Goal: Task Accomplishment & Management: Manage account settings

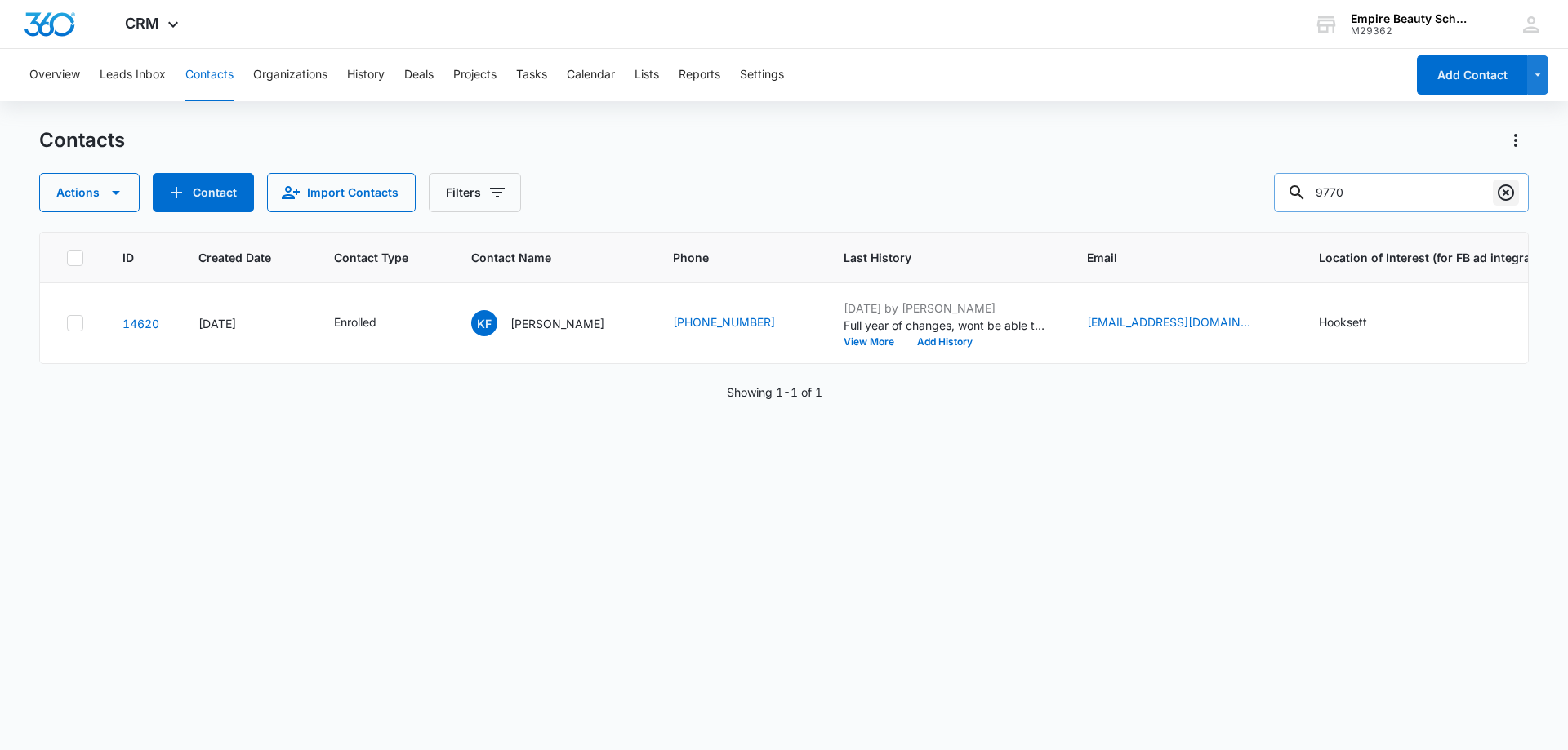
click at [1502, 199] on icon "Clear" at bounding box center [1506, 192] width 16 height 16
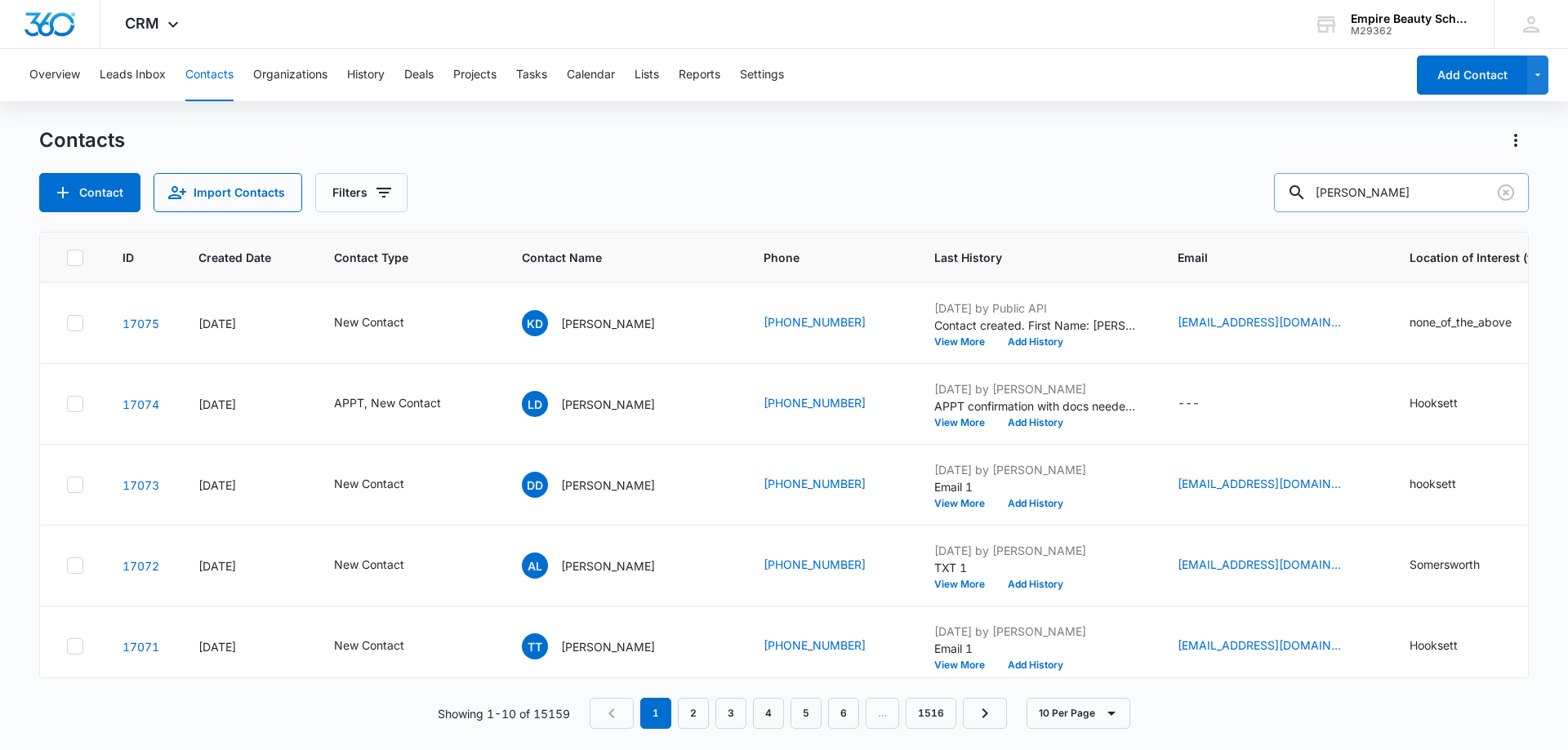
type input "[PERSON_NAME]"
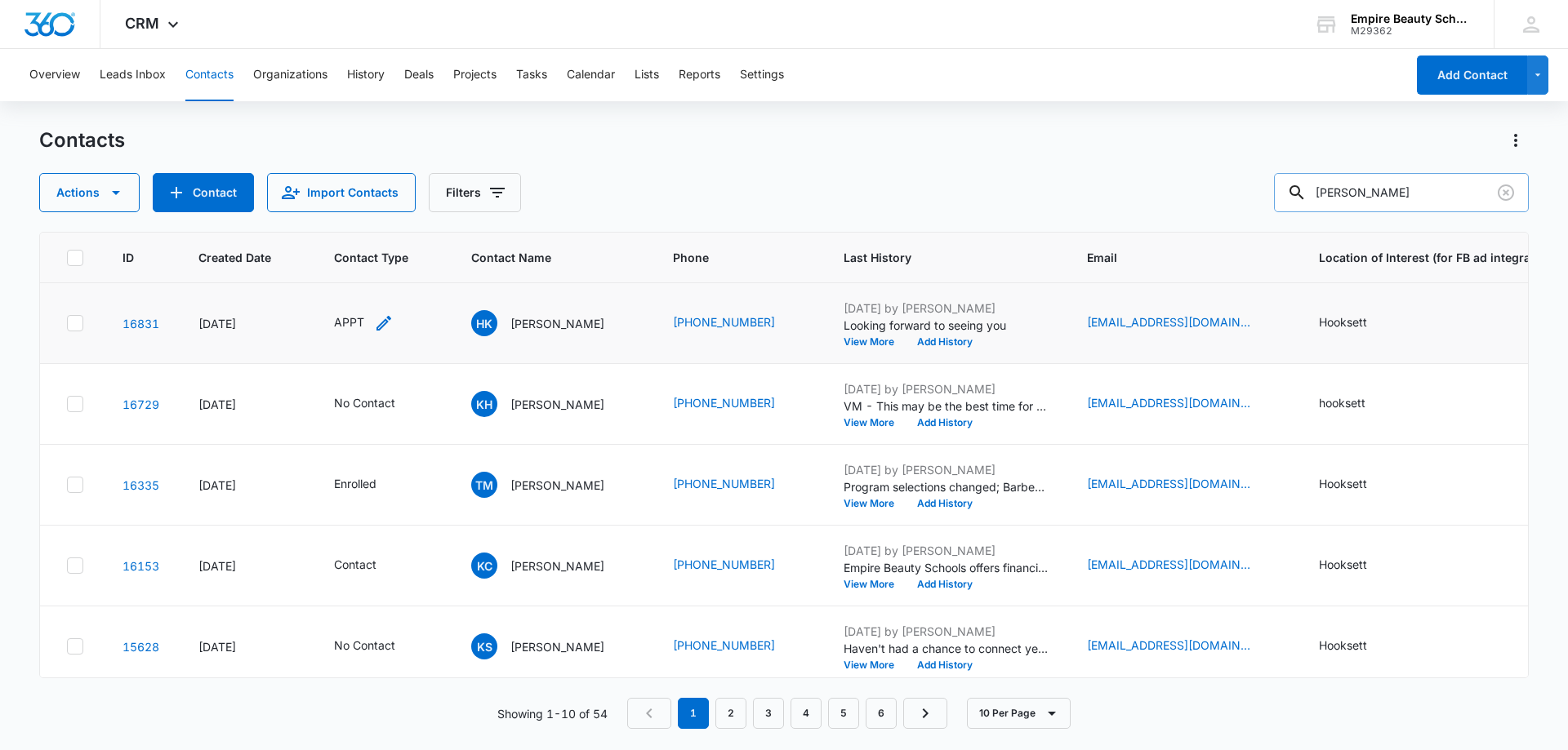
click at [382, 314] on icon "Contact Type - APPT - Select to Edit Field" at bounding box center [383, 323] width 20 height 20
click at [353, 214] on icon "Remove APPT" at bounding box center [354, 218] width 10 height 10
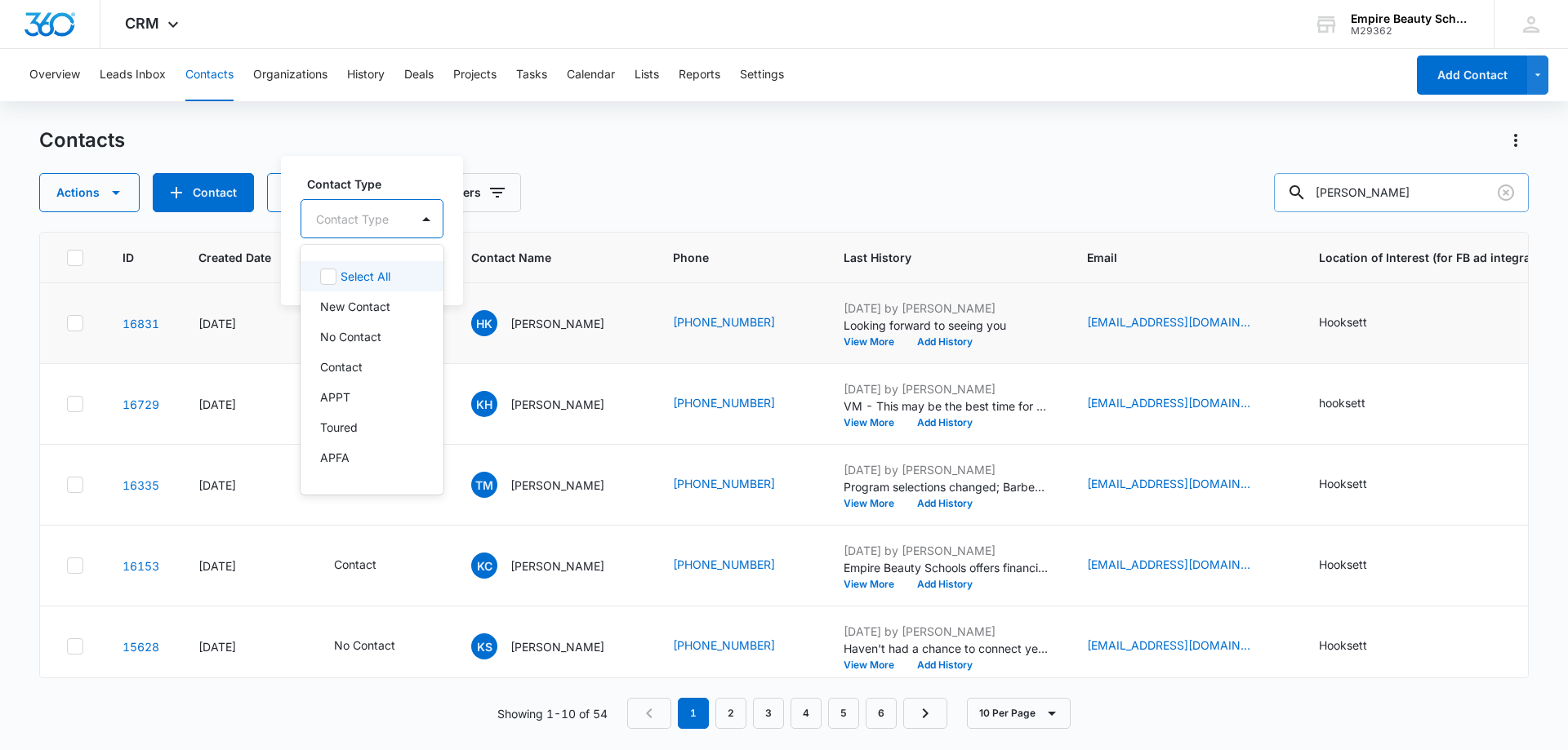
click at [353, 215] on div at bounding box center [352, 220] width 72 height 20
click at [362, 423] on div "Toured" at bounding box center [370, 427] width 101 height 17
click at [401, 171] on div "Contact Type option Toured, selected. 16 results available. Use Up and Down to …" at bounding box center [370, 229] width 178 height 151
click at [422, 279] on button "Save" at bounding box center [415, 270] width 49 height 31
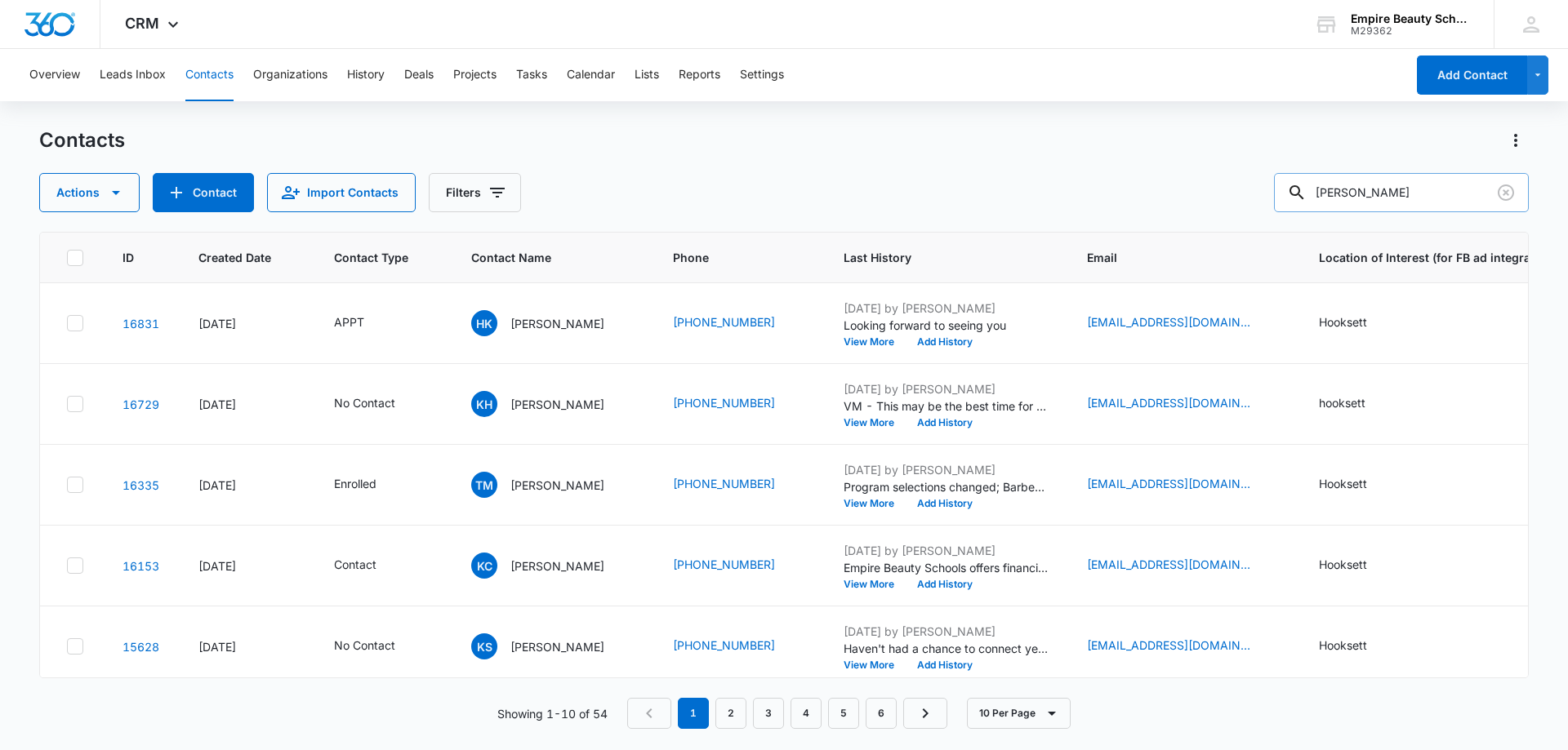
scroll to position [0, 639]
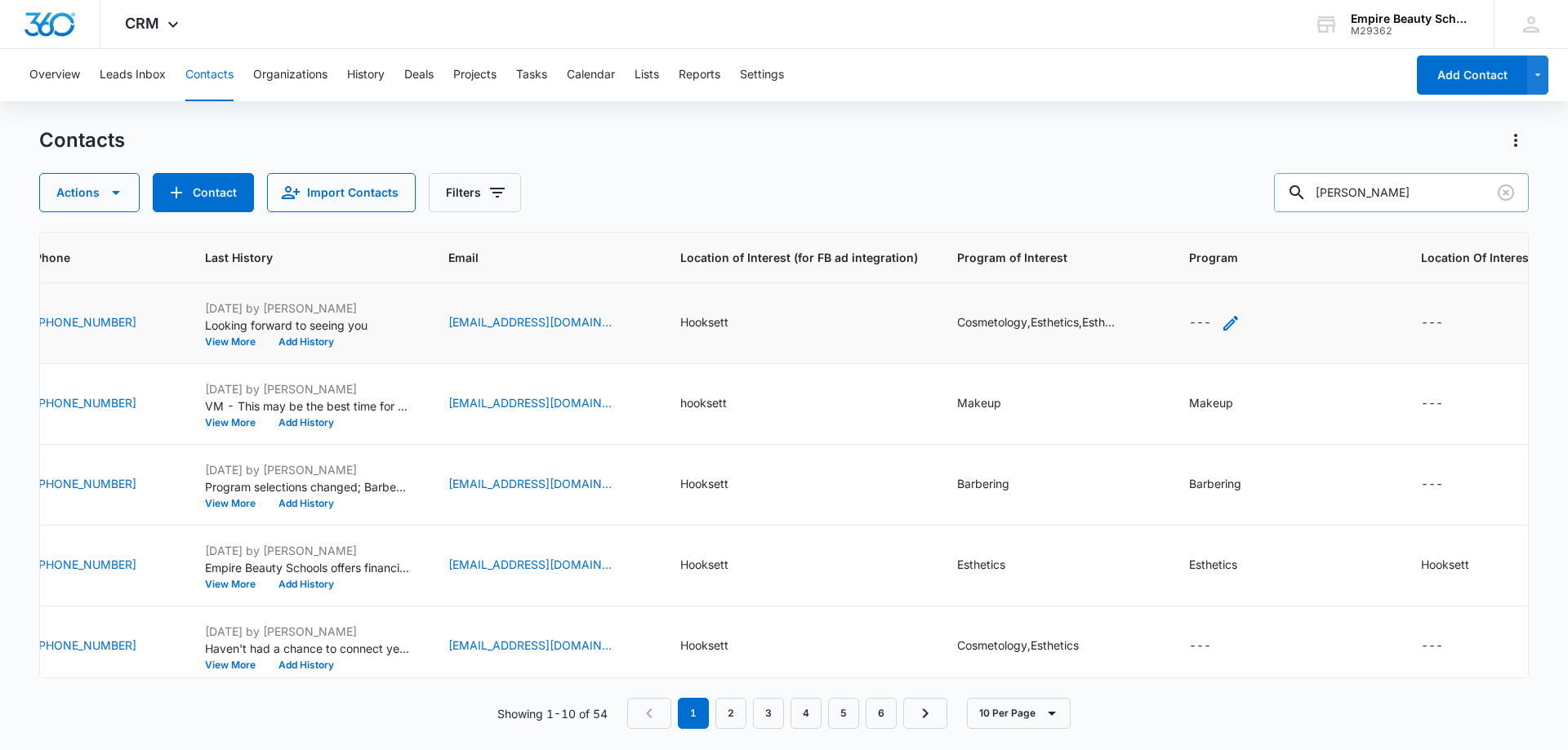
click at [1221, 328] on icon "Program - - Select to Edit Field" at bounding box center [1231, 323] width 20 height 20
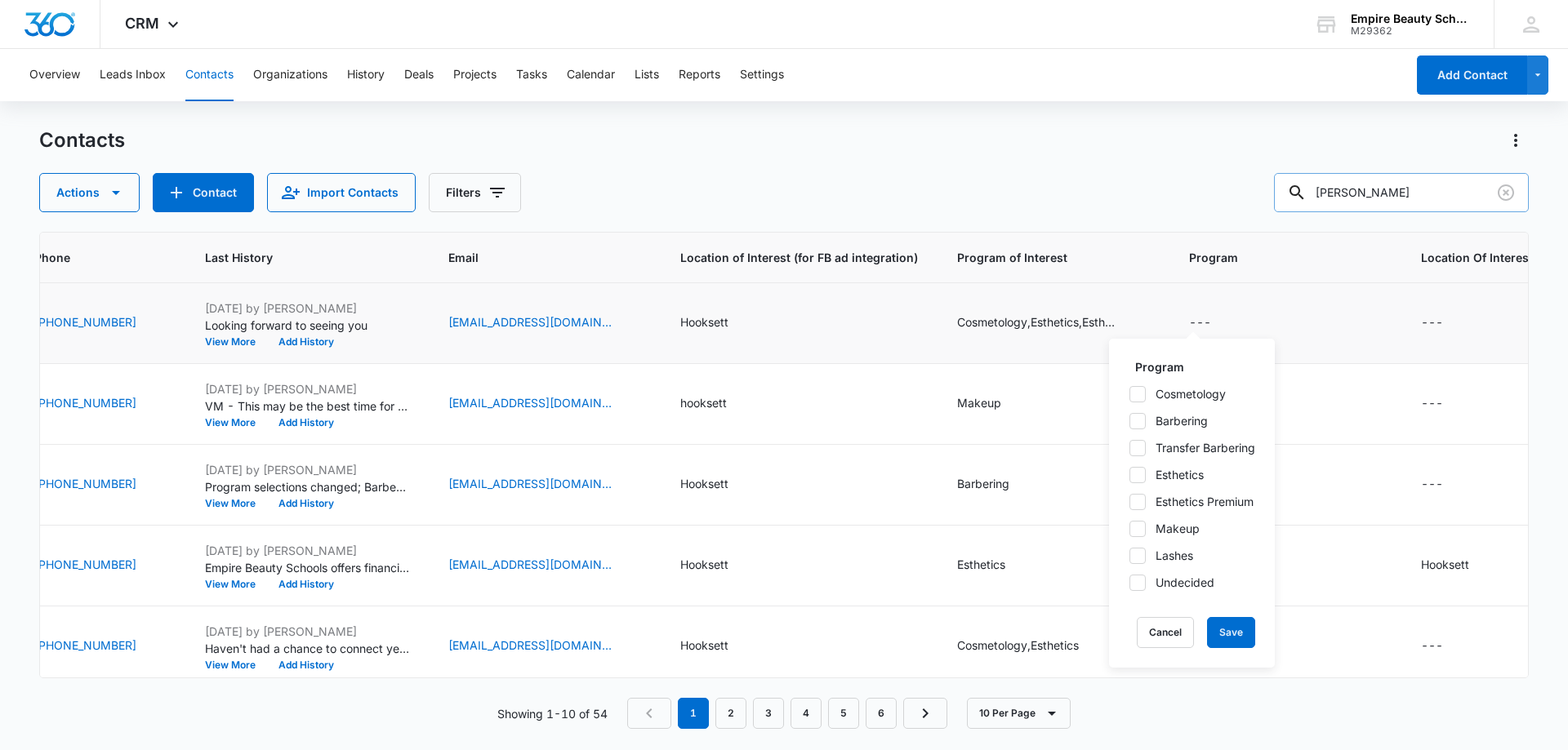
click at [1140, 391] on icon at bounding box center [1137, 394] width 14 height 14
click at [1129, 393] on input "Cosmetology" at bounding box center [1129, 393] width 1 height 1
checkbox input "true"
click at [1226, 632] on button "Save" at bounding box center [1231, 633] width 49 height 31
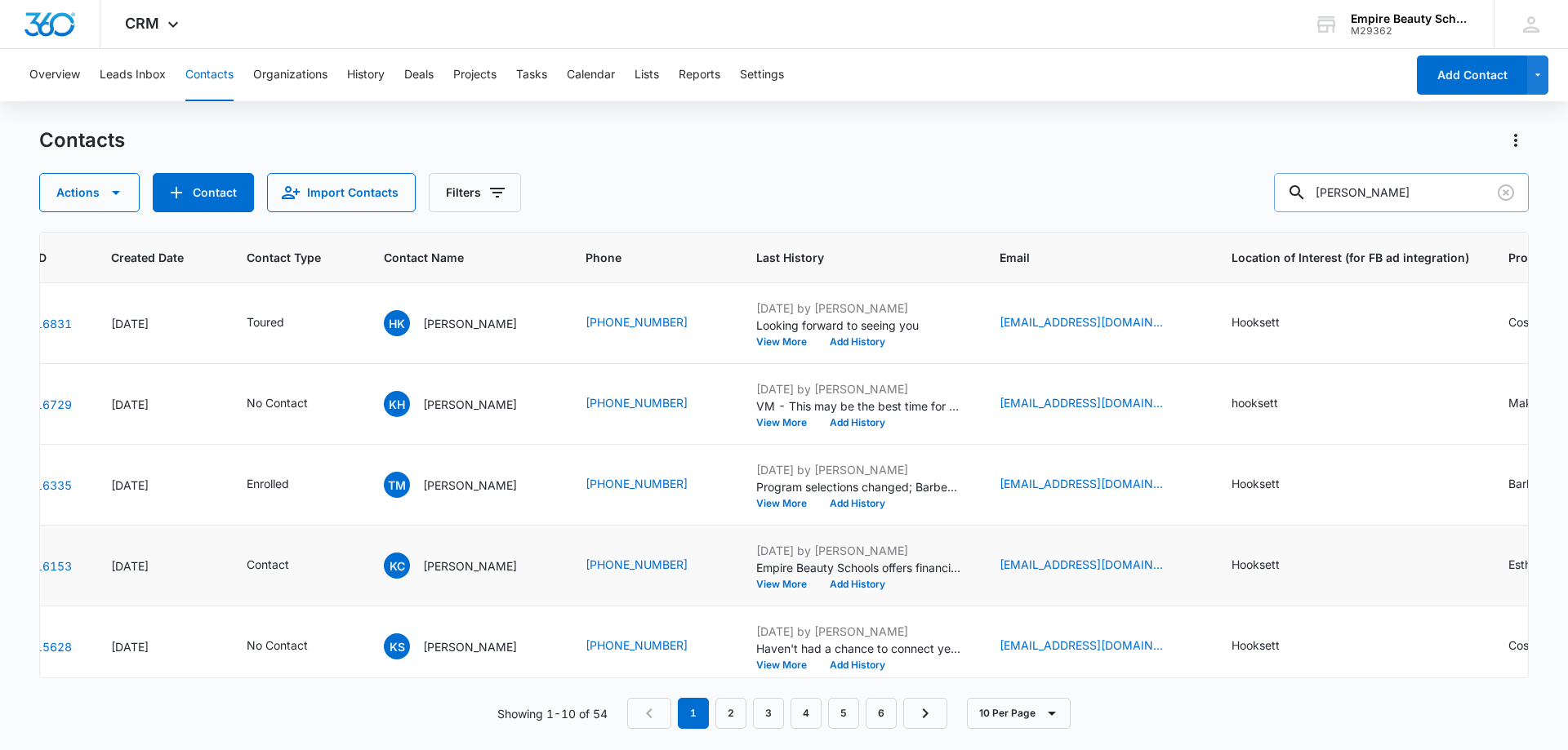
scroll to position [0, 0]
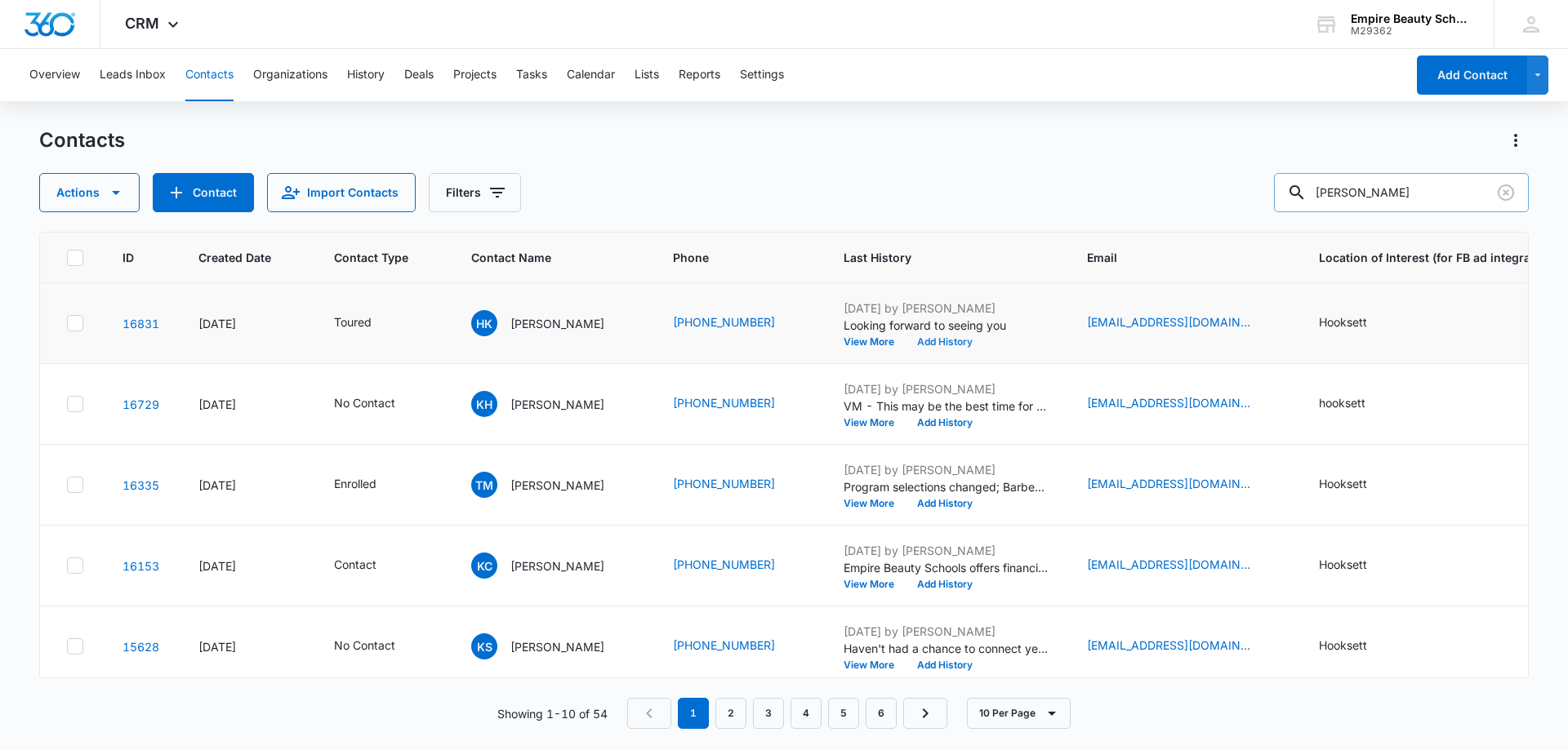
click at [916, 342] on button "Add History" at bounding box center [945, 342] width 78 height 10
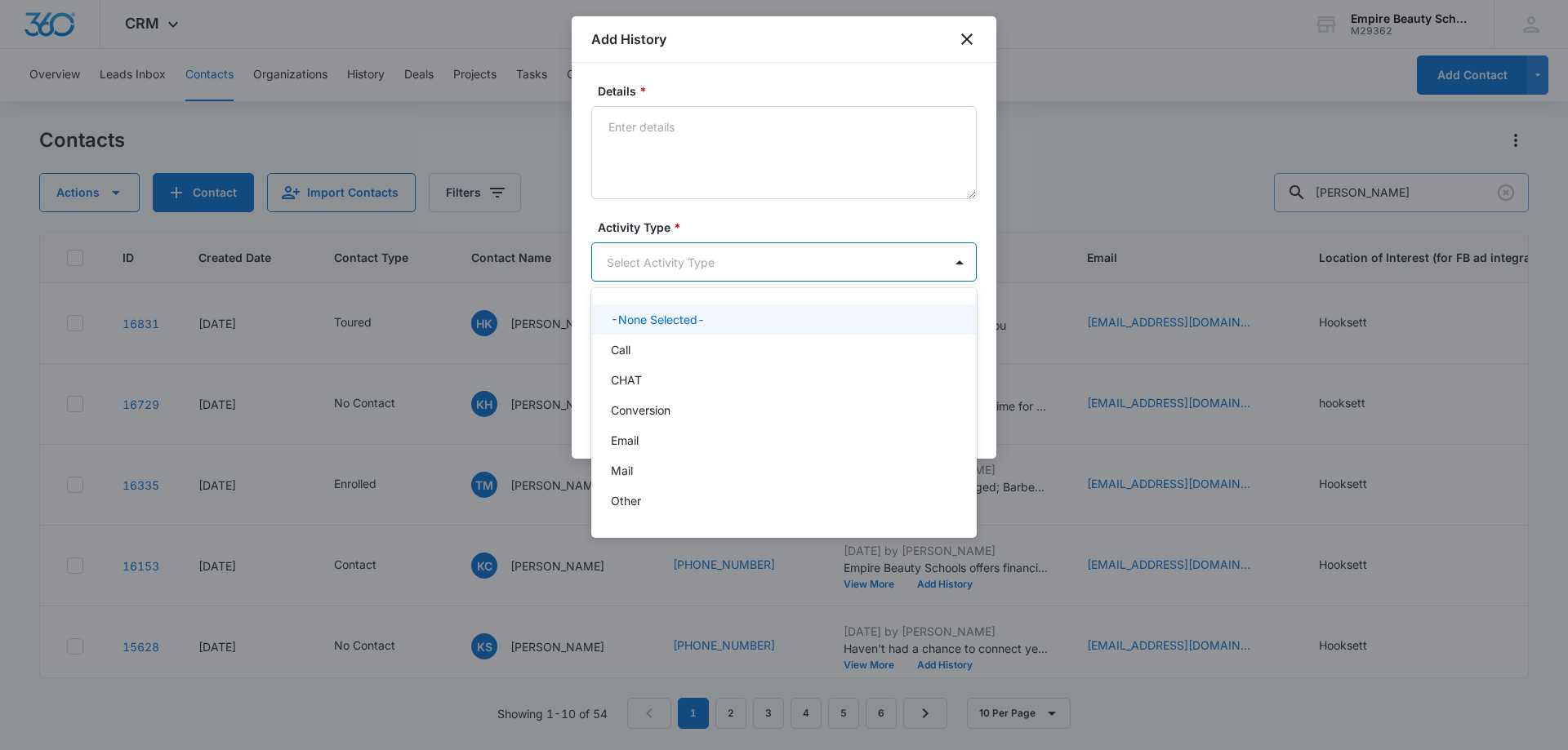
click at [657, 255] on body "CRM Apps Forms CRM Email Shop Payments POS Files Brand Settings AI Assistant Em…" at bounding box center [784, 375] width 1568 height 750
click at [640, 455] on div "P2P" at bounding box center [784, 445] width 386 height 30
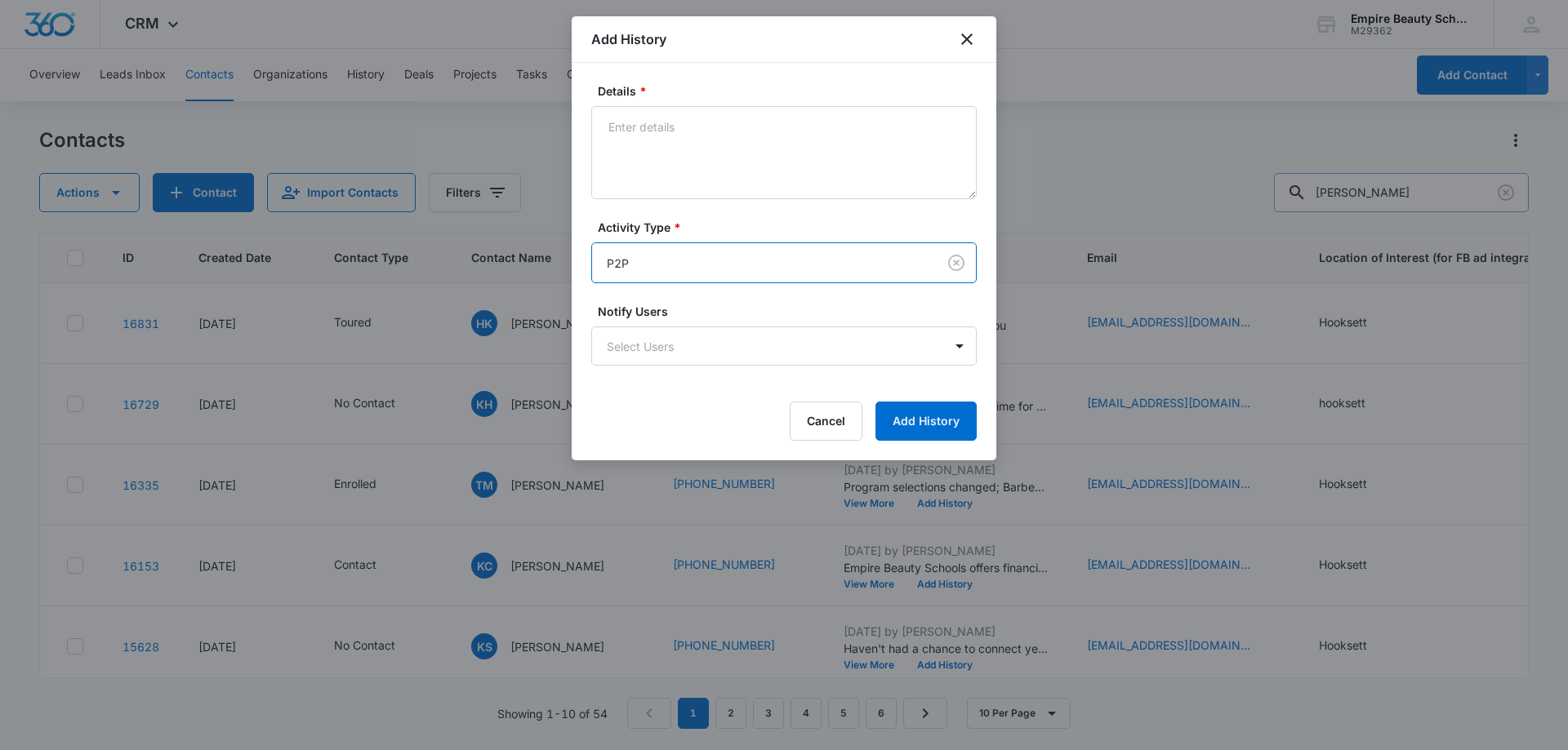
click at [651, 88] on label "Details *" at bounding box center [790, 91] width 386 height 17
click at [651, 106] on textarea "Details *" at bounding box center [784, 152] width 386 height 93
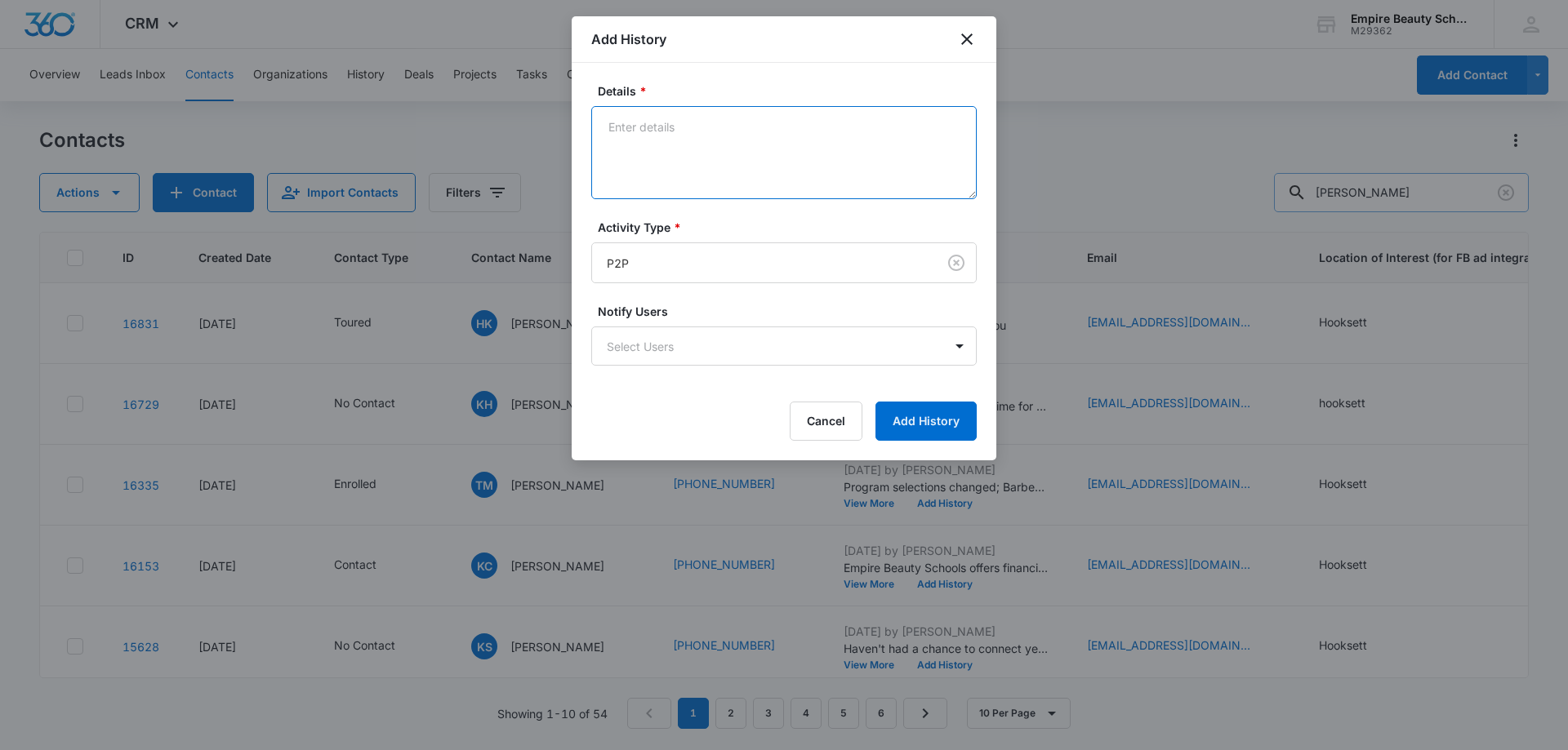
click at [629, 133] on textarea "Details *" at bounding box center [784, 152] width 386 height 93
type textarea "Toured with friend [PERSON_NAME] St [PERSON_NAME]"
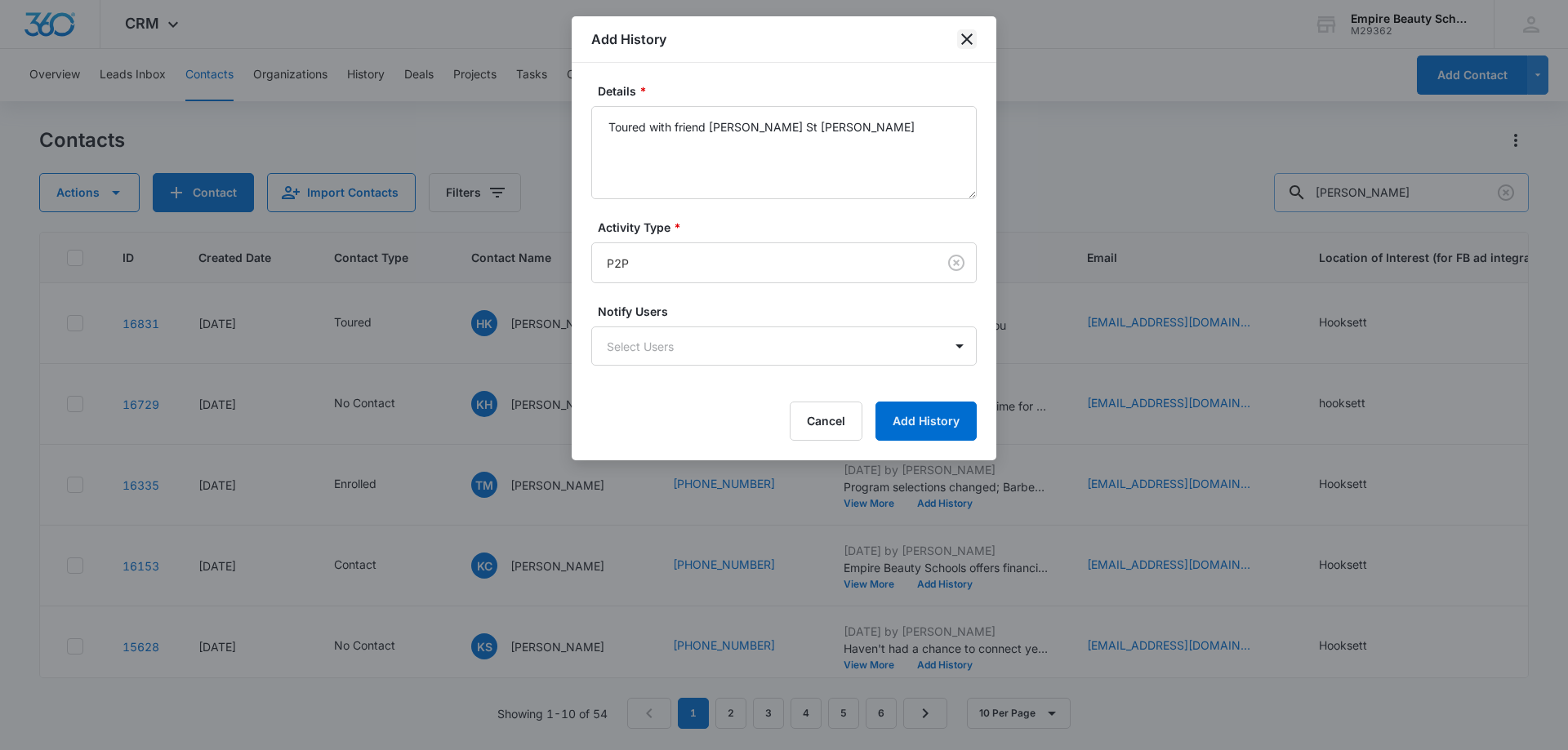
click at [976, 31] on icon "close" at bounding box center [967, 39] width 20 height 20
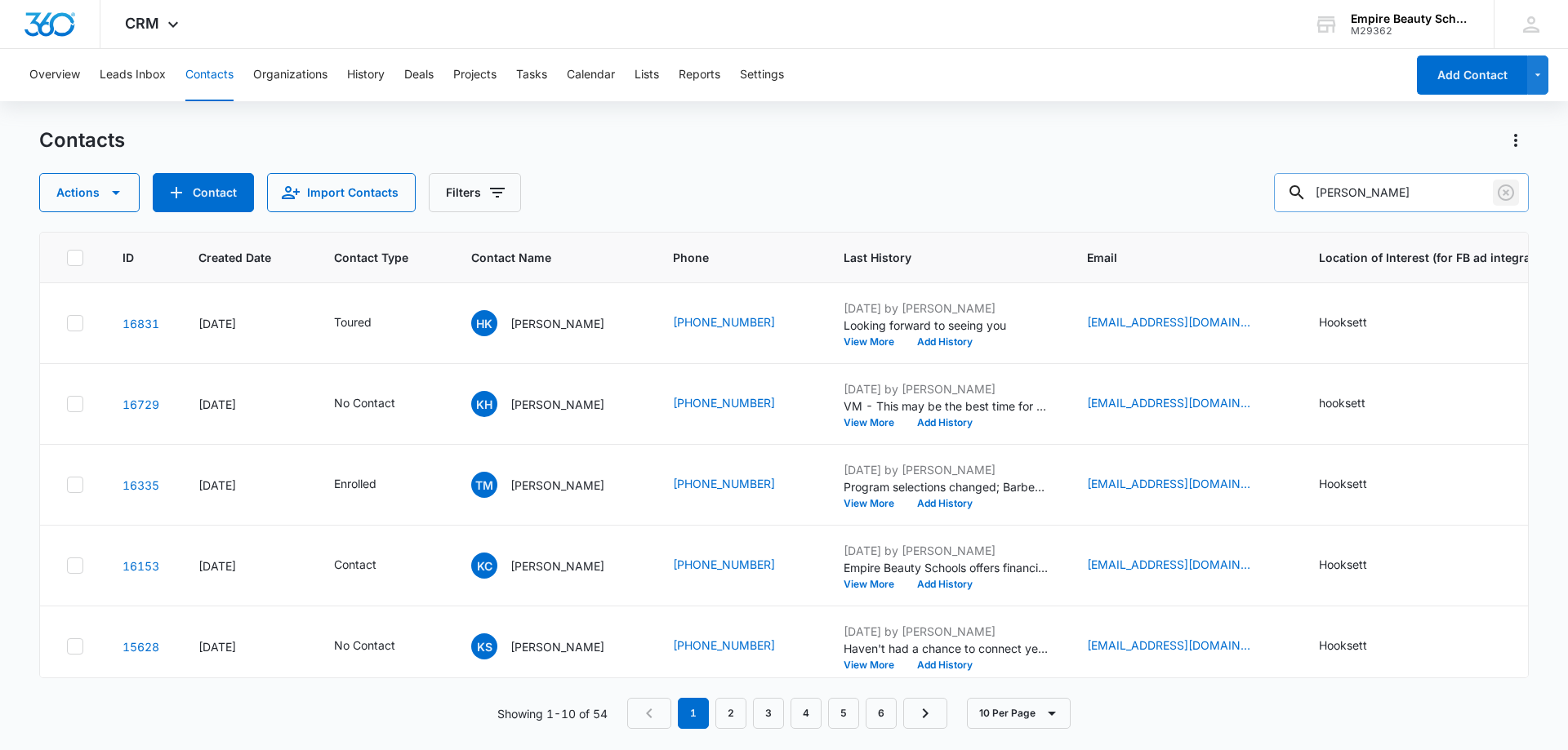
click at [1508, 193] on icon "Clear" at bounding box center [1506, 192] width 20 height 20
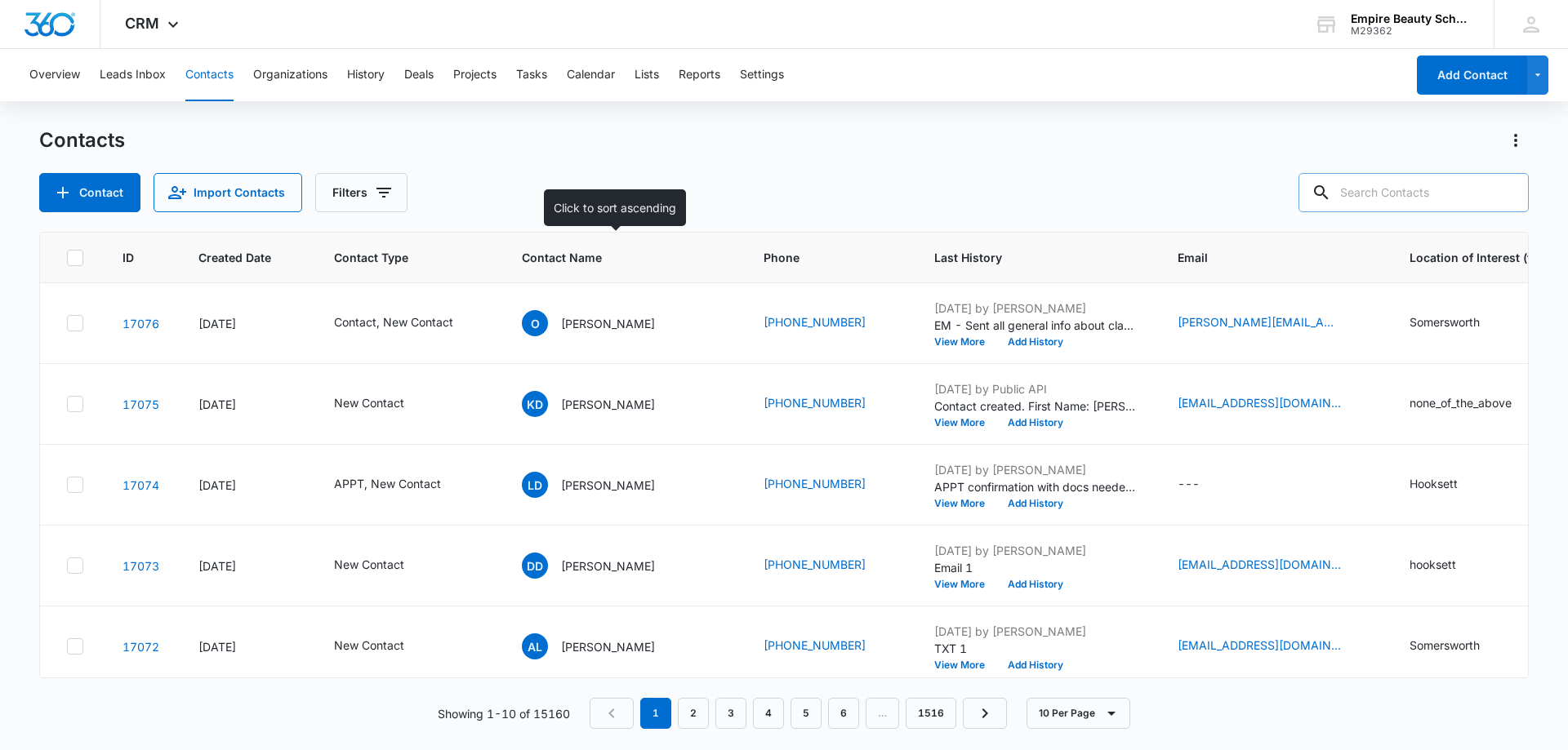
click at [634, 183] on div "Contact Import Contacts Filters" at bounding box center [784, 192] width 1490 height 39
click at [360, 196] on button "Filters" at bounding box center [361, 192] width 92 height 39
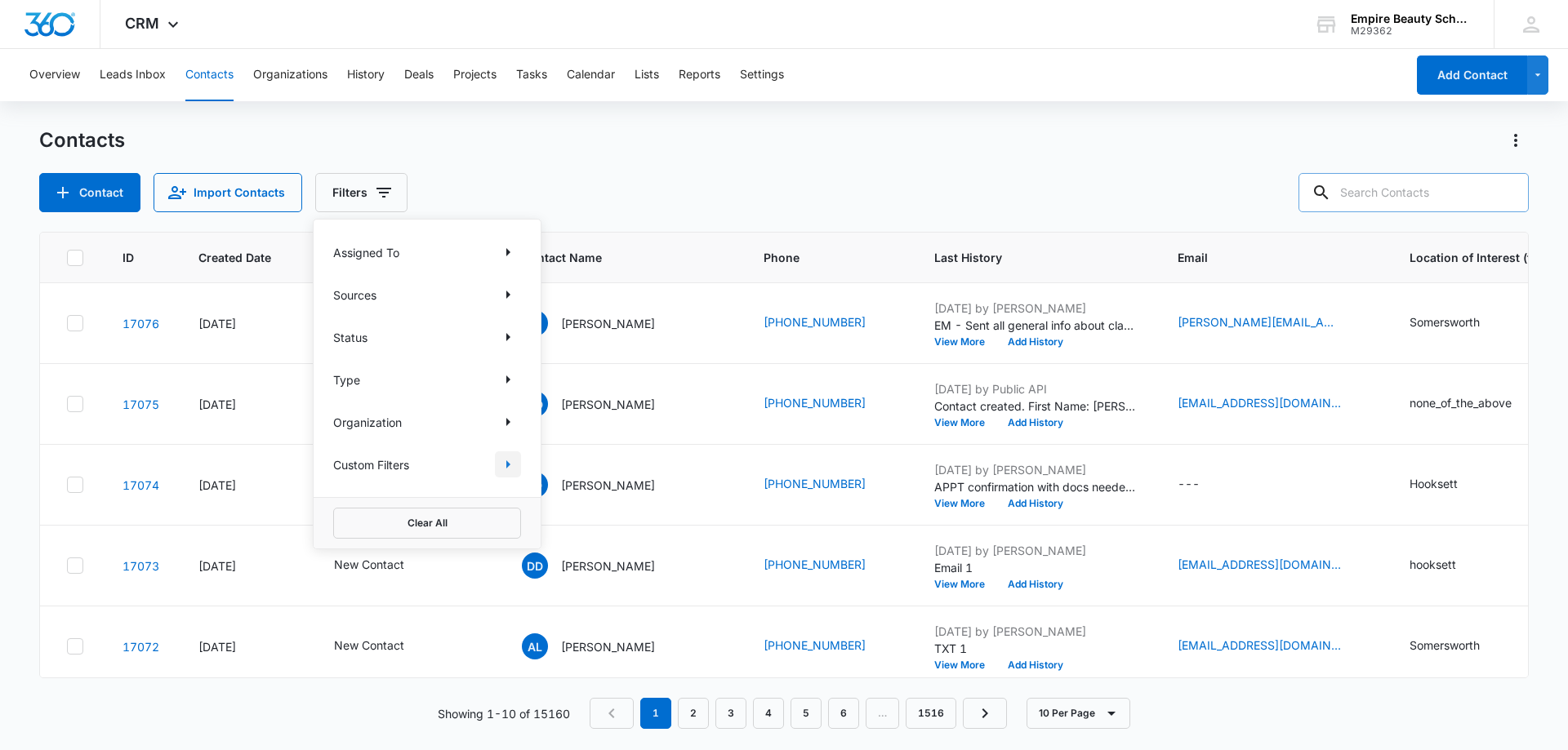
click at [507, 460] on icon "Show Custom Filters filters" at bounding box center [508, 464] width 20 height 20
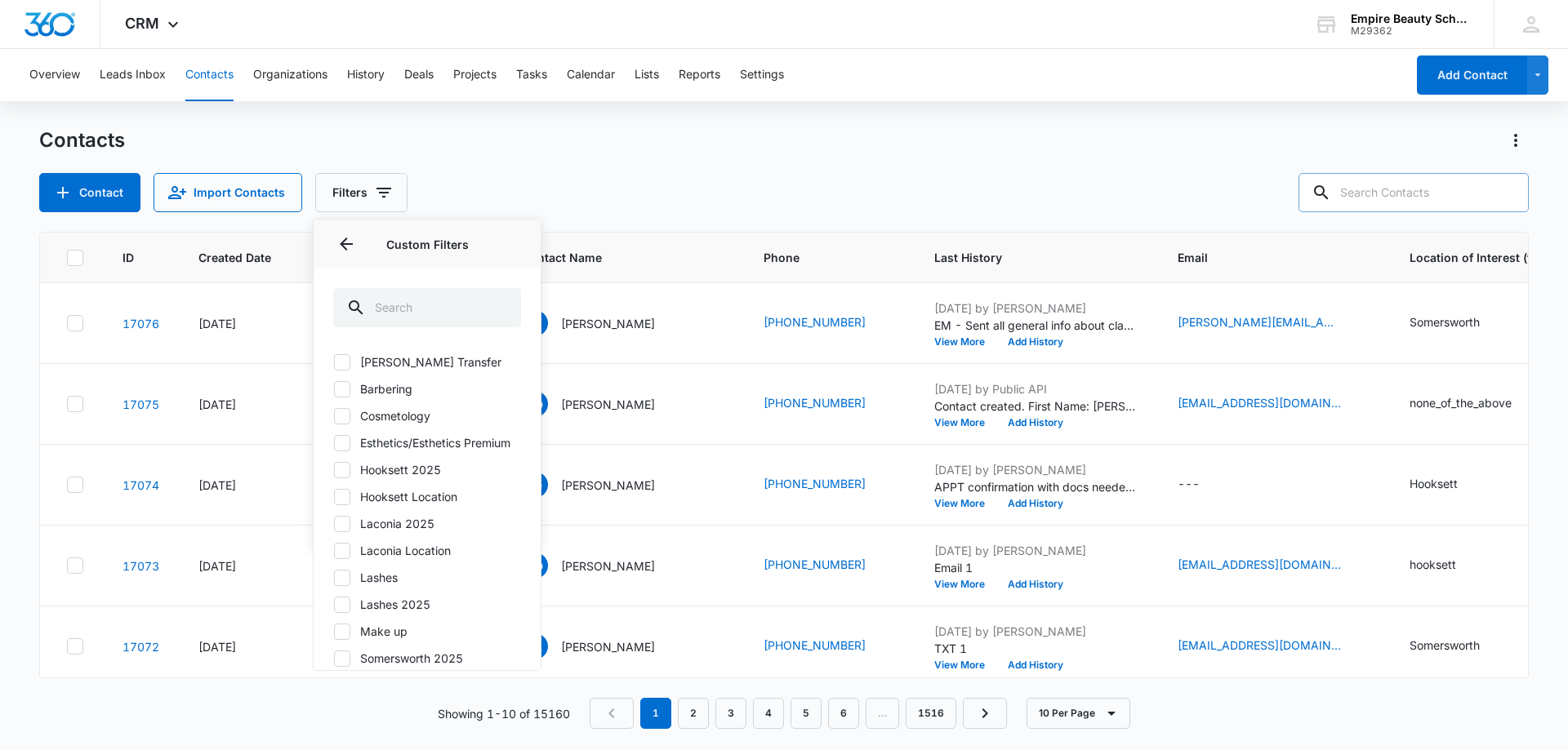
click at [340, 473] on icon at bounding box center [342, 470] width 10 height 8
click at [334, 470] on input "Hooksett 2025" at bounding box center [333, 469] width 1 height 1
checkbox input "true"
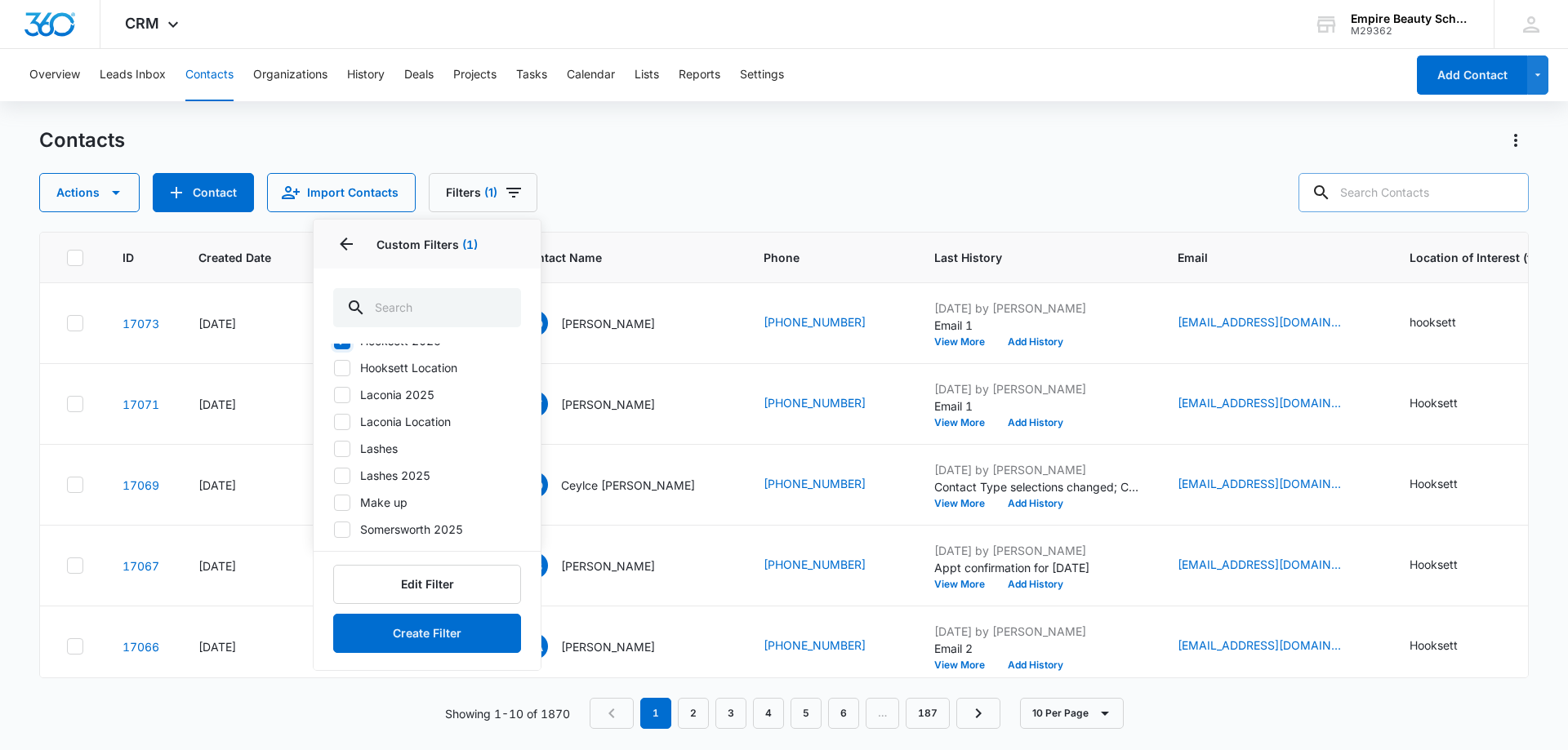
scroll to position [149, 0]
click at [351, 229] on div "Custom Filters (1)" at bounding box center [427, 244] width 227 height 49
click at [347, 238] on icon "Back" at bounding box center [346, 243] width 20 height 20
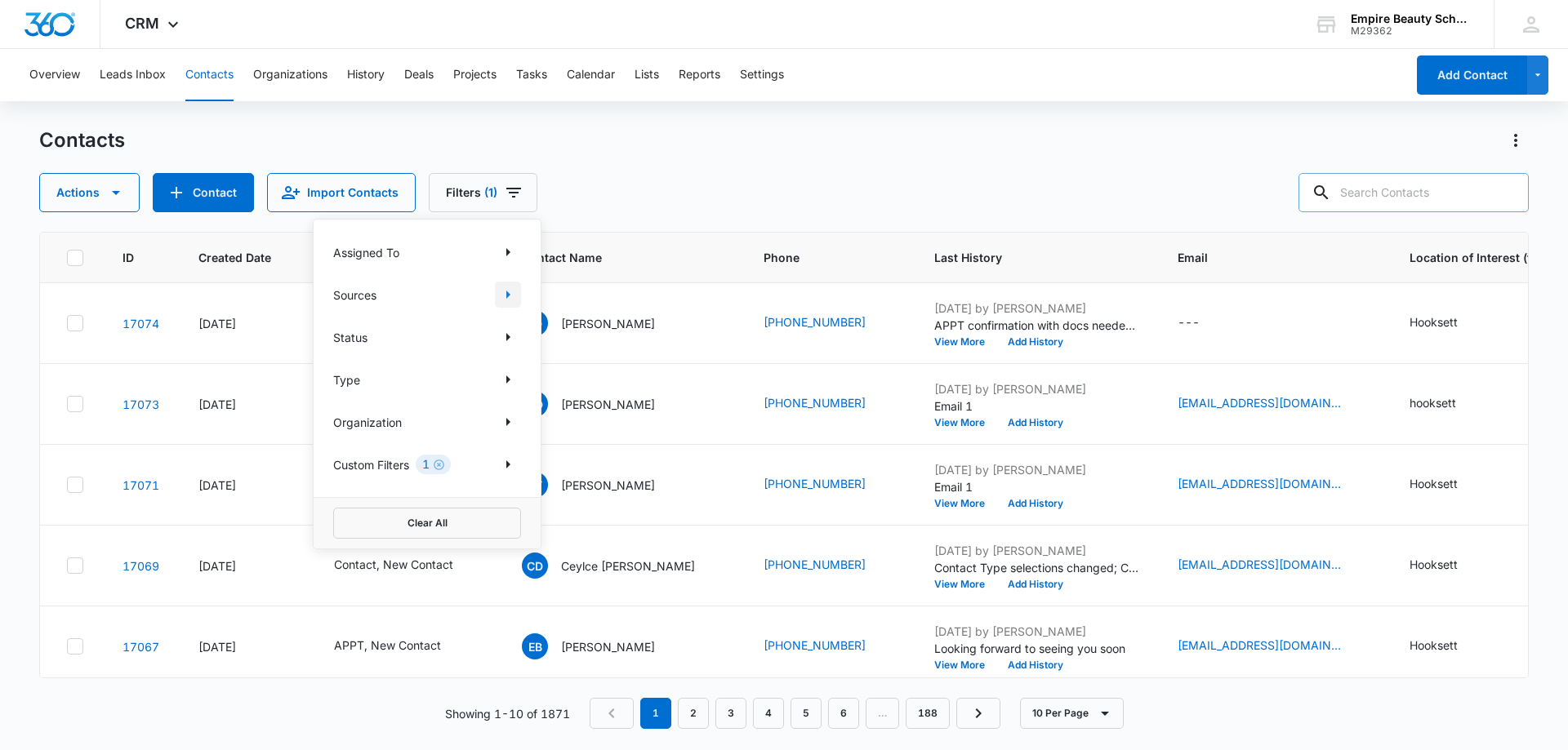
click at [511, 283] on button "Show Sources filters" at bounding box center [508, 295] width 26 height 26
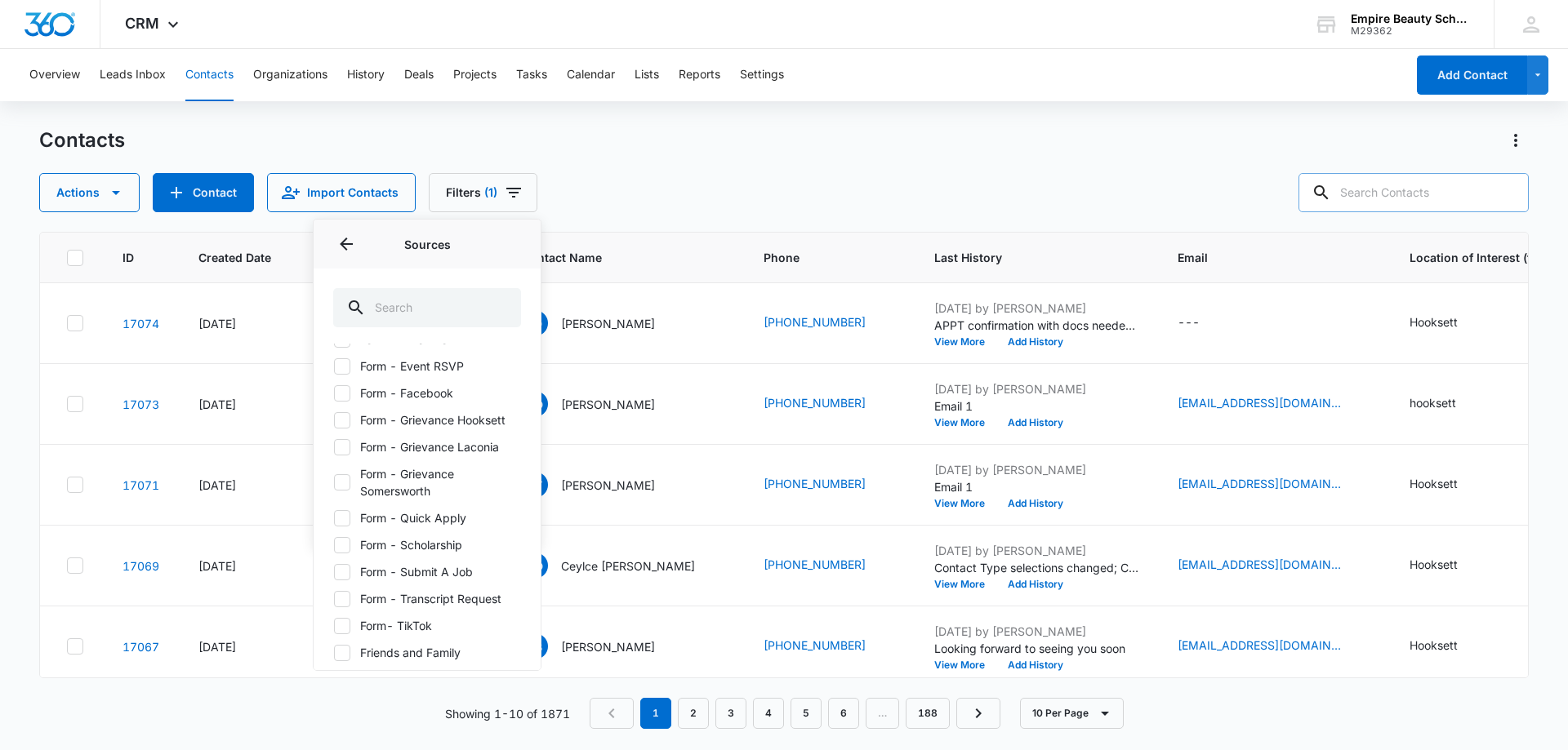
scroll to position [245, 0]
click at [342, 420] on icon at bounding box center [342, 421] width 14 height 14
click at [334, 421] on input "Form - Enroll Now" at bounding box center [333, 421] width 1 height 1
checkbox input "true"
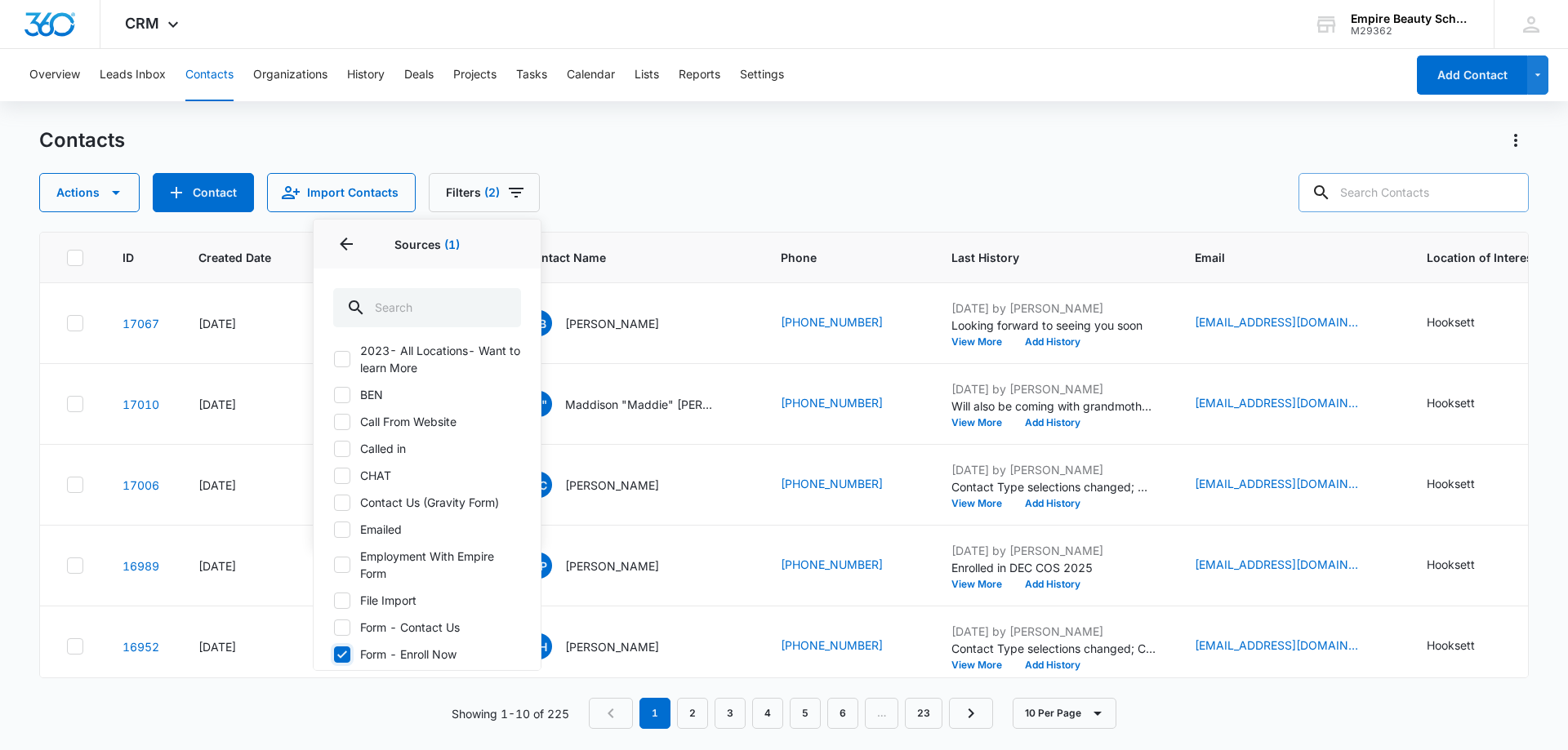
scroll to position [0, 0]
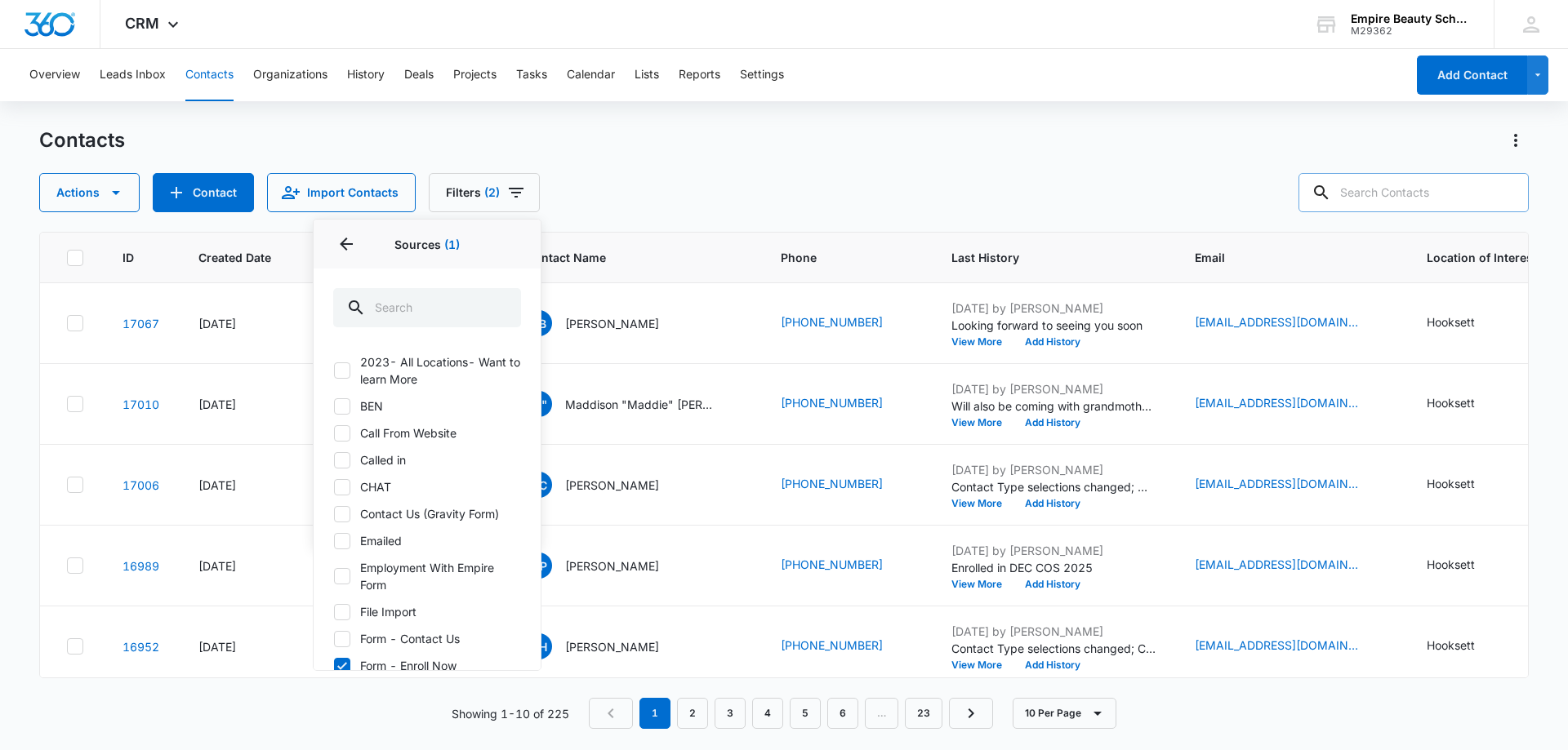
click at [669, 166] on div "Contacts Actions Contact Import Contacts Filters (2) Assigned To Sources 1 Sour…" at bounding box center [784, 170] width 1490 height 85
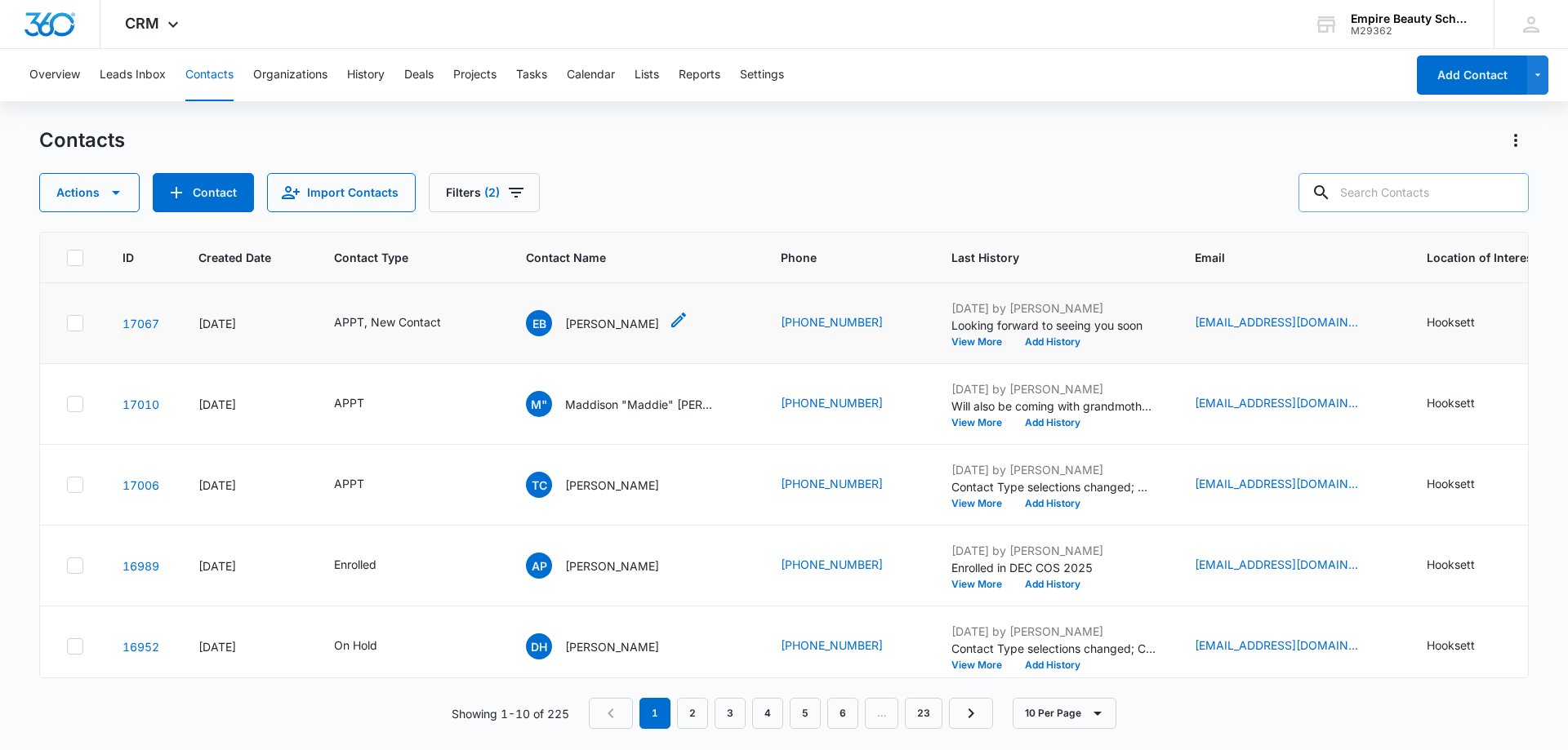
click at [619, 311] on div "EB [PERSON_NAME]" at bounding box center [593, 323] width 133 height 26
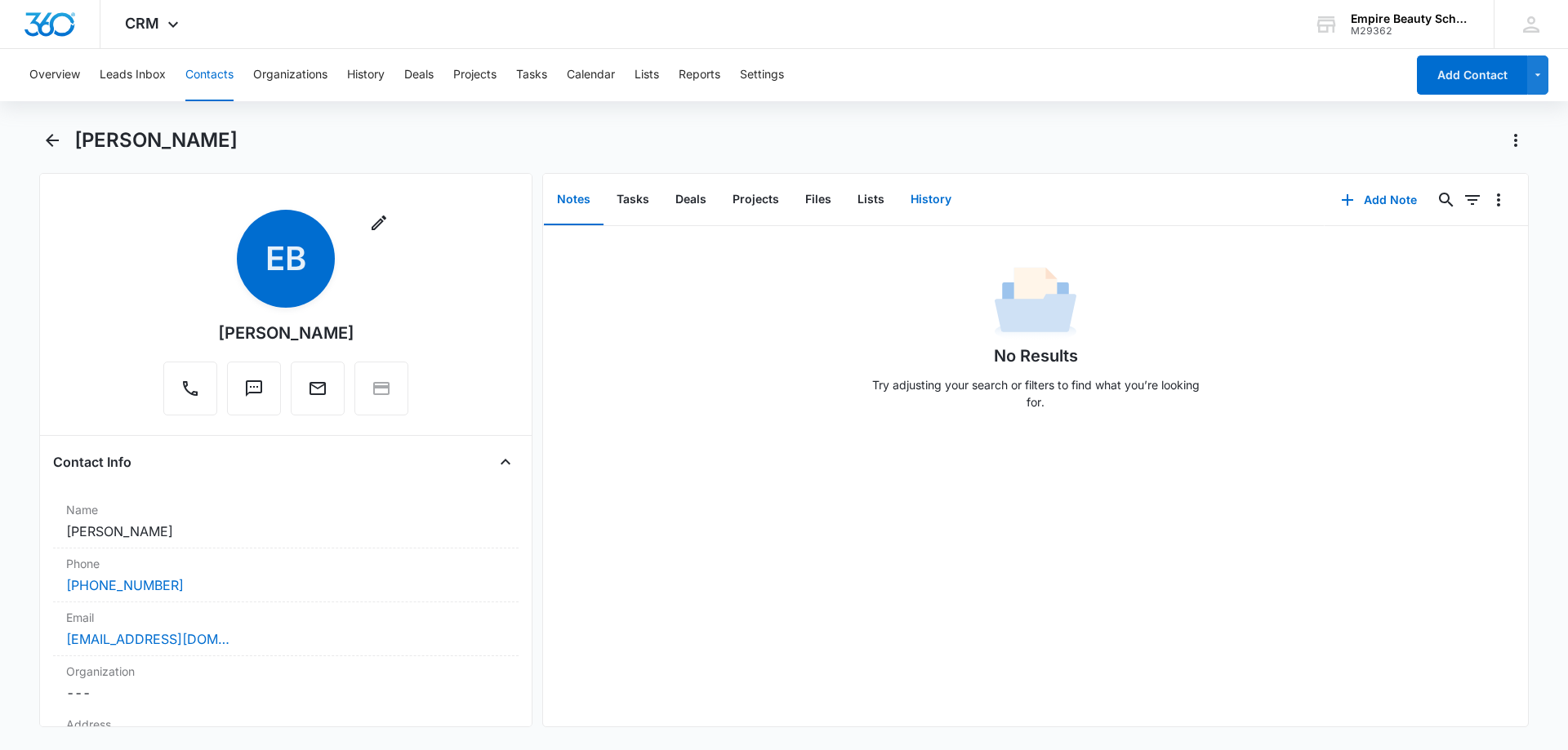
click at [918, 201] on button "History" at bounding box center [931, 199] width 67 height 50
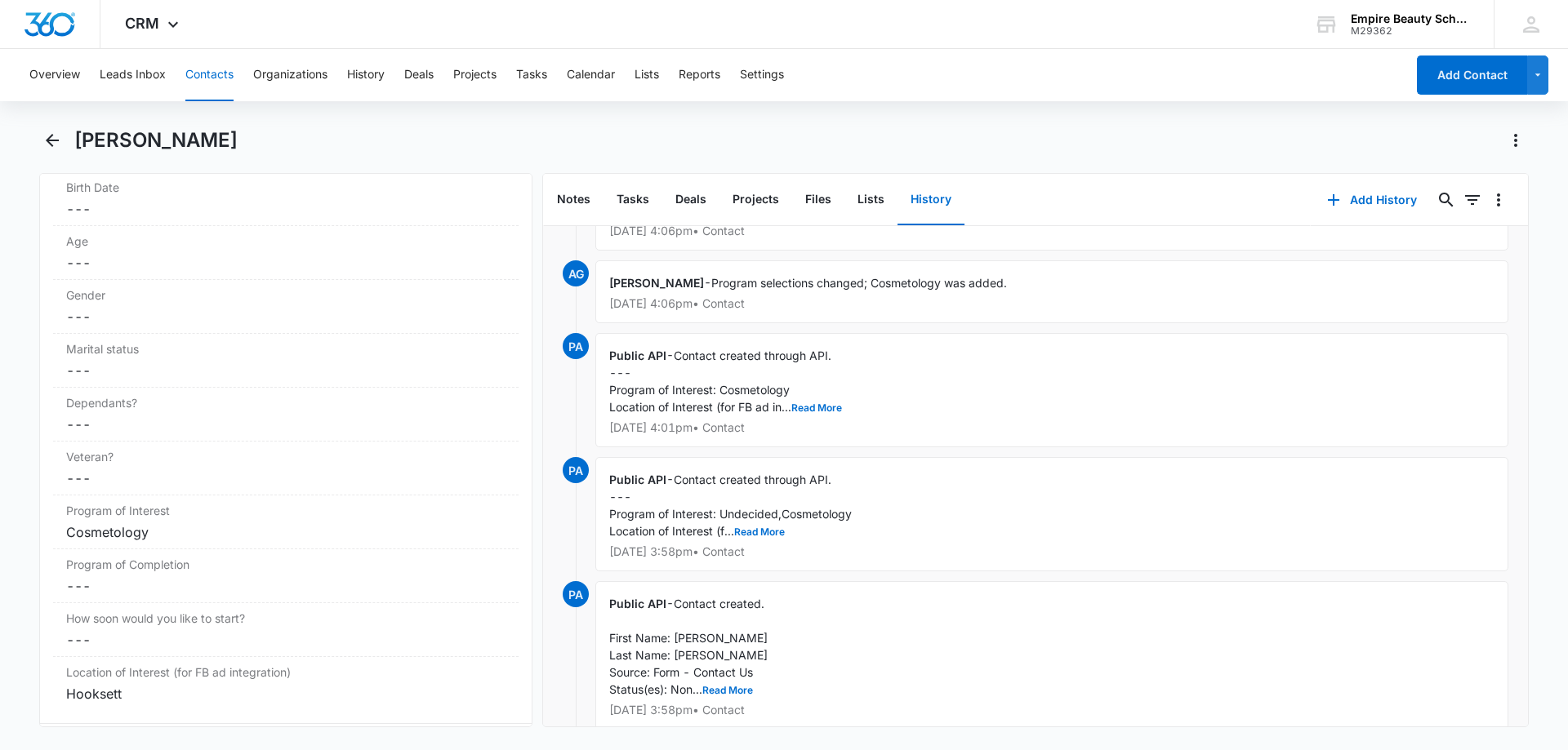
scroll to position [387, 0]
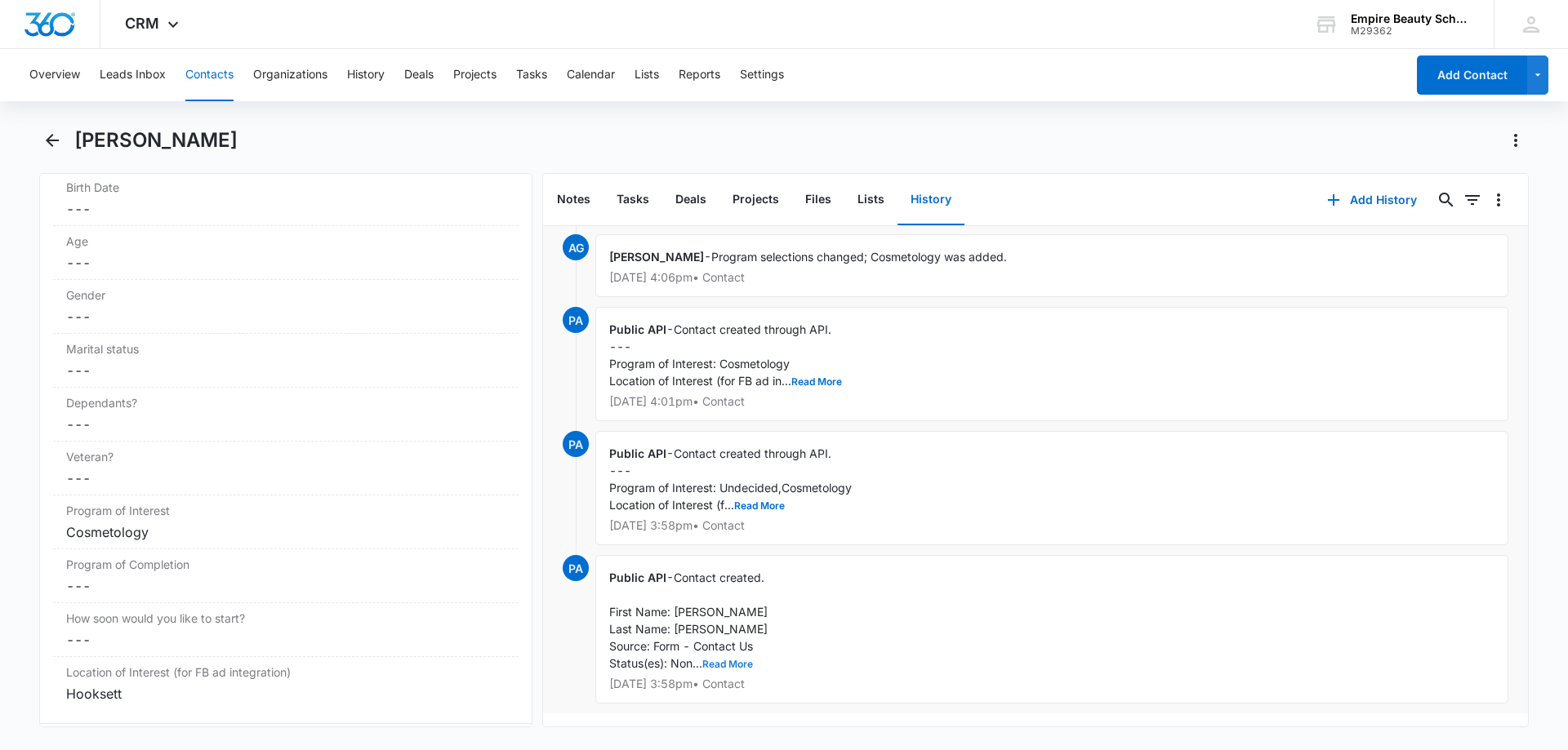
click at [744, 660] on button "Read More" at bounding box center [727, 665] width 50 height 10
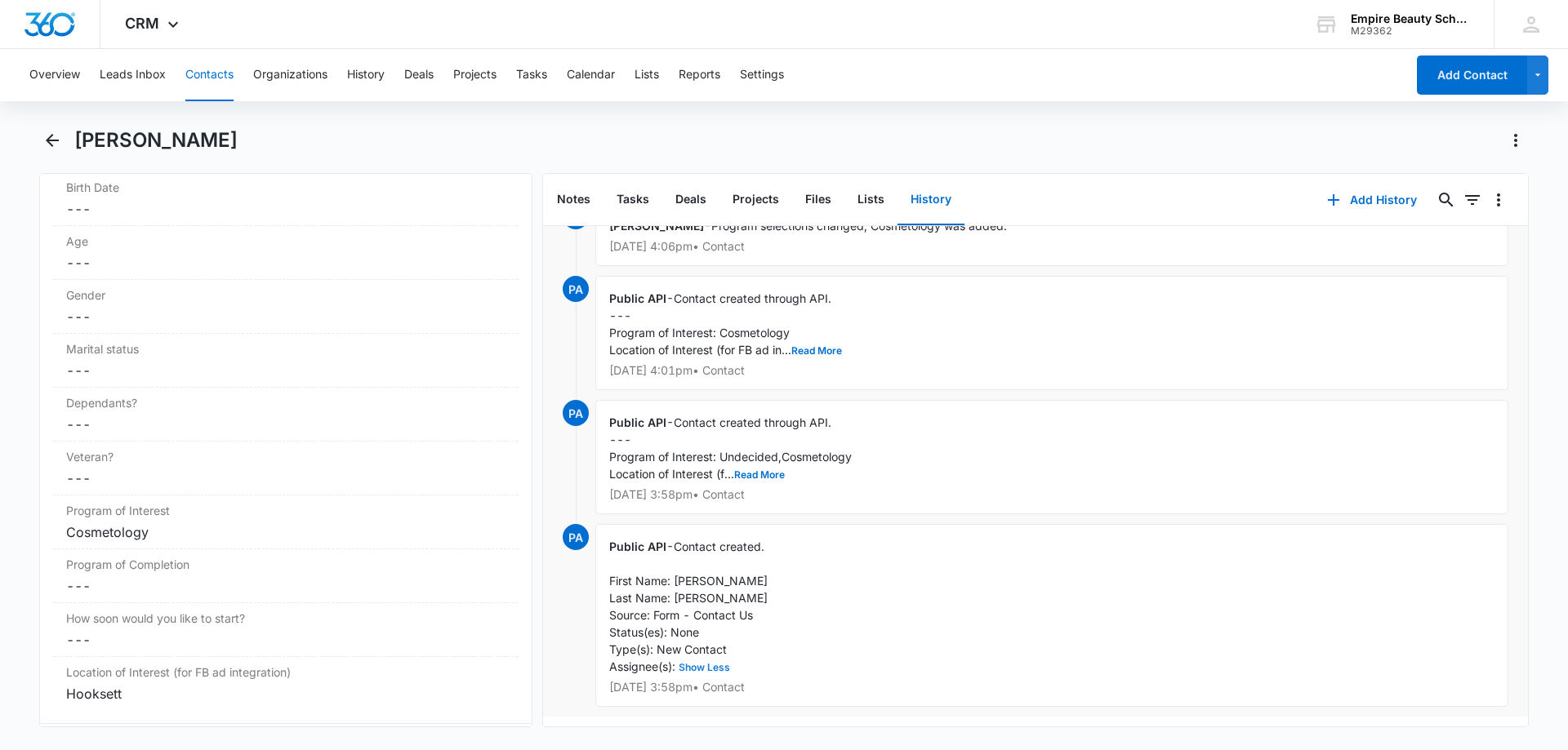
scroll to position [421, 0]
click at [765, 467] on button "Read More" at bounding box center [759, 472] width 50 height 10
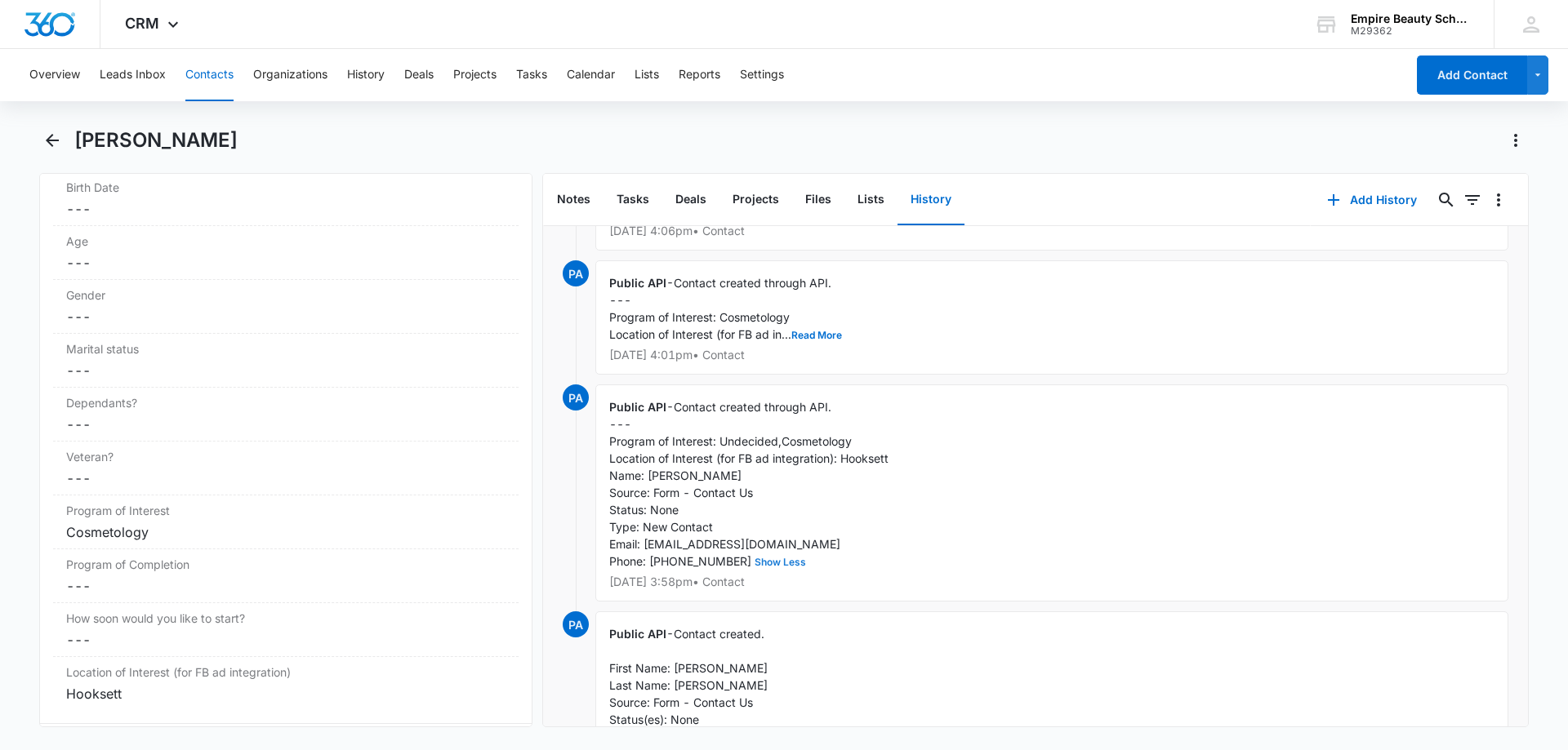
scroll to position [340, 0]
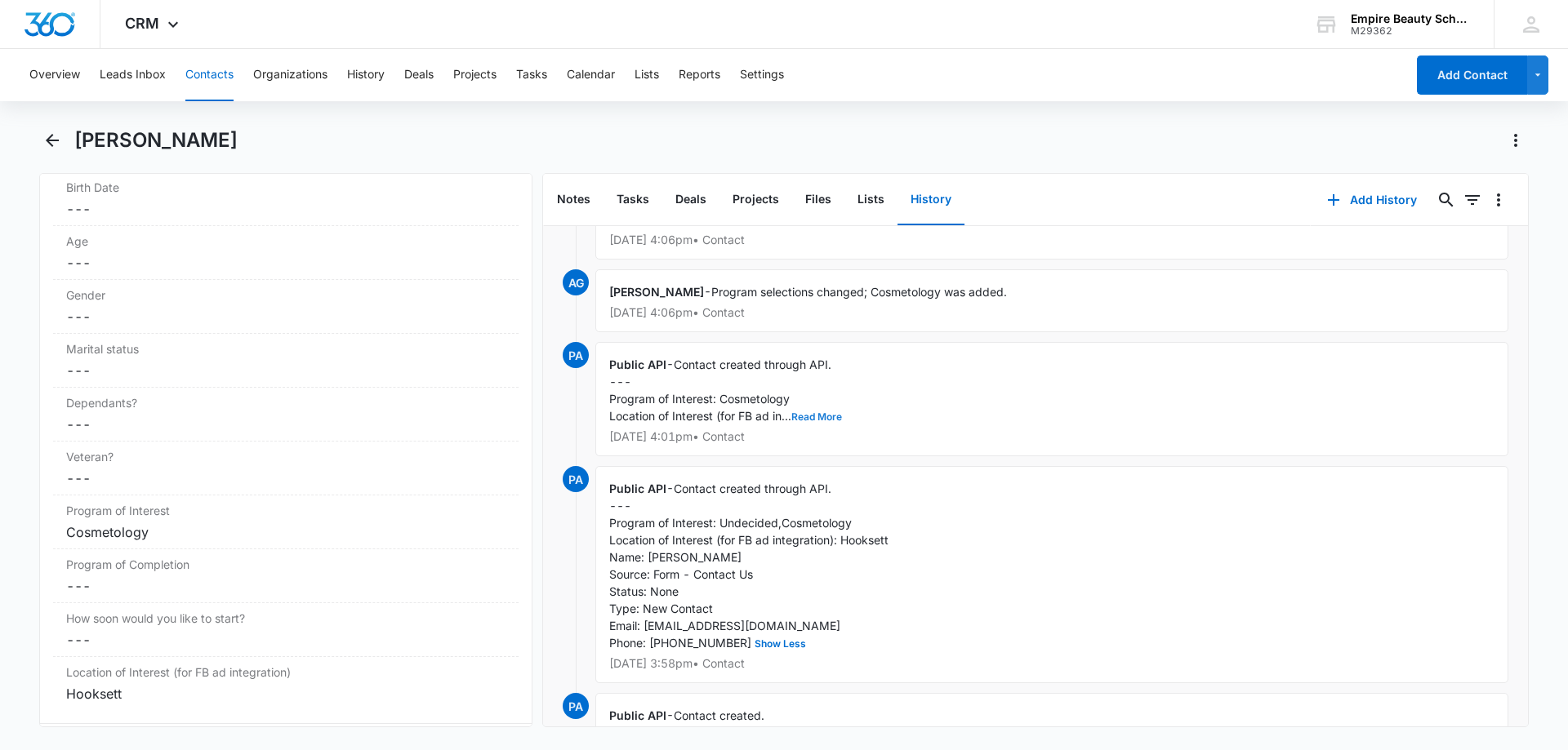
click at [827, 417] on button "Read More" at bounding box center [816, 417] width 50 height 10
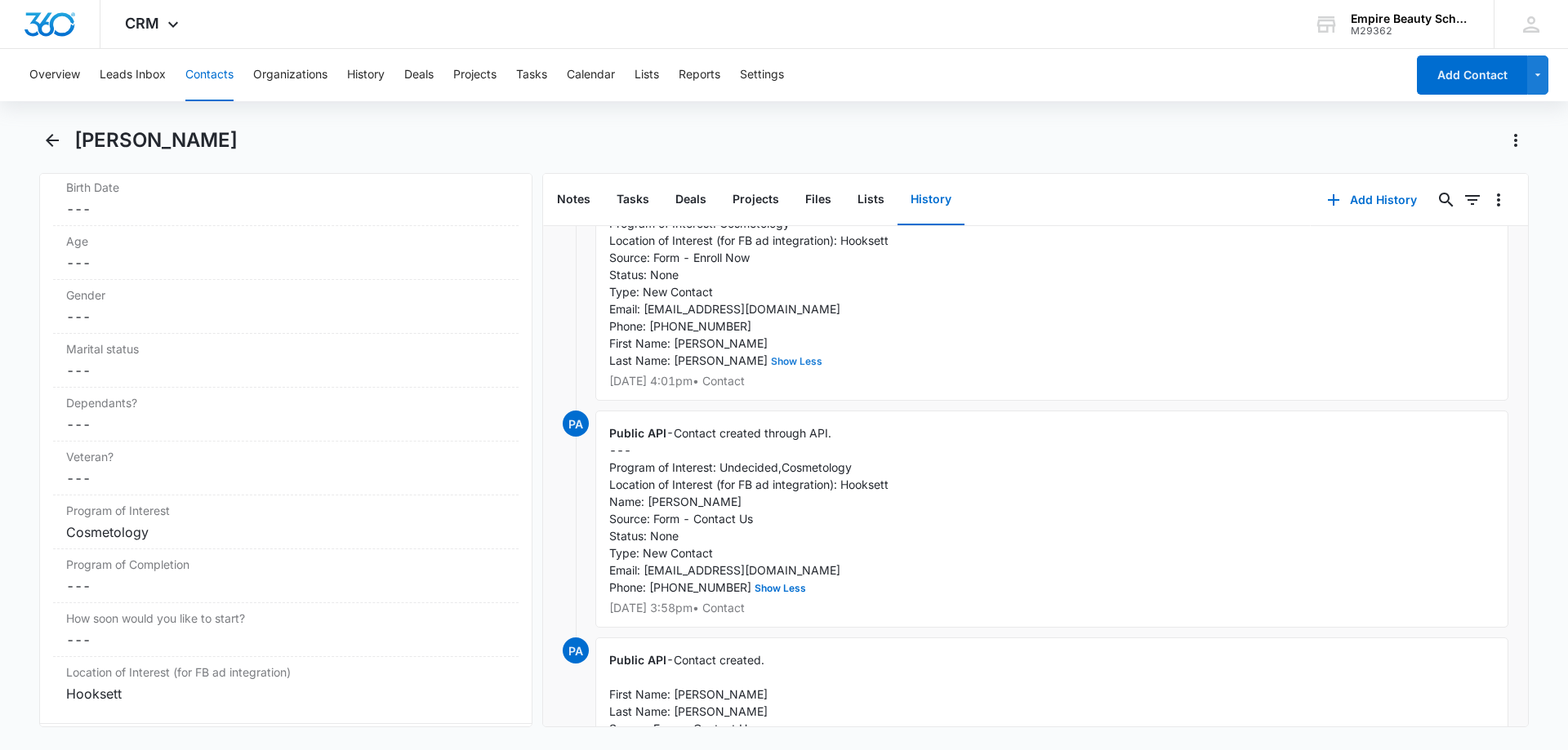
scroll to position [433, 0]
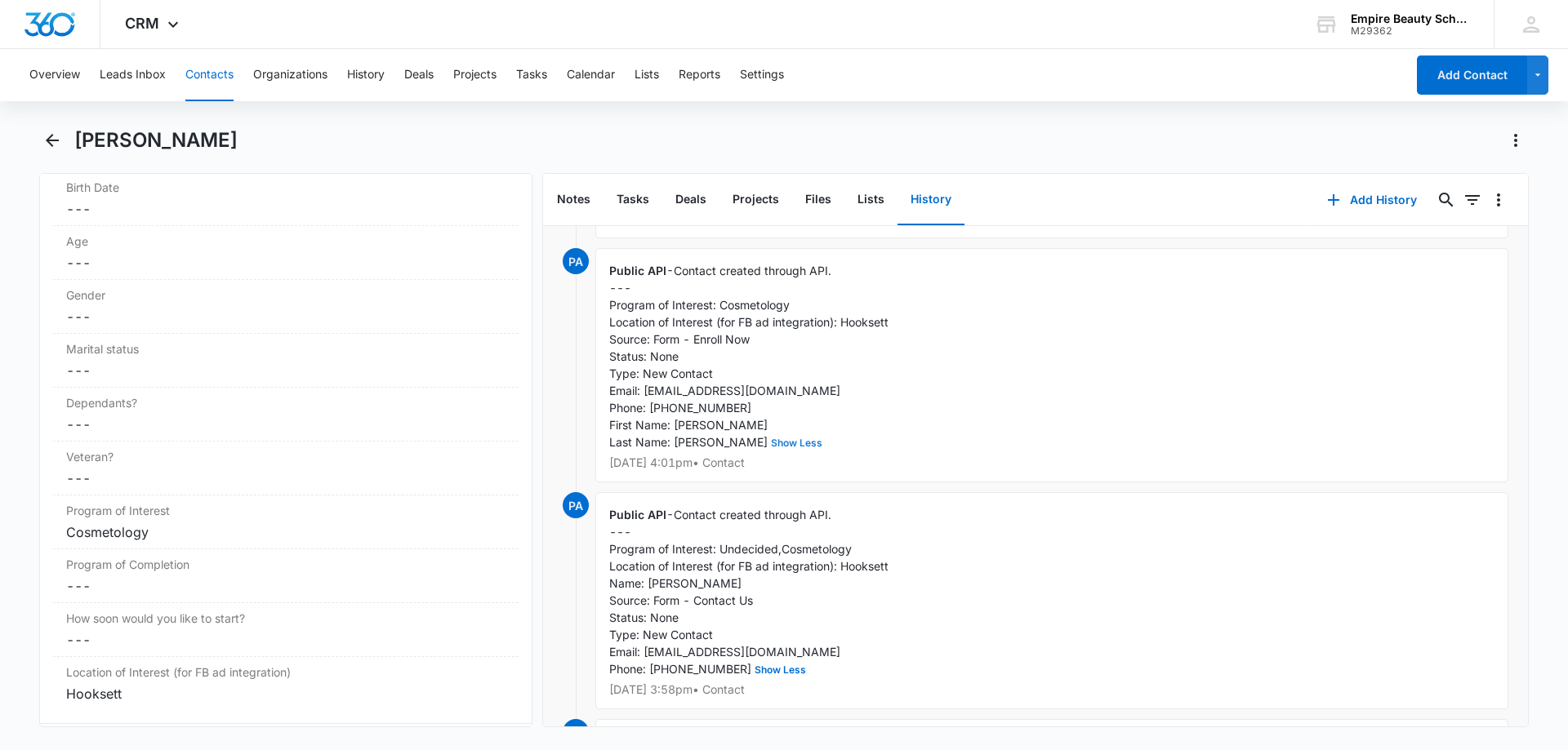
click at [768, 449] on button "Show Less" at bounding box center [797, 444] width 58 height 10
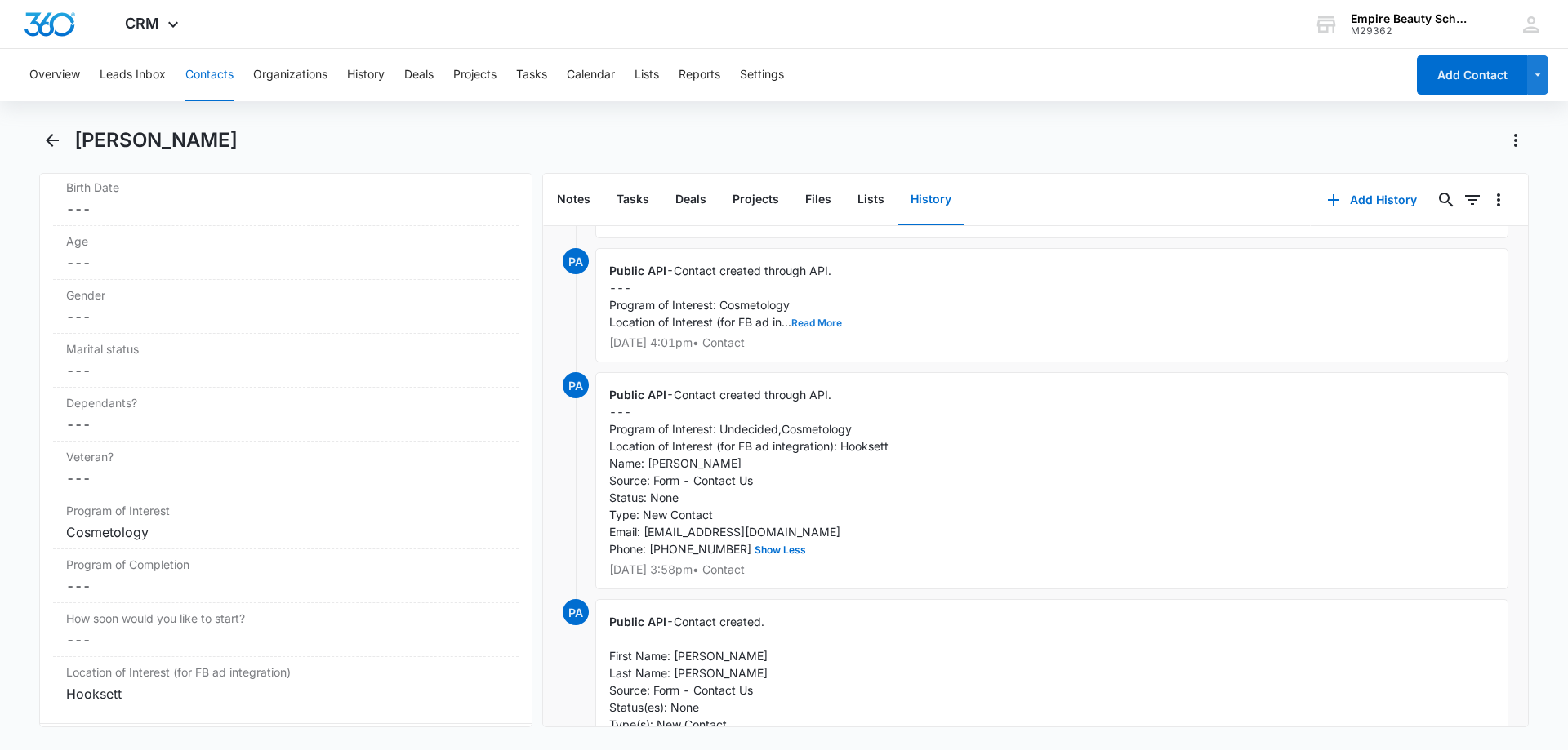
click at [820, 318] on button "Read More" at bounding box center [816, 323] width 50 height 10
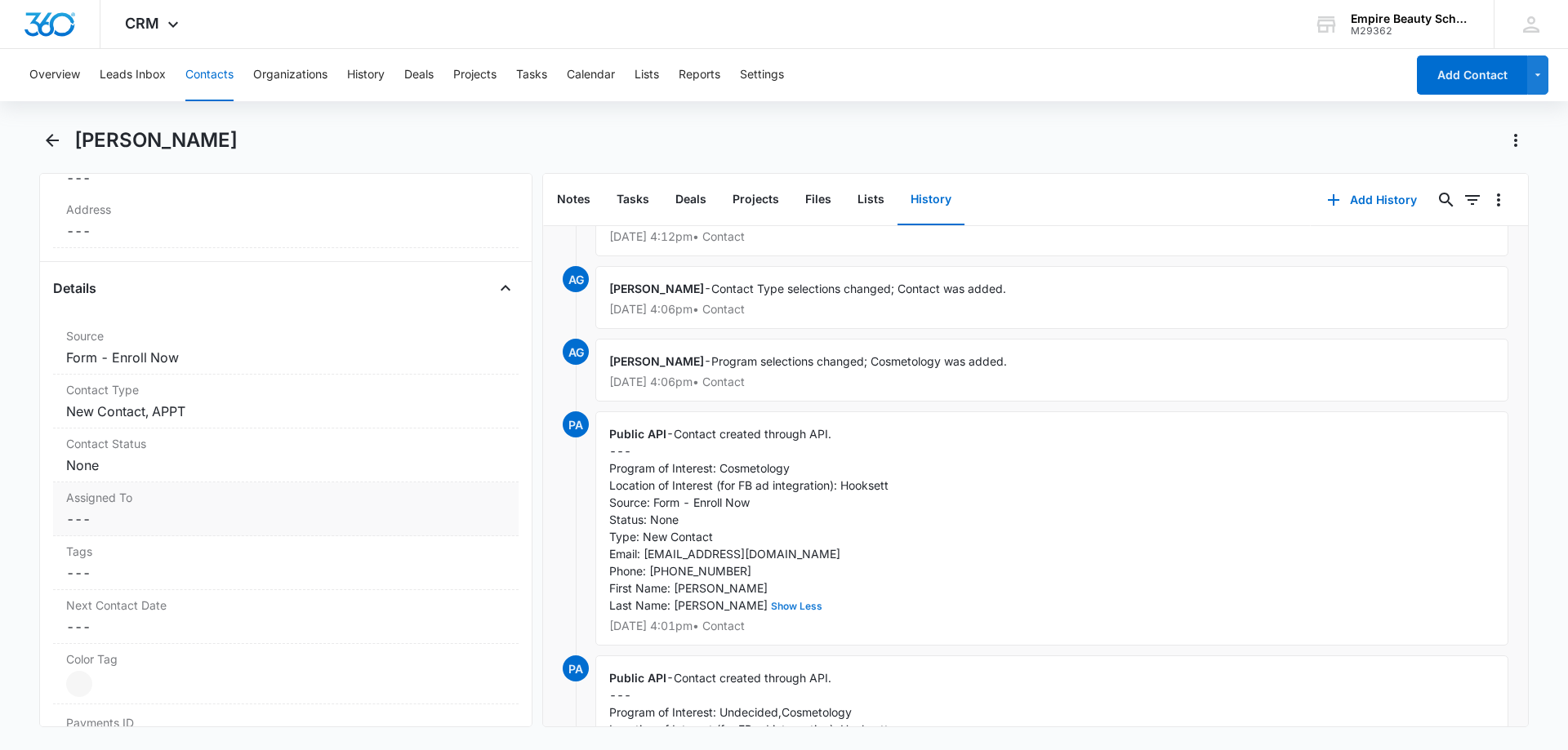
scroll to position [0, 0]
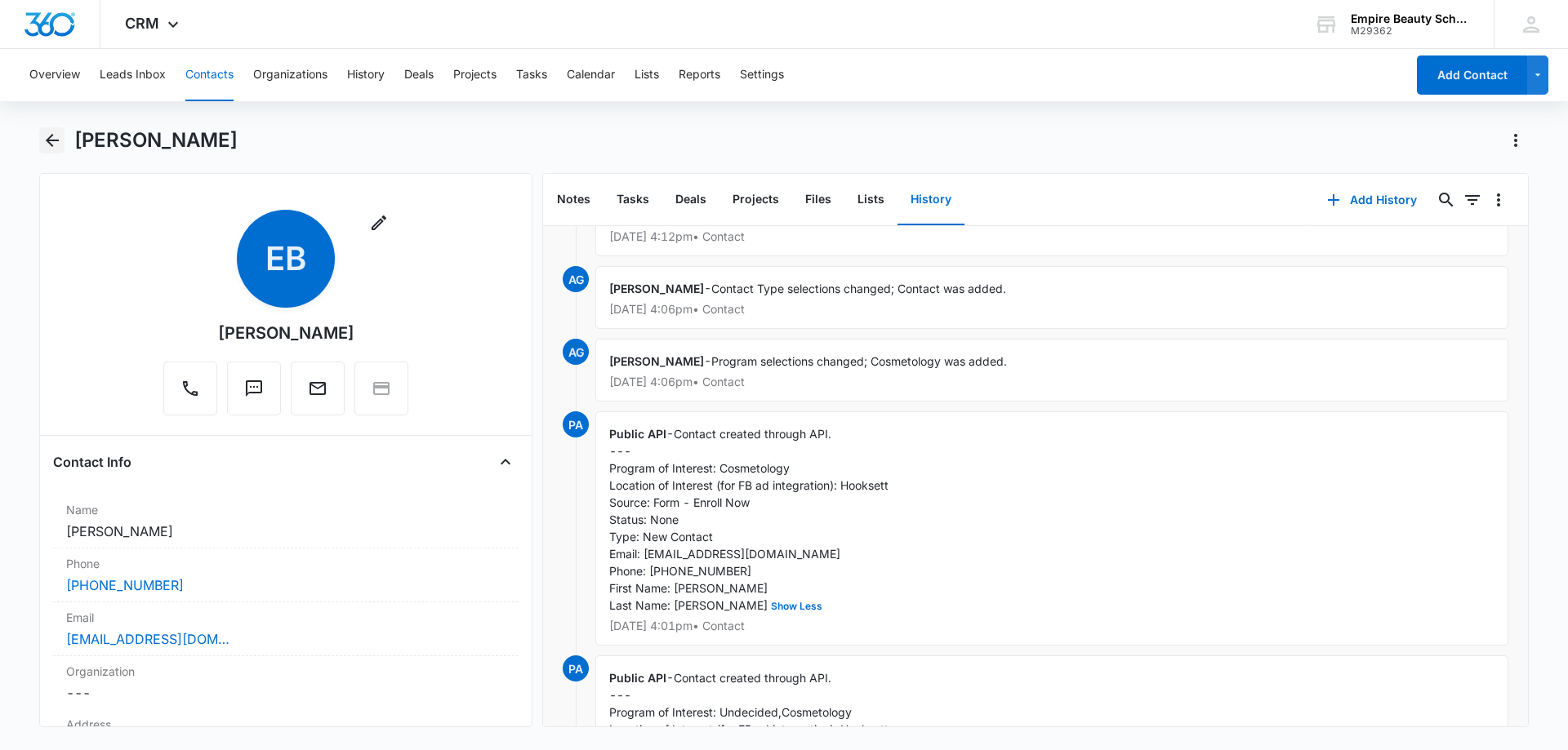
click at [50, 144] on icon "Back" at bounding box center [52, 140] width 13 height 13
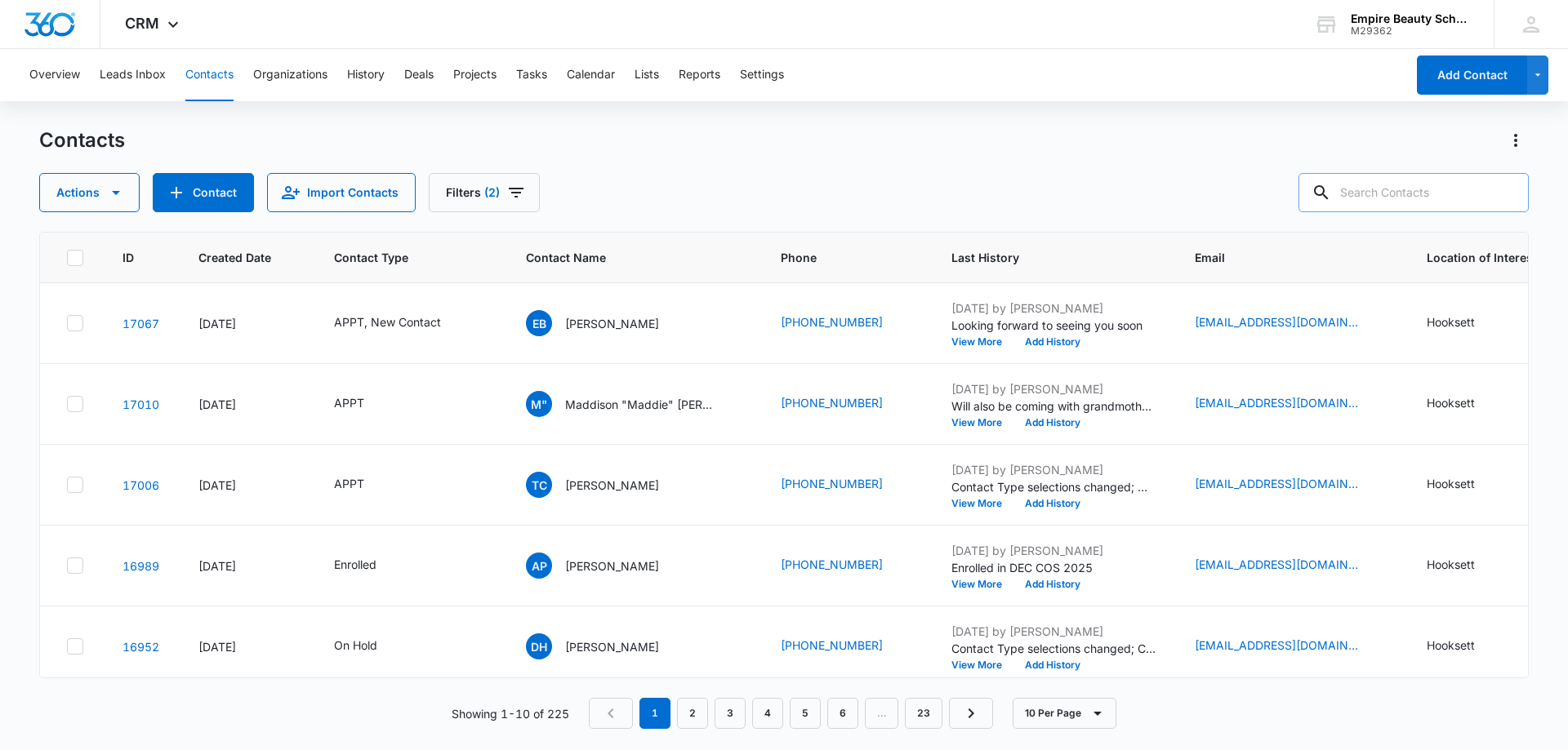
click at [1421, 199] on input "text" at bounding box center [1414, 192] width 230 height 39
type input "[PERSON_NAME]"
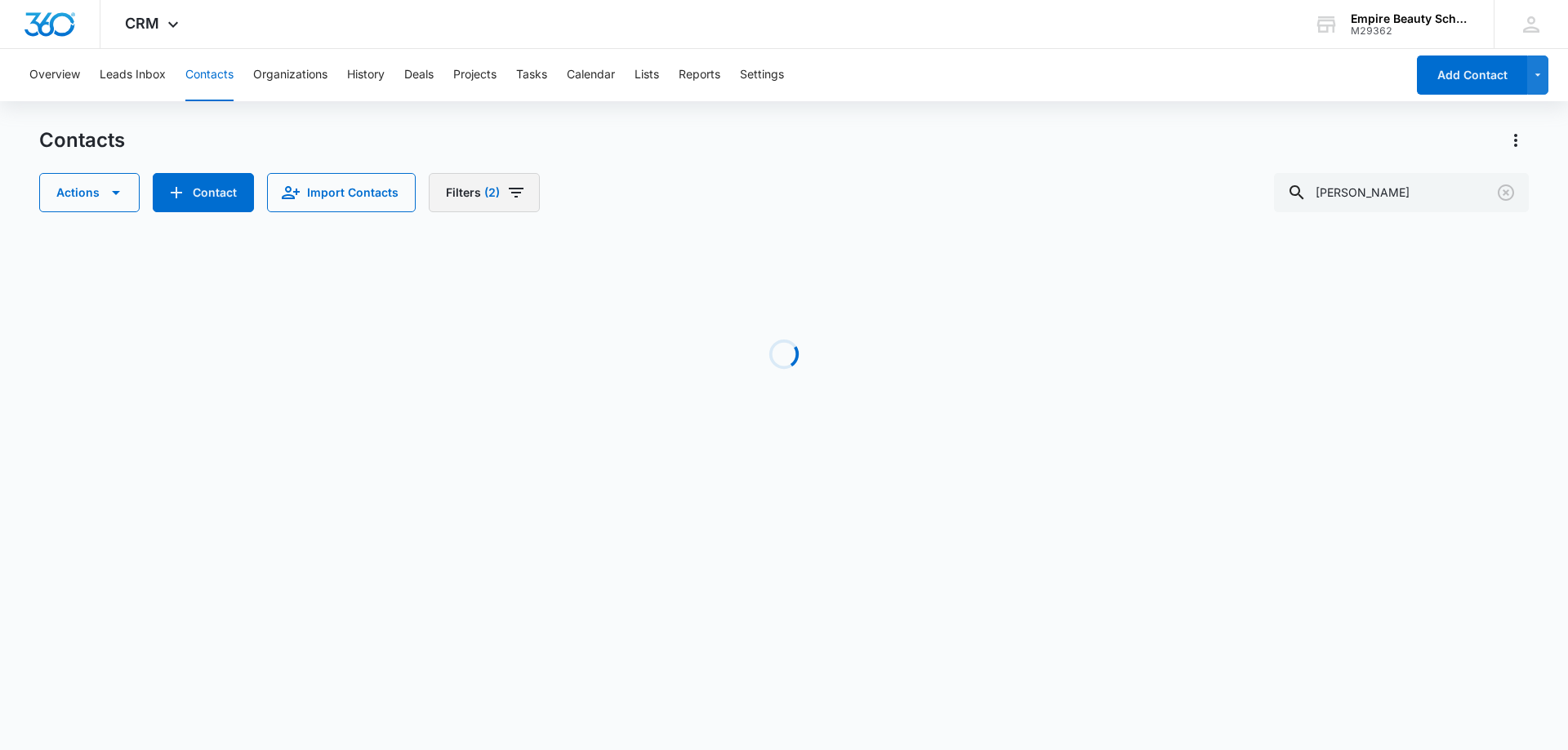
click at [497, 204] on button "Filters (2)" at bounding box center [485, 192] width 111 height 39
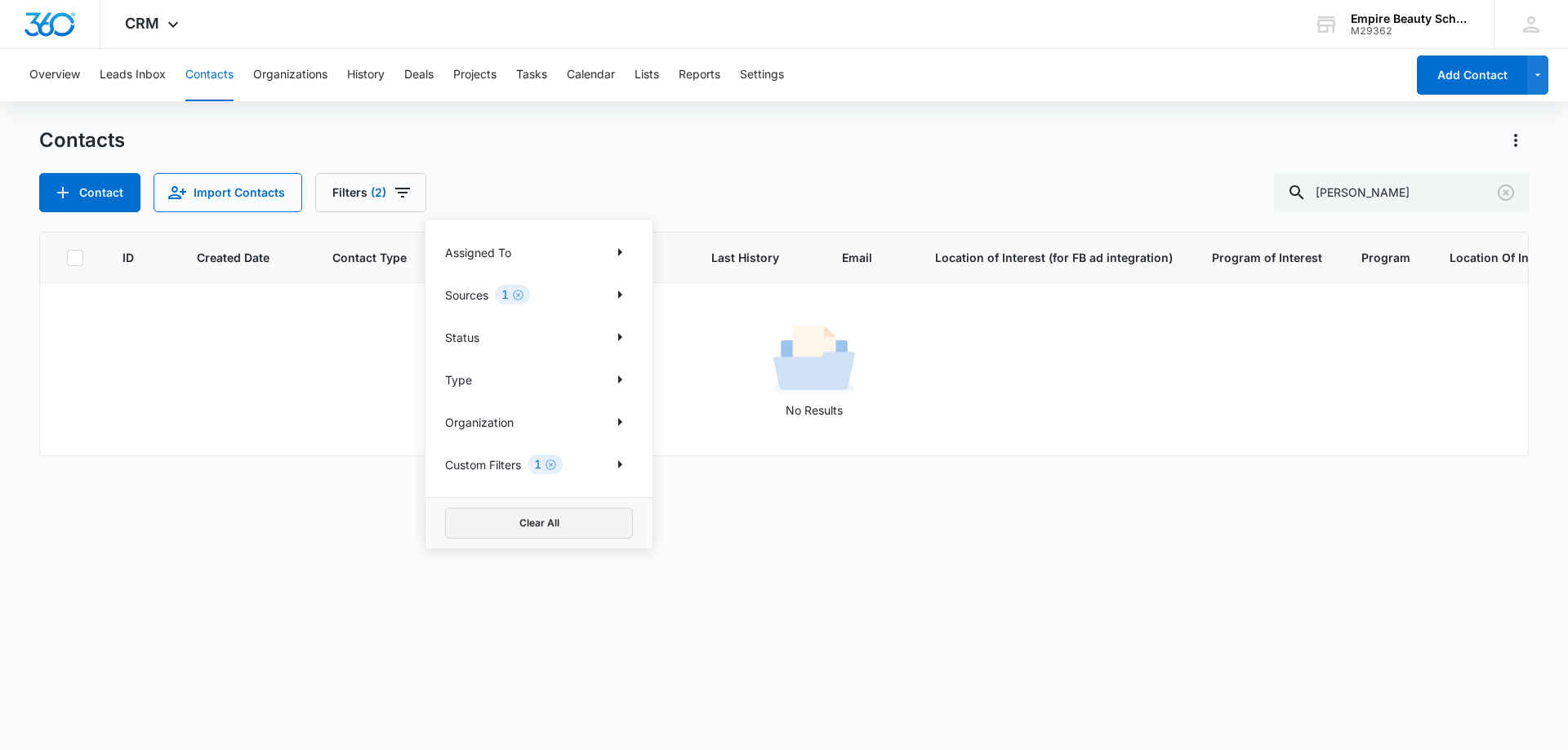
click at [497, 514] on button "Clear All" at bounding box center [539, 524] width 188 height 31
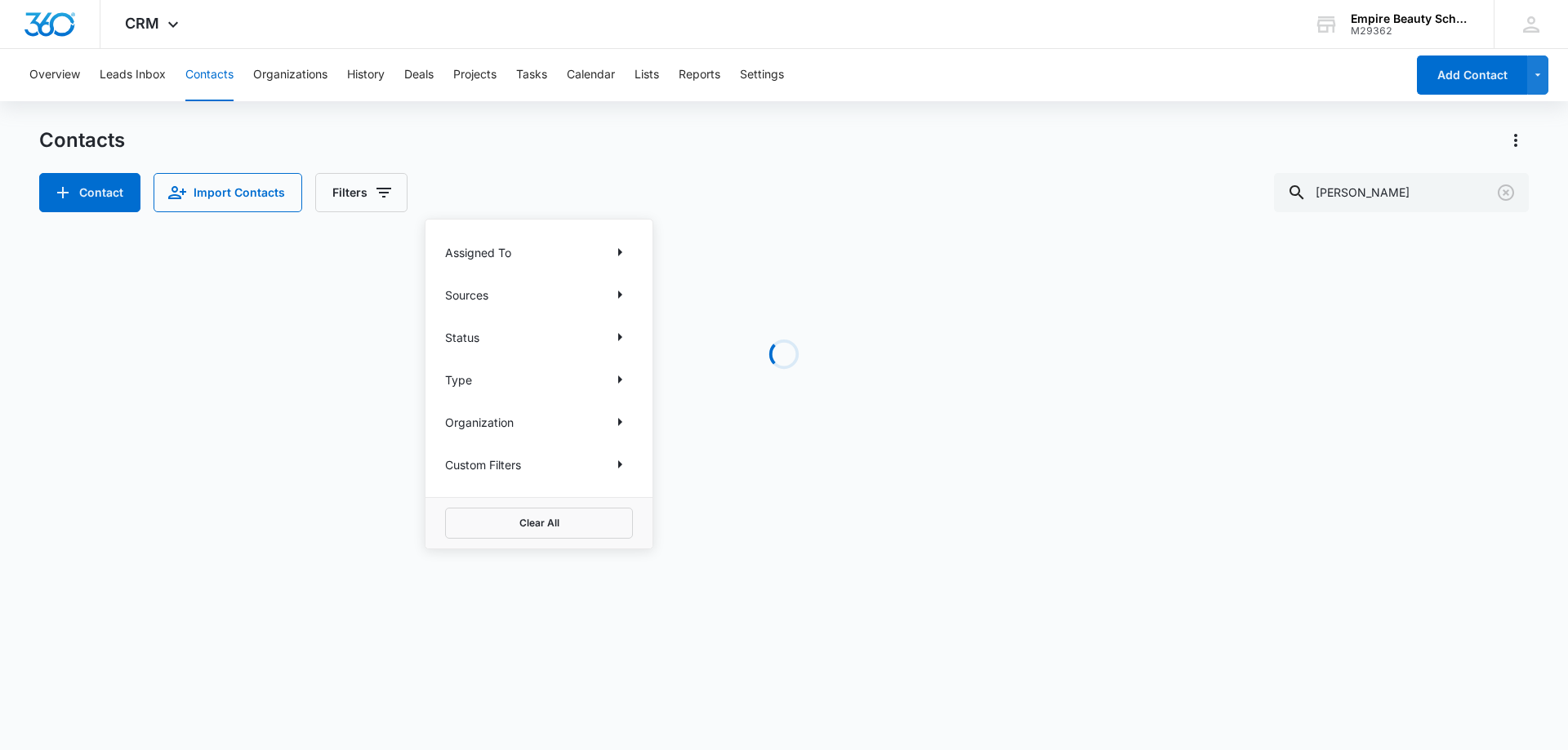
click at [688, 133] on div "Contacts" at bounding box center [784, 140] width 1490 height 26
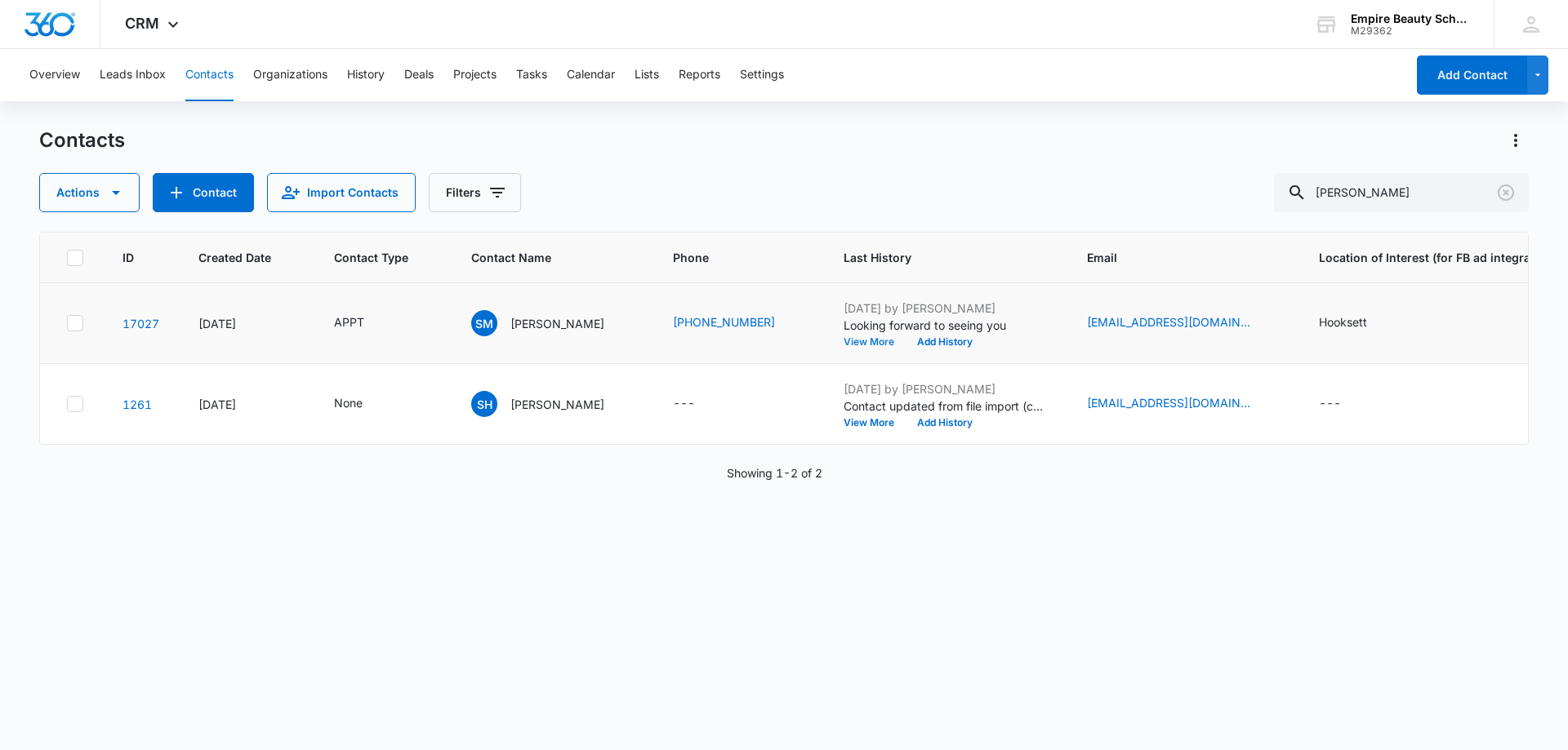
click at [844, 346] on button "View More" at bounding box center [875, 342] width 62 height 10
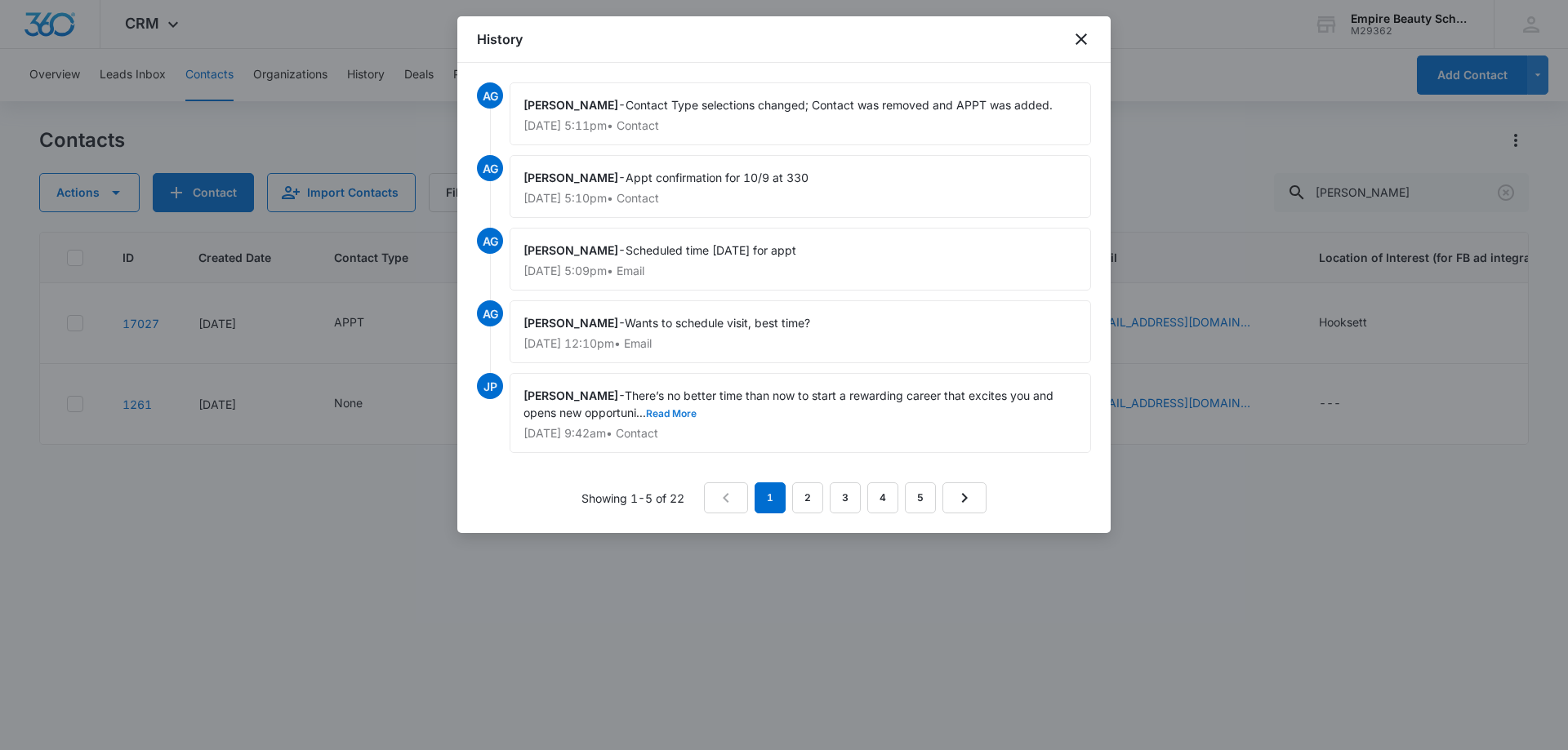
click at [683, 411] on button "Read More" at bounding box center [671, 414] width 50 height 10
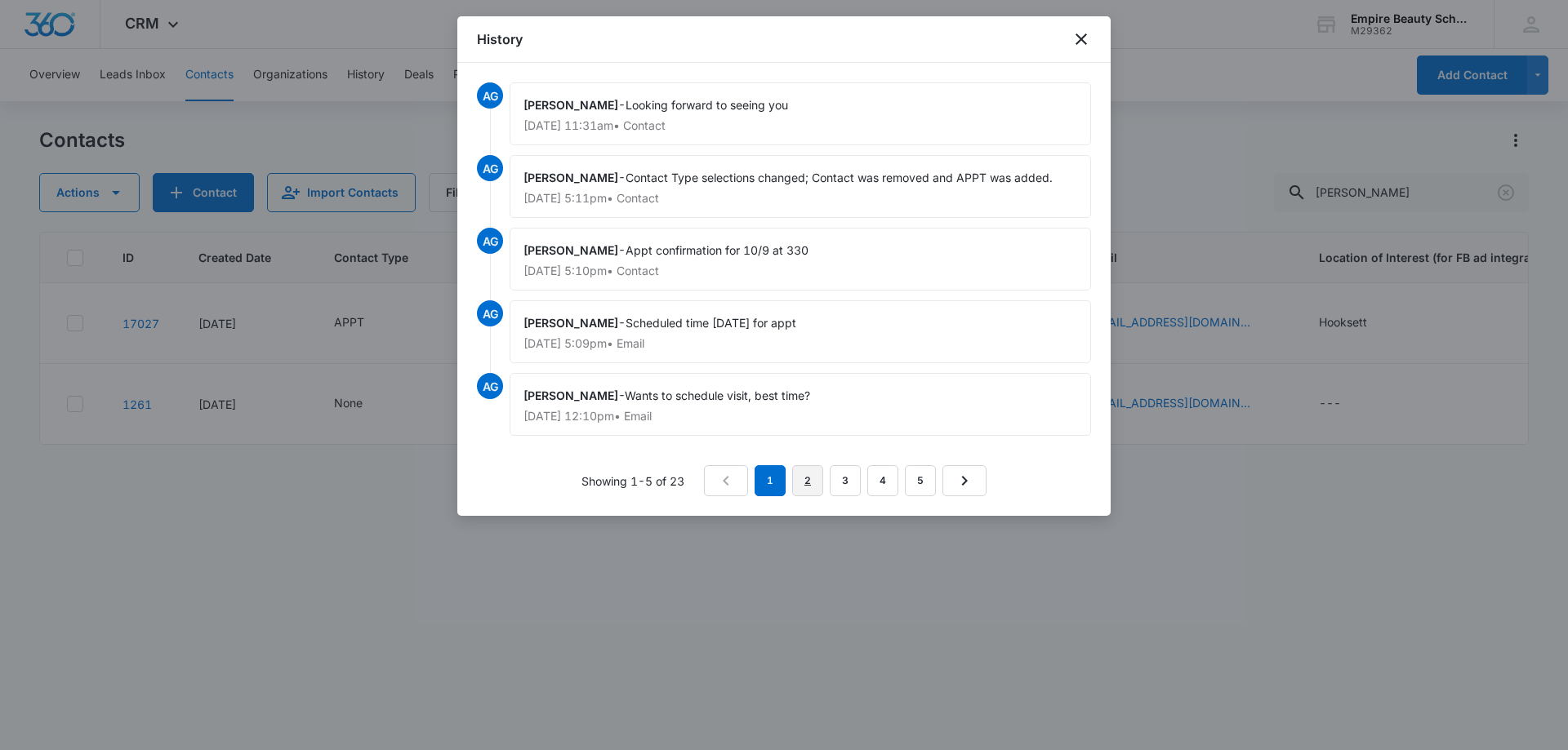
click at [807, 475] on link "2" at bounding box center [807, 481] width 31 height 31
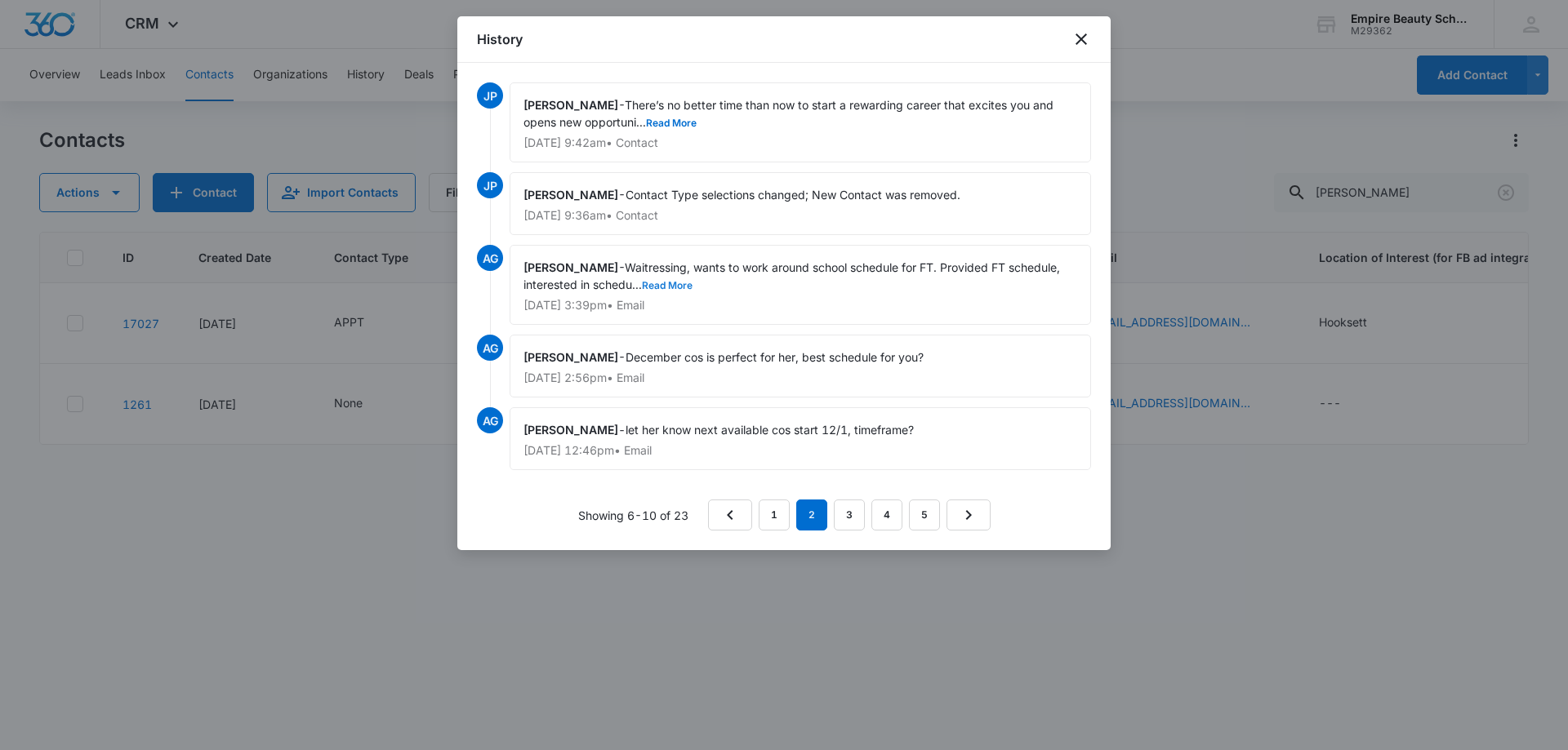
click at [681, 287] on button "Read More" at bounding box center [667, 286] width 50 height 10
click at [849, 523] on link "3" at bounding box center [849, 515] width 31 height 31
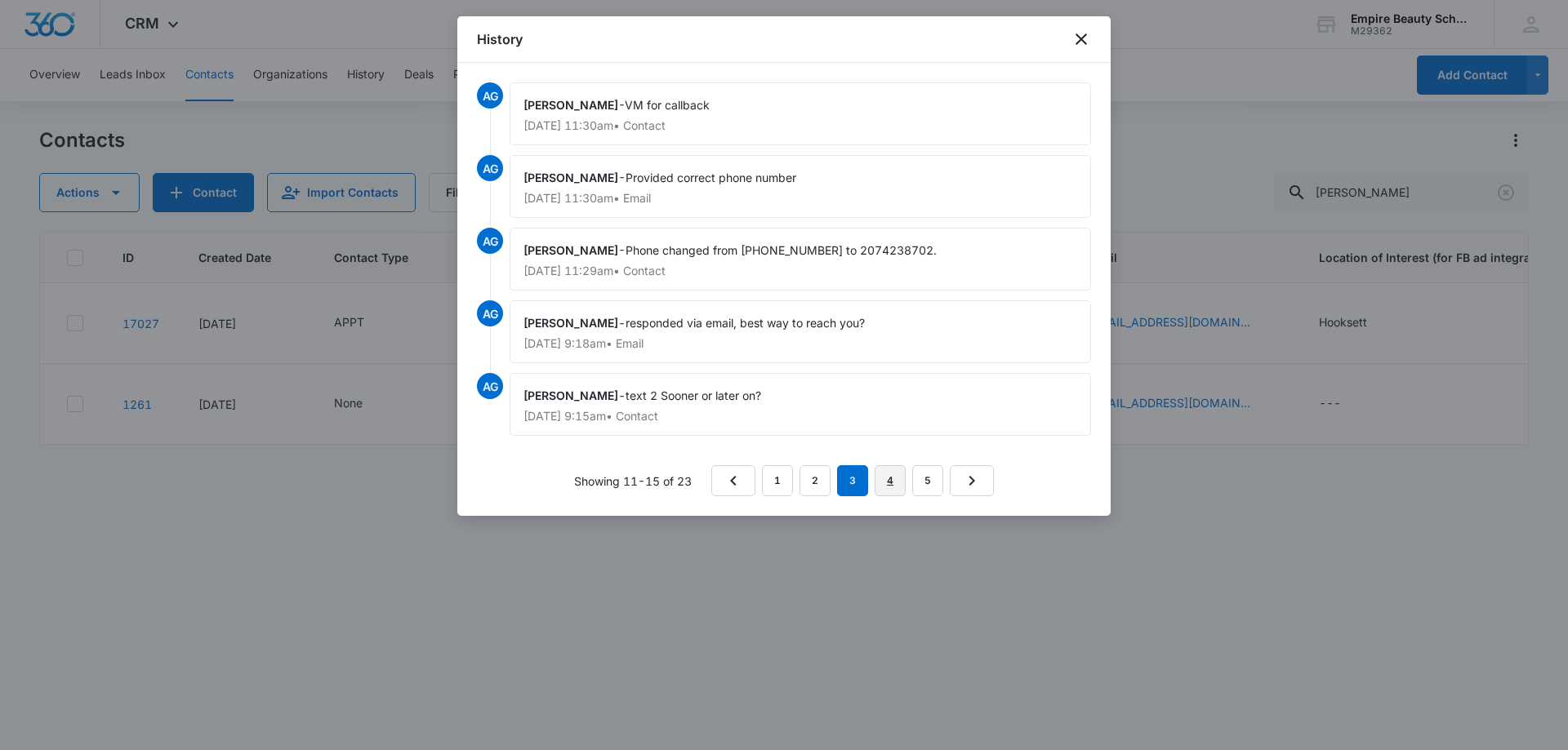
click at [891, 484] on link "4" at bounding box center [890, 481] width 31 height 31
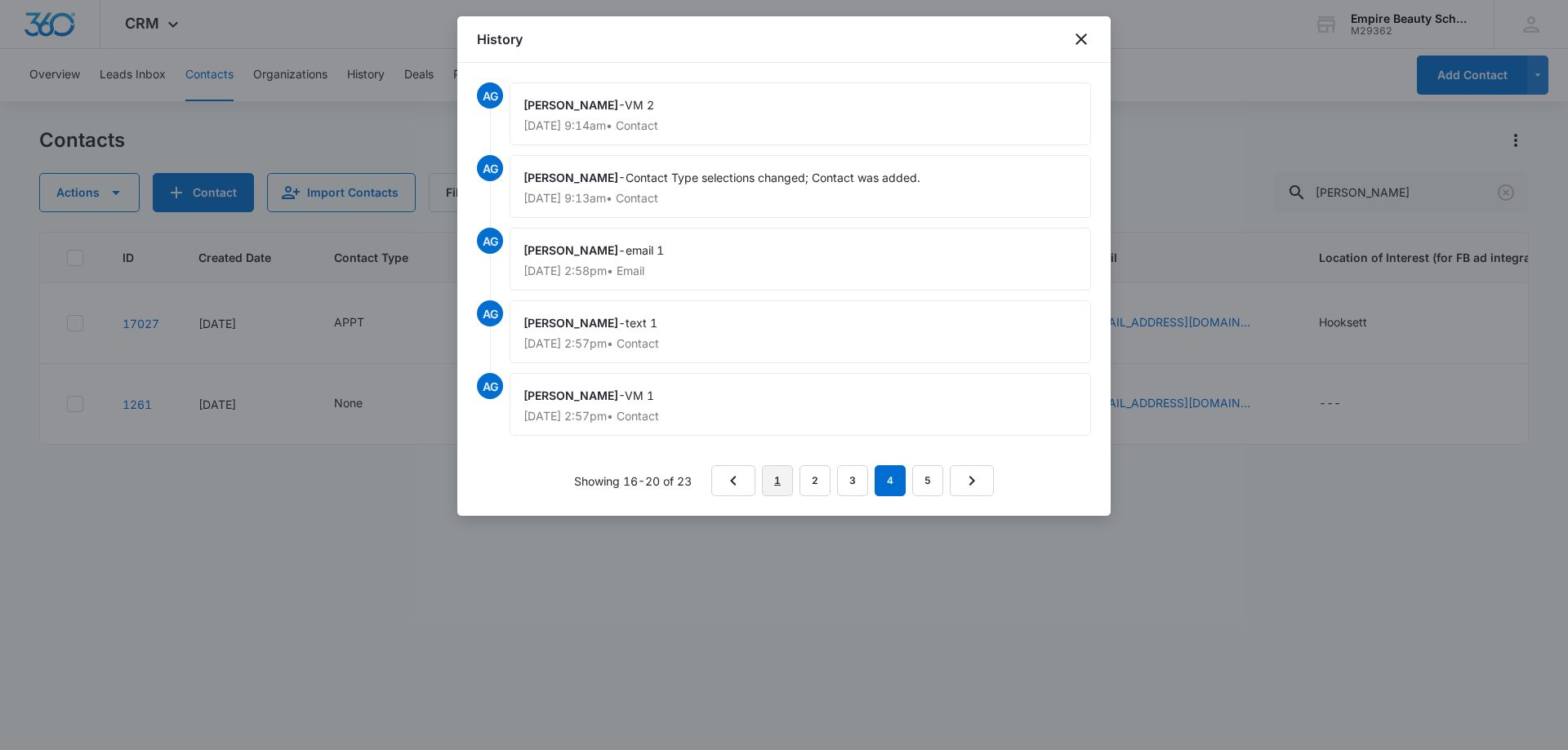
click at [767, 481] on link "1" at bounding box center [778, 481] width 31 height 31
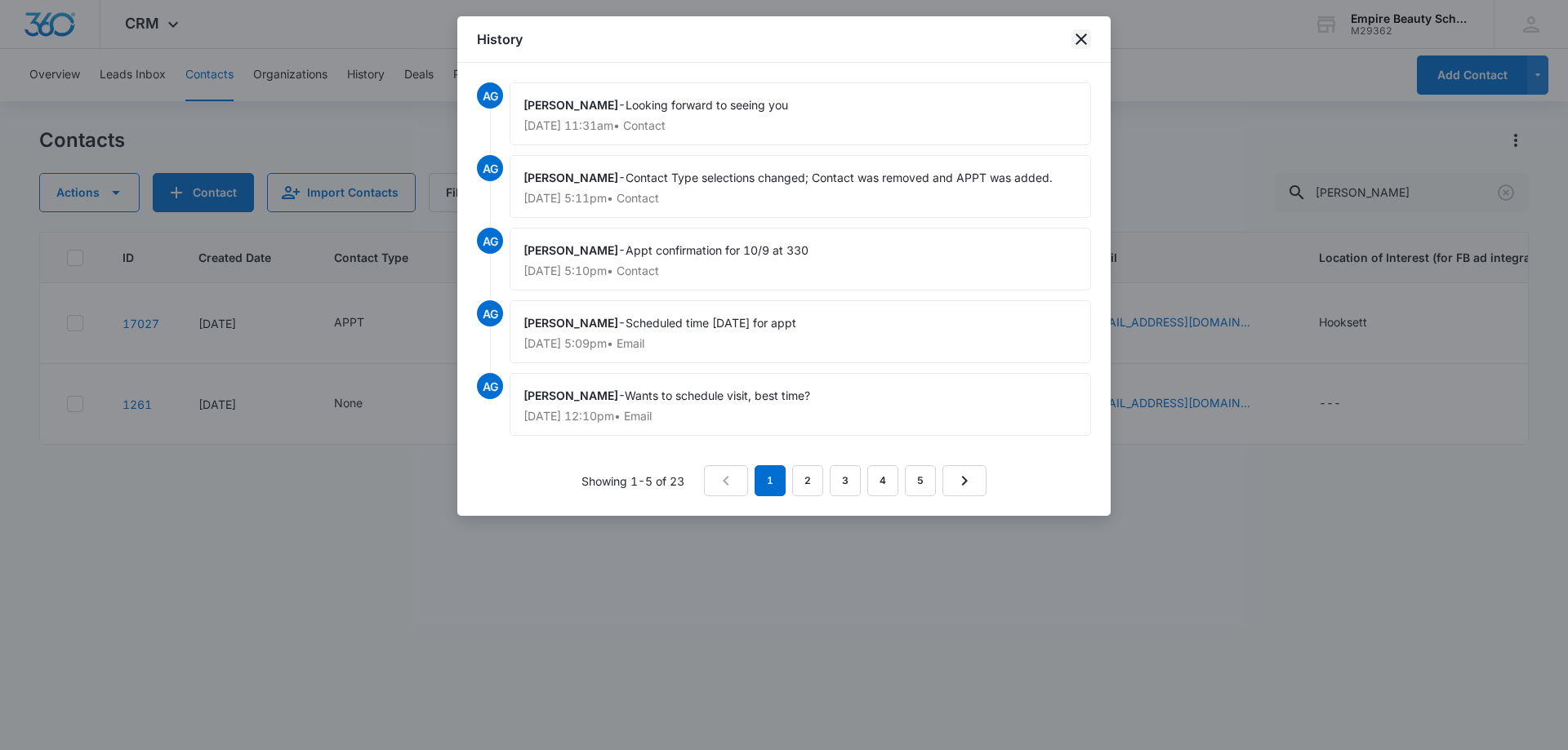
drag, startPoint x: 1076, startPoint y: 39, endPoint x: 1065, endPoint y: 42, distance: 11.4
click at [1076, 37] on icon "close" at bounding box center [1081, 39] width 20 height 20
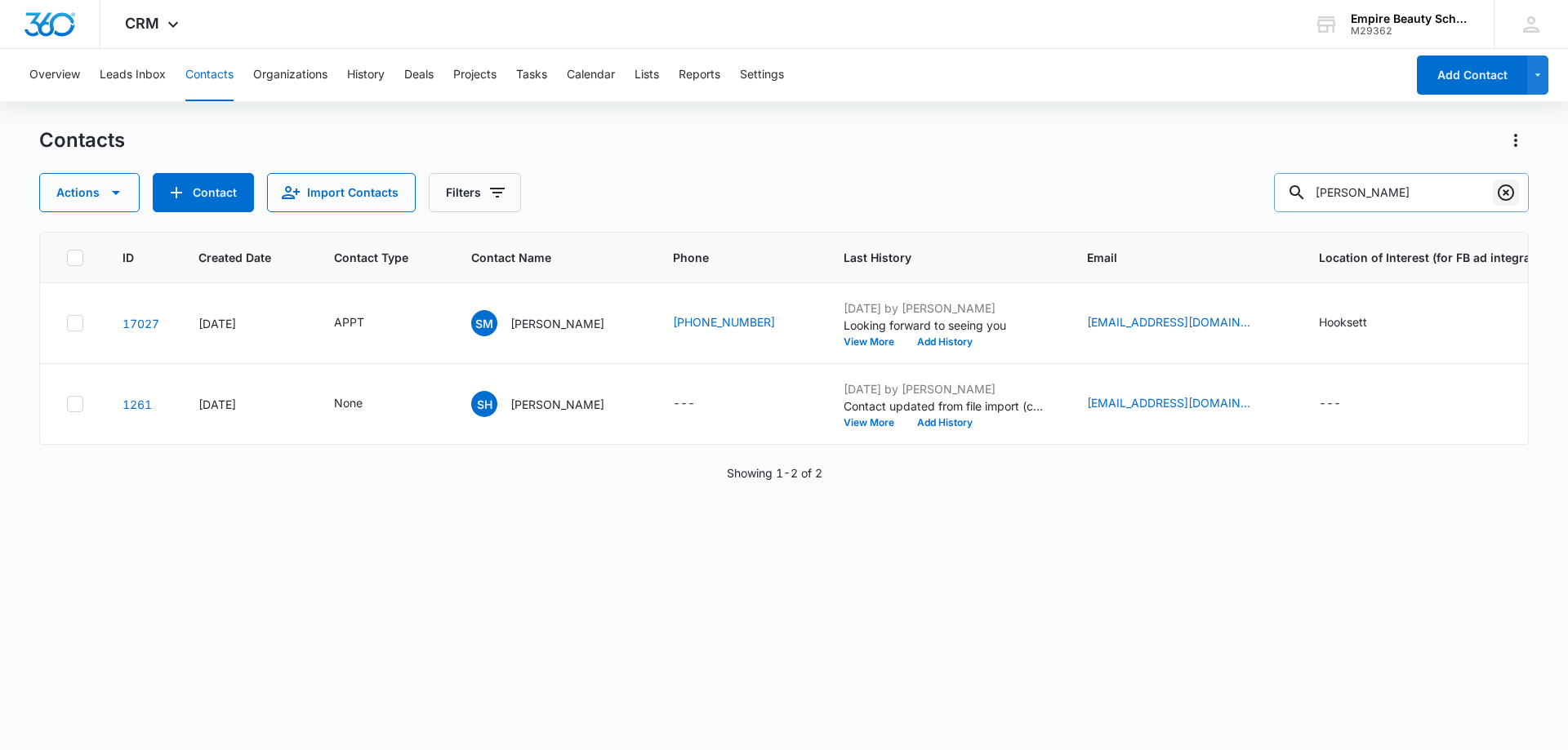
click at [1502, 194] on icon "Clear" at bounding box center [1506, 192] width 20 height 20
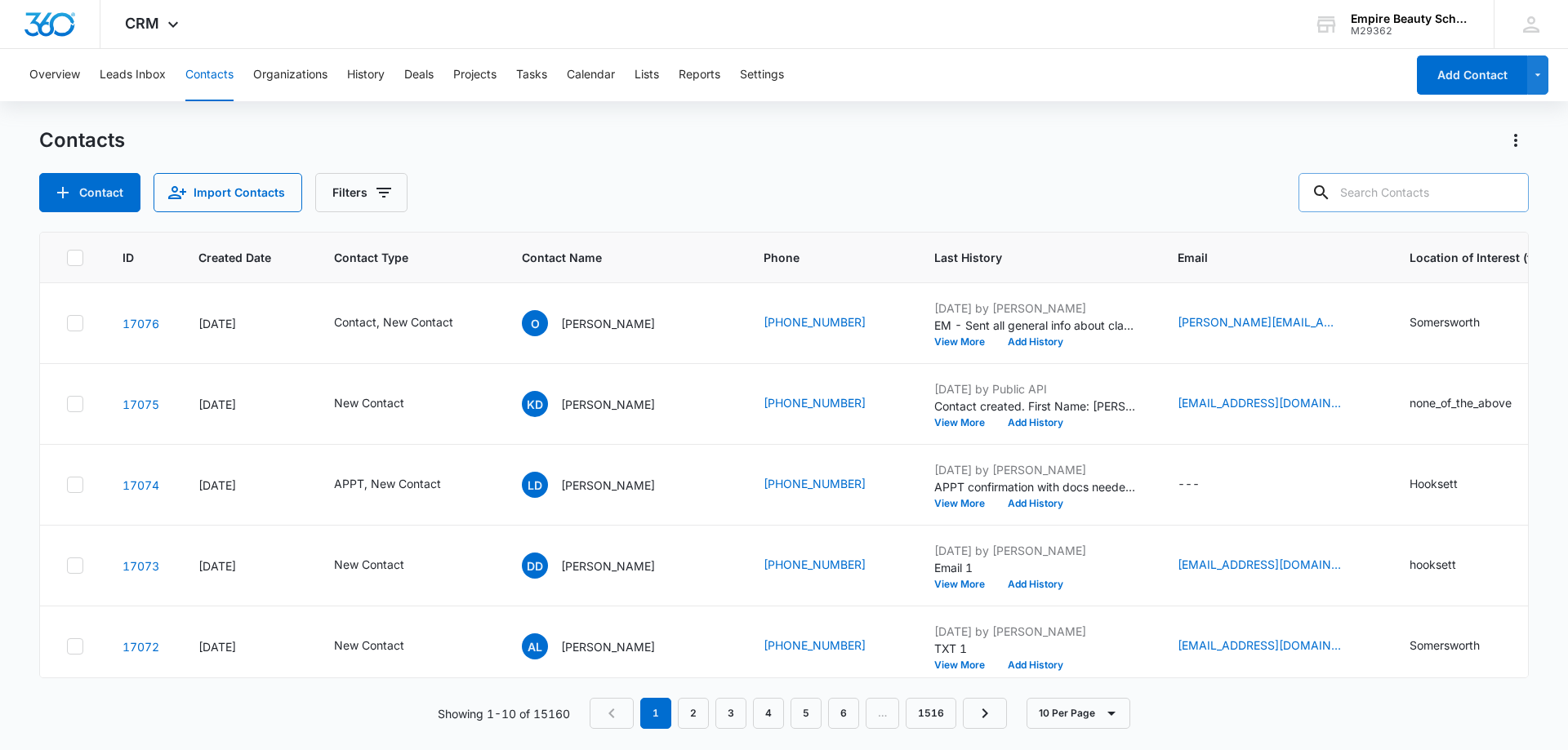
paste input "[PHONE_NUMBER]"
type input "[PHONE_NUMBER]"
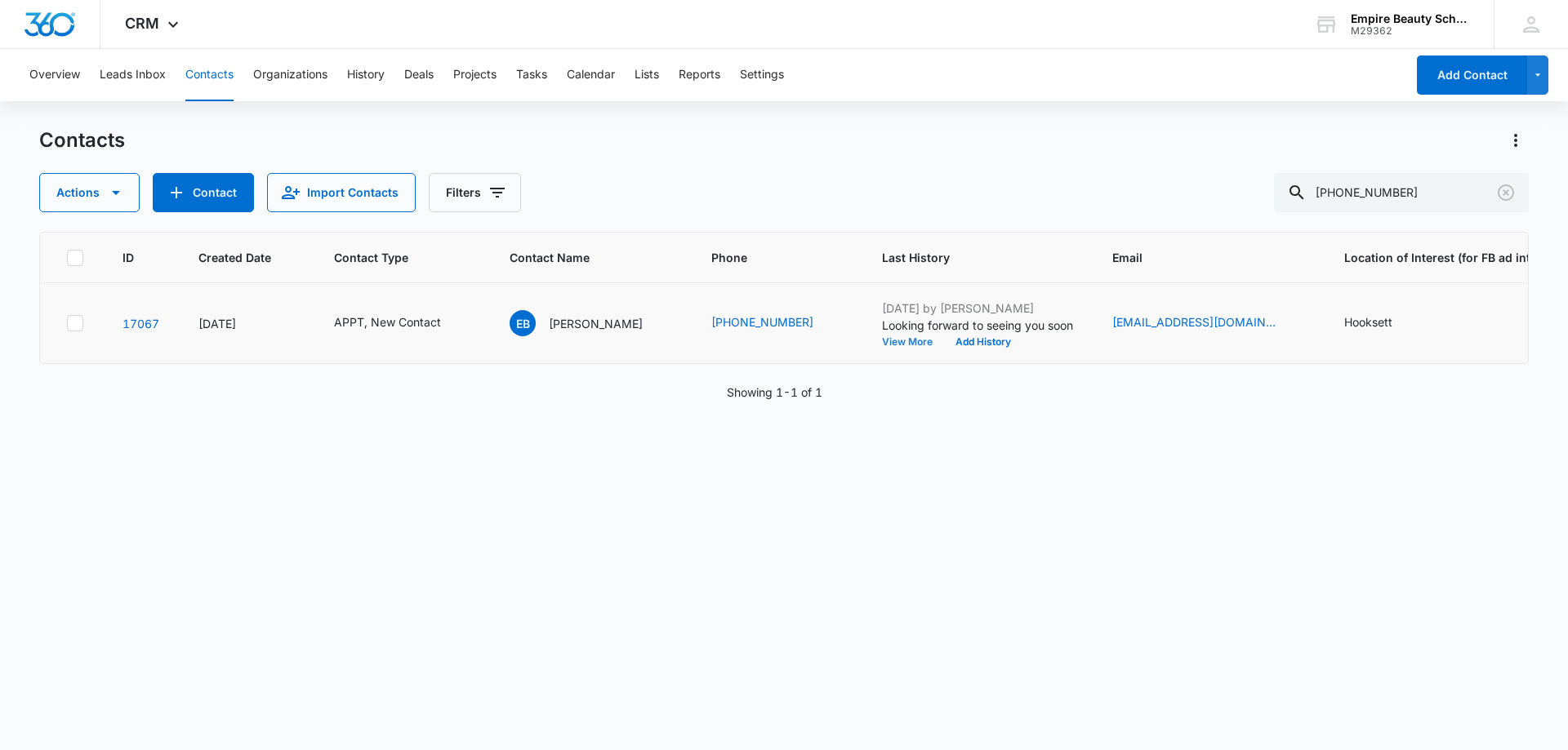
click at [933, 342] on button "View More" at bounding box center [913, 342] width 62 height 10
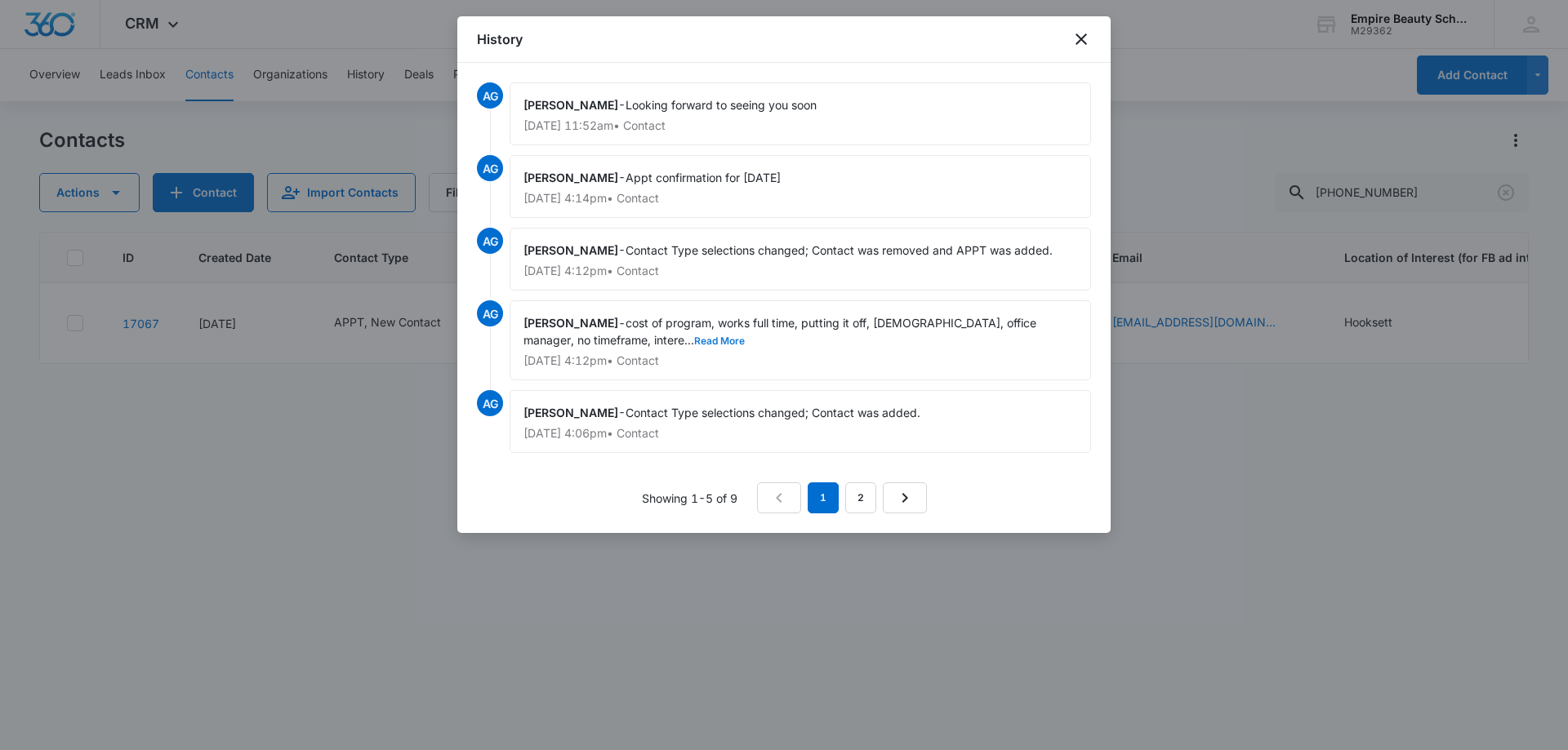
click at [694, 341] on button "Read More" at bounding box center [719, 341] width 50 height 10
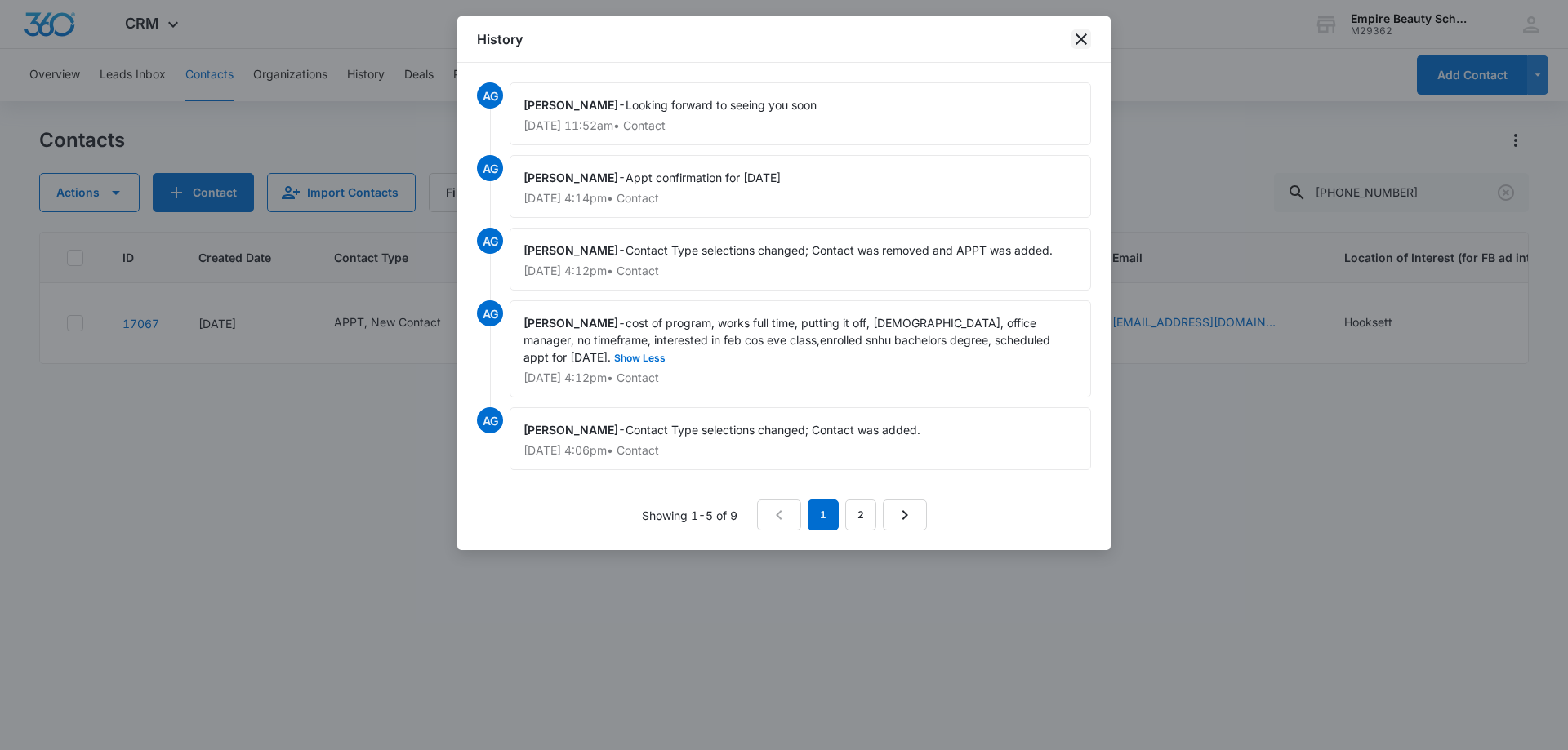
click at [1081, 41] on icon "close" at bounding box center [1081, 38] width 11 height 11
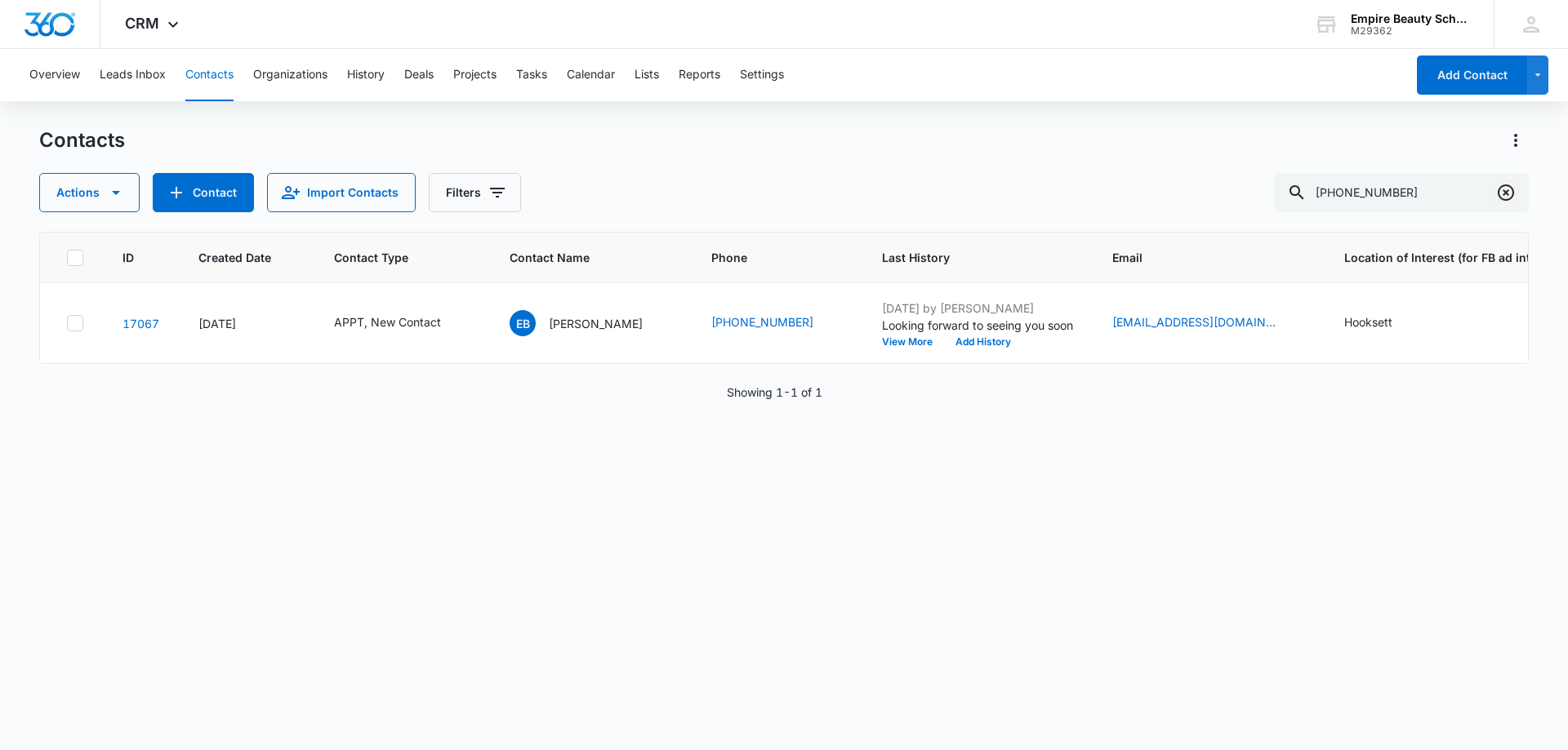
click at [1501, 191] on icon "Clear" at bounding box center [1506, 192] width 20 height 20
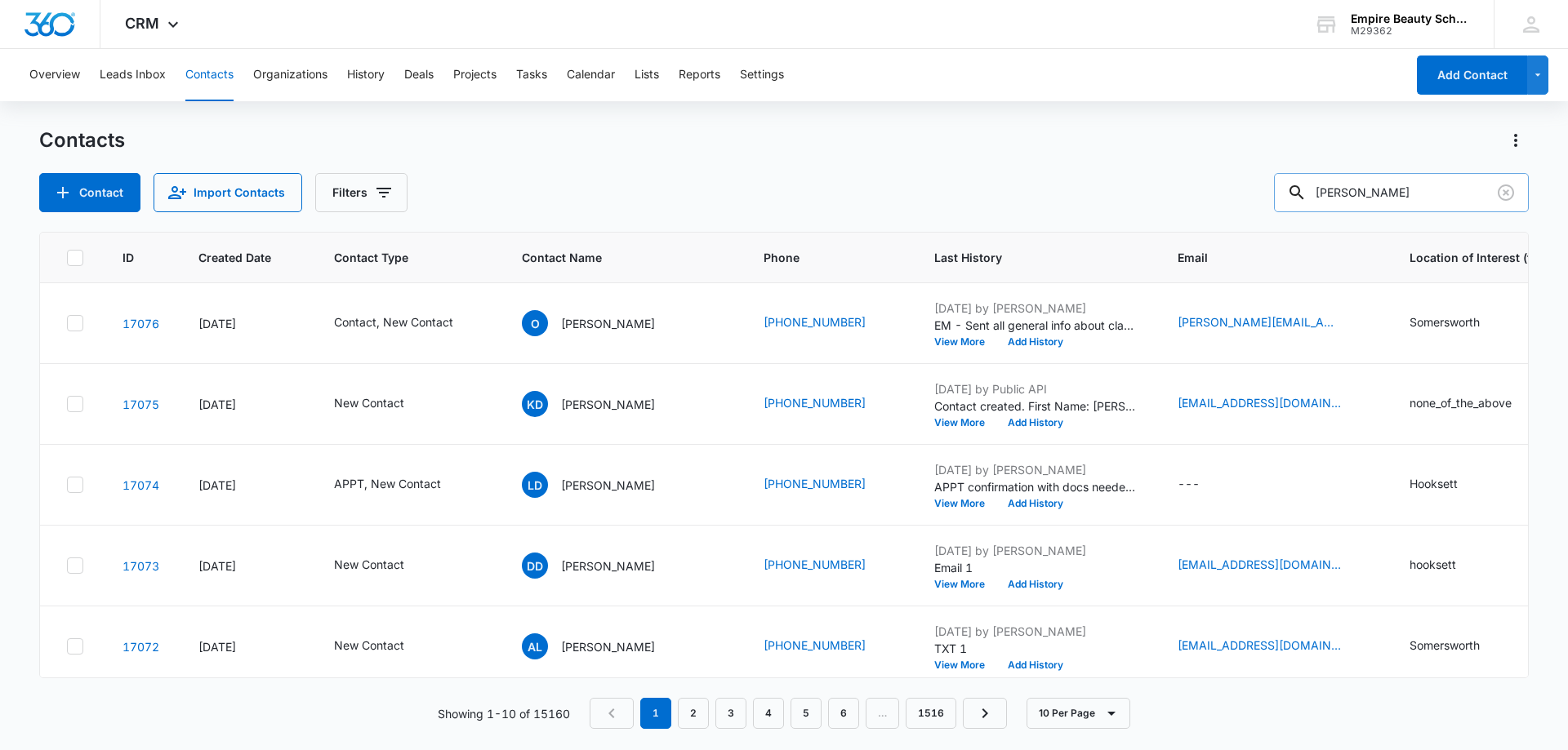
type input "[PERSON_NAME]"
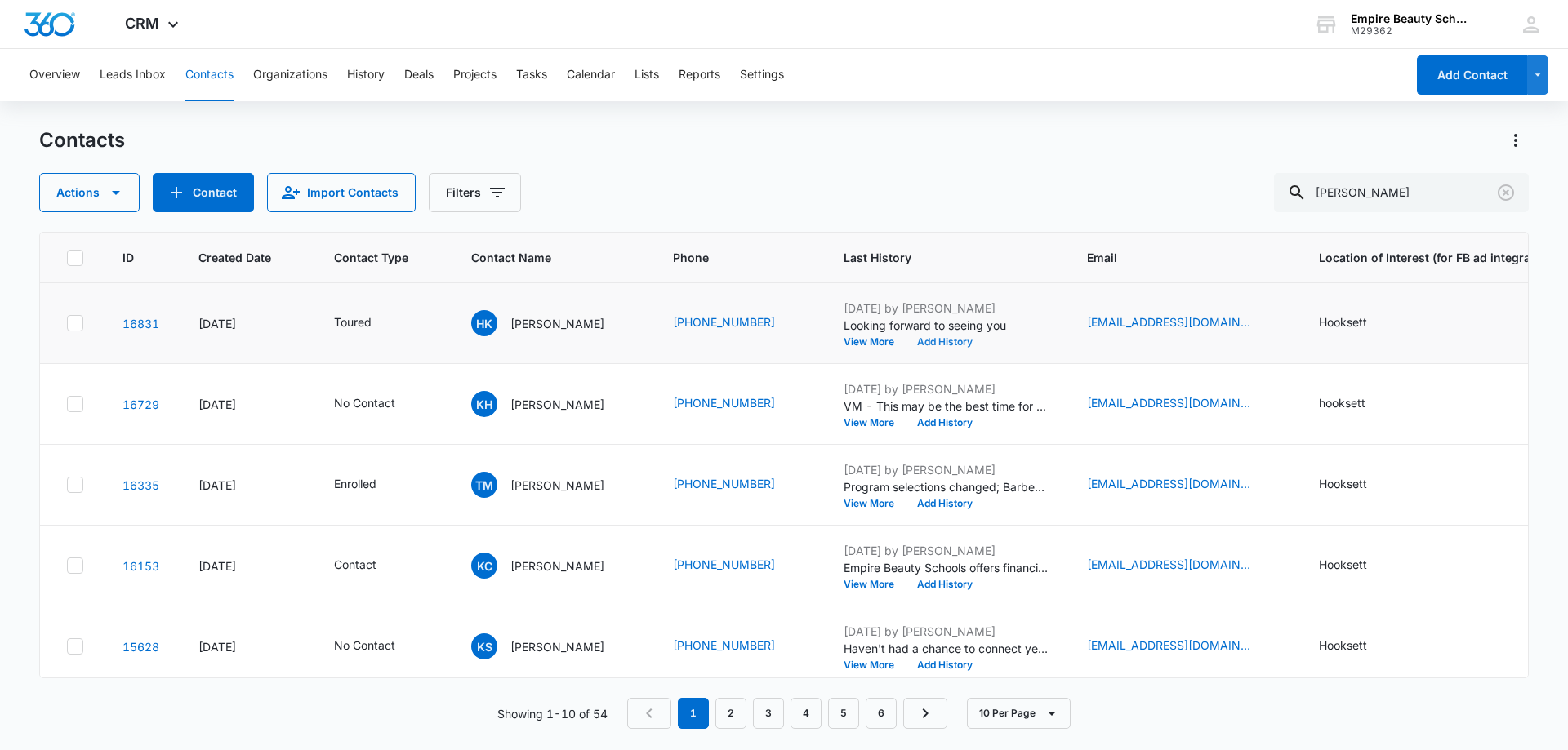
click at [928, 344] on button "Add History" at bounding box center [945, 342] width 78 height 10
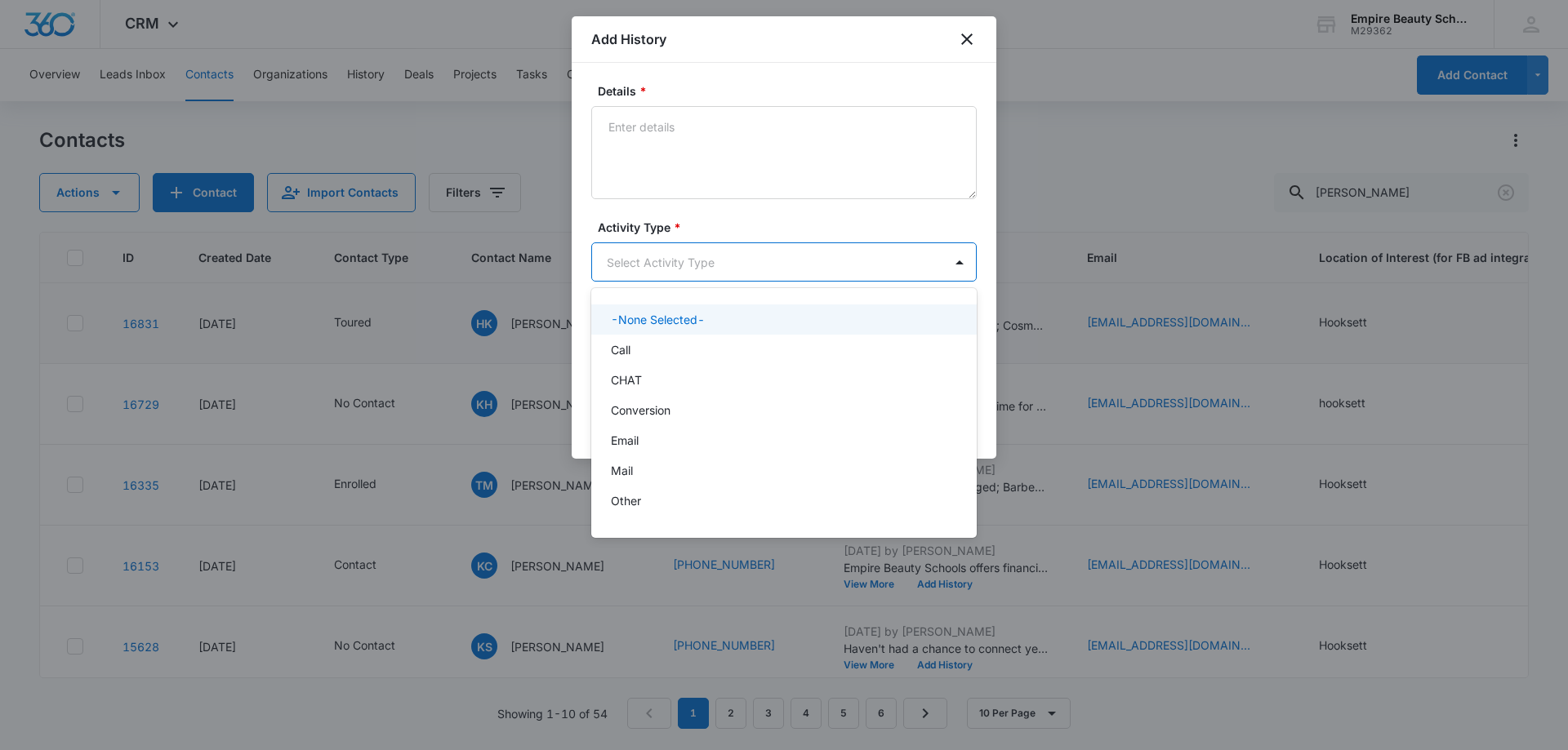
click at [638, 262] on body "CRM Apps Forms CRM Email Shop Payments POS Files Brand Settings AI Assistant Em…" at bounding box center [784, 375] width 1568 height 750
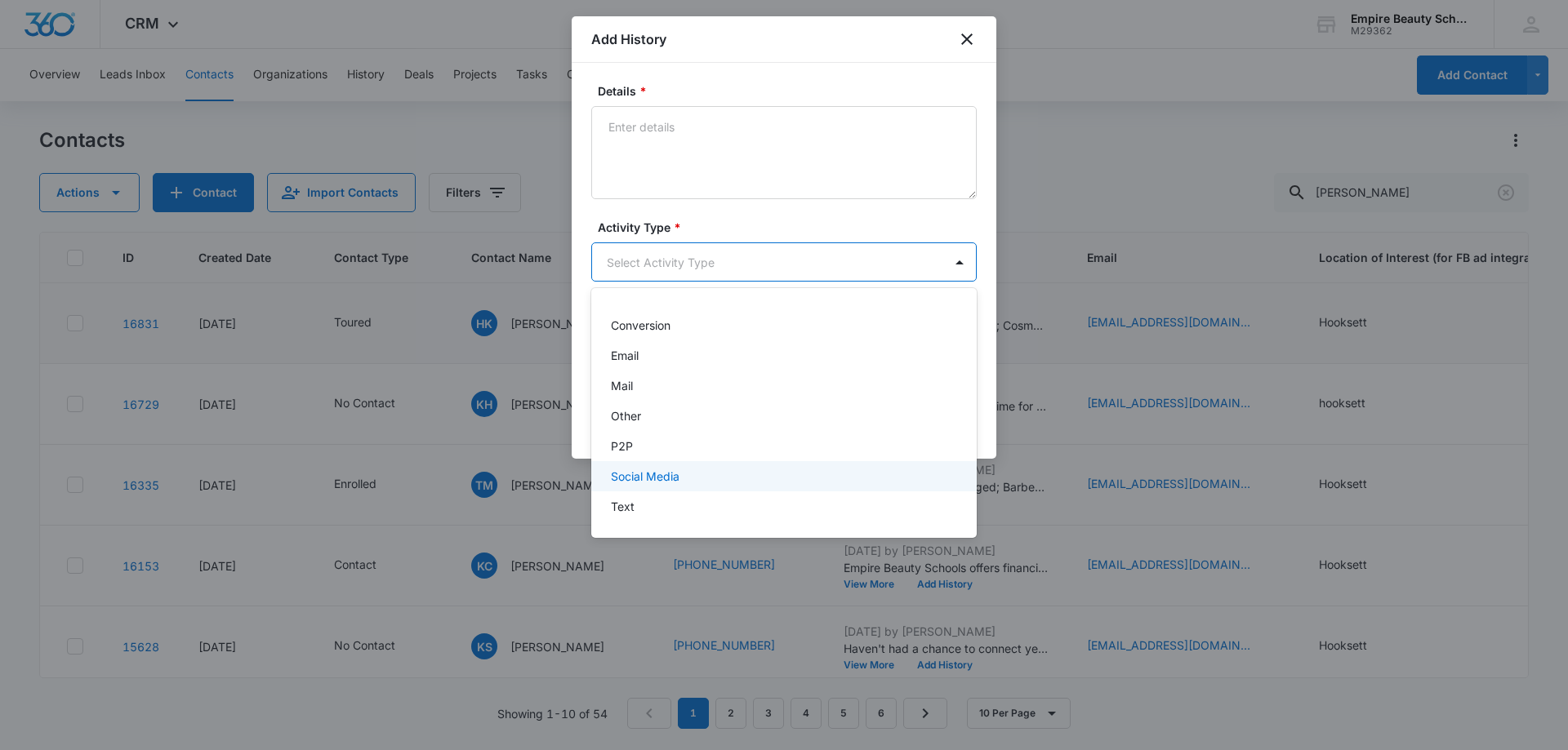
click at [634, 450] on div "P2P" at bounding box center [782, 446] width 343 height 17
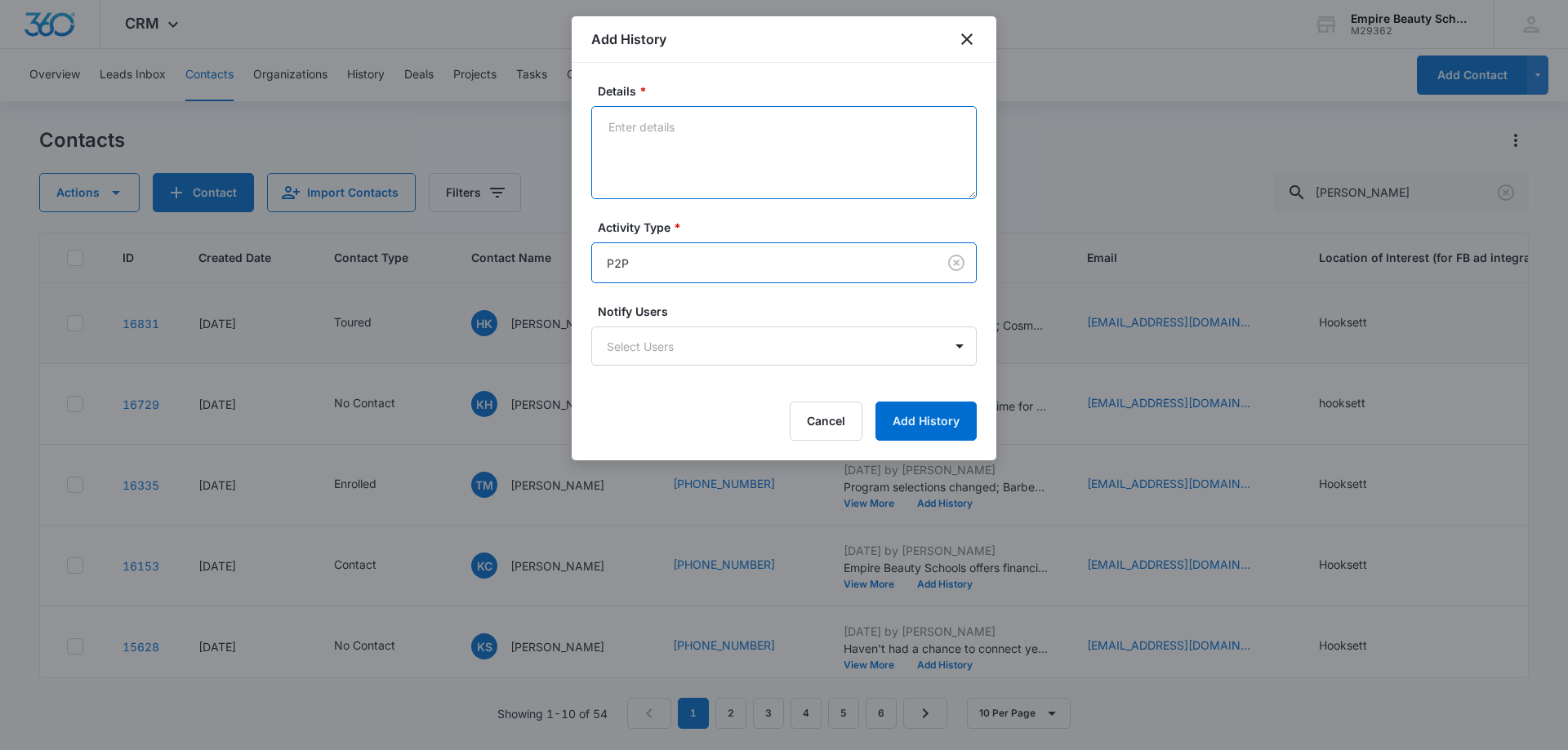
click at [634, 180] on textarea "Details *" at bounding box center [784, 152] width 386 height 93
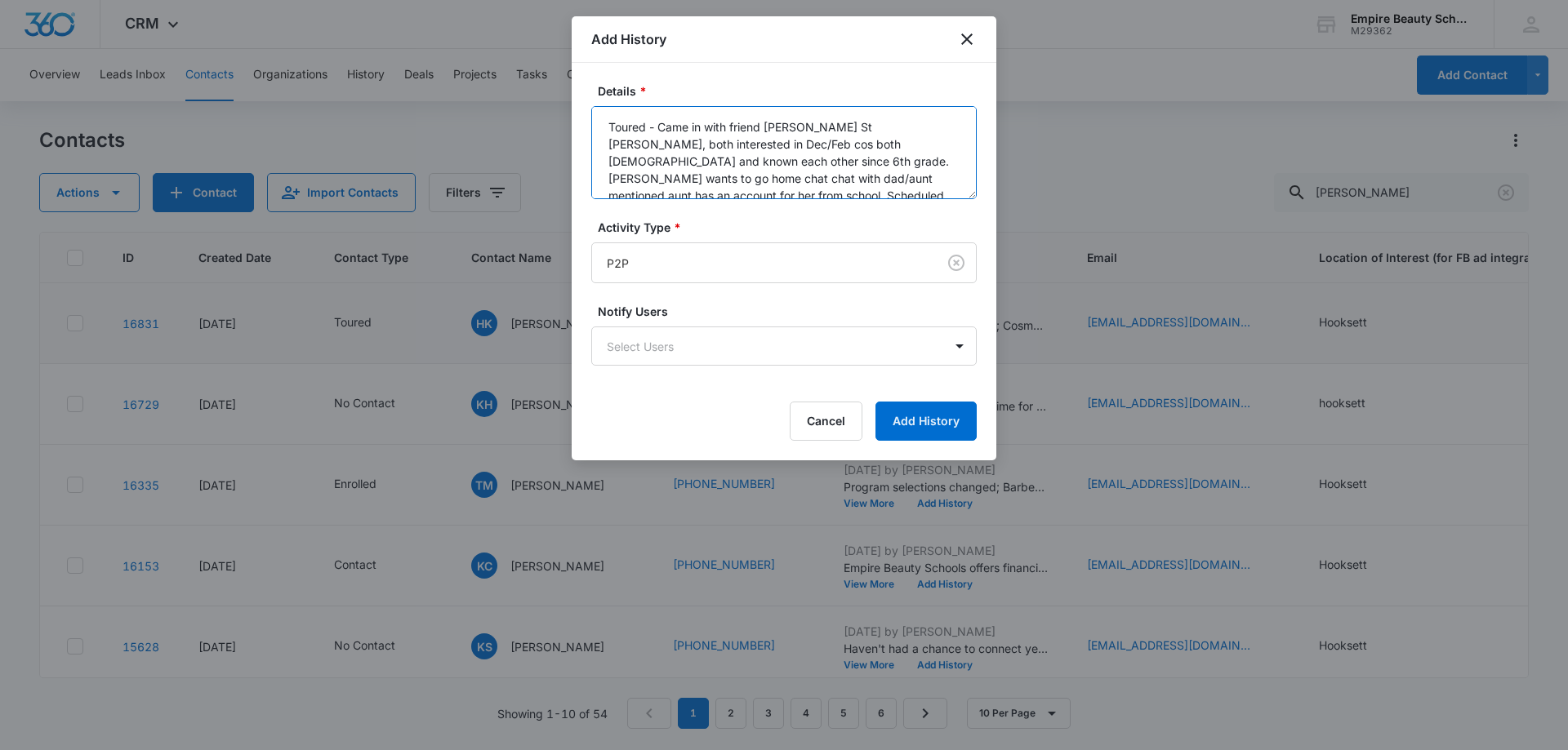
scroll to position [4, 0]
click at [902, 155] on textarea "Toured - Came in with friend [PERSON_NAME] St [PERSON_NAME], both interested in…" at bounding box center [784, 152] width 386 height 93
click at [881, 191] on textarea "Toured - Came in with friend [PERSON_NAME] St [PERSON_NAME], both interested in…" at bounding box center [784, 152] width 386 height 93
click at [729, 137] on textarea "Toured - Came in with friend [PERSON_NAME] St [PERSON_NAME], both interested in…" at bounding box center [784, 152] width 386 height 93
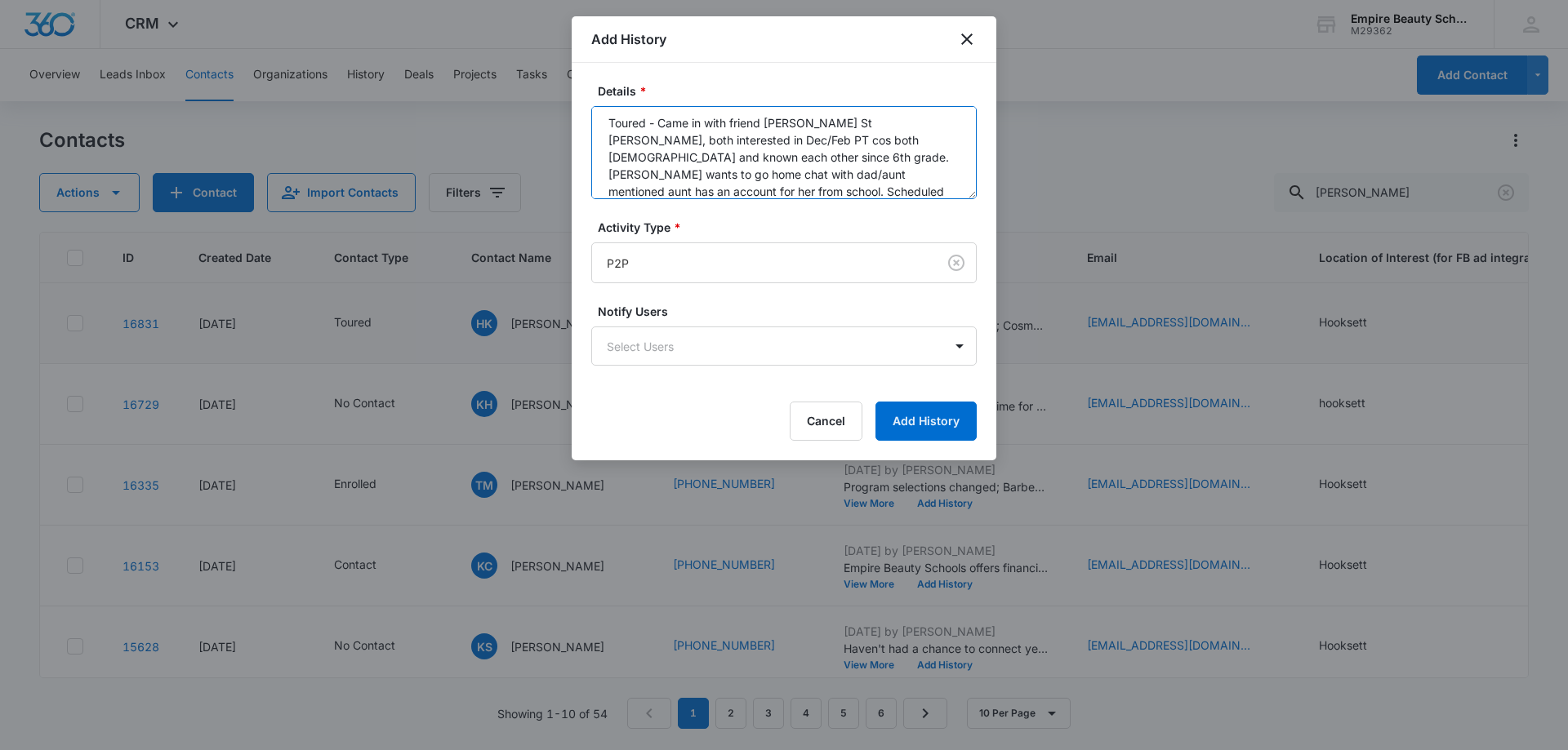
click at [750, 177] on textarea "Toured - Came in with friend [PERSON_NAME] St [PERSON_NAME], both interested in…" at bounding box center [784, 152] width 386 height 93
click at [780, 164] on textarea "Toured - Came in with friend [PERSON_NAME] St [PERSON_NAME], both interested in…" at bounding box center [784, 152] width 386 height 93
click at [870, 127] on textarea "Toured - Came in with friend [PERSON_NAME] St [PERSON_NAME], both interested in…" at bounding box center [784, 152] width 386 height 93
click at [762, 156] on textarea "Toured - Came in with friend [PERSON_NAME] St [PERSON_NAME], both interested in…" at bounding box center [784, 152] width 386 height 93
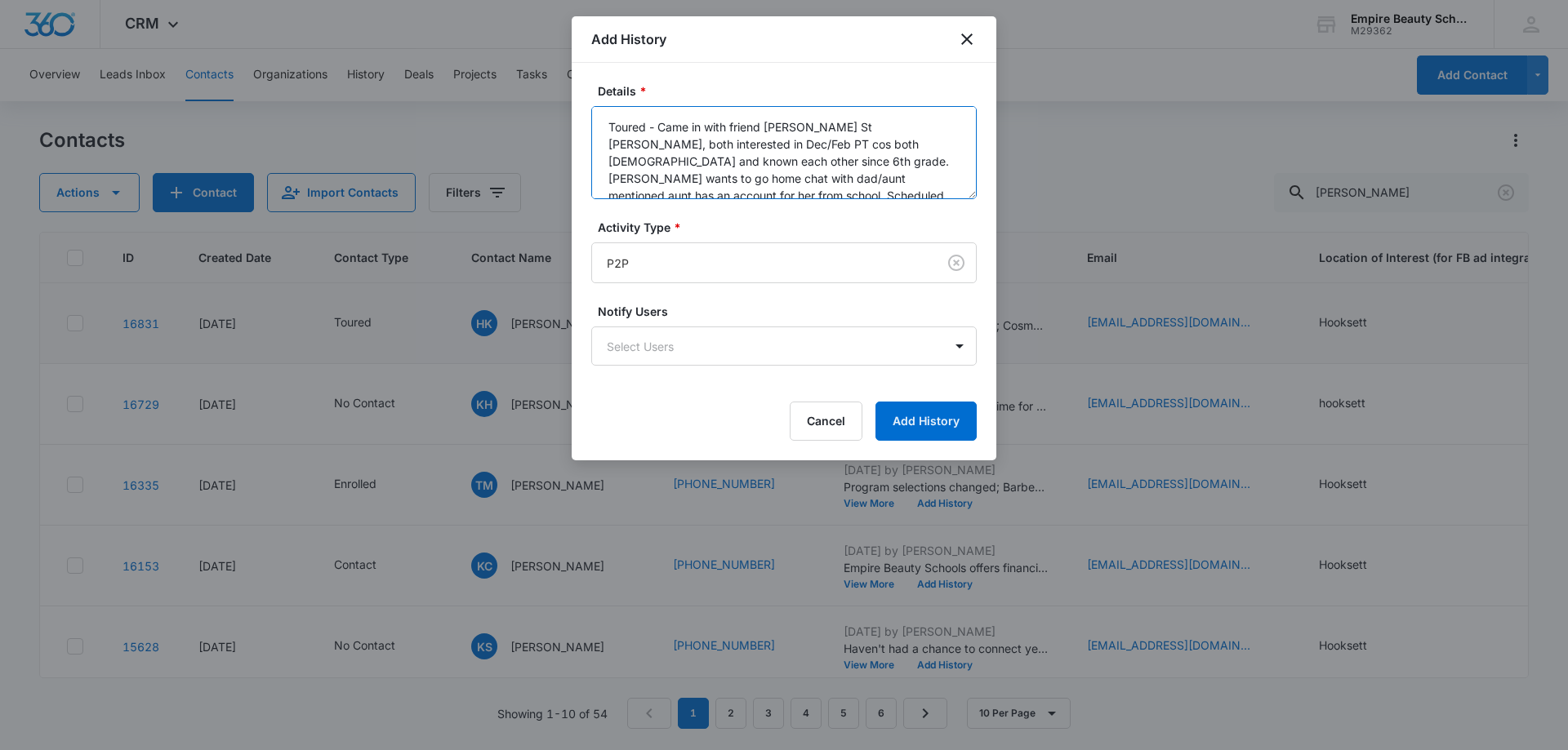
click at [807, 159] on textarea "Toured - Came in with friend [PERSON_NAME] St [PERSON_NAME], both interested in…" at bounding box center [784, 152] width 386 height 93
click at [835, 169] on textarea "Toured - Came in with friend [PERSON_NAME] St [PERSON_NAME], both interested in…" at bounding box center [784, 152] width 386 height 93
click at [830, 175] on textarea "Toured - Came in with friend [PERSON_NAME] St [PERSON_NAME], both interested in…" at bounding box center [784, 152] width 386 height 93
type textarea "Toured - Came in with friend [PERSON_NAME] St [PERSON_NAME], both interested in…"
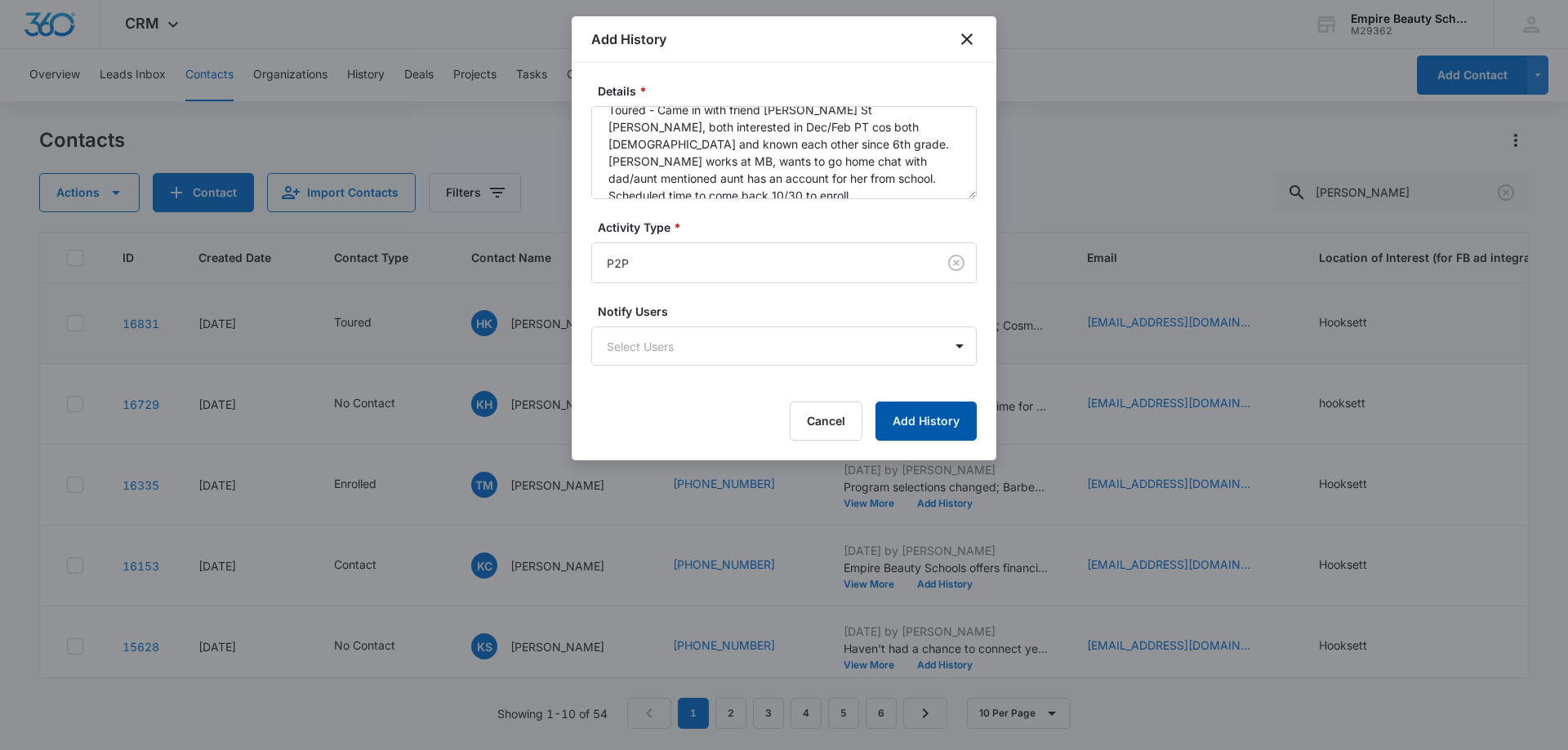
click at [899, 422] on button "Add History" at bounding box center [926, 421] width 101 height 39
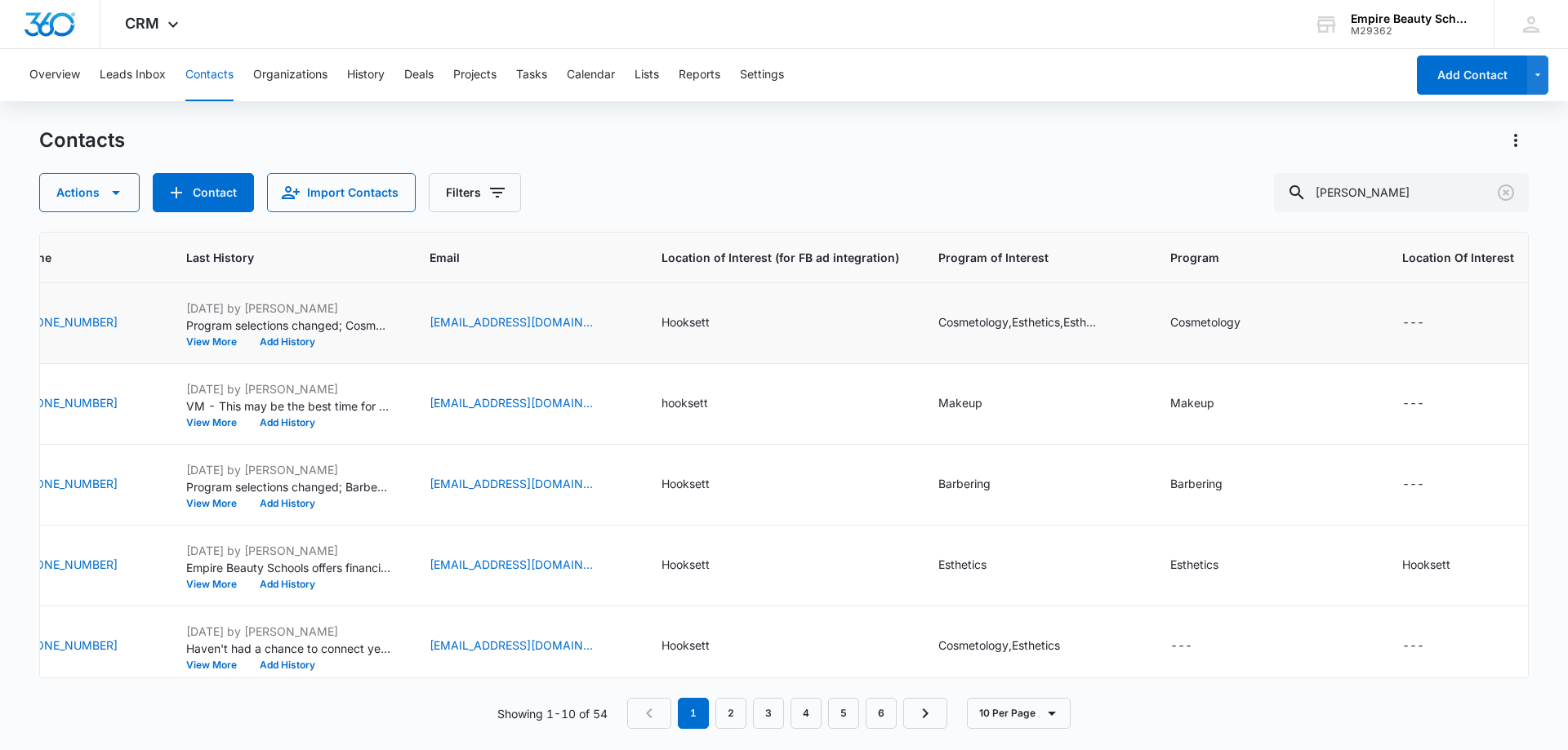
scroll to position [0, 0]
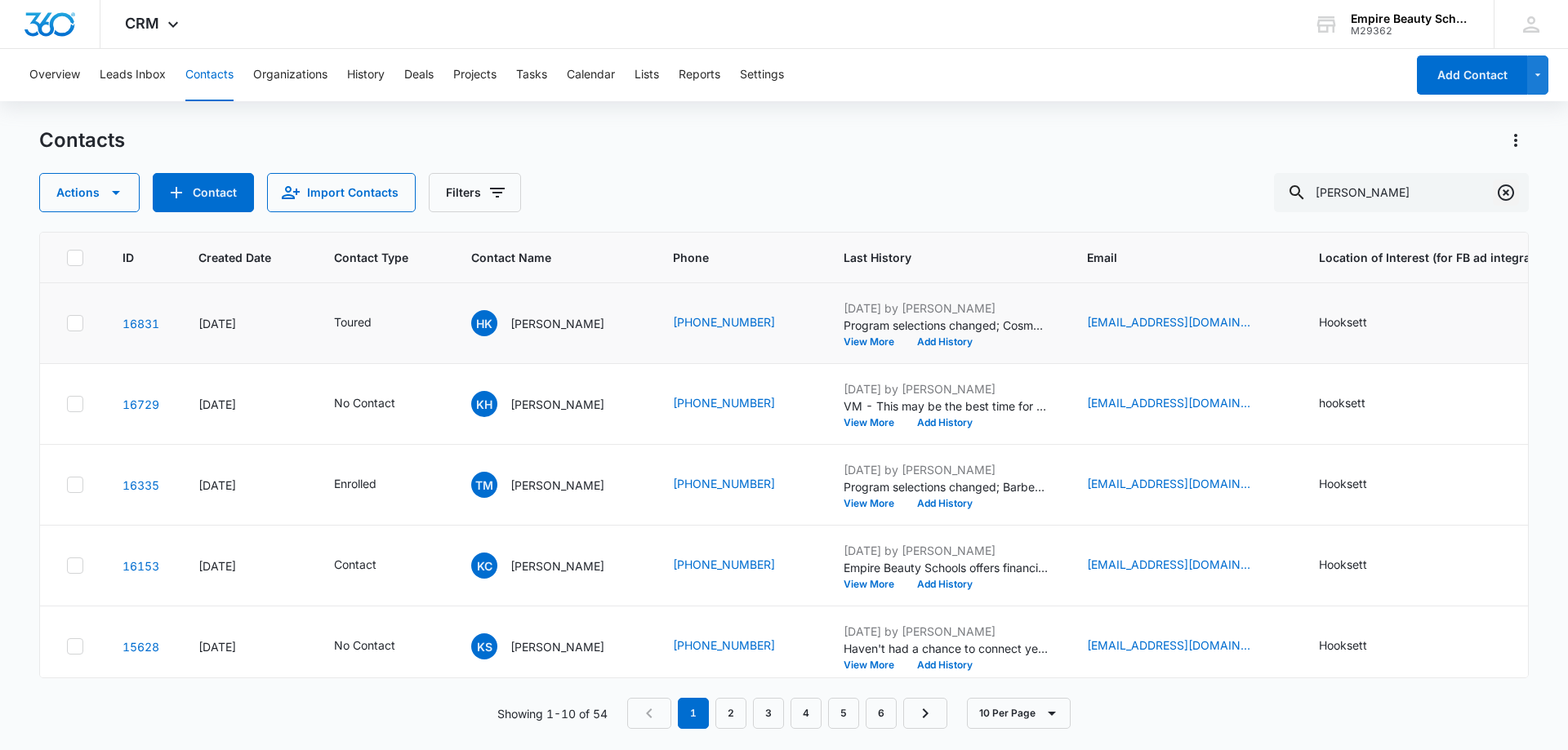
click at [1513, 193] on icon "Clear" at bounding box center [1506, 192] width 16 height 16
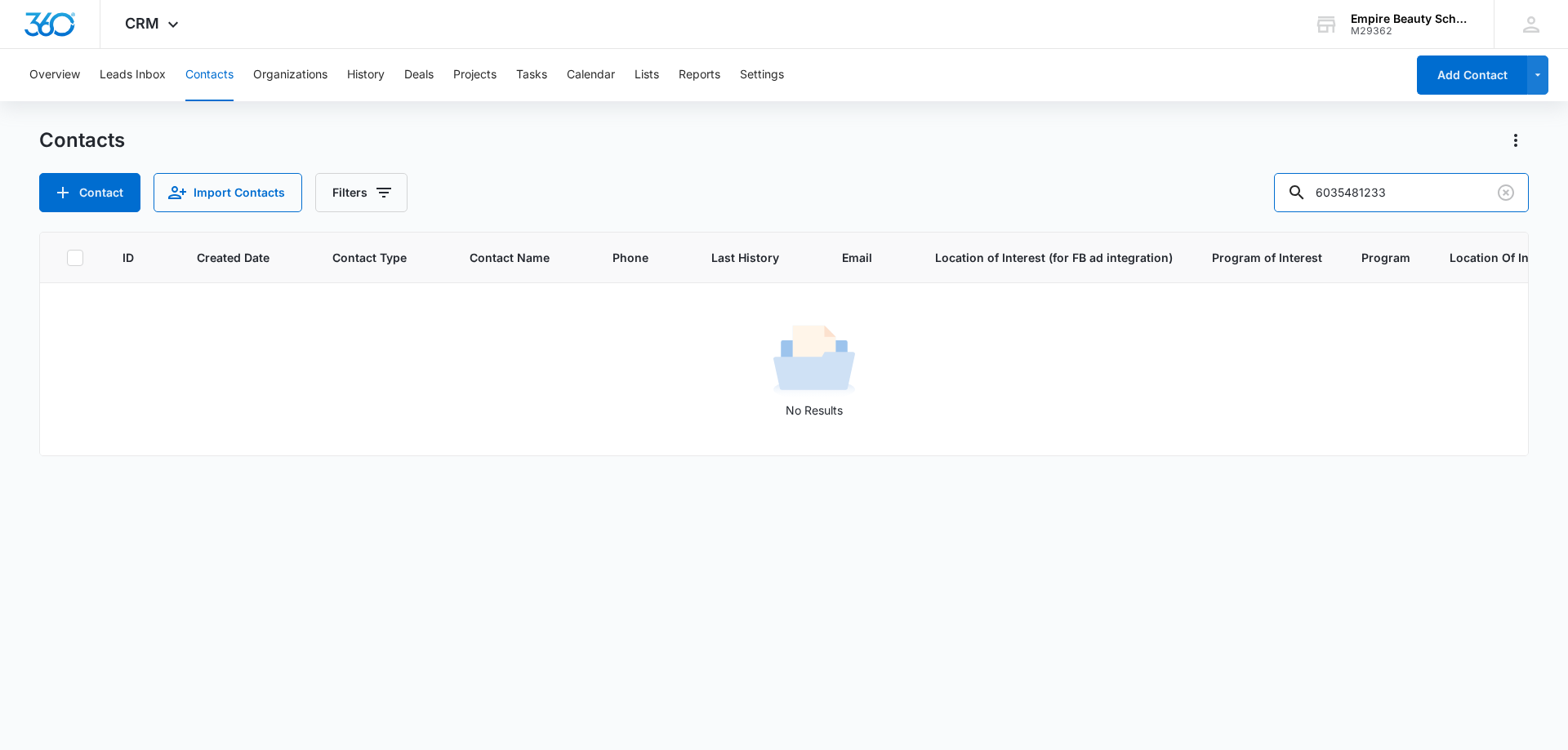
drag, startPoint x: 1360, startPoint y: 195, endPoint x: 1050, endPoint y: 186, distance: 310.1
click at [1050, 186] on div "Contact Import Contacts Filters 6035481233" at bounding box center [784, 192] width 1490 height 39
type input "1233"
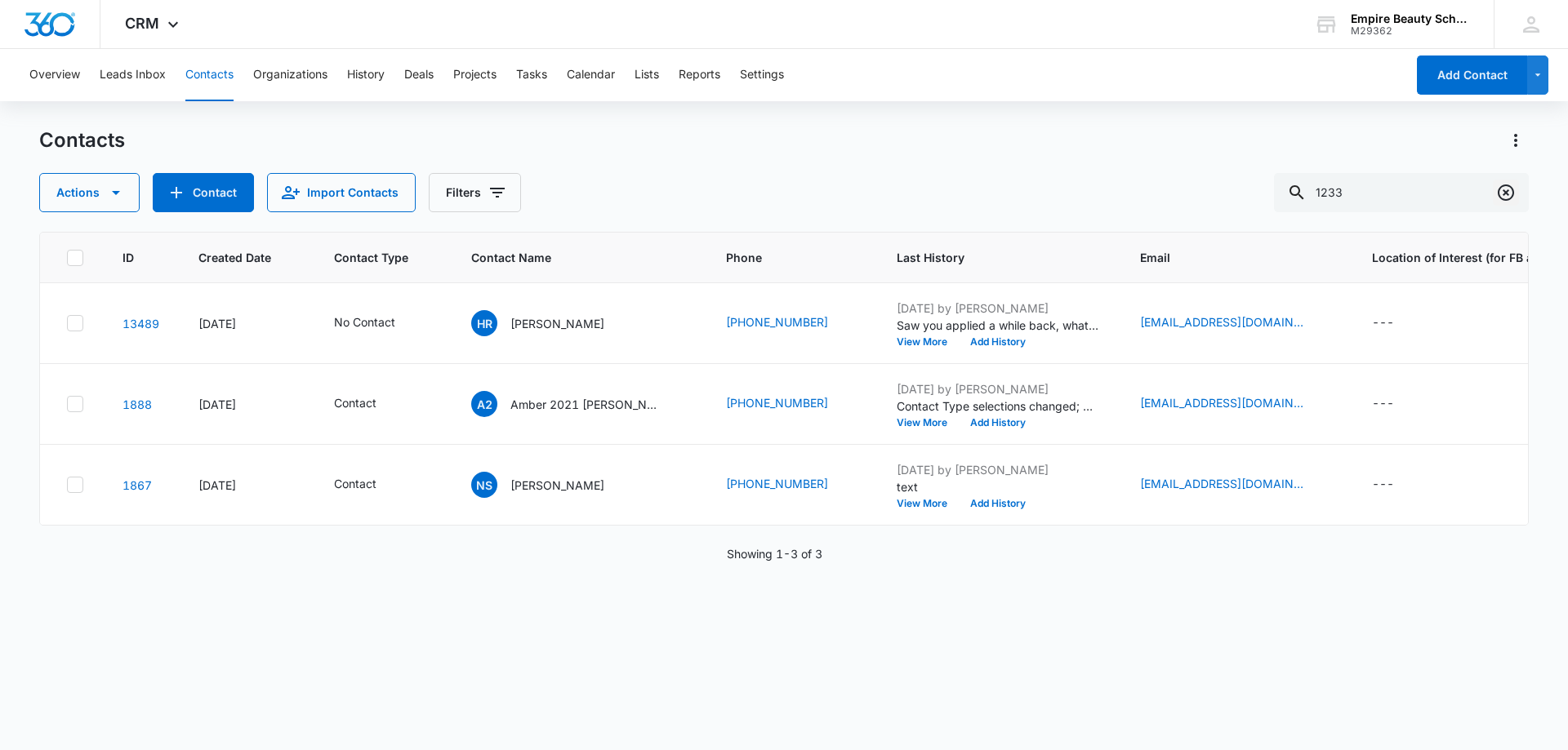
click at [1508, 192] on icon "Clear" at bounding box center [1506, 192] width 16 height 16
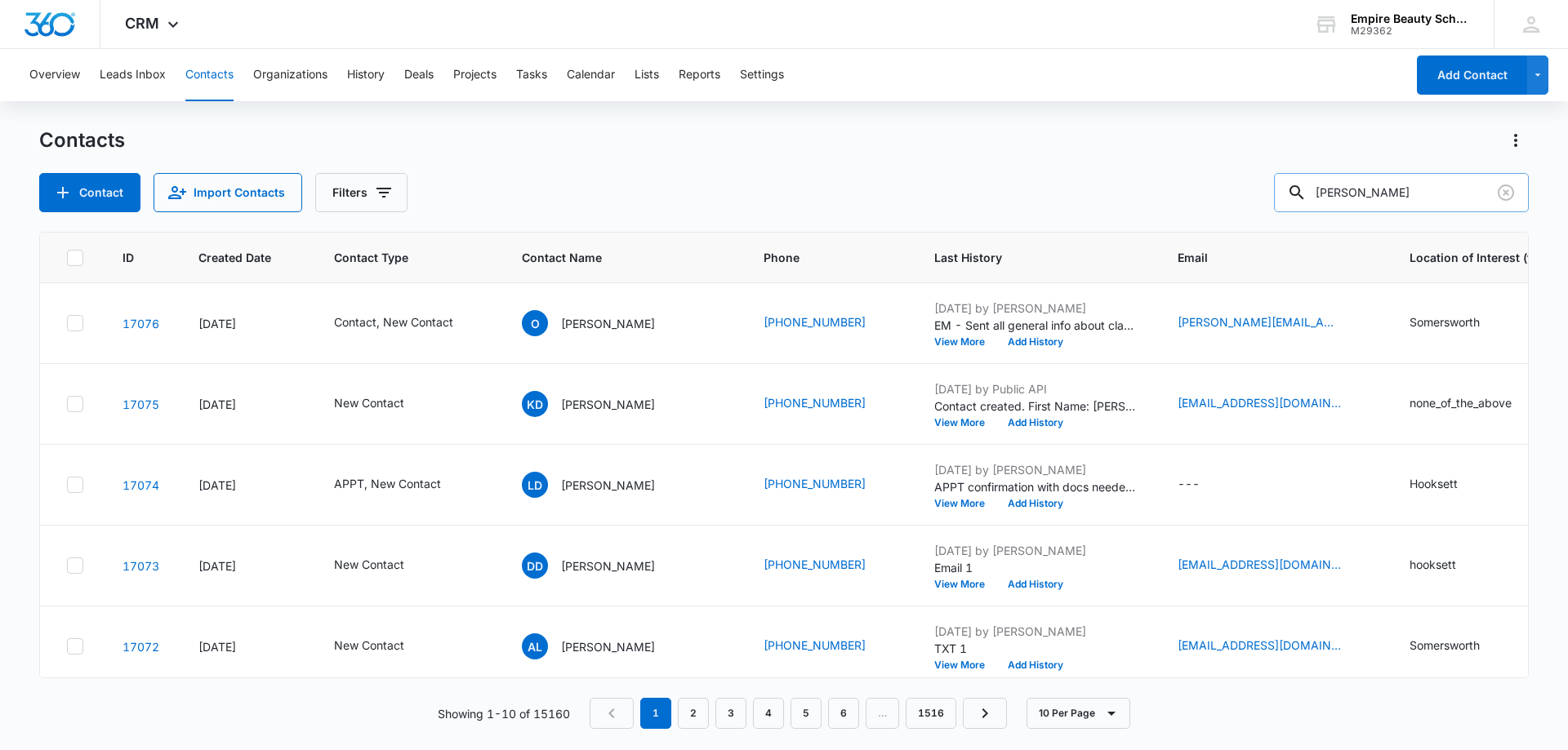
type input "[PERSON_NAME]"
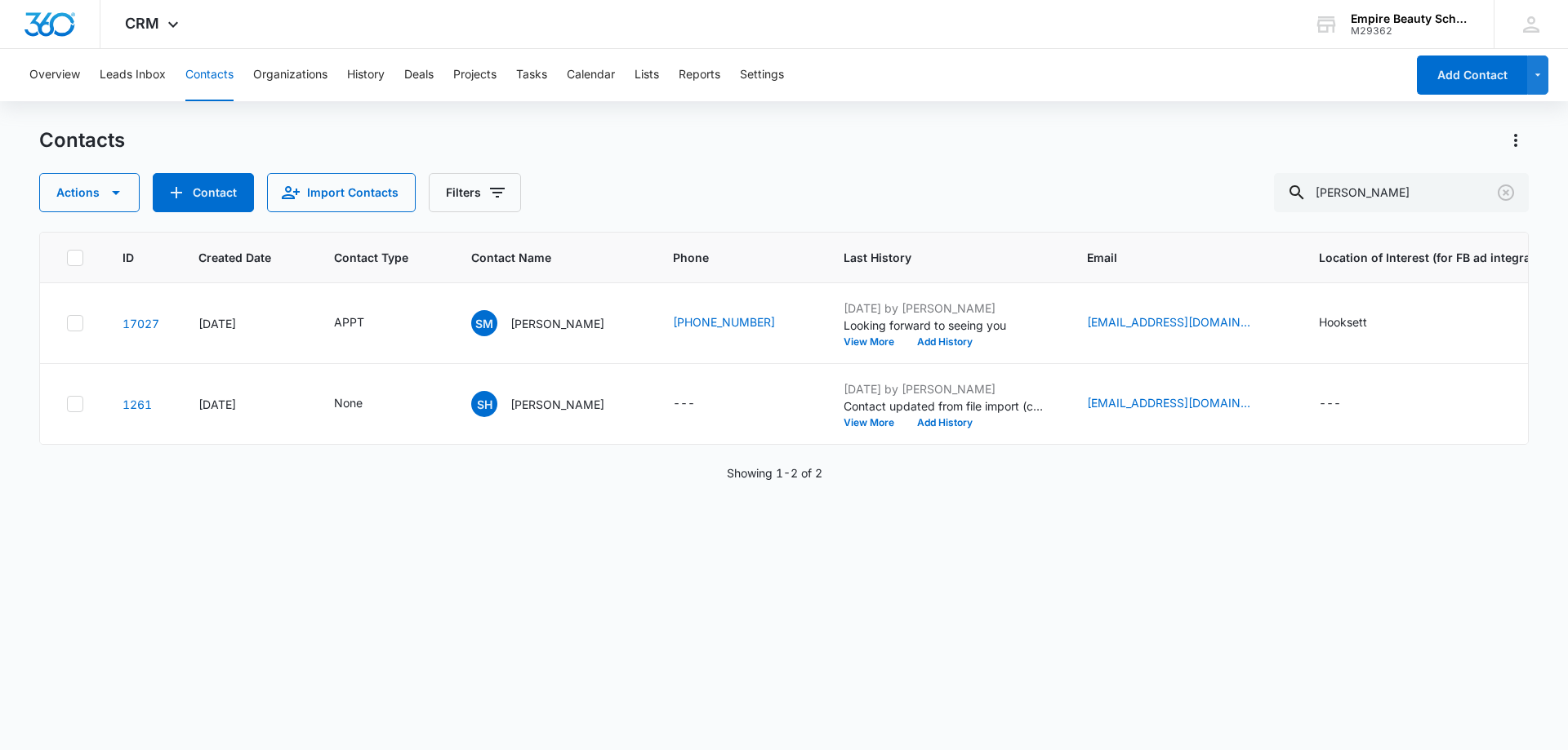
click at [646, 180] on div "Actions Contact Import Contacts Filters [PERSON_NAME]" at bounding box center [784, 192] width 1490 height 39
click at [592, 323] on div "SM [PERSON_NAME]" at bounding box center [552, 323] width 163 height 26
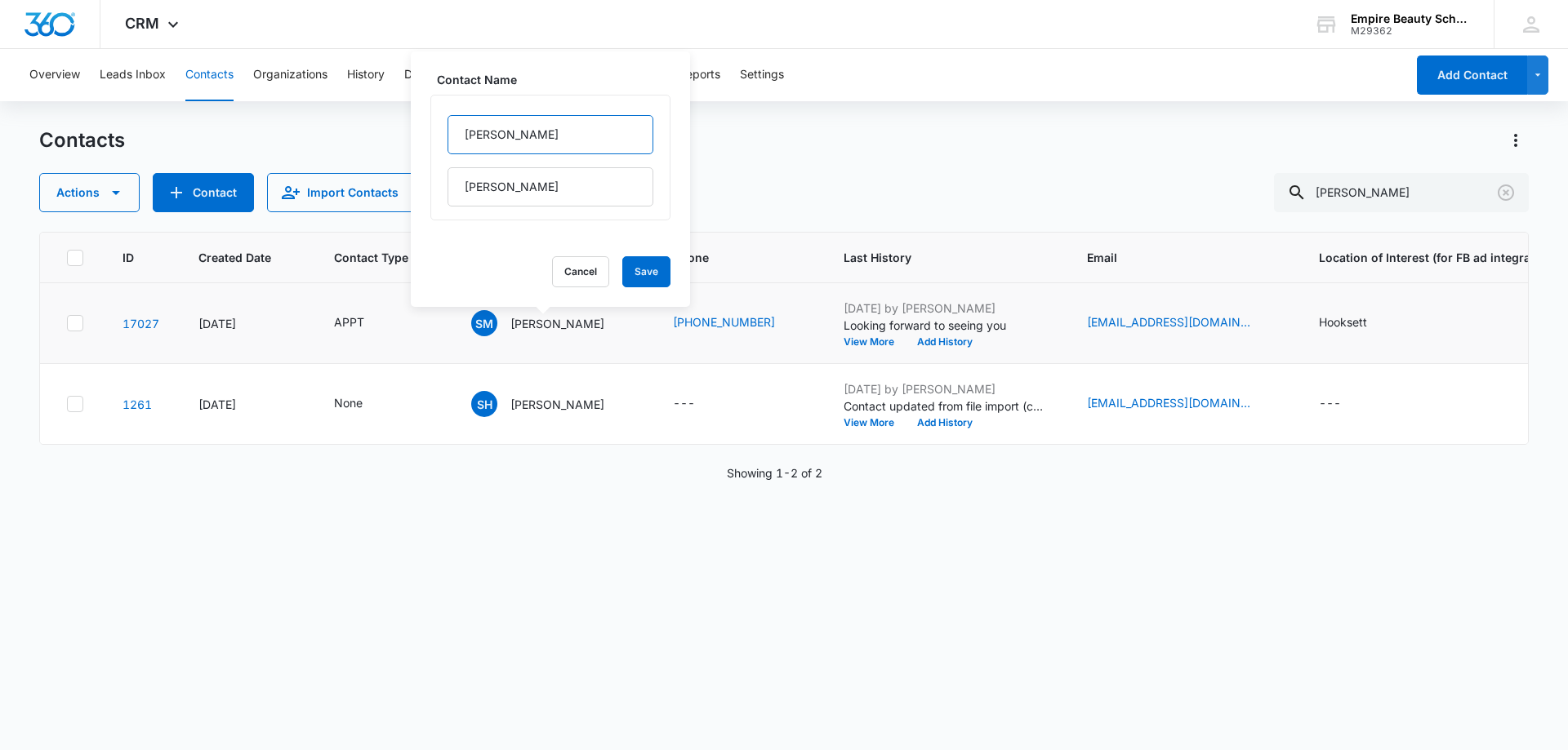
click at [516, 127] on input "[PERSON_NAME]" at bounding box center [551, 135] width 206 height 39
type input "[PERSON_NAME] (Stay-Sha)"
click at [639, 267] on button "Save" at bounding box center [646, 272] width 49 height 31
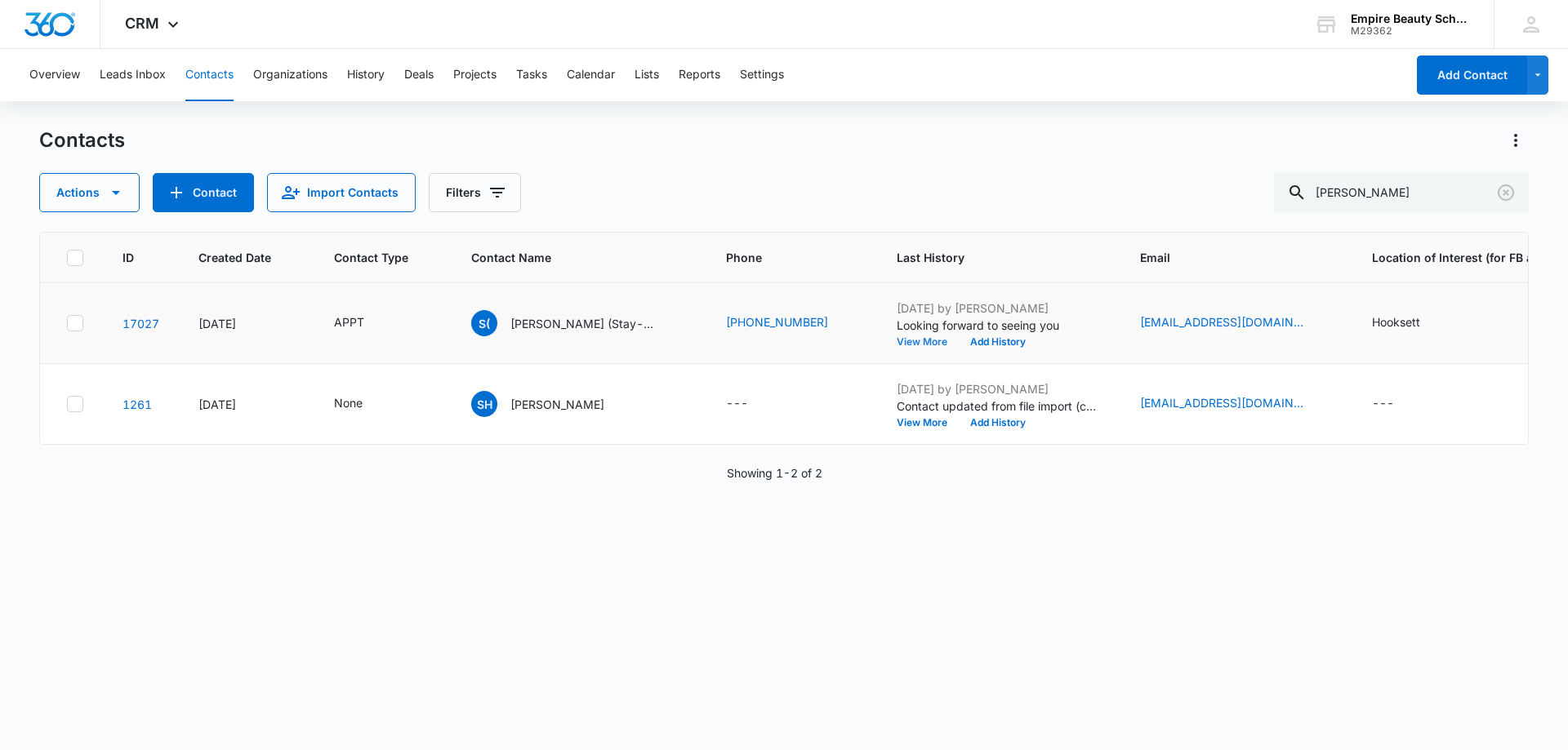
click at [906, 341] on button "View More" at bounding box center [928, 342] width 62 height 10
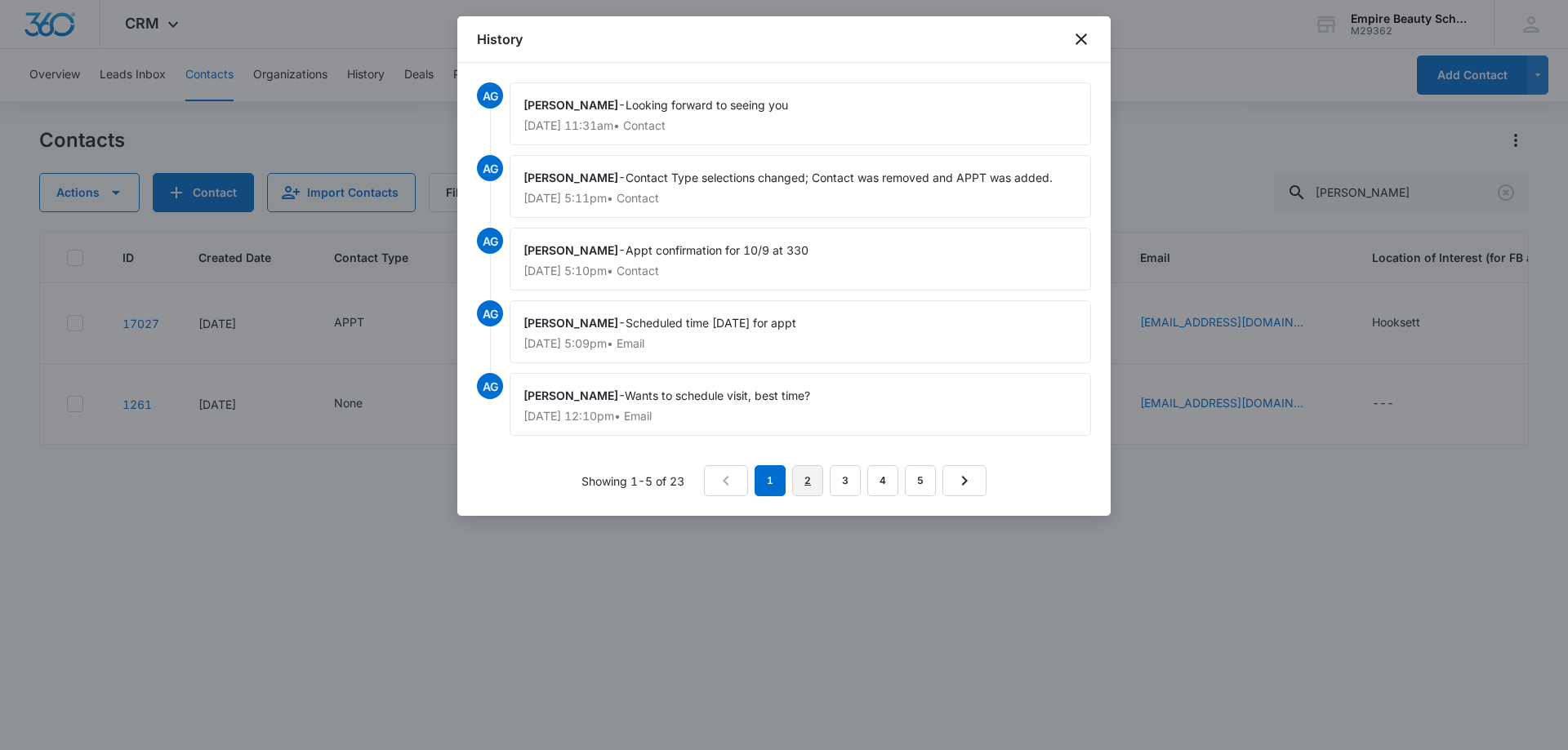
click at [797, 474] on link "2" at bounding box center [807, 481] width 31 height 31
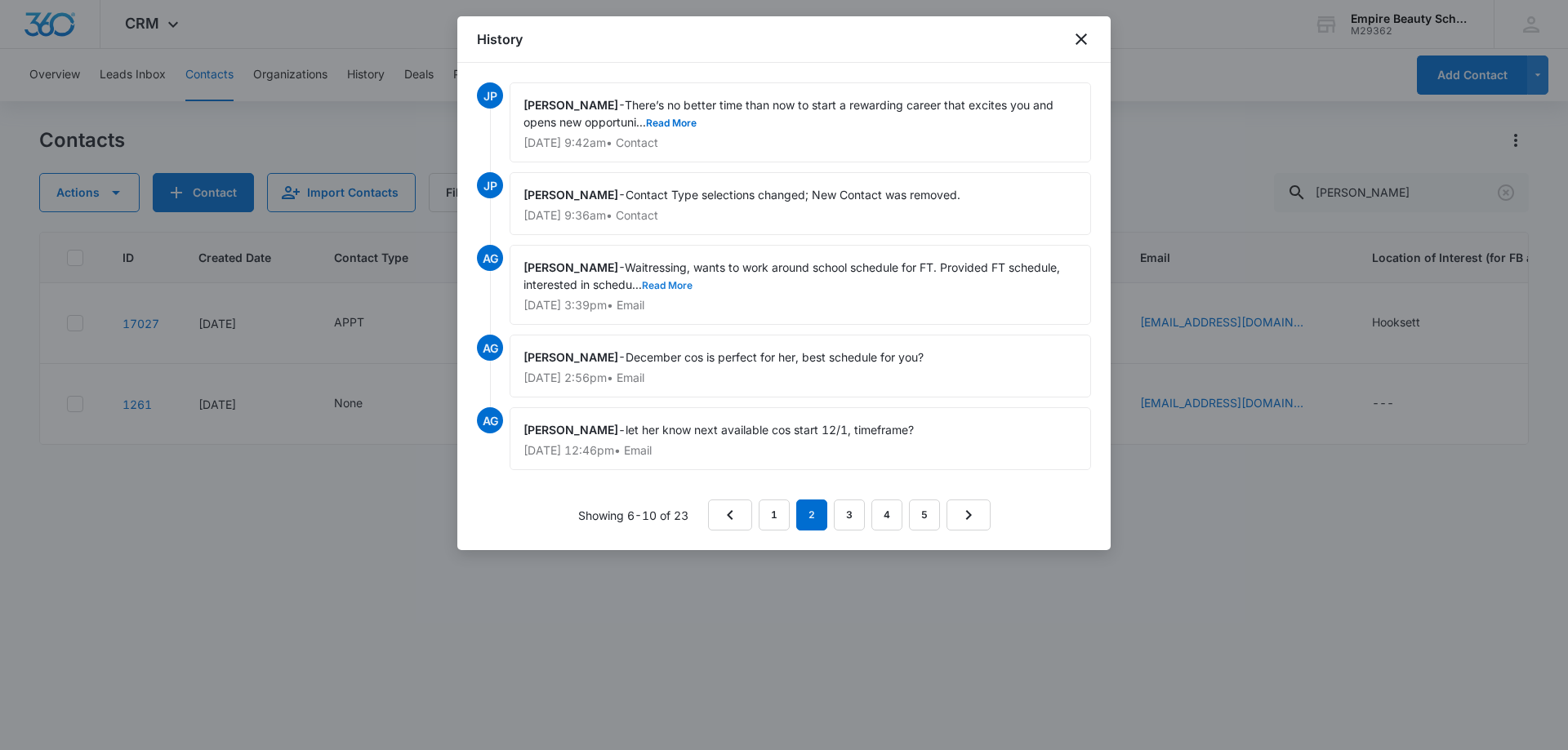
click at [667, 285] on button "Read More" at bounding box center [667, 286] width 50 height 10
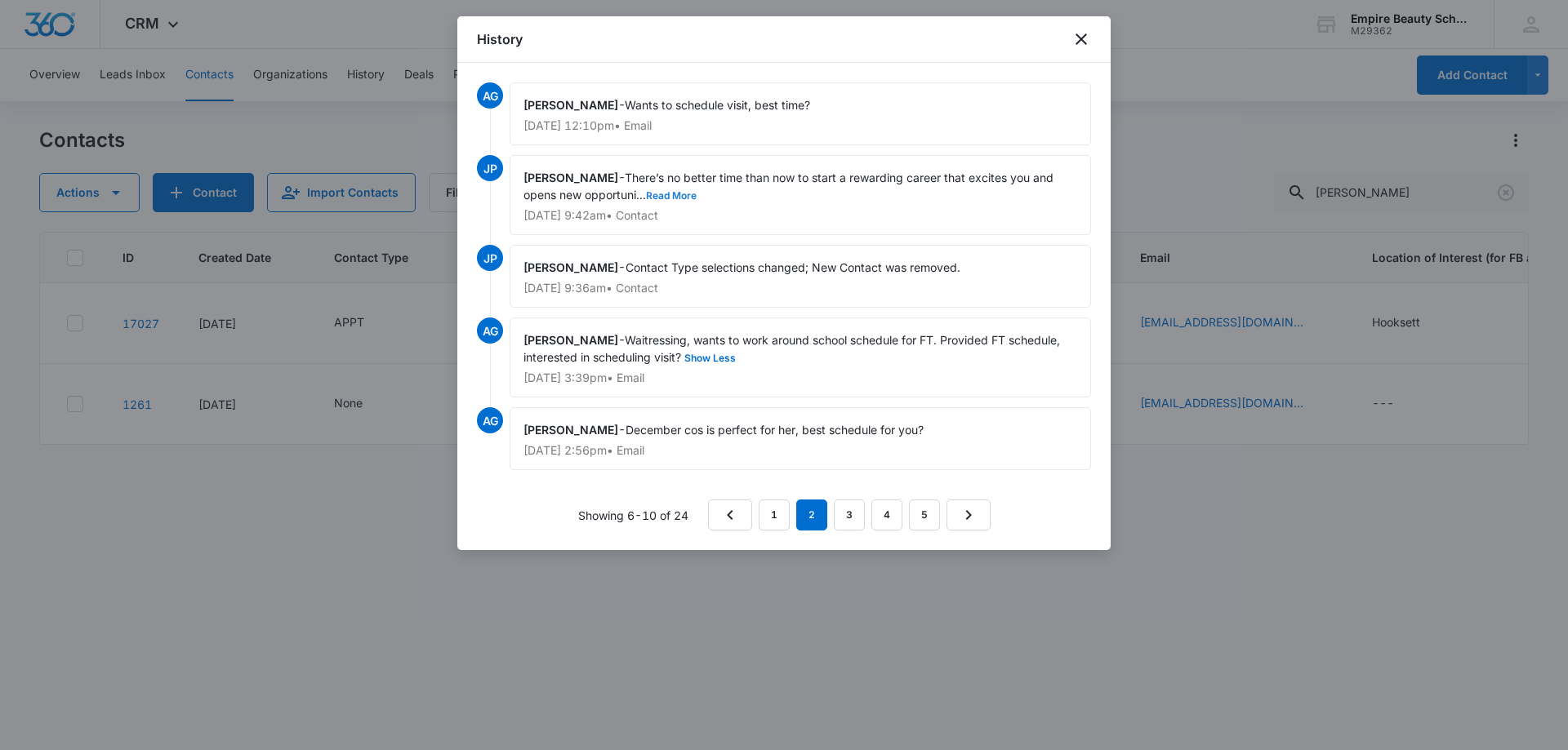
click at [692, 194] on button "Read More" at bounding box center [671, 196] width 50 height 10
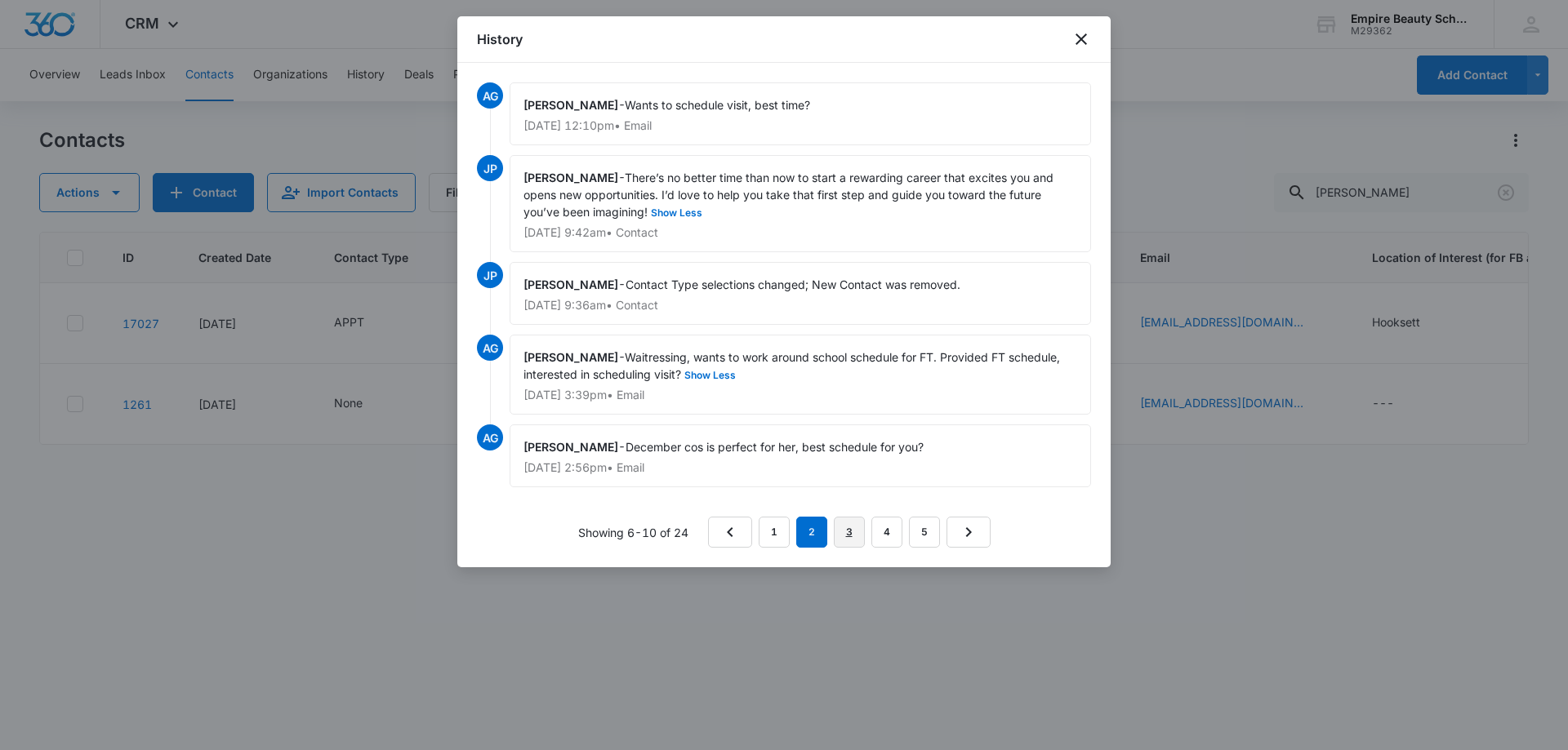
click at [842, 536] on link "3" at bounding box center [849, 532] width 31 height 31
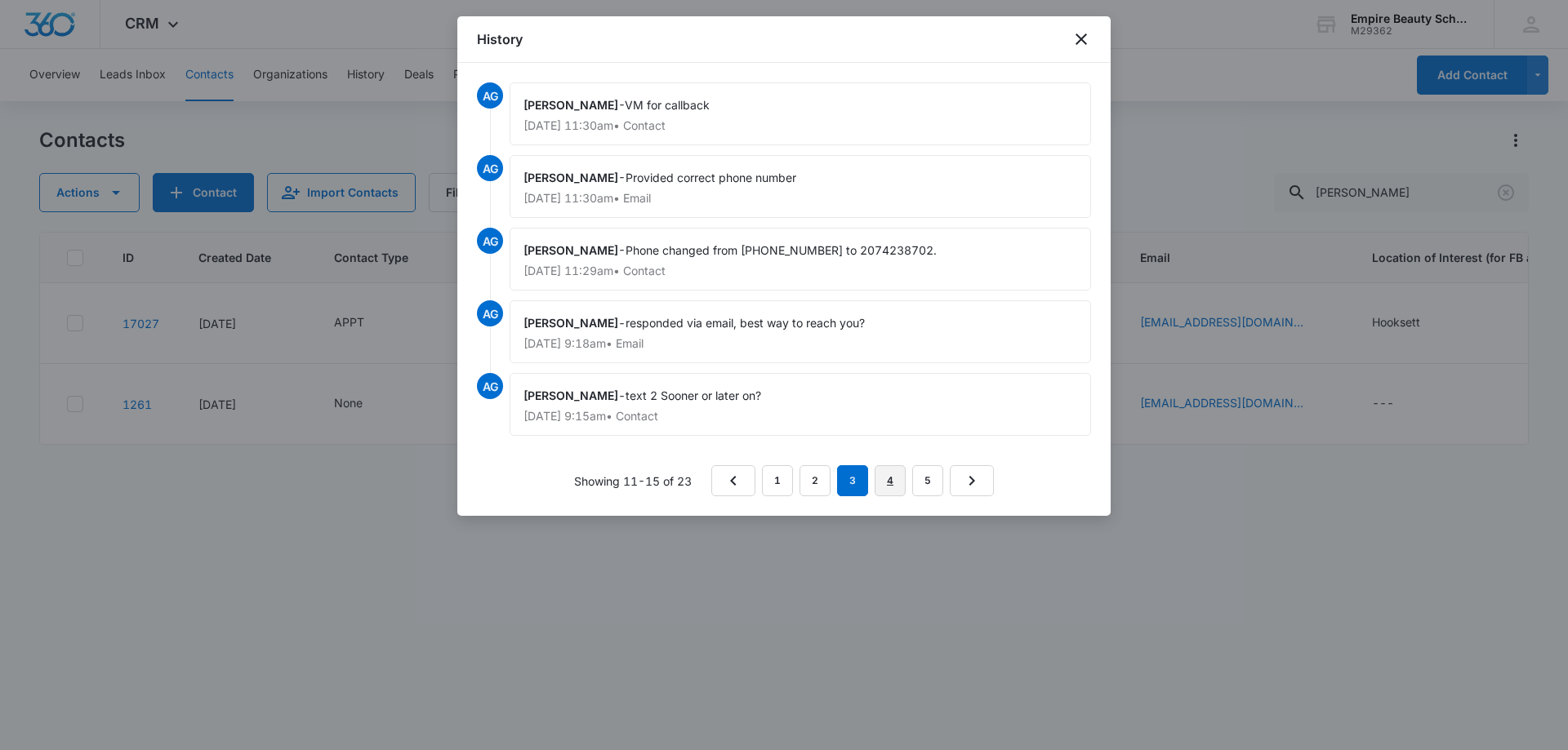
click at [897, 485] on link "4" at bounding box center [890, 481] width 31 height 31
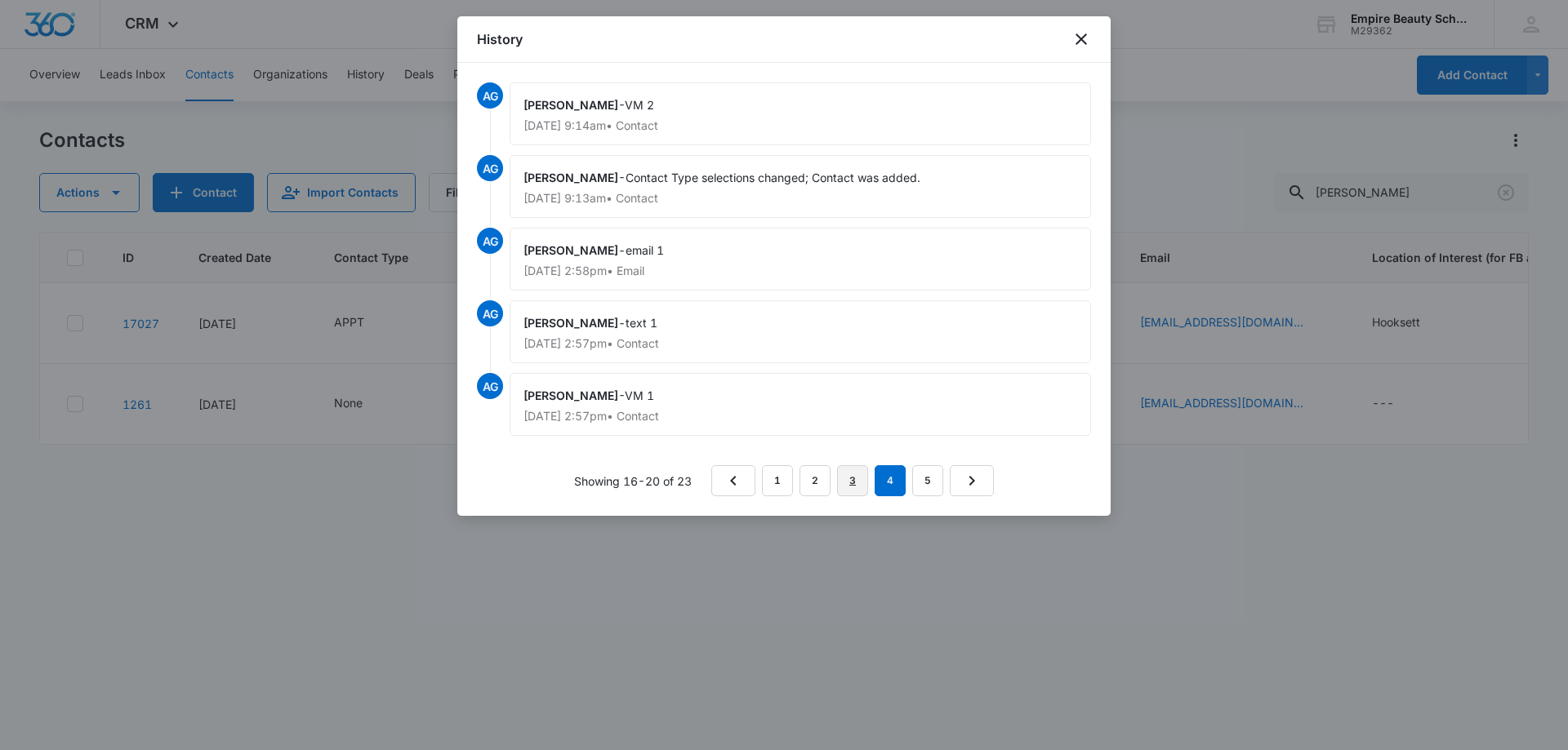
click at [854, 488] on link "3" at bounding box center [853, 481] width 31 height 31
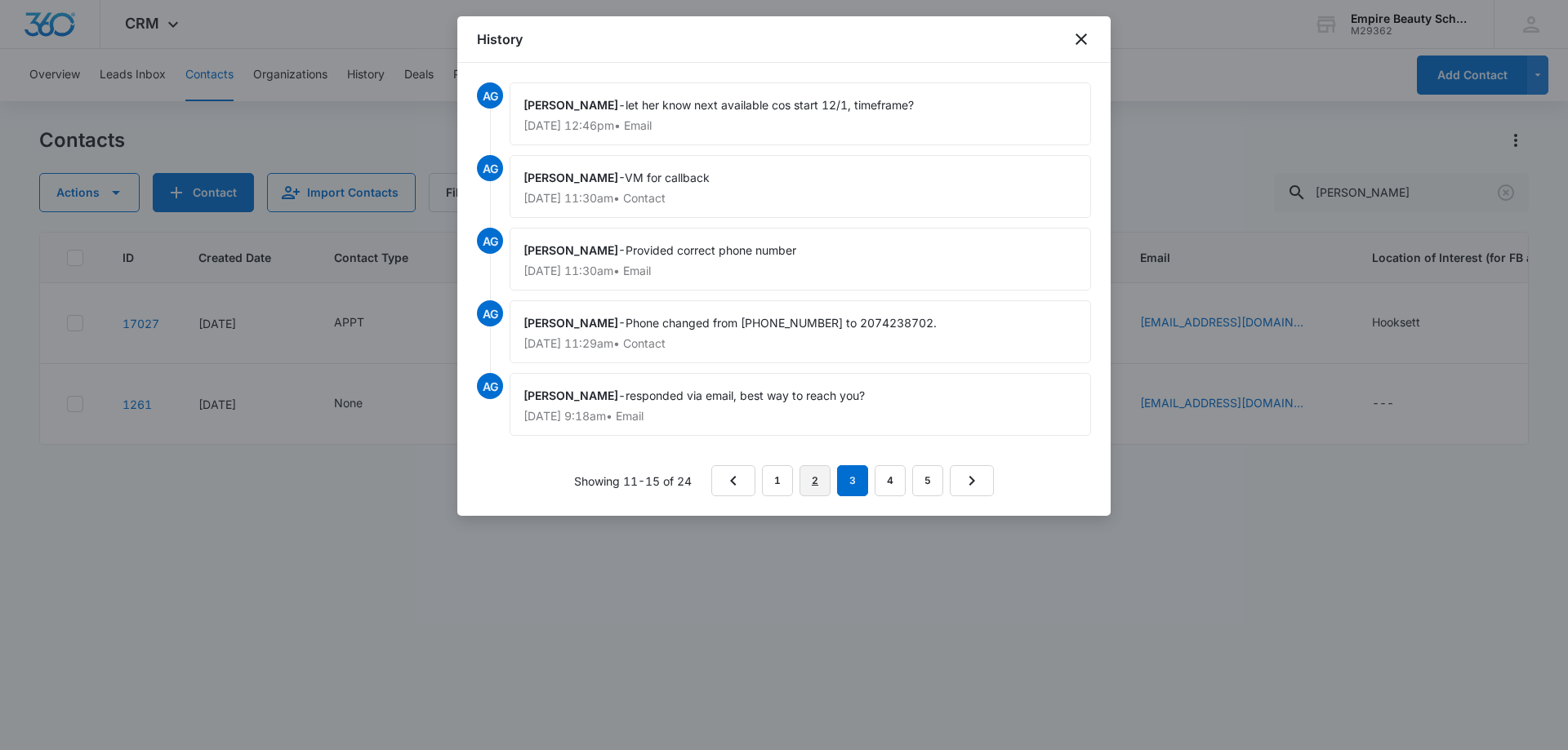
click at [817, 483] on link "2" at bounding box center [815, 481] width 31 height 31
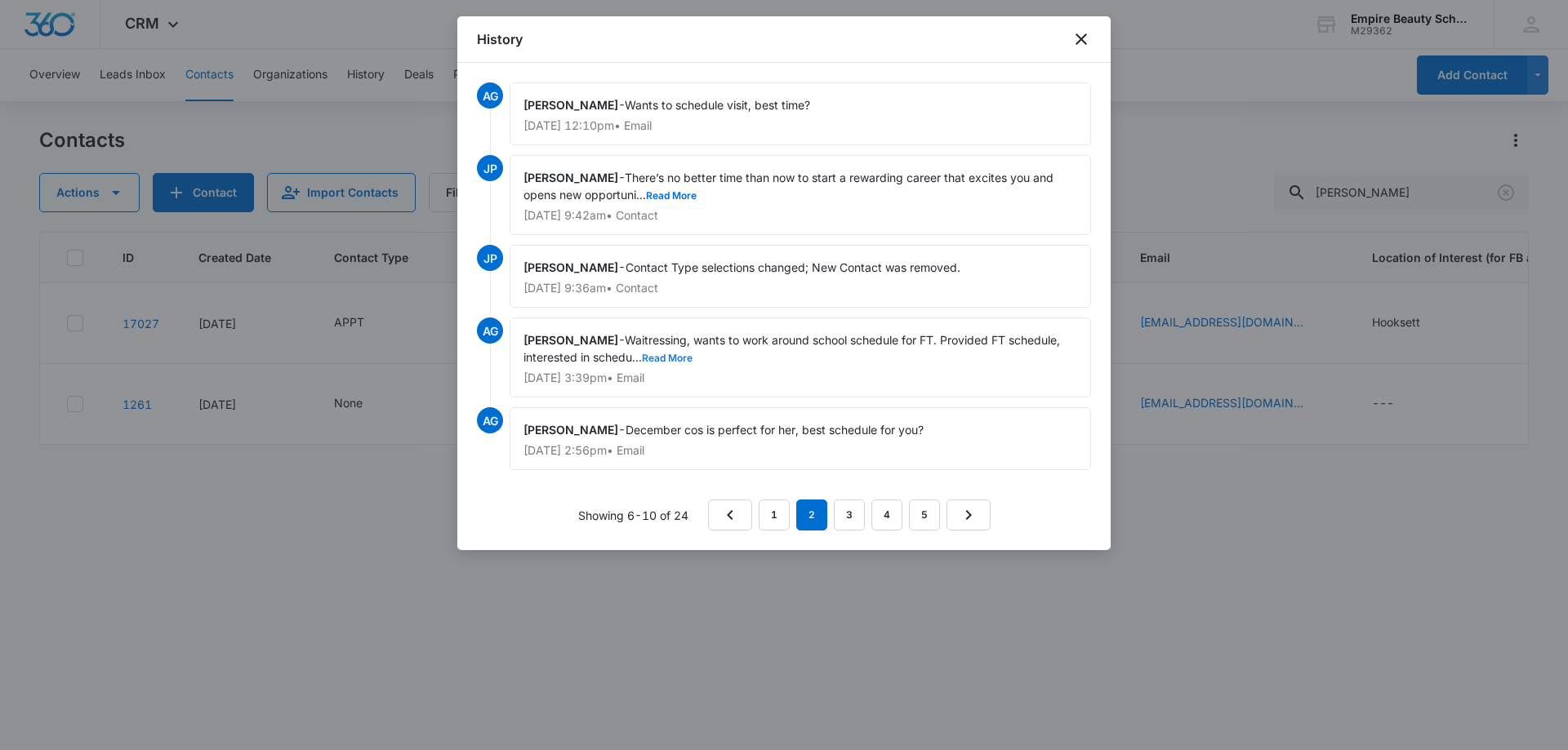
click at [683, 355] on button "Read More" at bounding box center [667, 358] width 50 height 10
click at [768, 508] on link "1" at bounding box center [774, 515] width 31 height 31
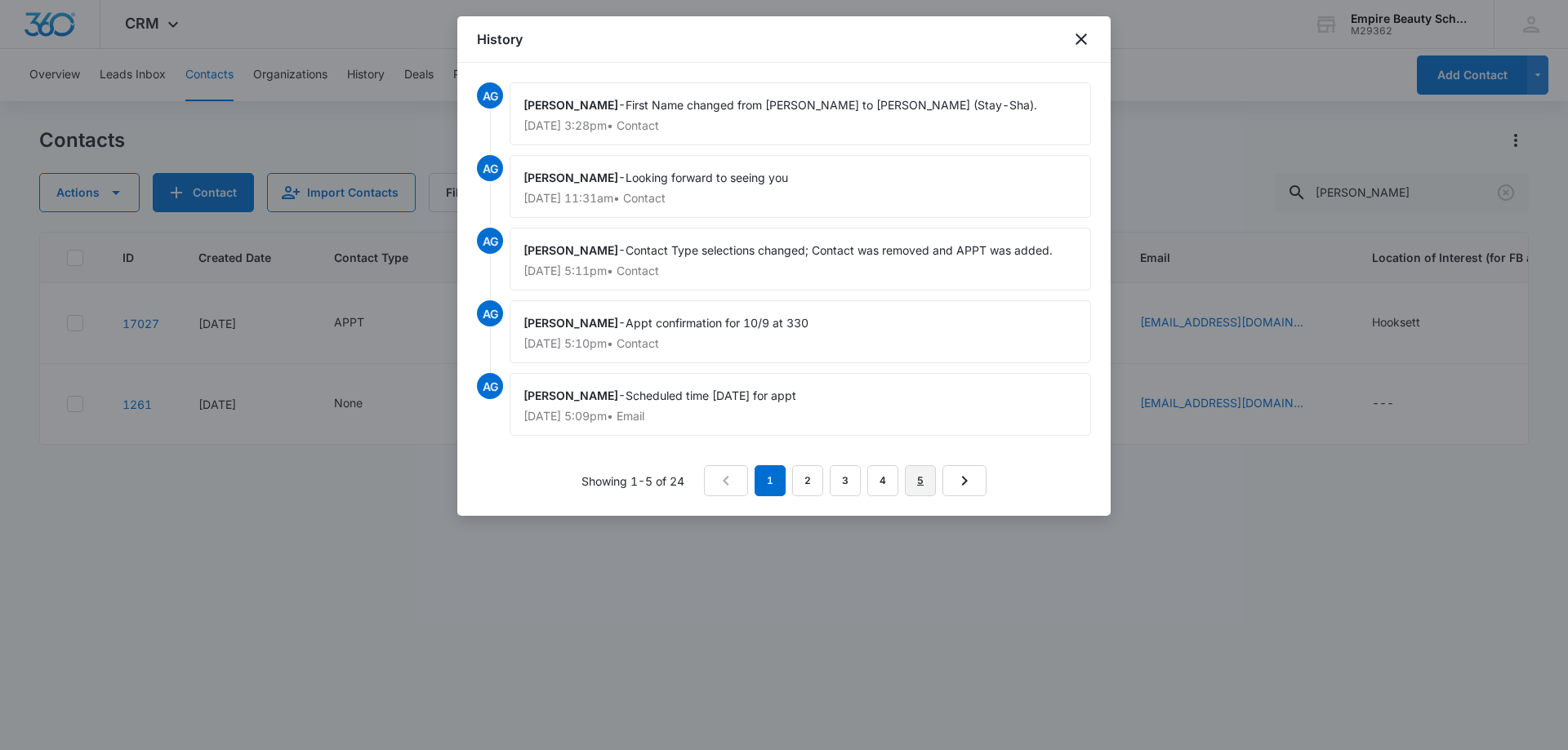
click at [925, 478] on link "5" at bounding box center [921, 481] width 31 height 31
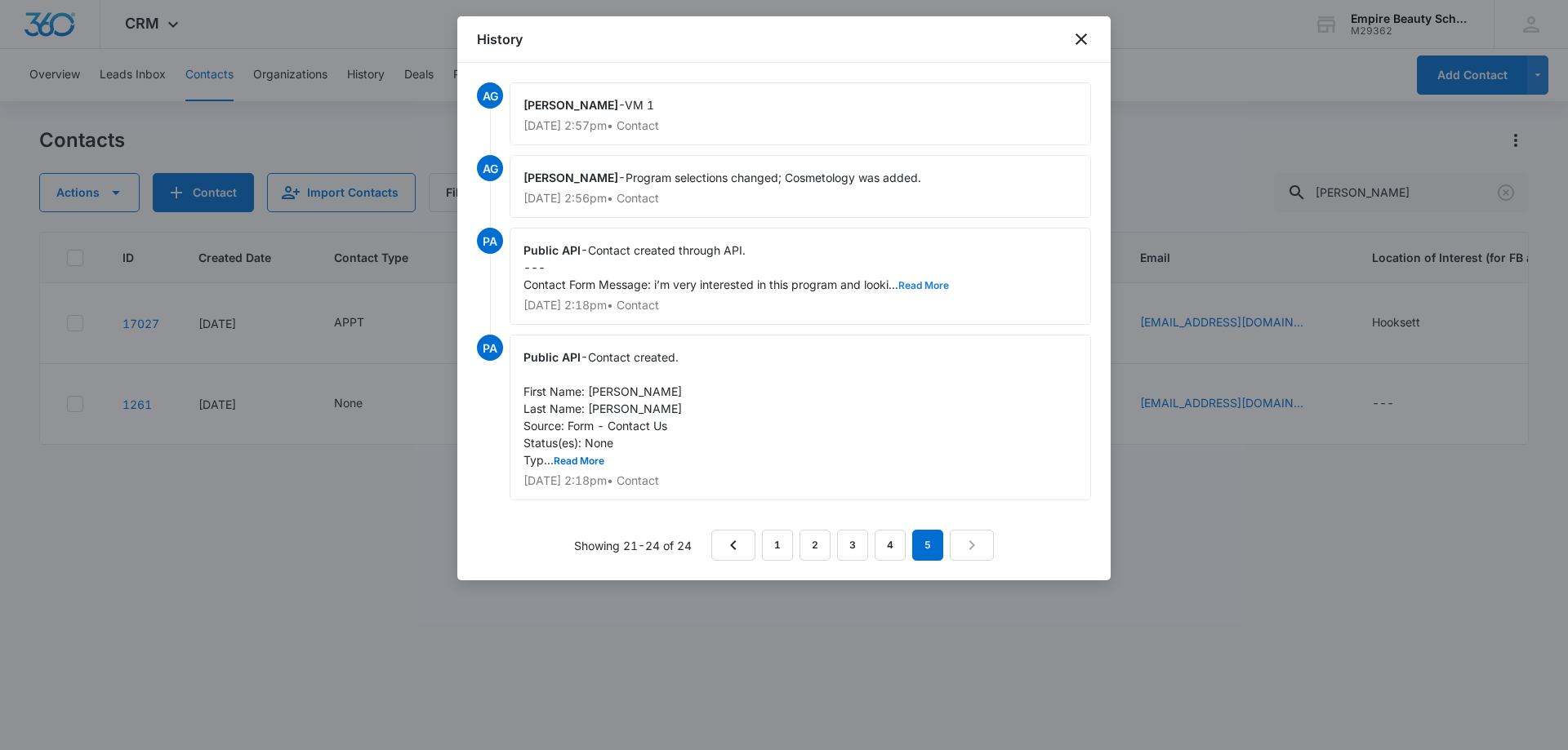
click at [932, 281] on button "Read More" at bounding box center [923, 286] width 50 height 10
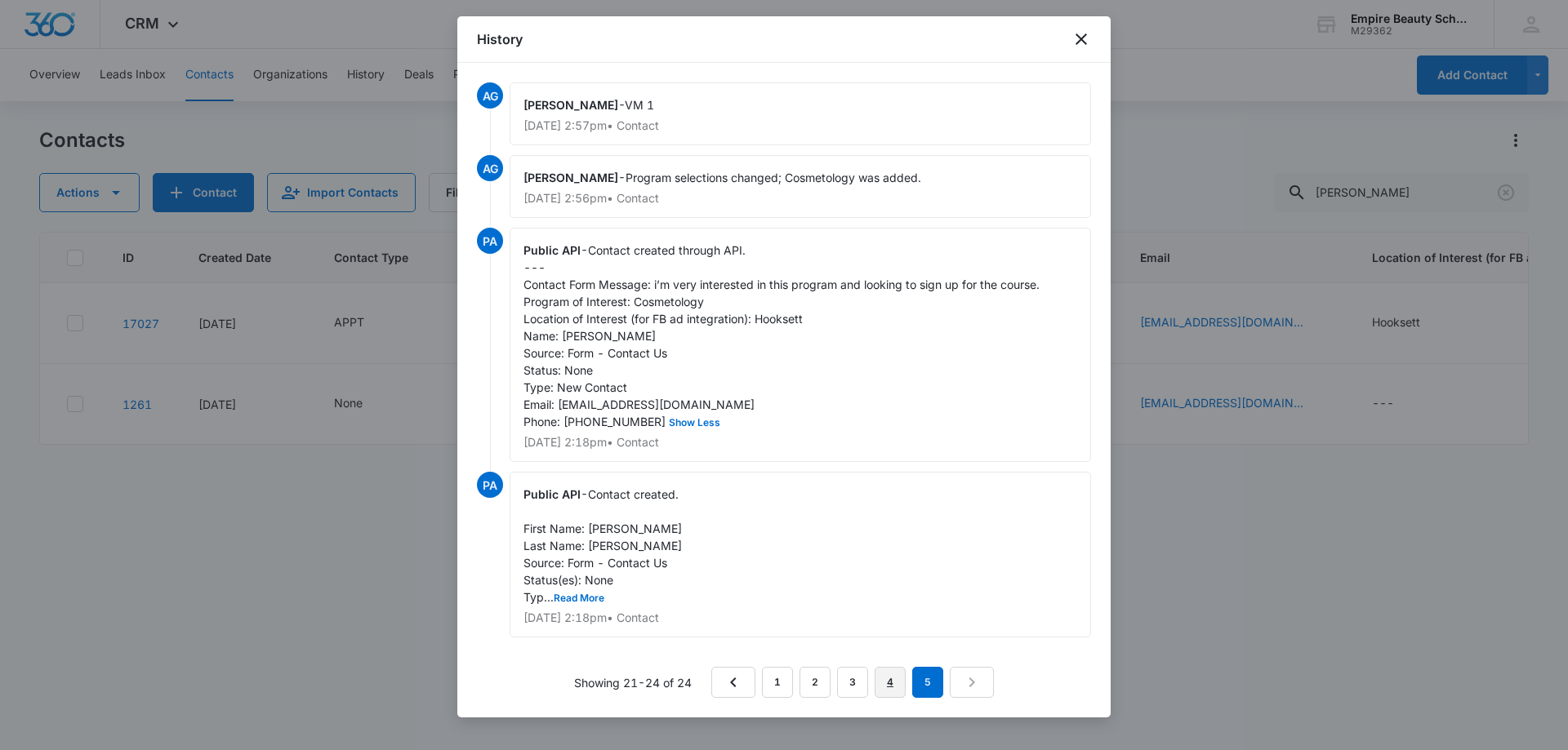
click at [885, 690] on link "4" at bounding box center [890, 683] width 31 height 31
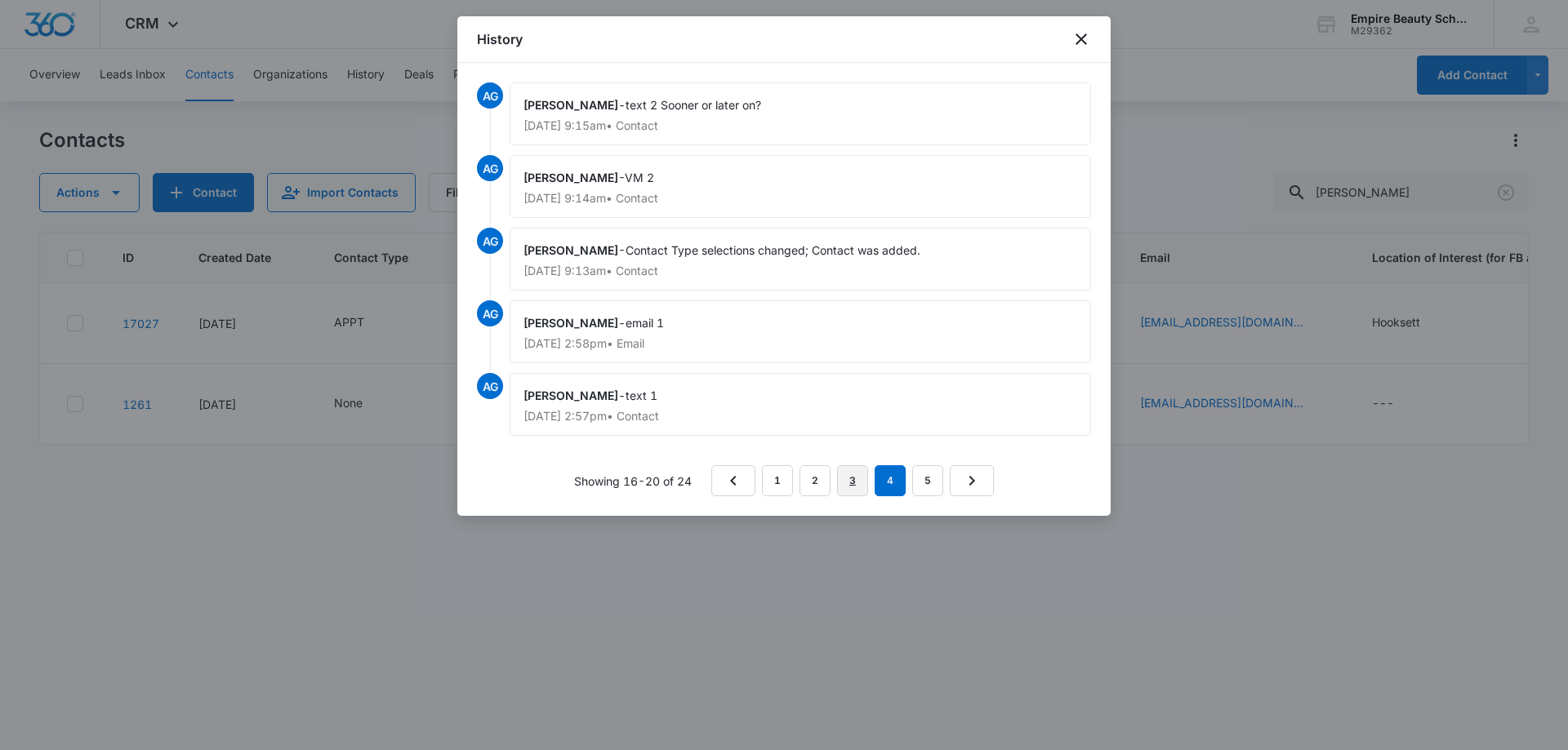
click at [857, 469] on link "3" at bounding box center [853, 481] width 31 height 31
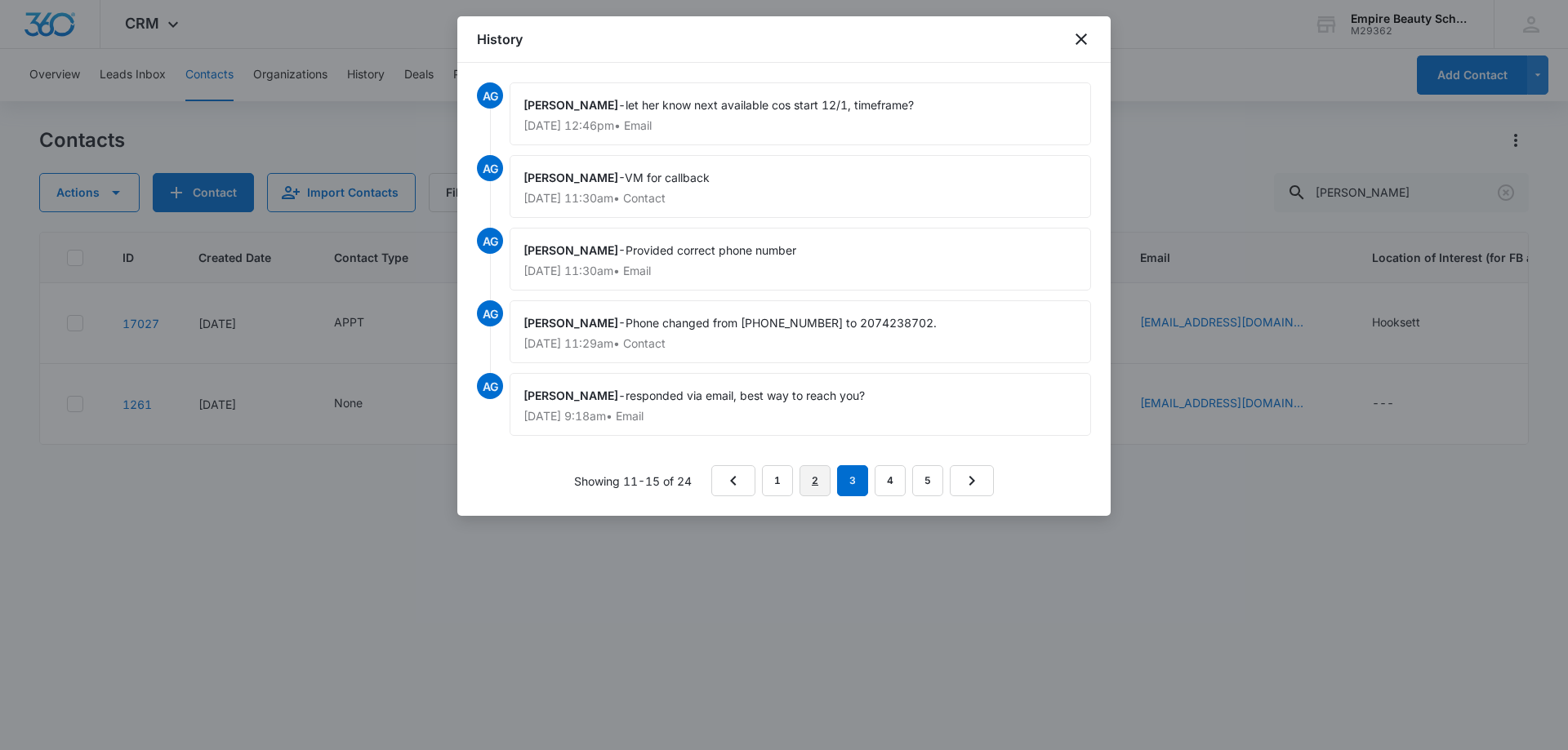
click at [808, 480] on link "2" at bounding box center [815, 481] width 31 height 31
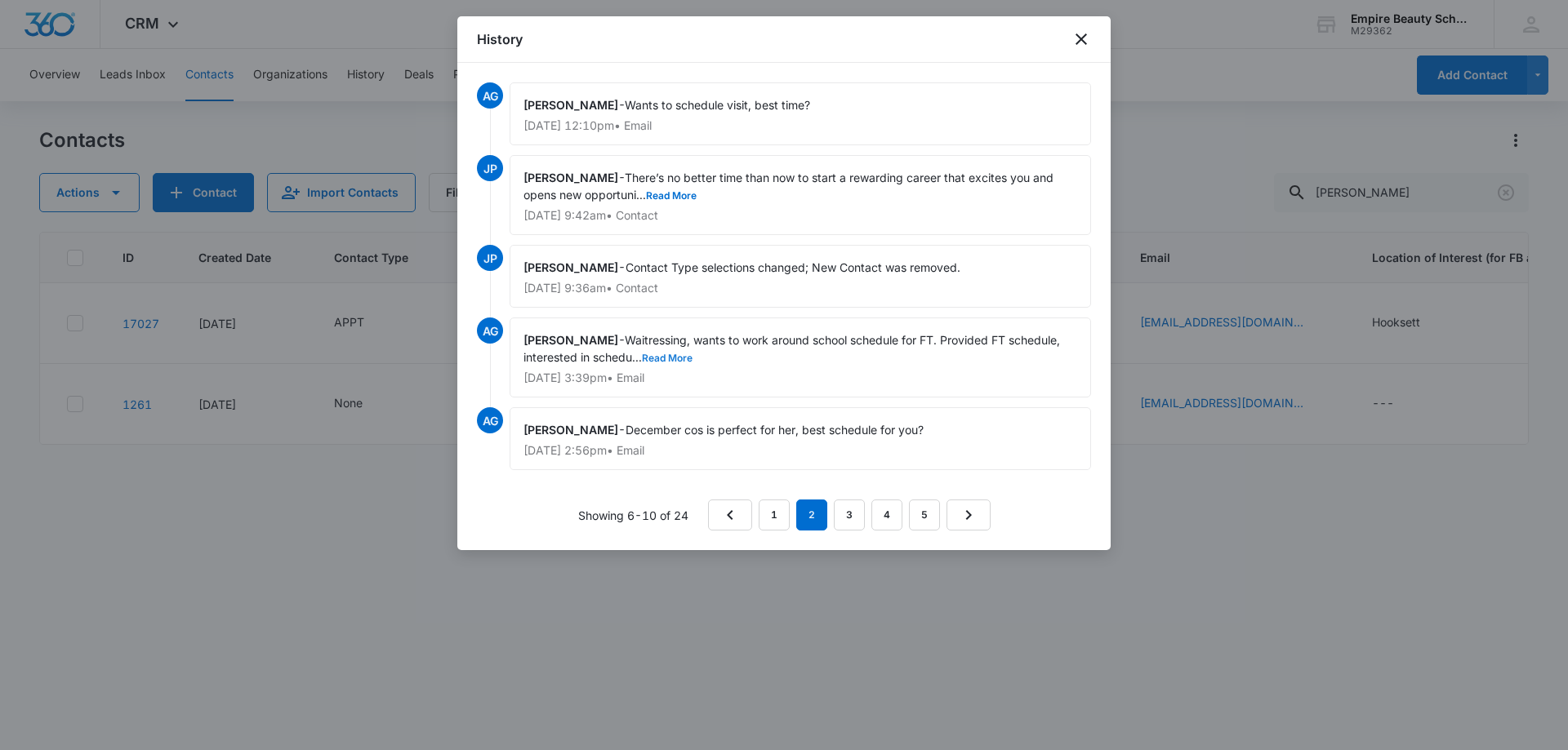
click at [673, 363] on button "Read More" at bounding box center [667, 358] width 50 height 10
click at [780, 522] on link "1" at bounding box center [774, 515] width 31 height 31
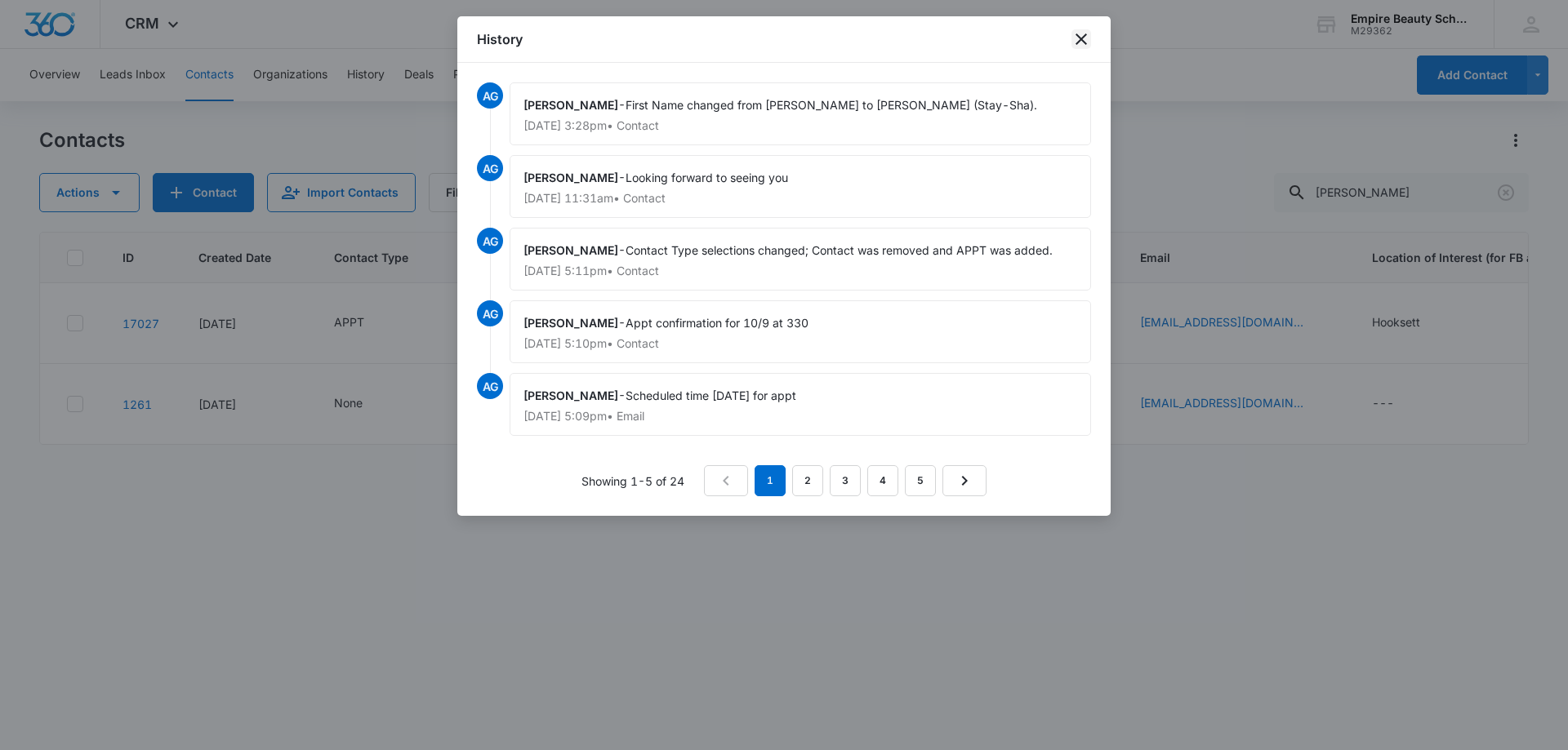
click at [1071, 37] on icon "close" at bounding box center [1081, 39] width 20 height 20
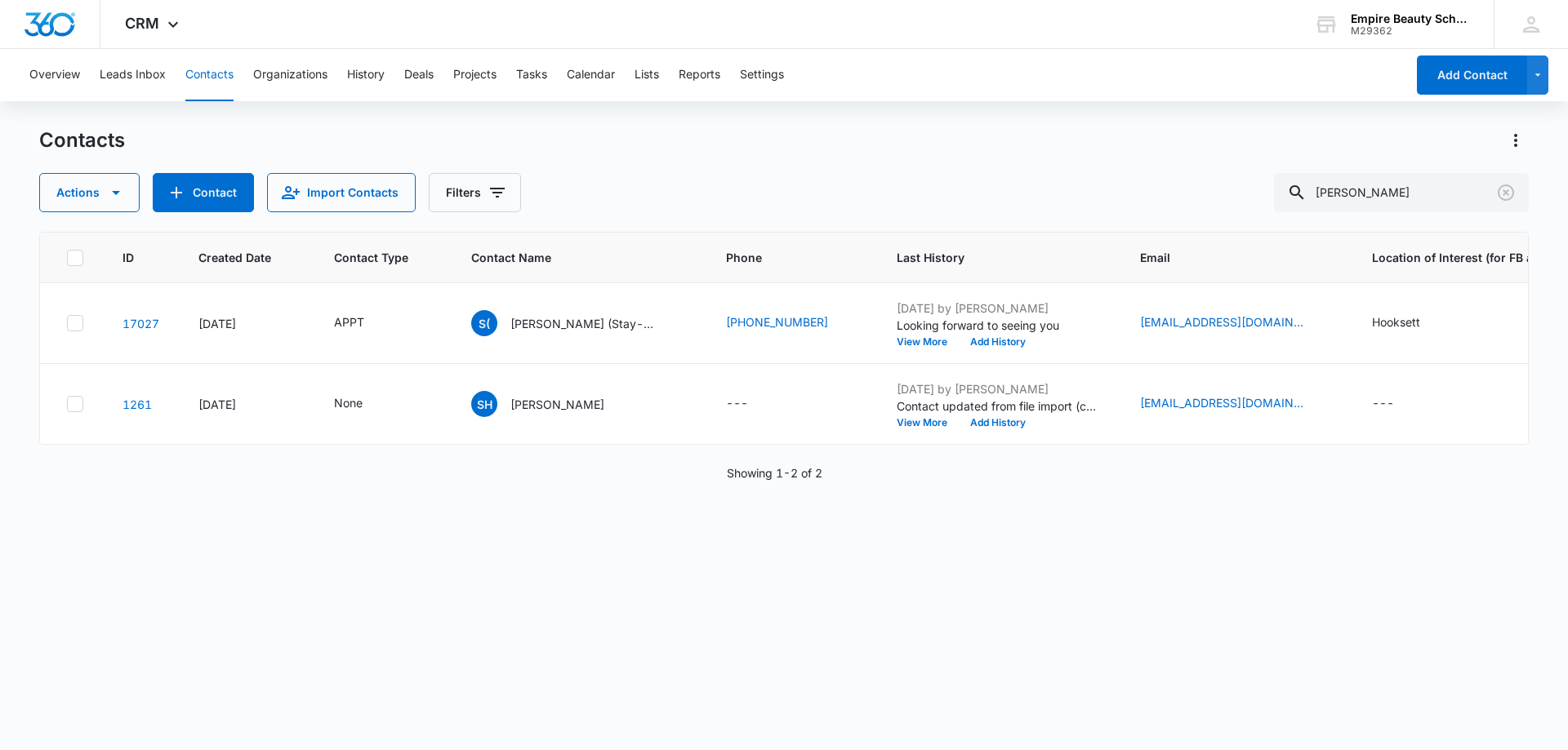
click at [794, 130] on div "Contacts" at bounding box center [784, 140] width 1490 height 26
click at [908, 340] on button "View More" at bounding box center [928, 342] width 62 height 10
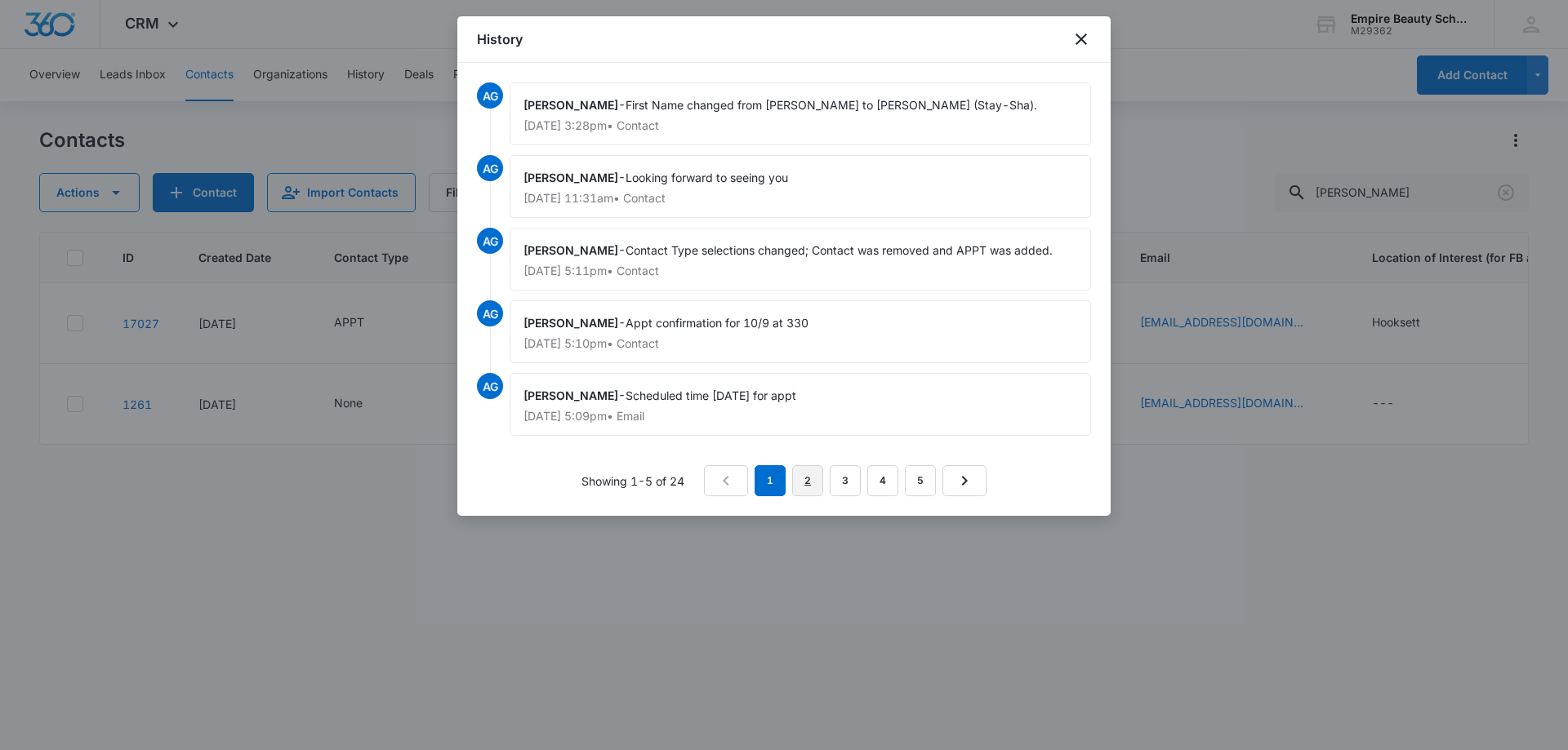
click at [819, 488] on link "2" at bounding box center [807, 481] width 31 height 31
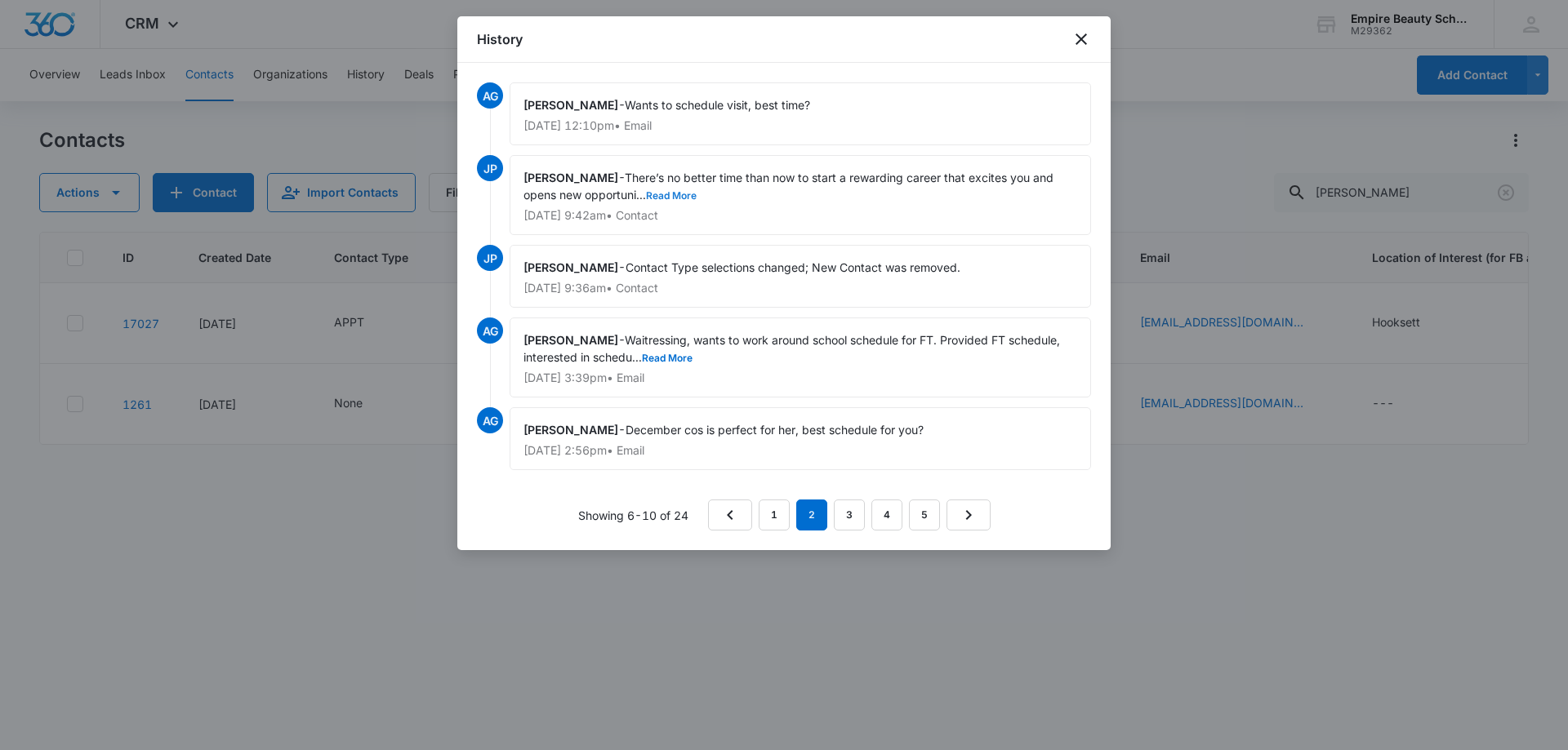
drag, startPoint x: 673, startPoint y: 195, endPoint x: 678, endPoint y: 236, distance: 41.3
click at [671, 197] on button "Read More" at bounding box center [671, 196] width 50 height 10
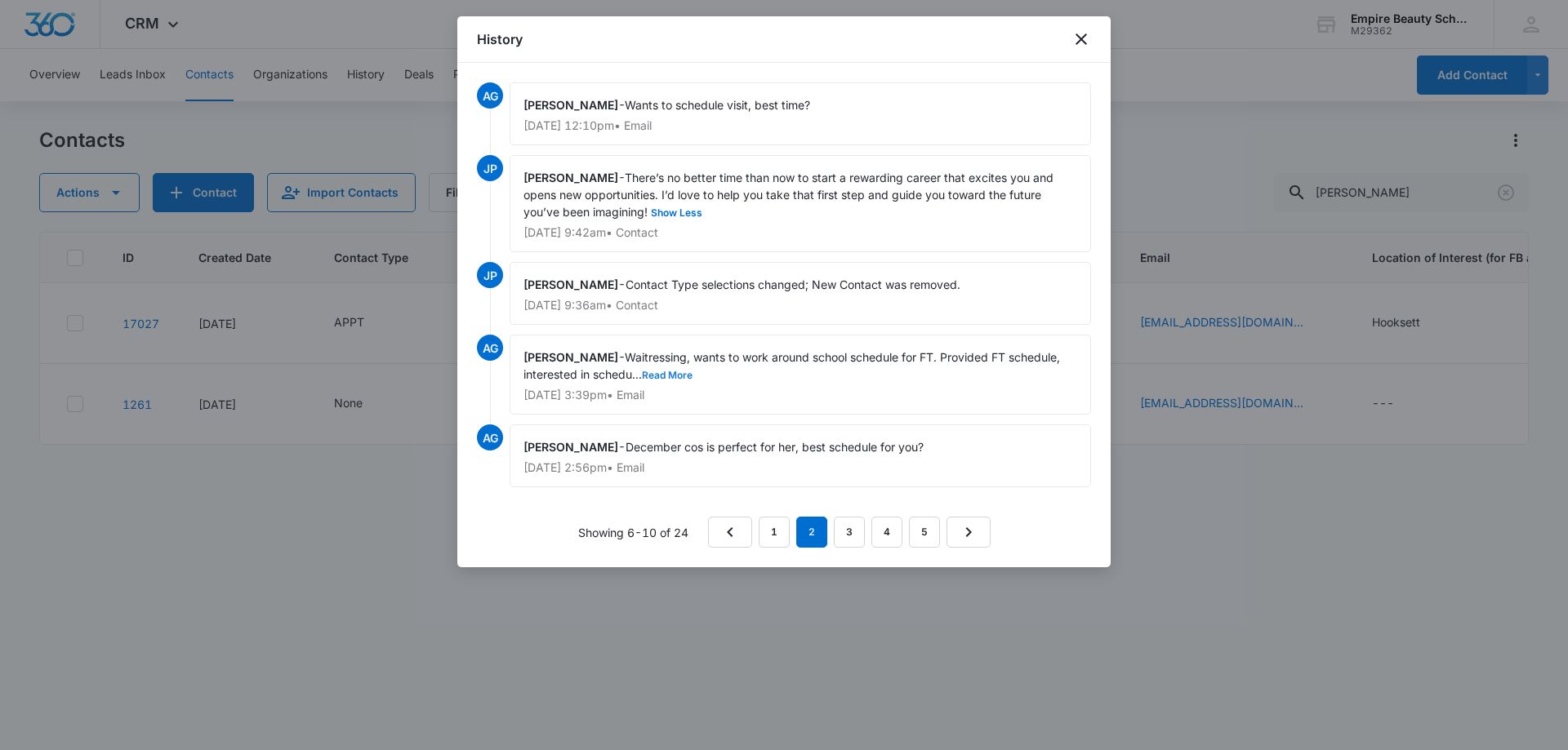
click at [662, 370] on button "Read More" at bounding box center [667, 375] width 50 height 10
click at [843, 539] on link "3" at bounding box center [849, 532] width 31 height 31
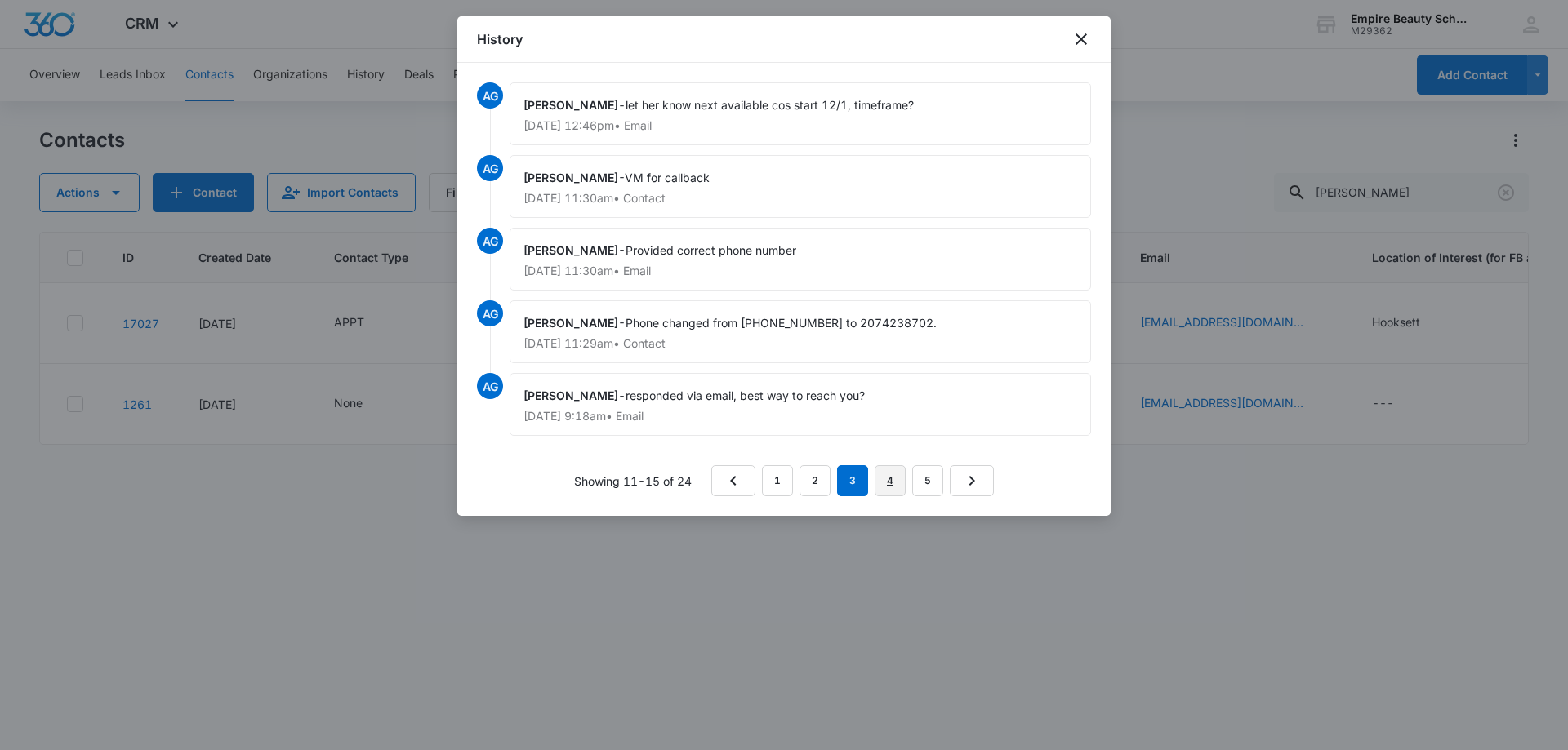
click at [878, 476] on link "4" at bounding box center [890, 481] width 31 height 31
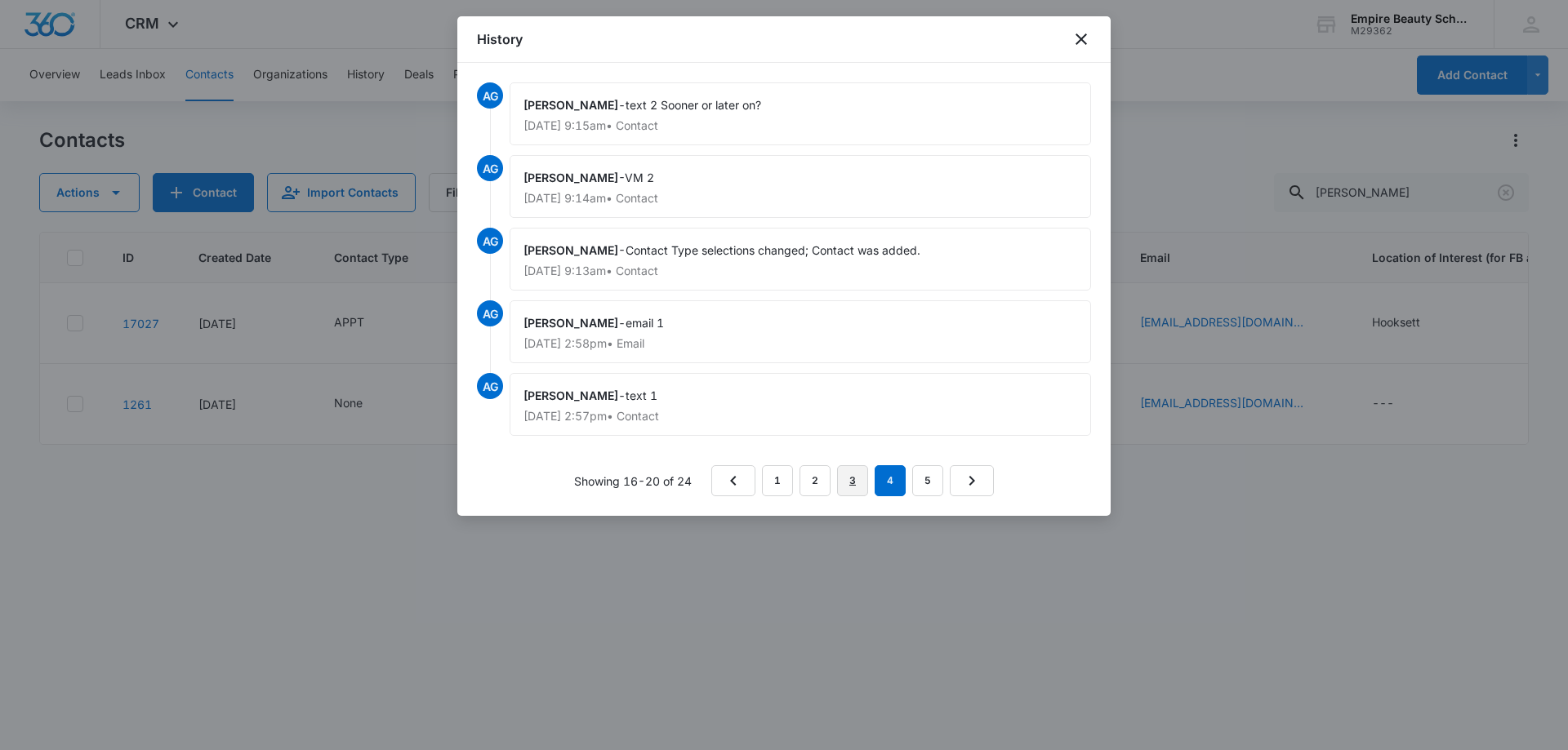
click at [848, 472] on link "3" at bounding box center [853, 481] width 31 height 31
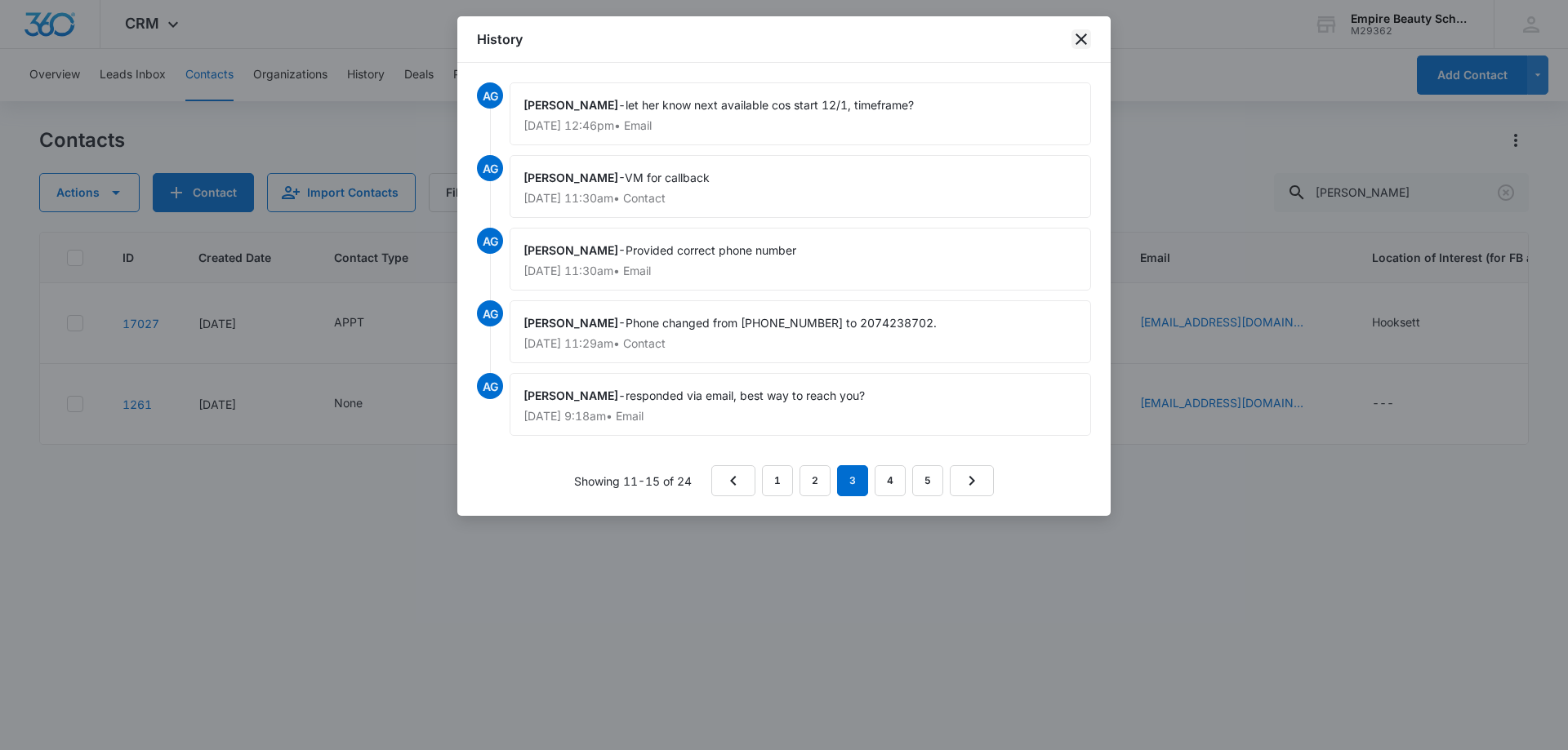
click at [1074, 41] on icon "close" at bounding box center [1081, 39] width 20 height 20
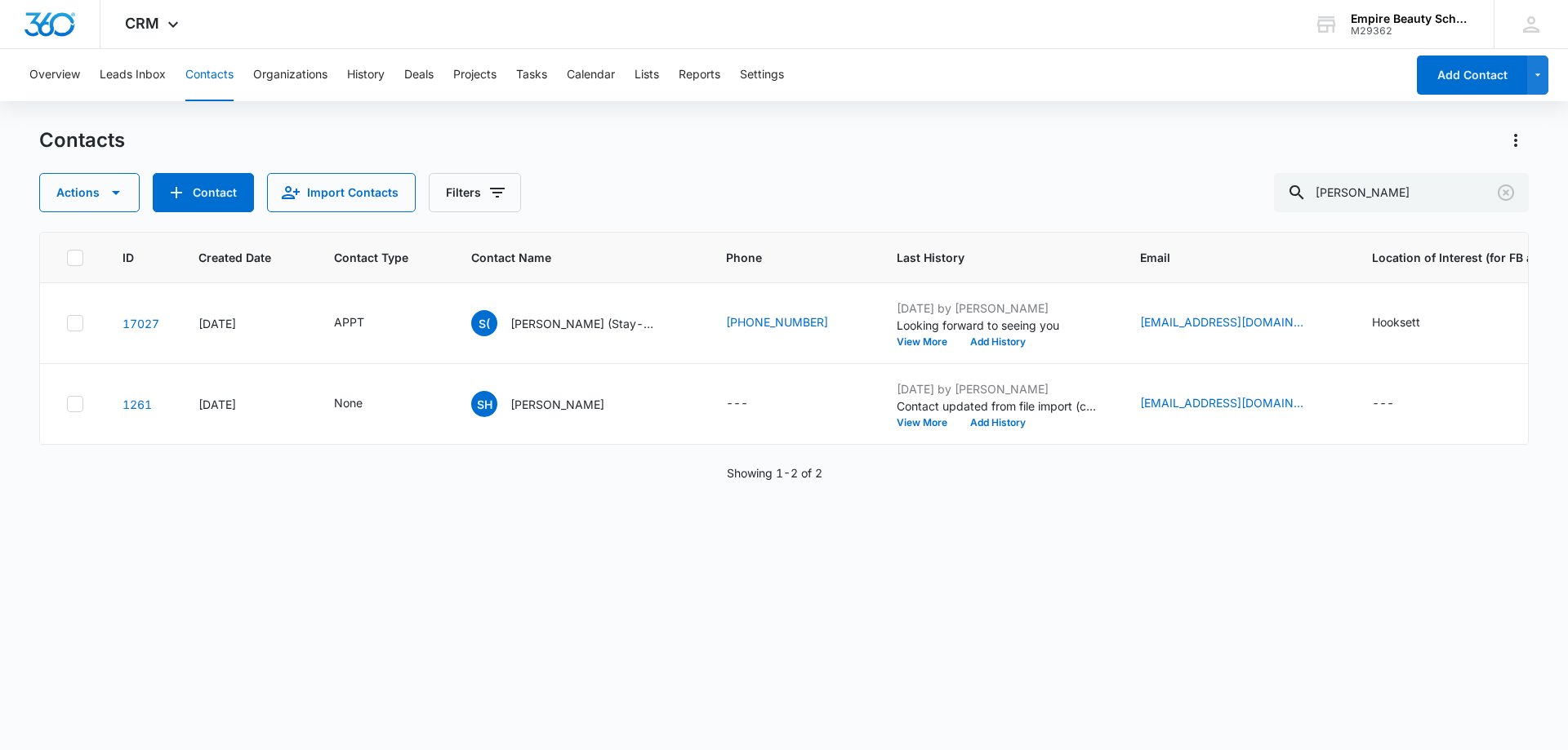
click at [595, 140] on div "Contacts" at bounding box center [784, 140] width 1490 height 26
click at [648, 144] on div "Contacts" at bounding box center [784, 140] width 1490 height 26
click at [651, 172] on div "Contacts Actions Contact Import Contacts Filters [PERSON_NAME]" at bounding box center [784, 170] width 1490 height 85
click at [560, 299] on td "S( [PERSON_NAME] (Stay-Sha) [PERSON_NAME]" at bounding box center [578, 323] width 255 height 81
click at [560, 306] on td "S( [PERSON_NAME] (Stay-Sha) [PERSON_NAME]" at bounding box center [578, 323] width 255 height 81
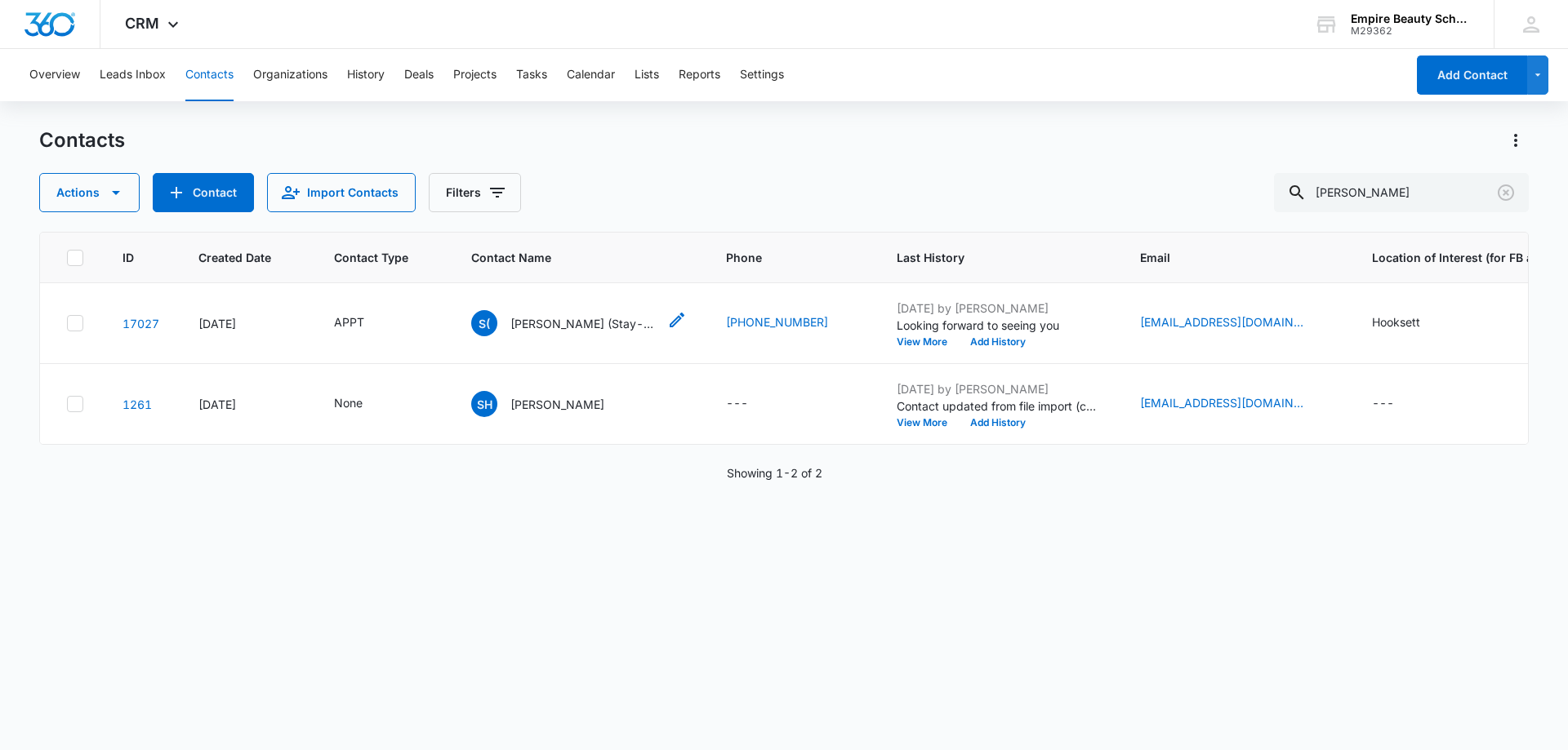
click at [555, 312] on div "S( [PERSON_NAME] (Stay-Sha) [PERSON_NAME]" at bounding box center [564, 323] width 187 height 26
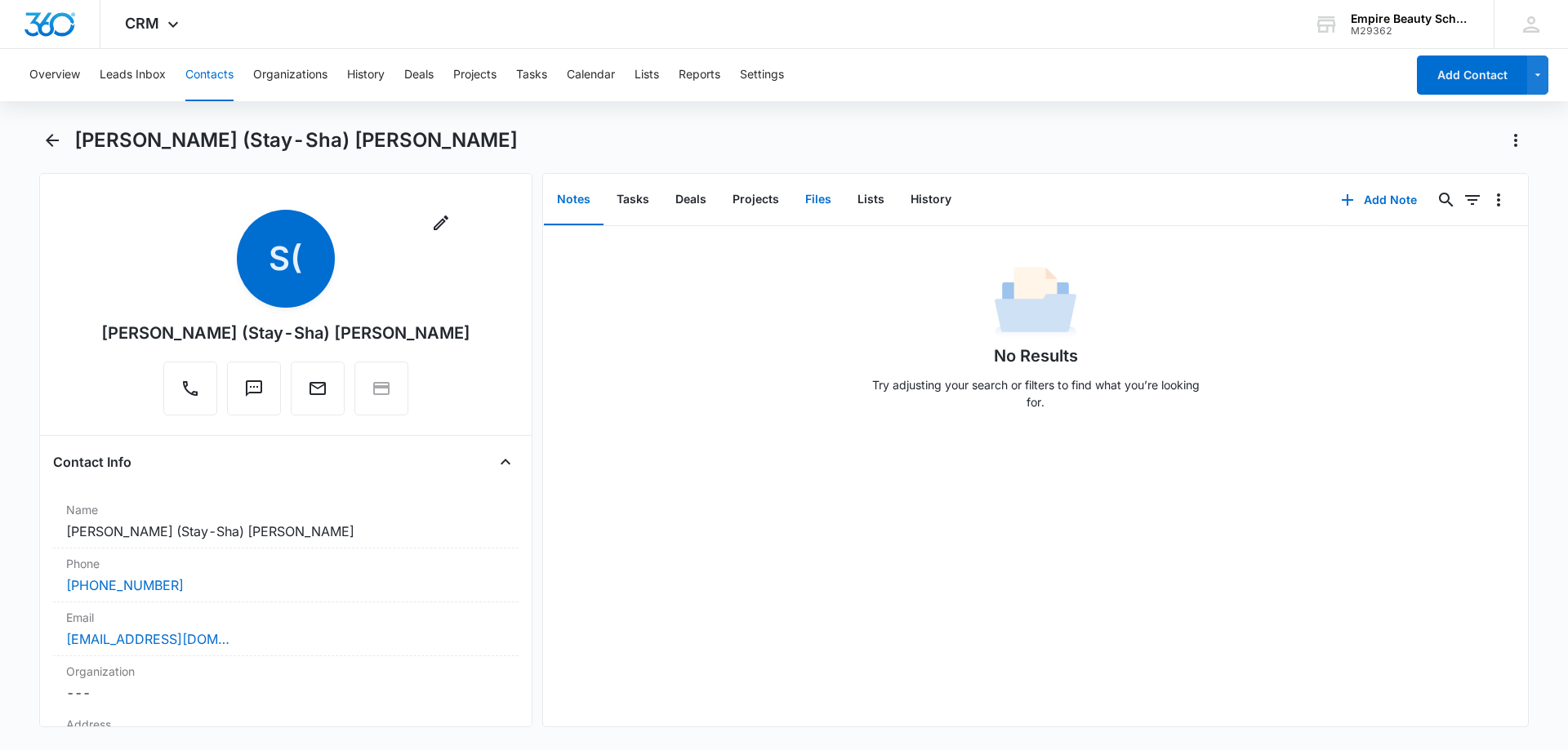
click at [828, 198] on button "Files" at bounding box center [818, 199] width 52 height 50
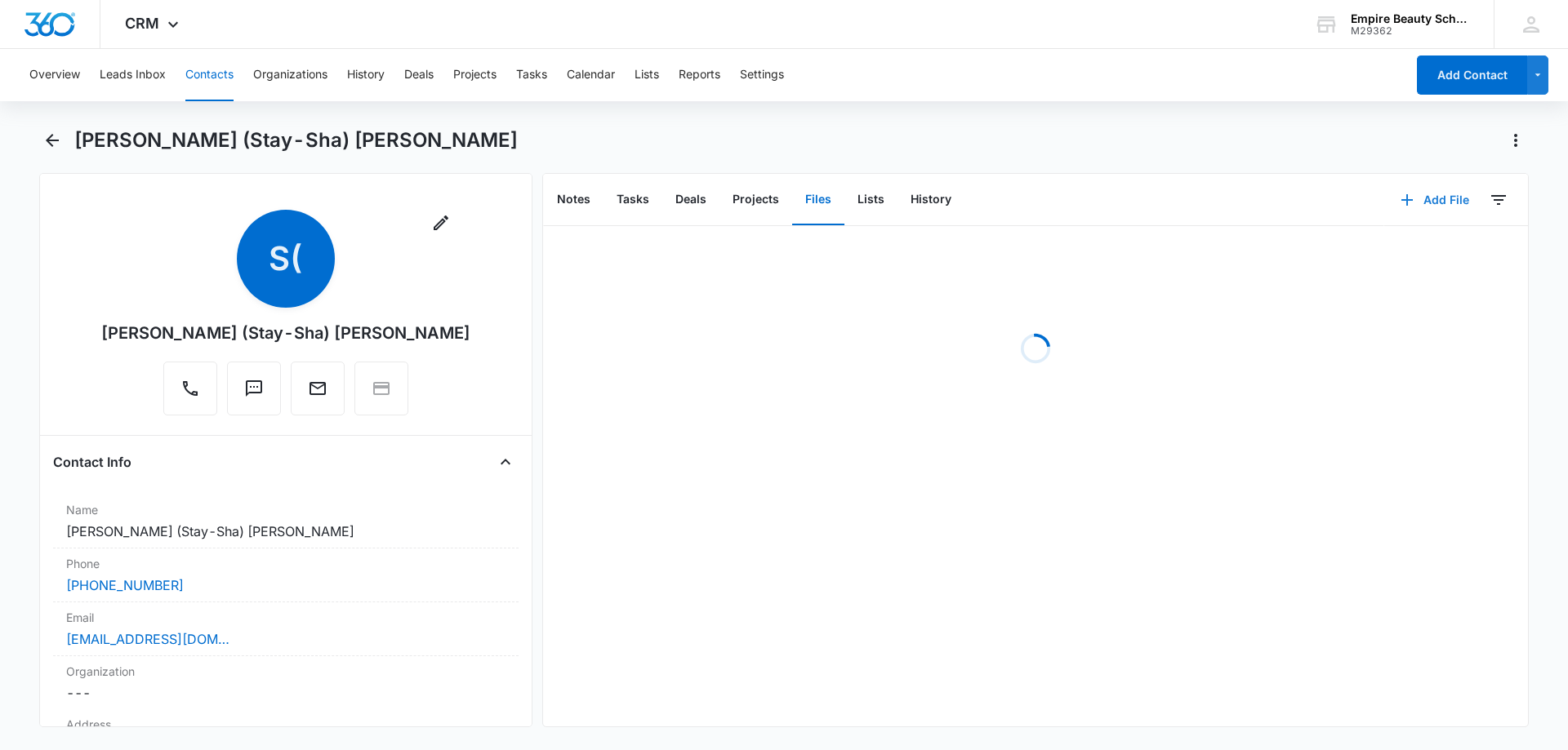
click at [1416, 191] on button "Add File" at bounding box center [1435, 200] width 101 height 39
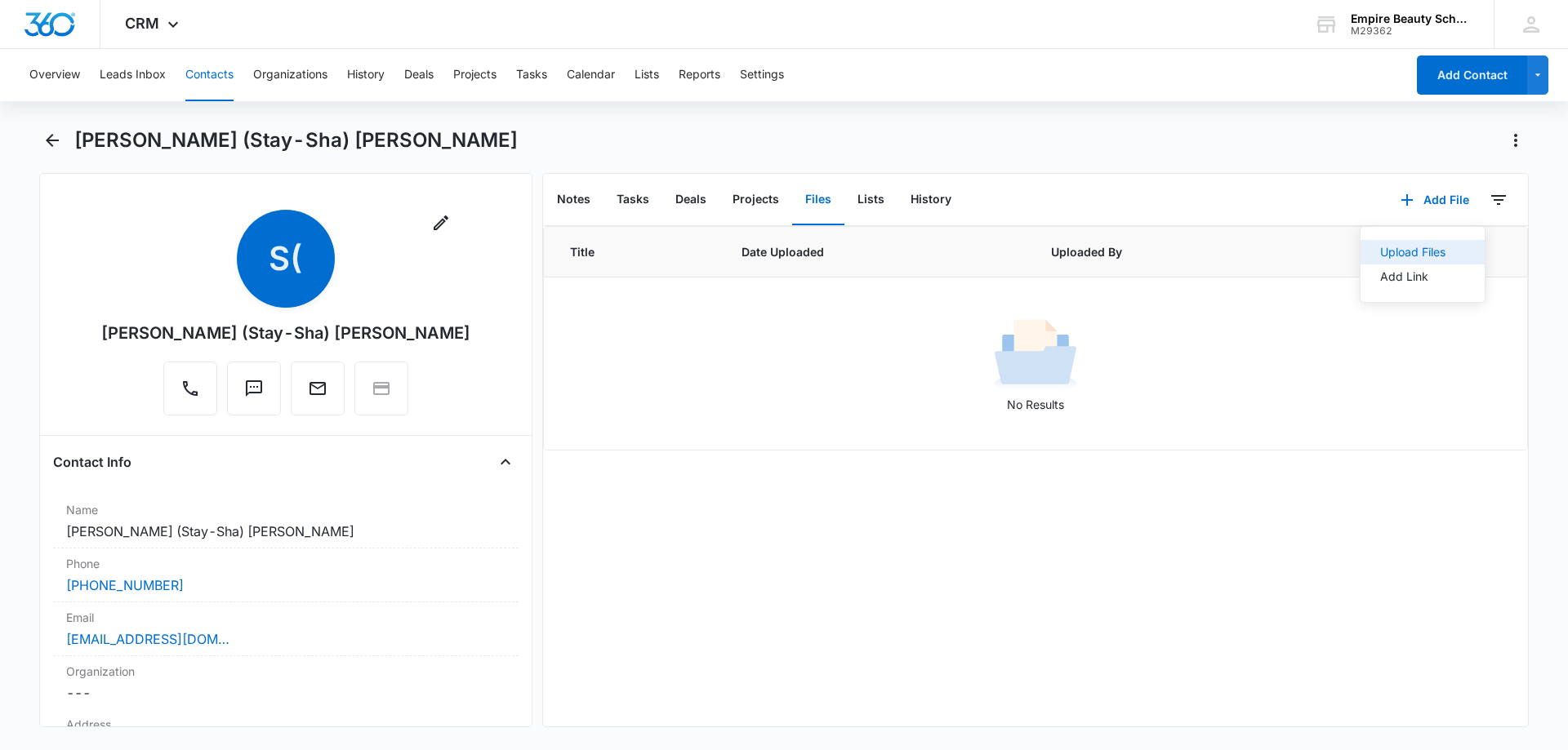
click at [1381, 257] on div "Upload Files" at bounding box center [1413, 252] width 66 height 11
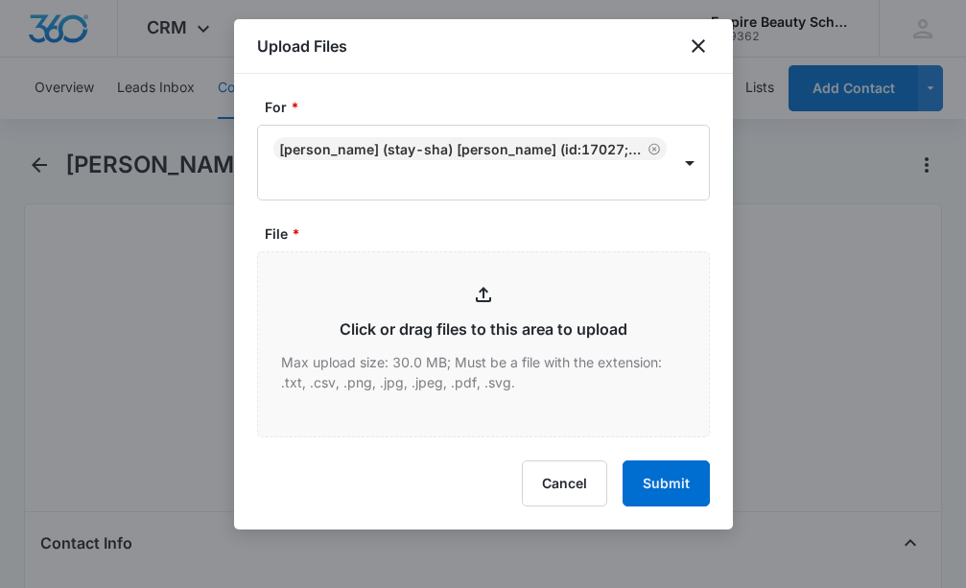
type input "C:\fakepath\[PERSON_NAME] FT COS [DATE].pdf"
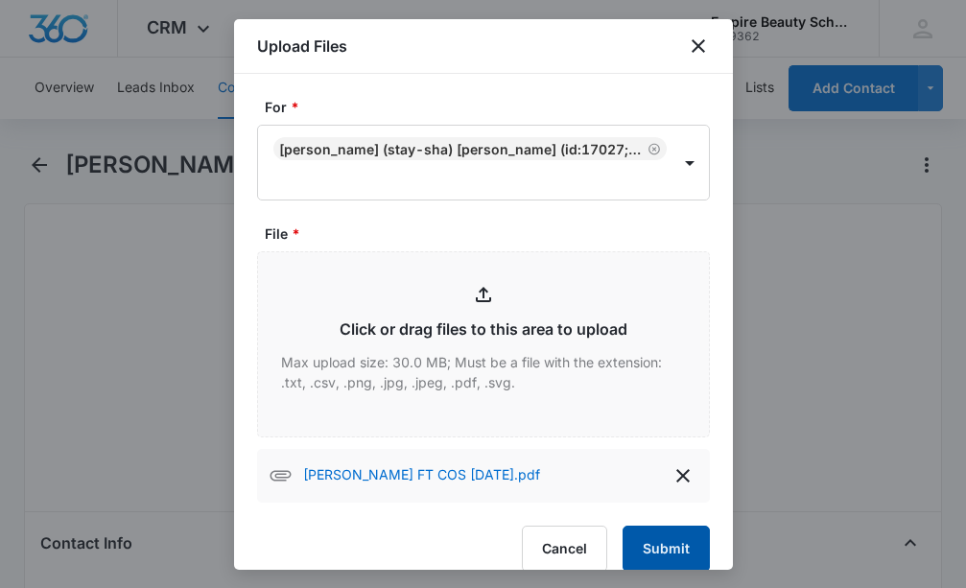
click at [646, 541] on button "Submit" at bounding box center [665, 549] width 87 height 46
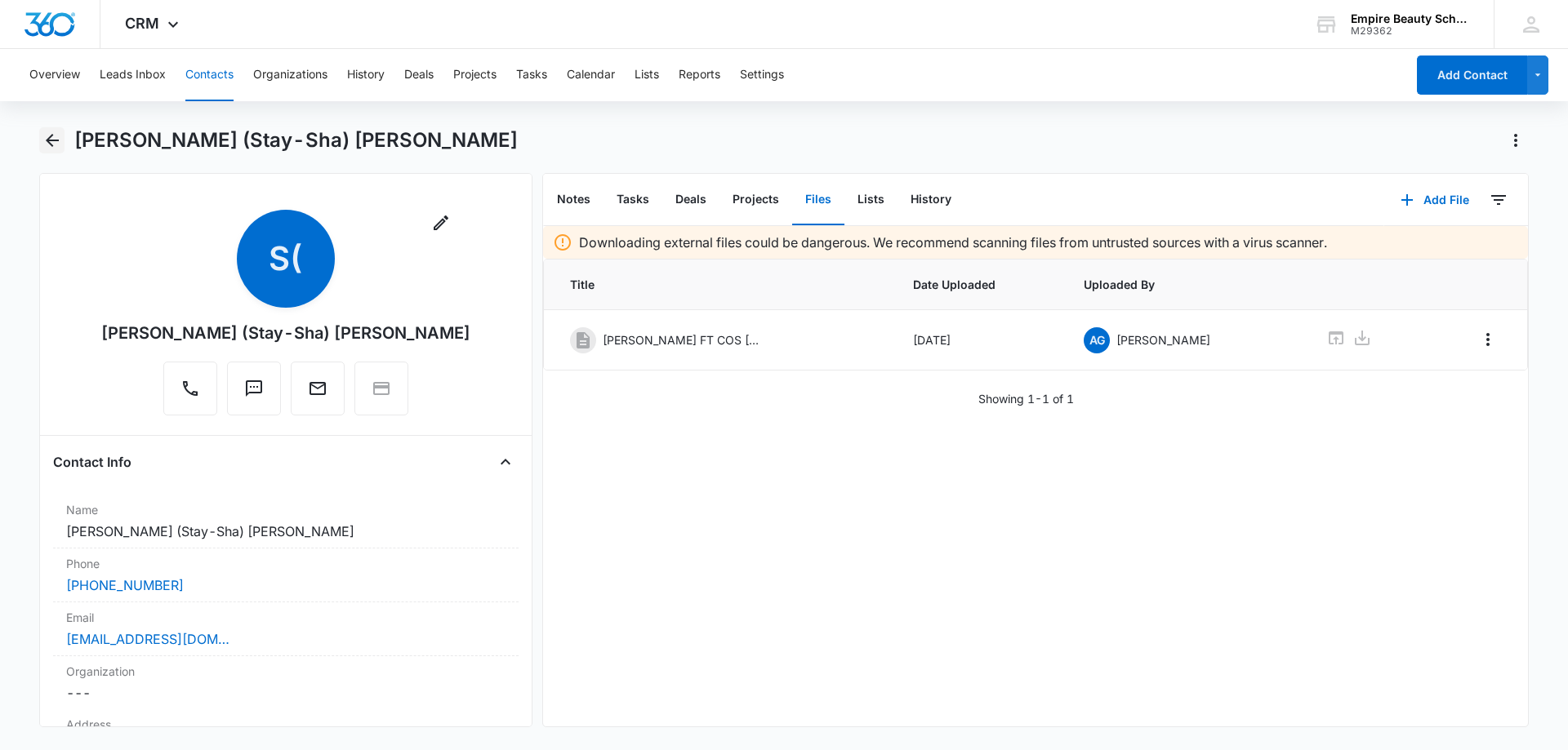
click at [51, 138] on icon "Back" at bounding box center [52, 140] width 20 height 20
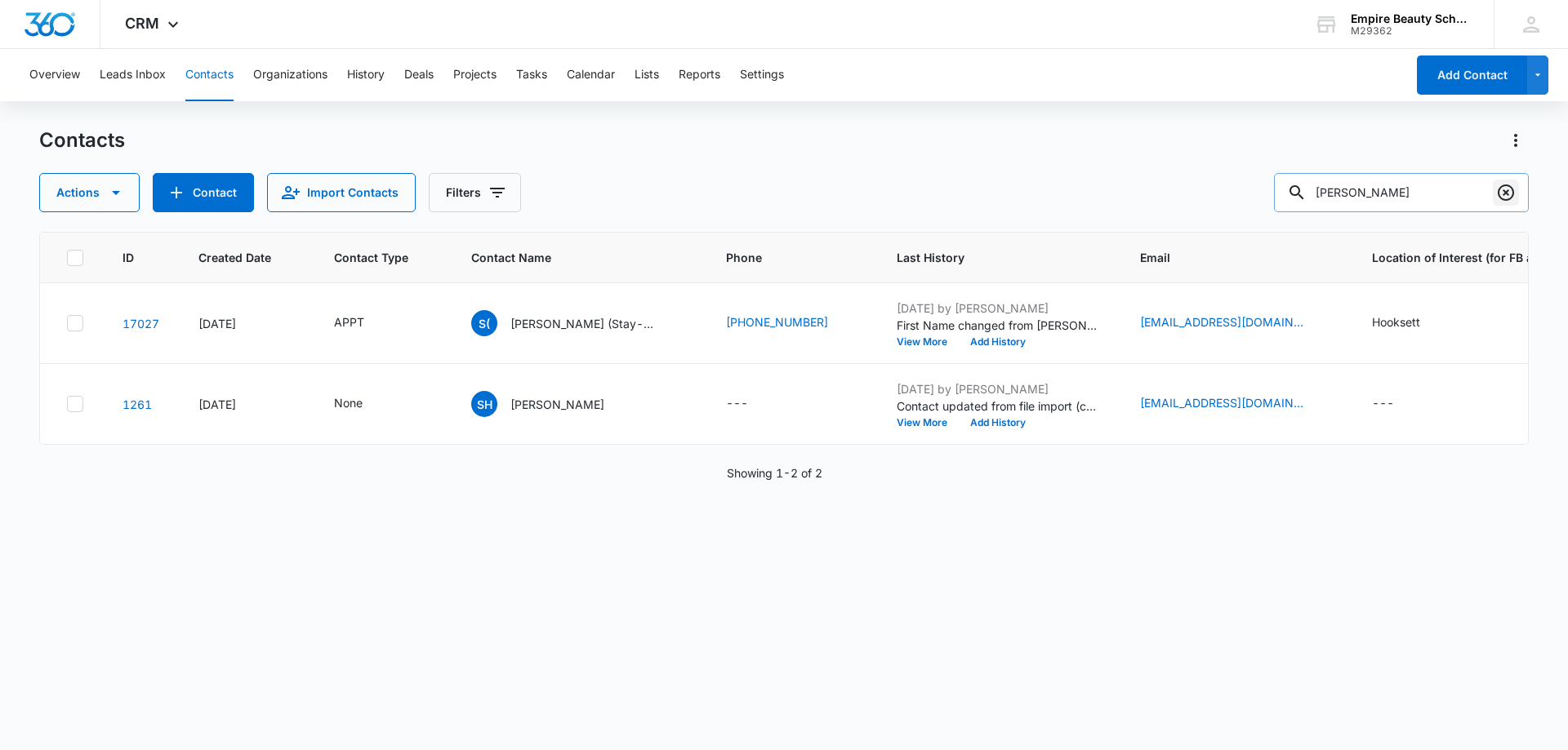
click at [1508, 194] on icon "Clear" at bounding box center [1506, 192] width 16 height 16
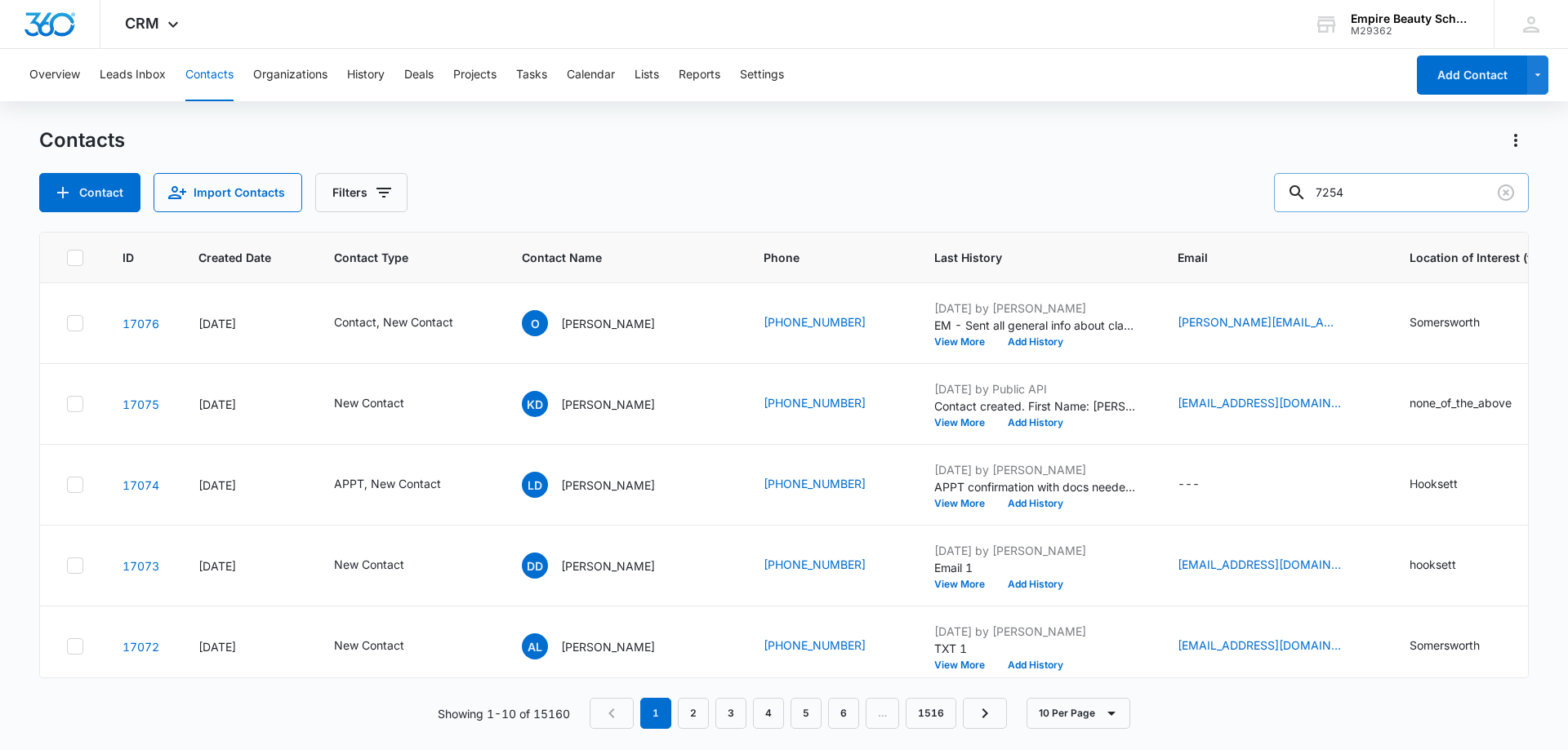
type input "7254"
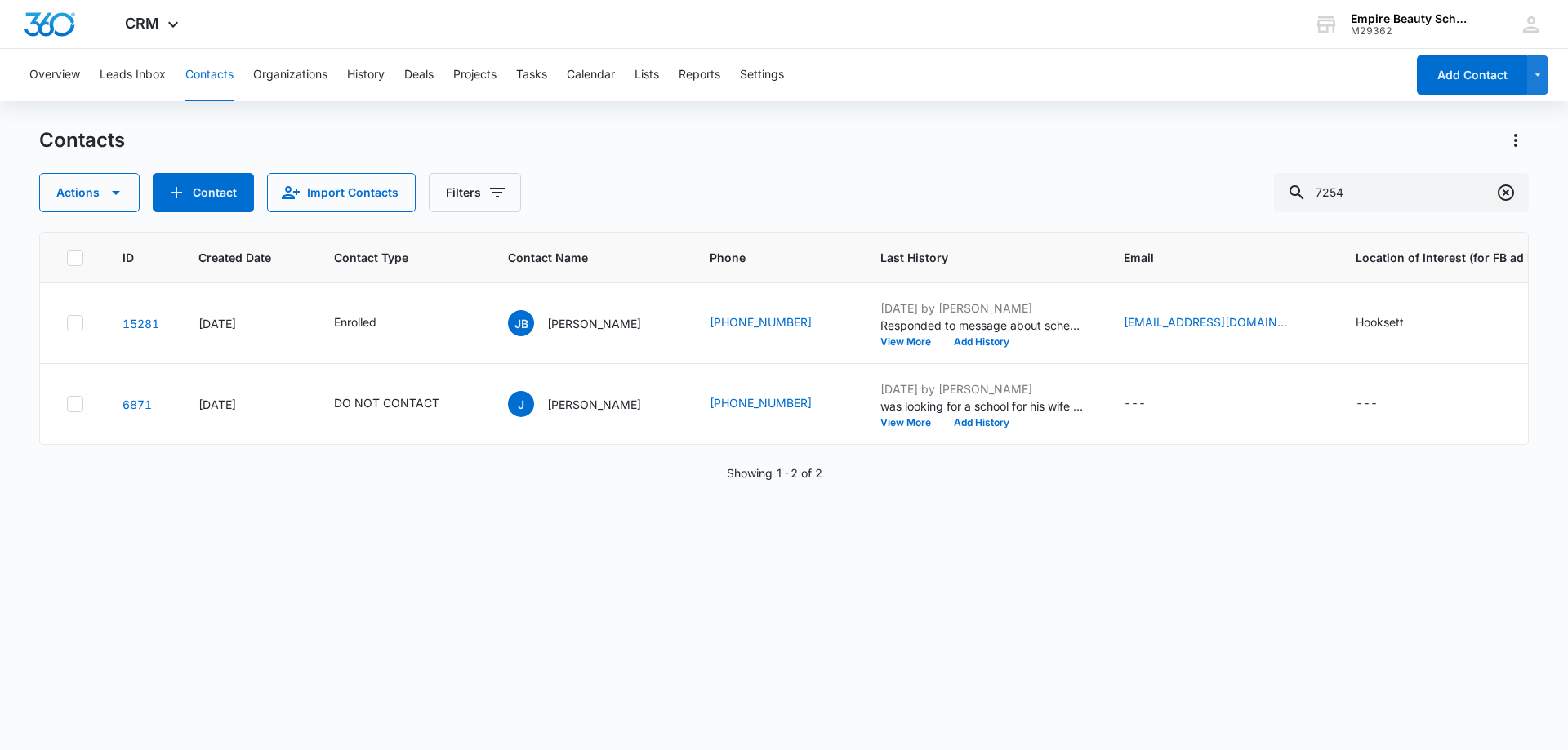
click at [1504, 186] on icon "Clear" at bounding box center [1506, 192] width 16 height 16
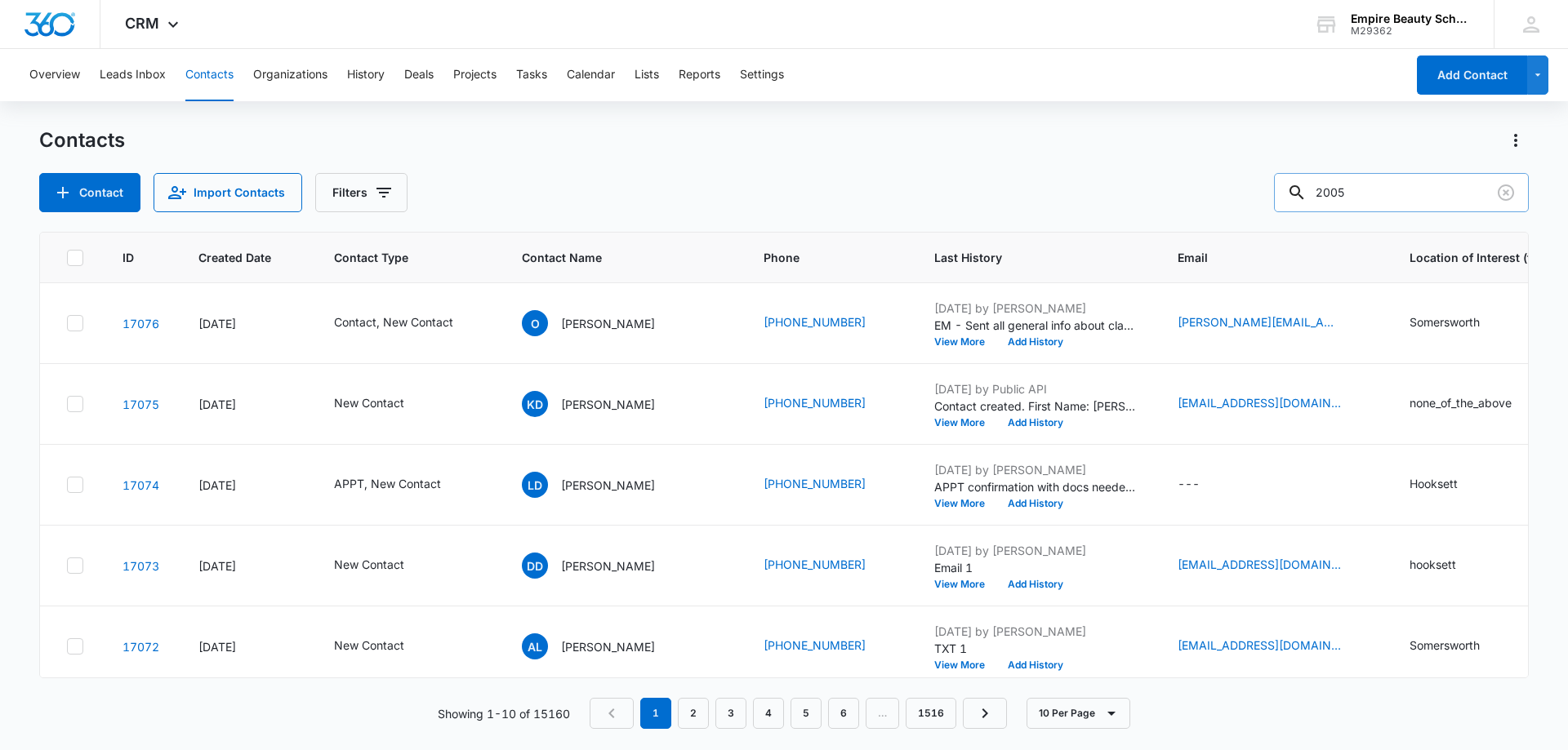
type input "2005"
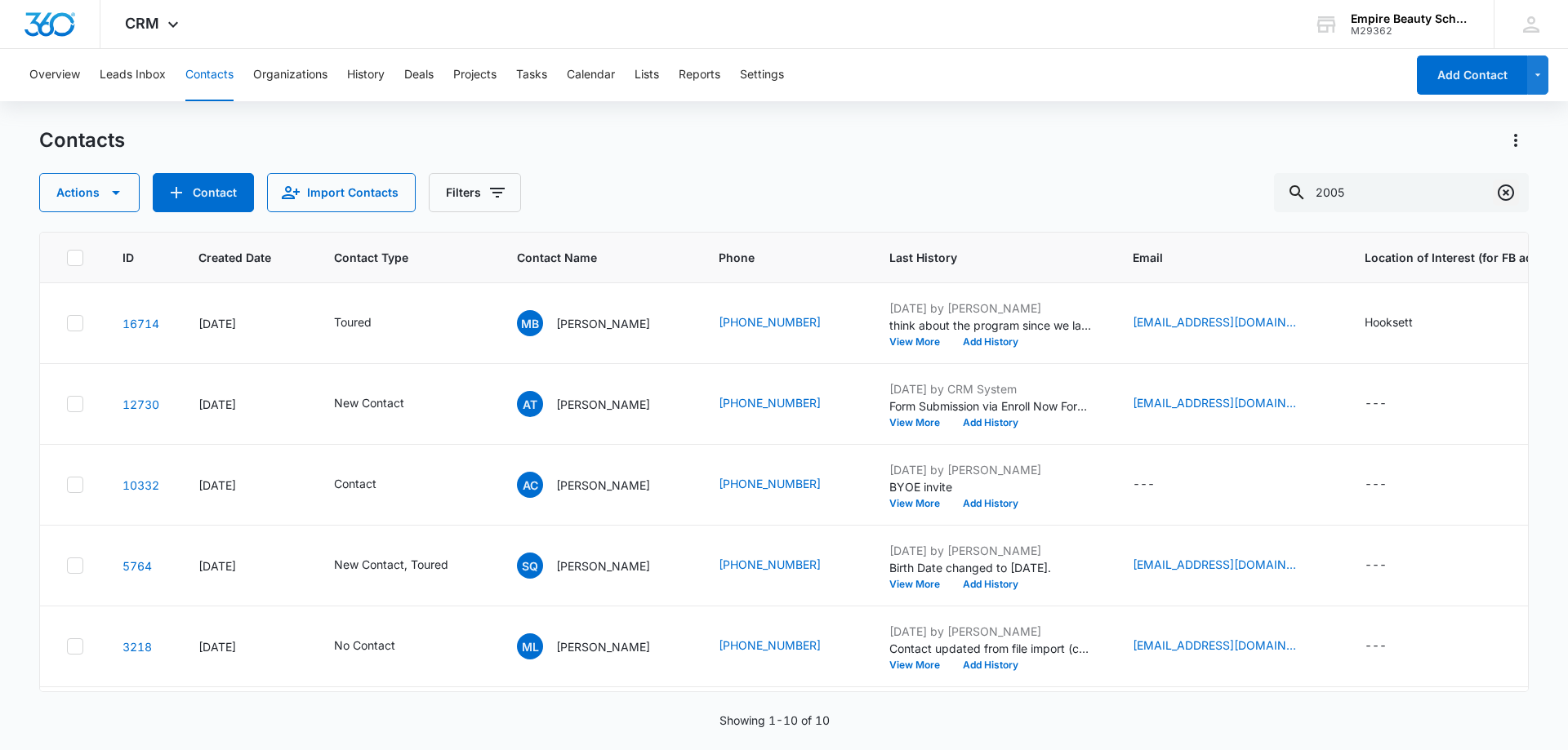
click at [1510, 195] on icon "Clear" at bounding box center [1506, 192] width 20 height 20
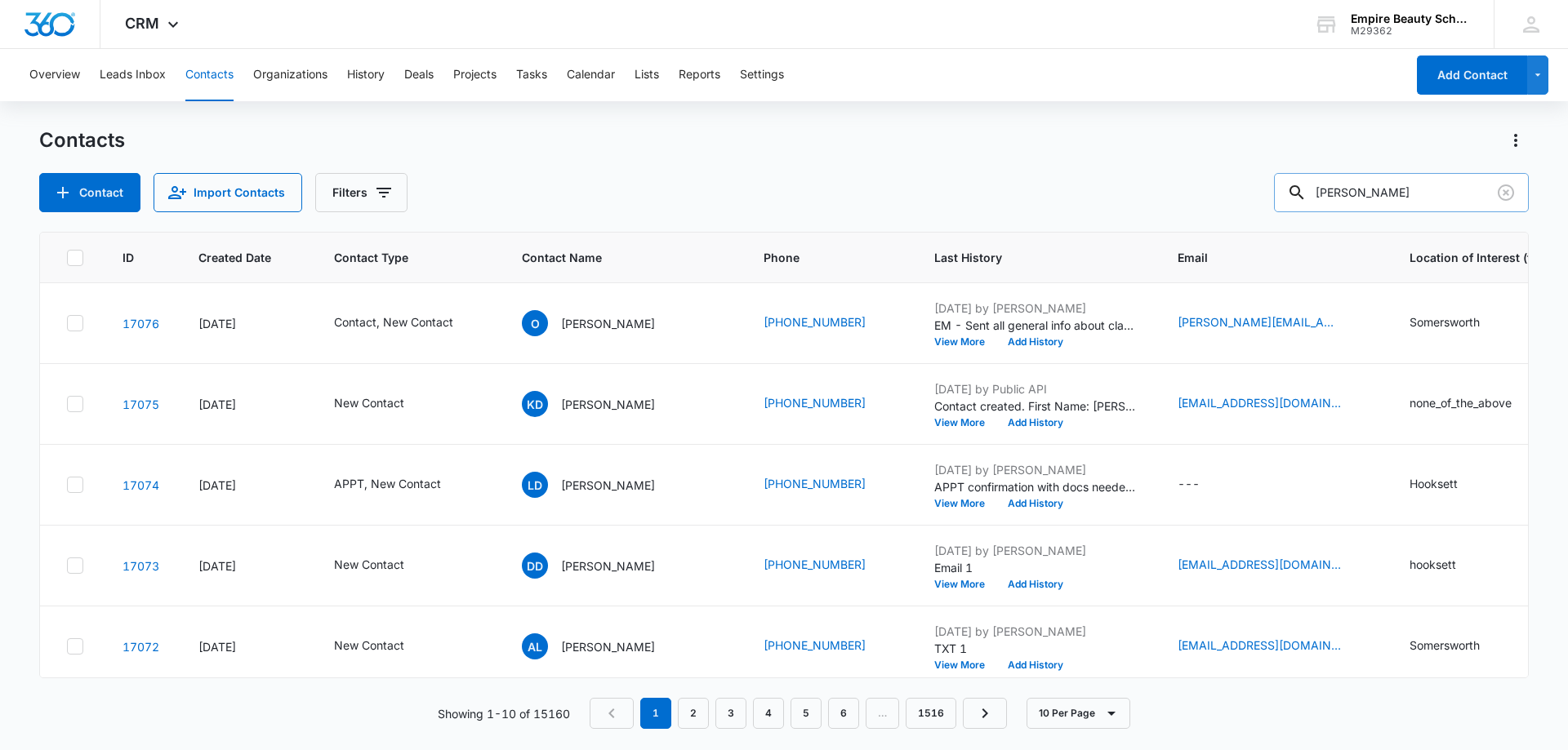
type input "[PERSON_NAME]"
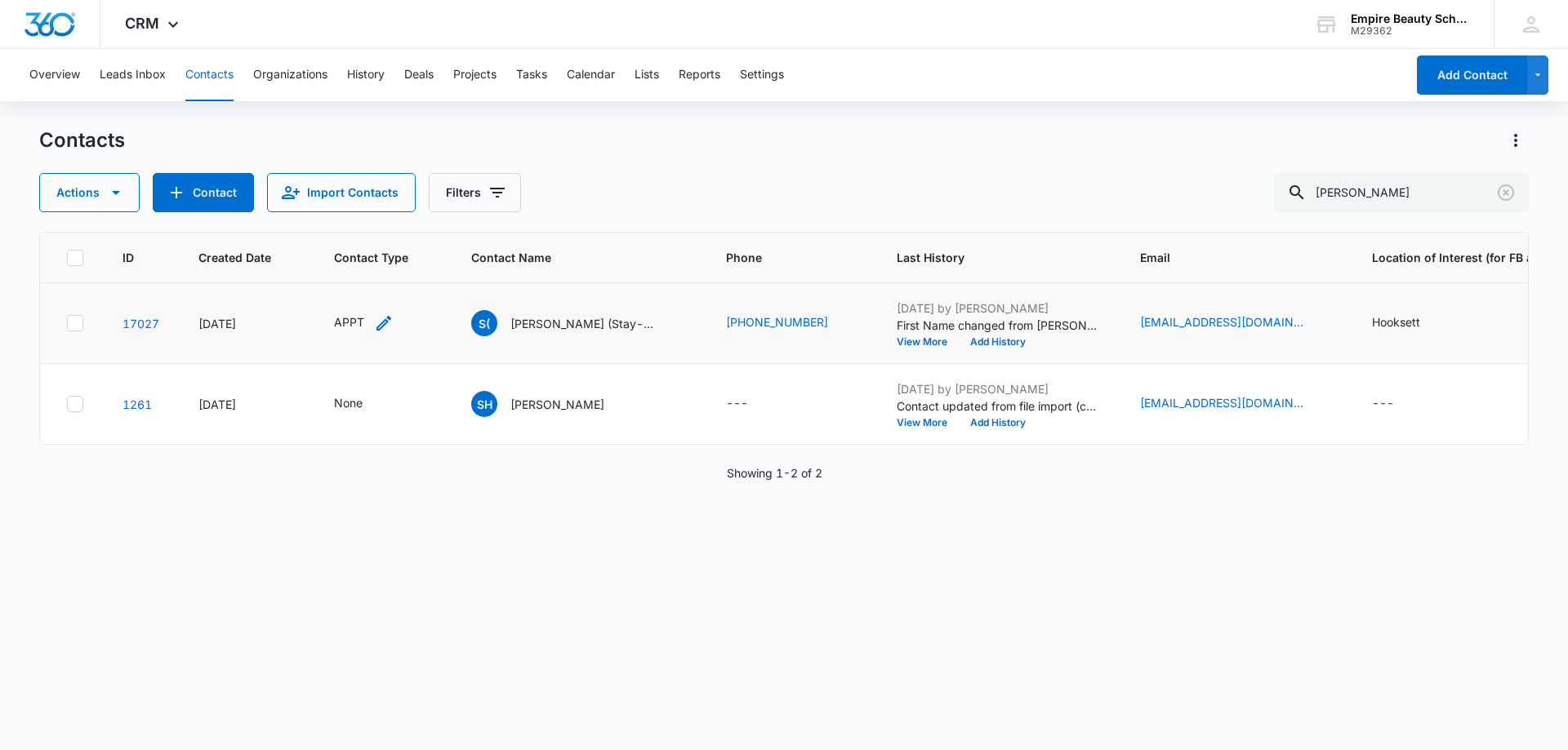
click at [382, 321] on icon "Contact Type - APPT - Select to Edit Field" at bounding box center [383, 323] width 20 height 20
click at [388, 322] on icon "Contact Type - APPT - Select to Edit Field" at bounding box center [383, 323] width 14 height 14
click at [350, 217] on icon "Remove APPT" at bounding box center [353, 218] width 11 height 12
click at [367, 215] on div at bounding box center [352, 220] width 72 height 20
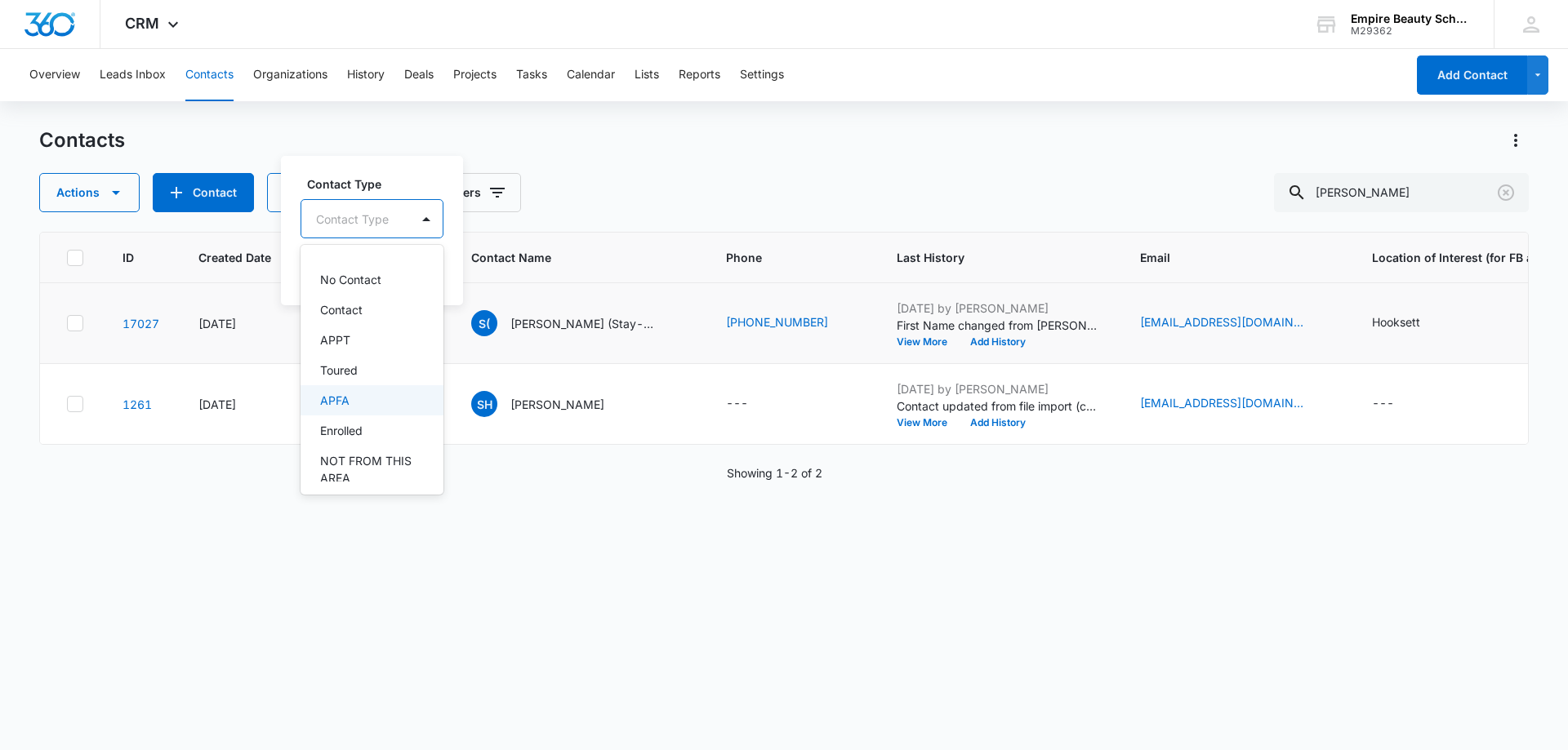
scroll to position [82, 0]
click at [374, 409] on div "Enrolled" at bounding box center [370, 406] width 101 height 17
click at [413, 175] on label "Contact Type" at bounding box center [382, 182] width 148 height 17
click at [427, 275] on button "Save" at bounding box center [424, 270] width 49 height 31
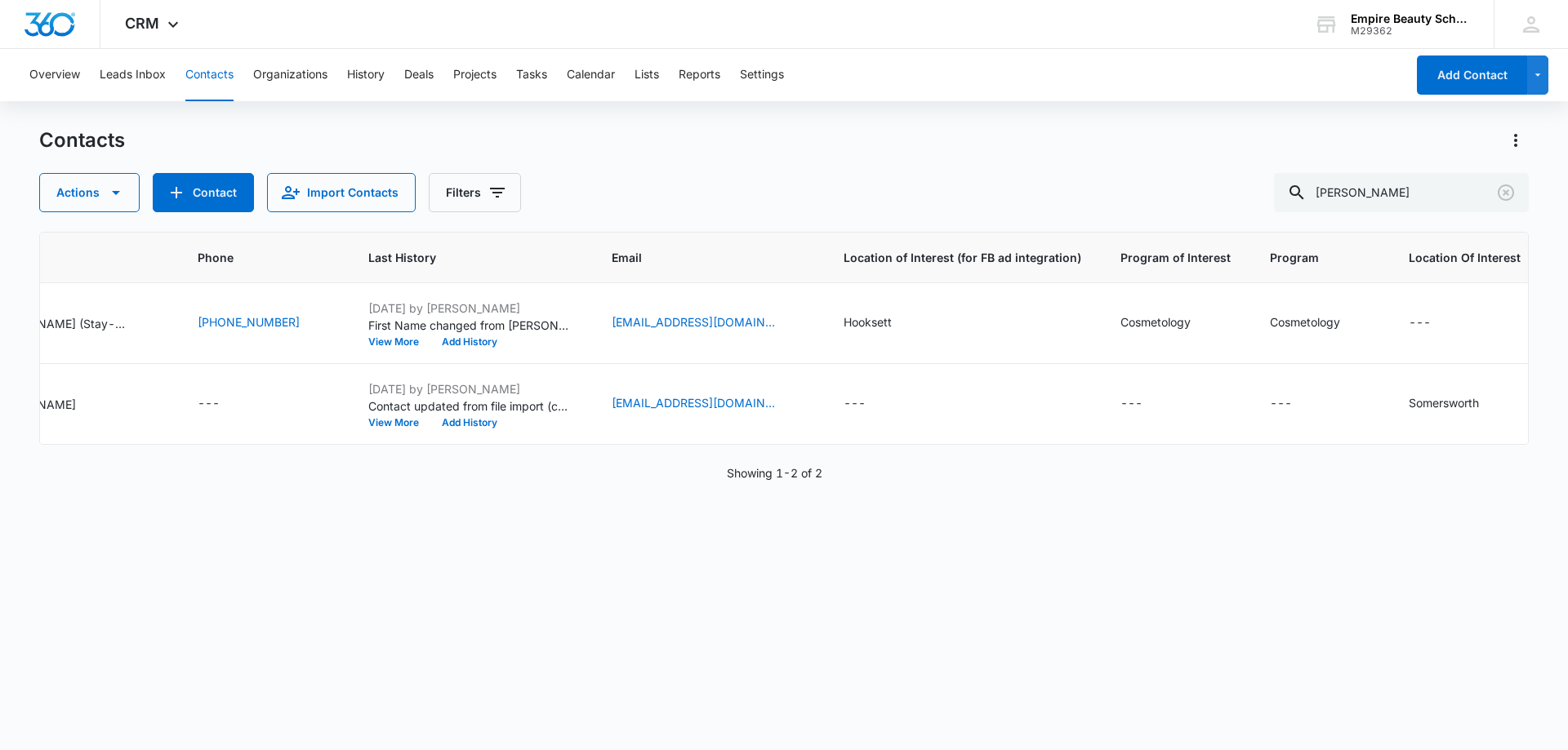
scroll to position [0, 0]
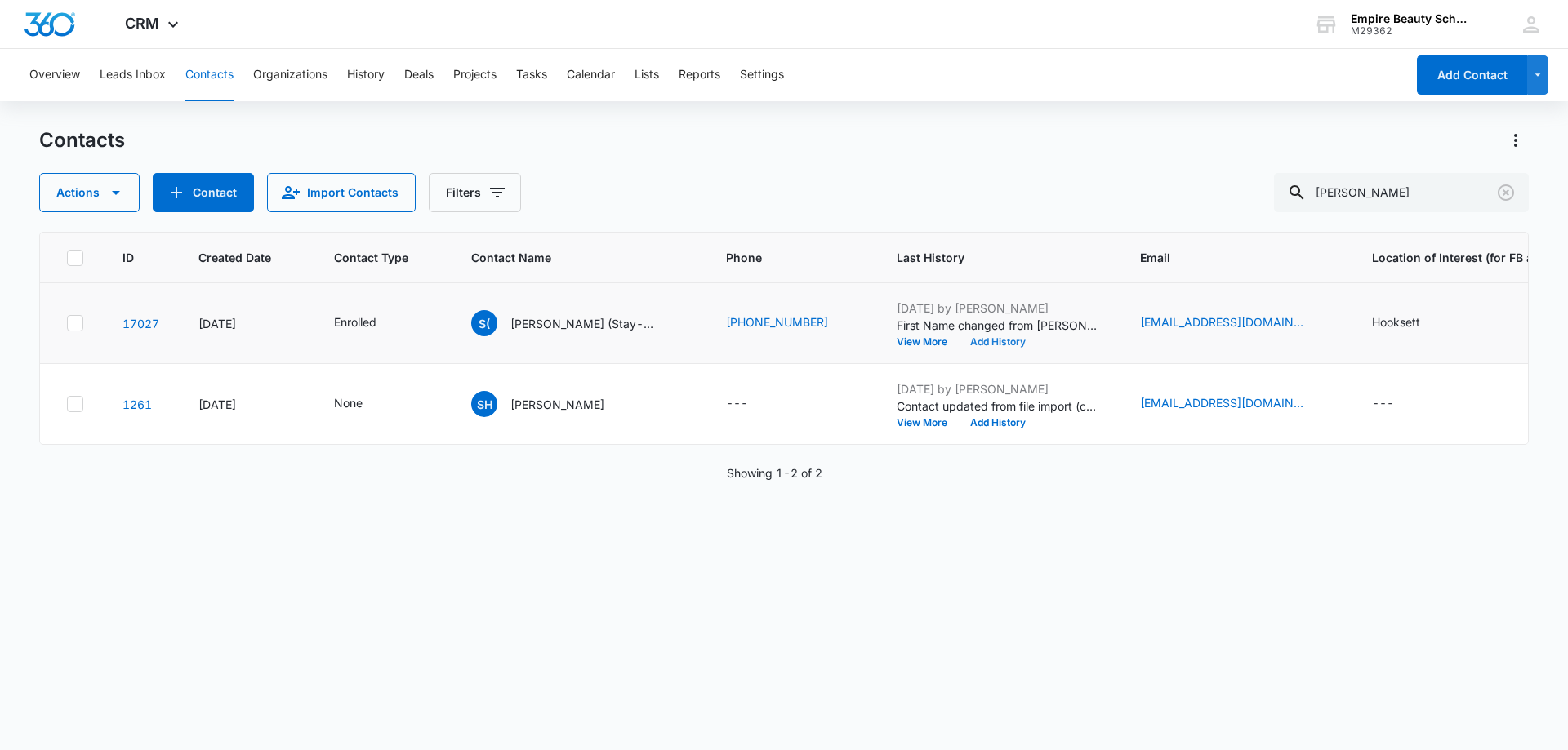
click at [991, 342] on button "Add History" at bounding box center [998, 342] width 78 height 10
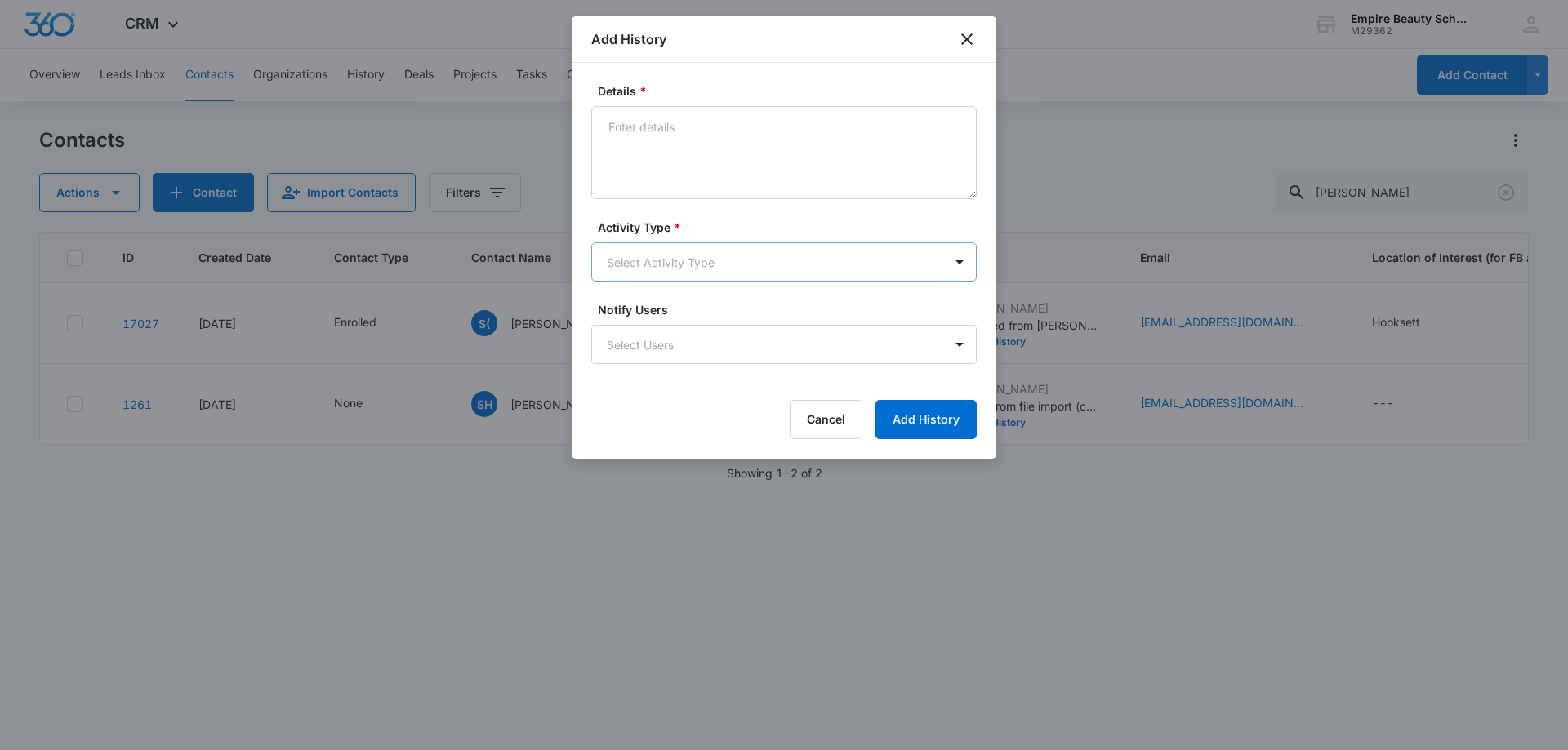
click at [639, 255] on body "CRM Apps Forms CRM Email Shop Payments POS Files Brand Settings AI Assistant Em…" at bounding box center [784, 375] width 1568 height 750
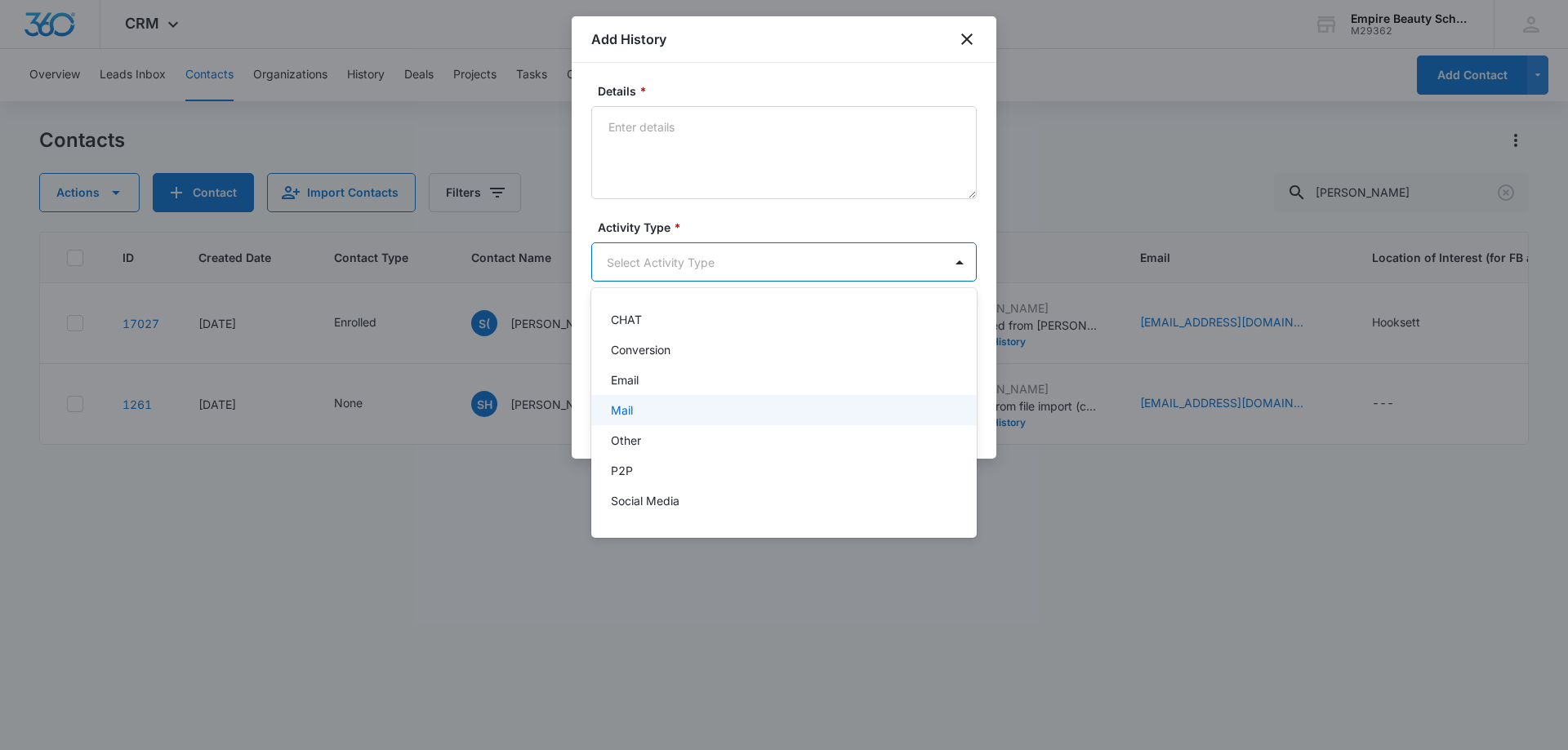
scroll to position [85, 0]
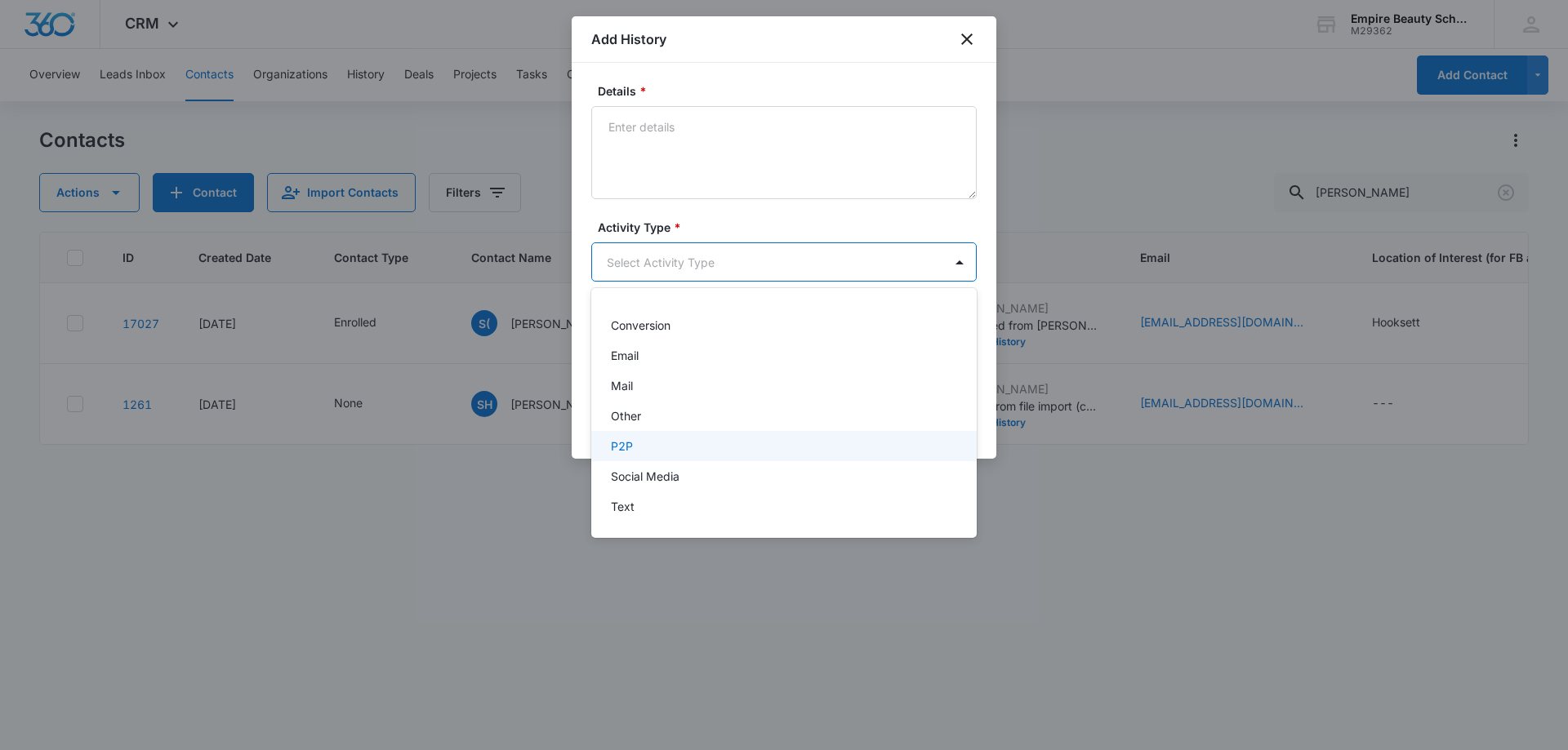
click at [644, 444] on div "P2P" at bounding box center [782, 446] width 343 height 17
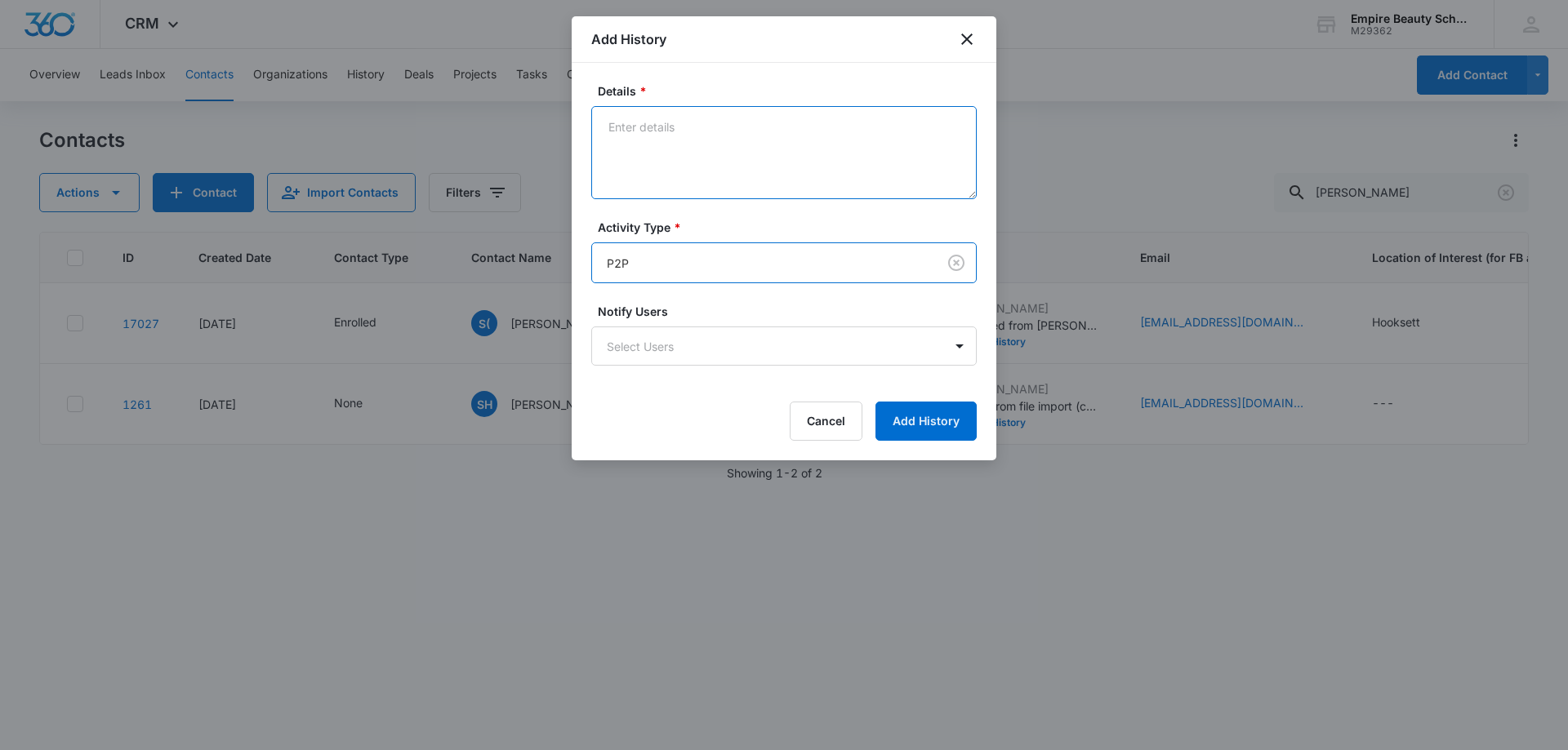
click at [662, 135] on textarea "Details *" at bounding box center [784, 152] width 386 height 93
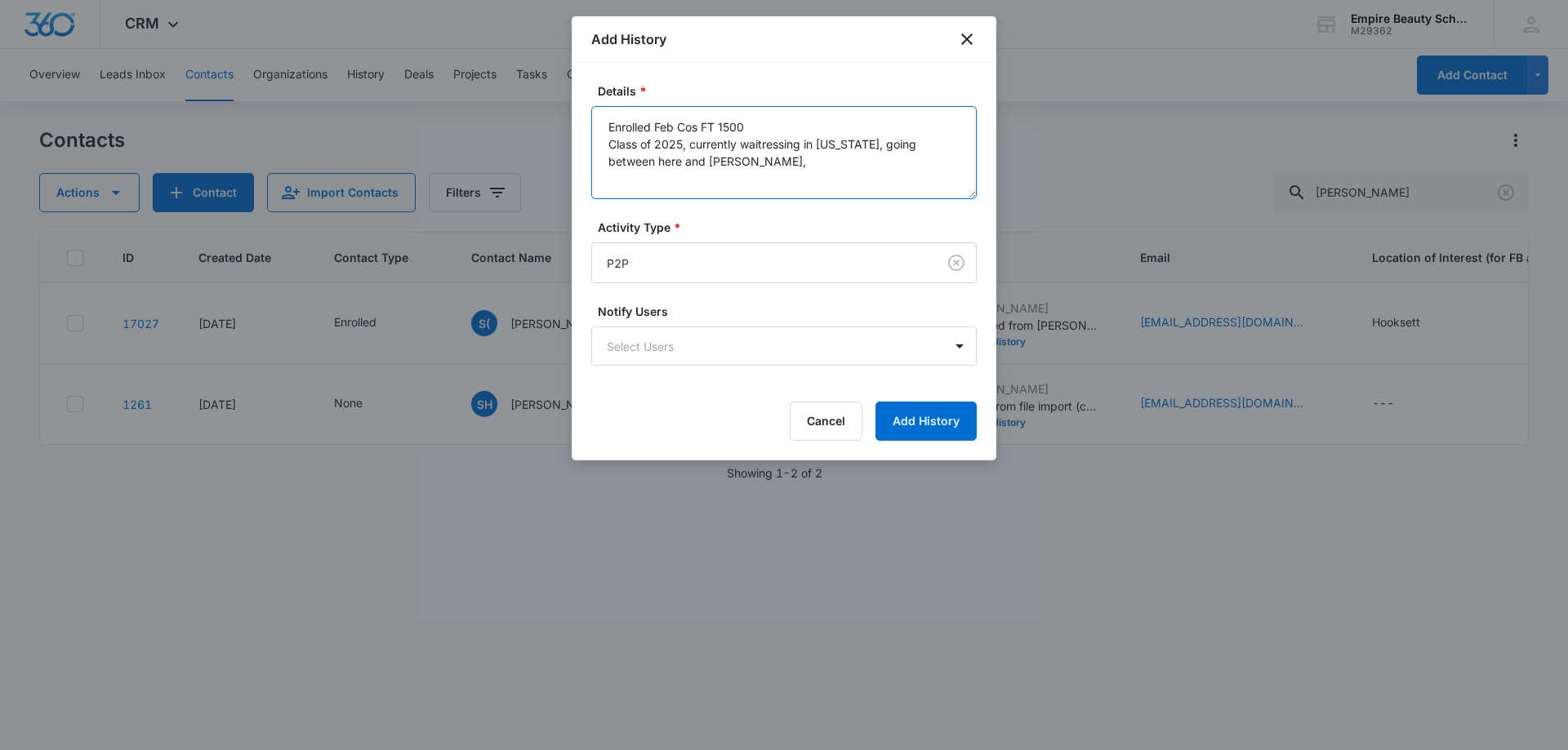
click at [679, 158] on textarea "Enrolled Feb Cos FT 1500 Class of 2025, currently waitressing in [US_STATE], go…" at bounding box center [784, 152] width 386 height 93
click at [705, 154] on textarea "Enrolled Feb Cos FT 1500 Class of 2025, currently waitressing in [US_STATE], go…" at bounding box center [784, 152] width 386 height 93
click at [764, 166] on textarea "Enrolled Feb Cos FT 1500 Class of 2025, currently waitressing in [US_STATE], go…" at bounding box center [784, 152] width 386 height 93
click at [689, 138] on textarea "Enrolled Feb Cos FT 1500 Class of 2025, currently waitressing in [US_STATE], go…" at bounding box center [784, 152] width 386 height 93
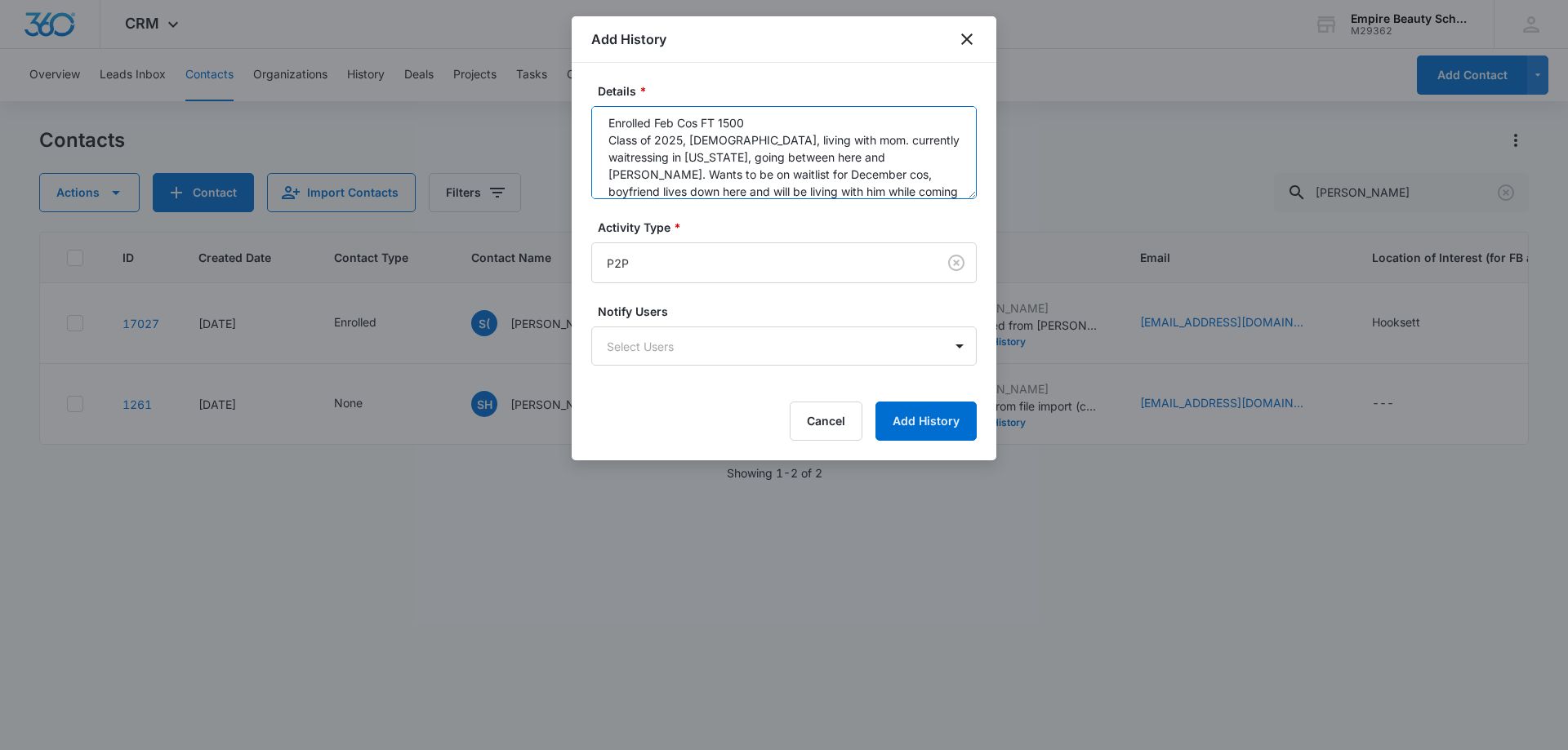
click at [856, 140] on textarea "Enrolled Feb Cos FT 1500 Class of 2025, [DEMOGRAPHIC_DATA], living with mom. cu…" at bounding box center [784, 152] width 386 height 93
click at [868, 160] on textarea "Enrolled Feb Cos FT 1500 Class of 2025, [DEMOGRAPHIC_DATA], living with mom. Cu…" at bounding box center [784, 152] width 386 height 93
click at [603, 139] on textarea "Enrolled Feb Cos FT 1500 Class of 2025, [DEMOGRAPHIC_DATA], living with mom. Cu…" at bounding box center [784, 152] width 386 height 93
click at [767, 175] on textarea "Enrolled Feb Cos FT 1500 Class of 2025, [DEMOGRAPHIC_DATA], living with mom. Cu…" at bounding box center [784, 152] width 386 height 93
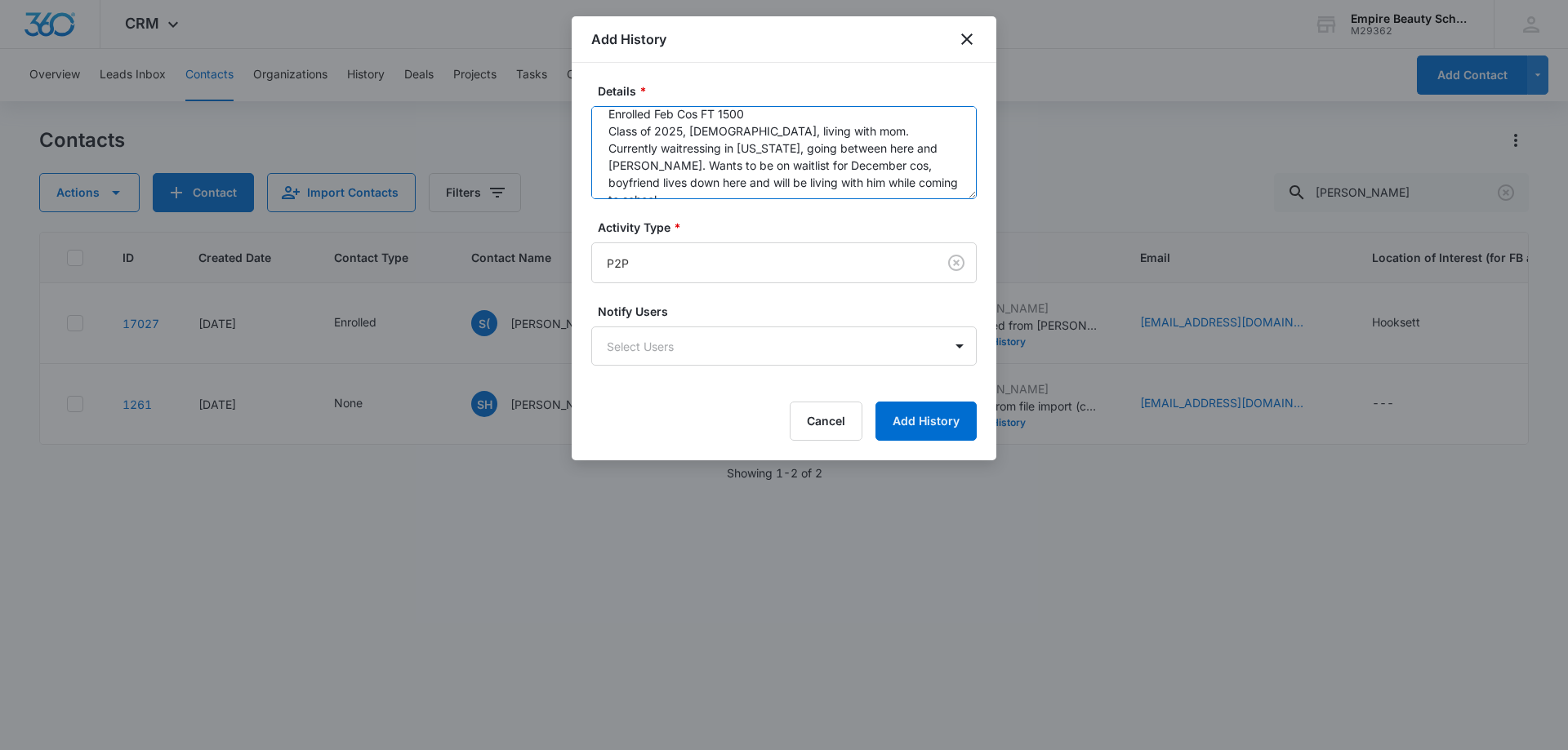
scroll to position [17, 0]
click at [950, 175] on textarea "Enrolled Feb Cos FT 1500 Class of 2025, [DEMOGRAPHIC_DATA], living with mom. Cu…" at bounding box center [784, 152] width 386 height 93
type textarea "Enrolled Feb Cos FT 1500 Class of 2025, [DEMOGRAPHIC_DATA], living with mom. Cu…"
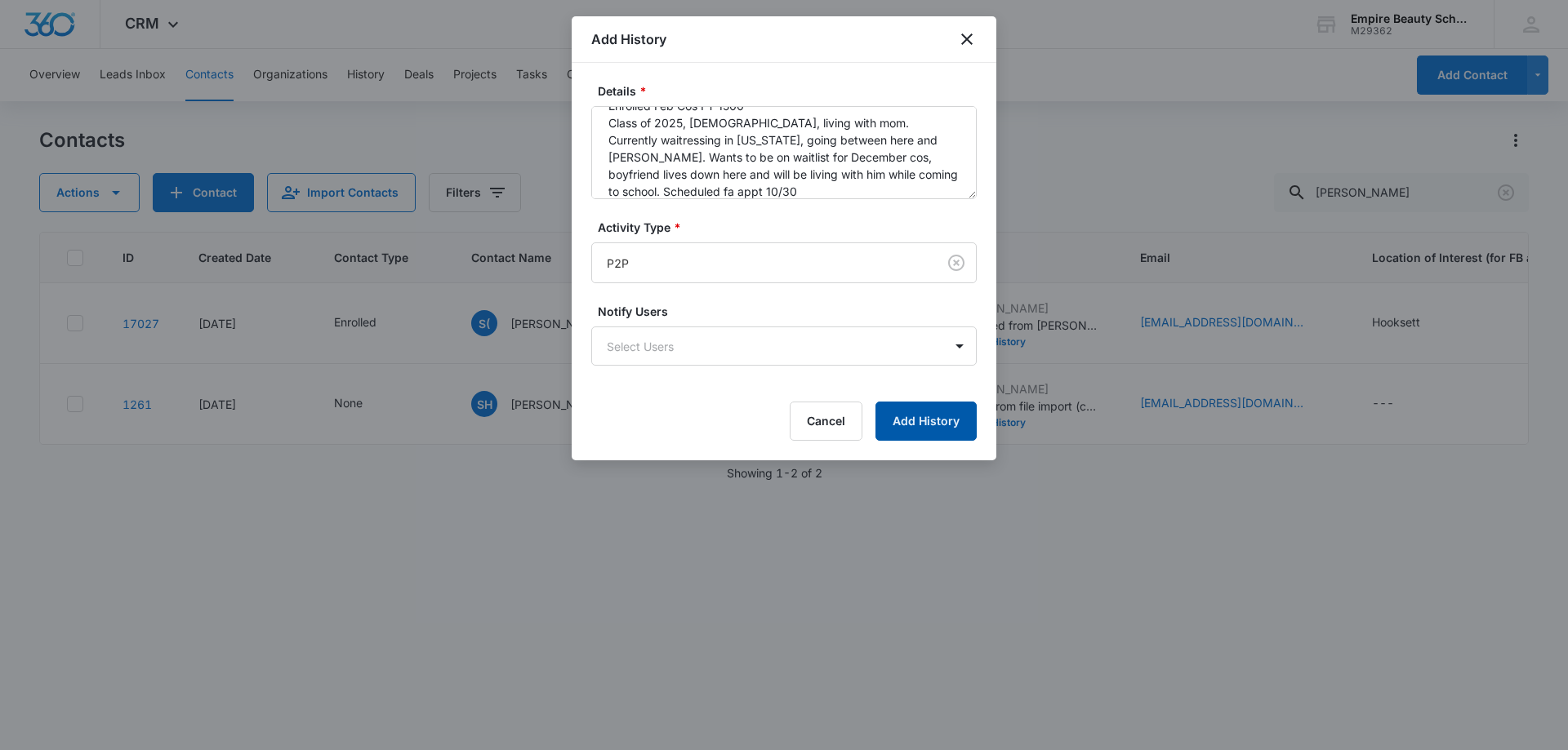
click at [887, 425] on button "Add History" at bounding box center [926, 421] width 101 height 39
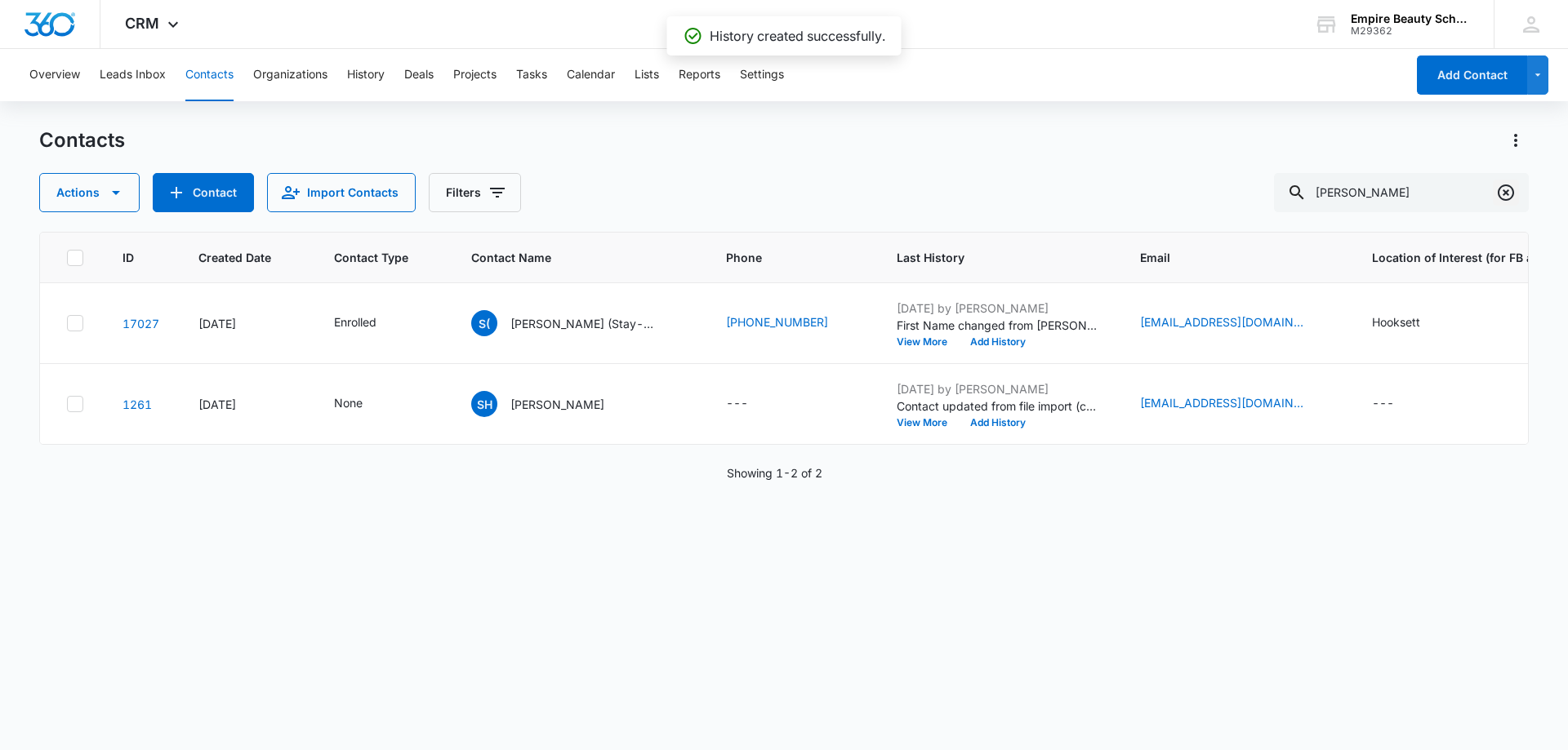
click at [1503, 191] on icon "Clear" at bounding box center [1506, 192] width 20 height 20
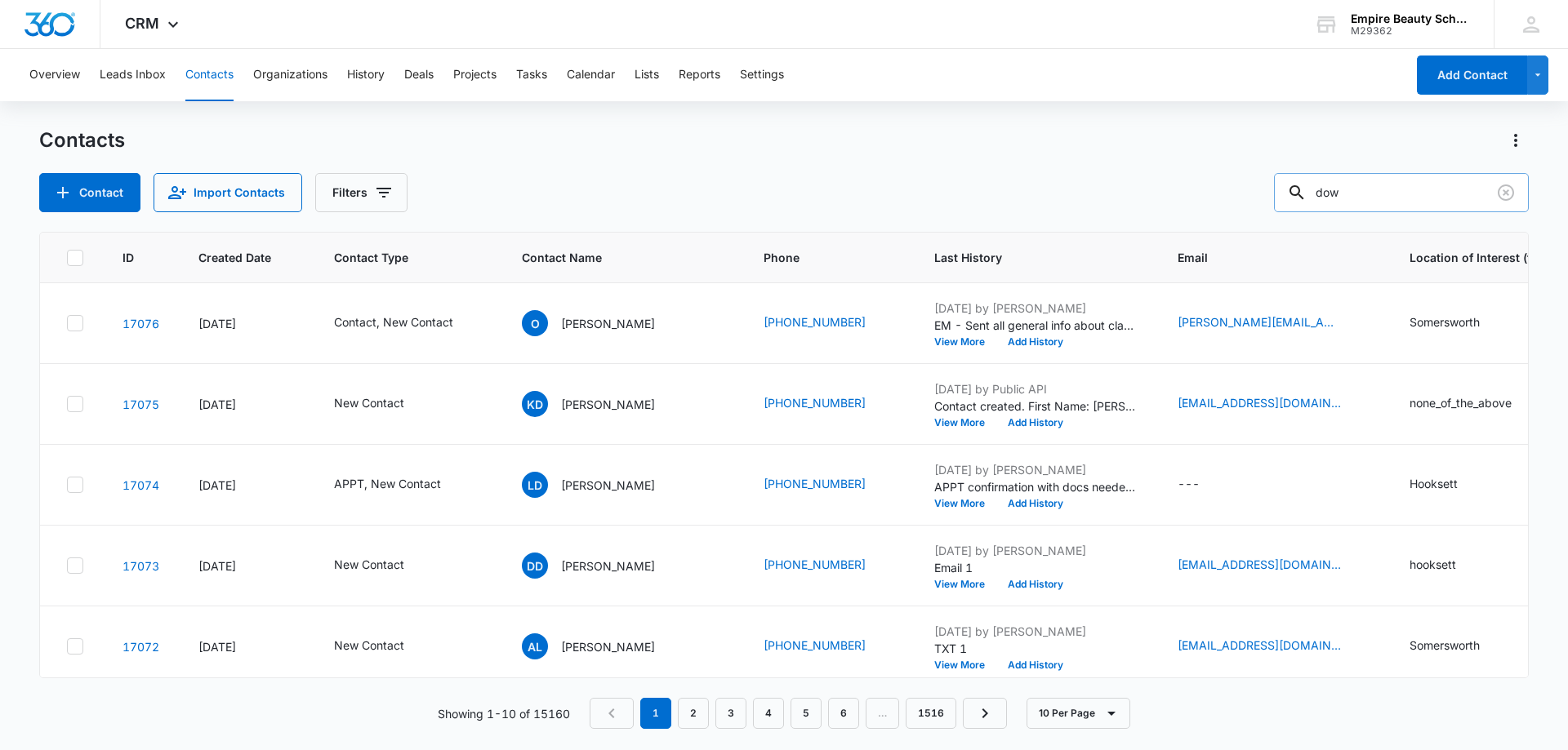
type input "dow"
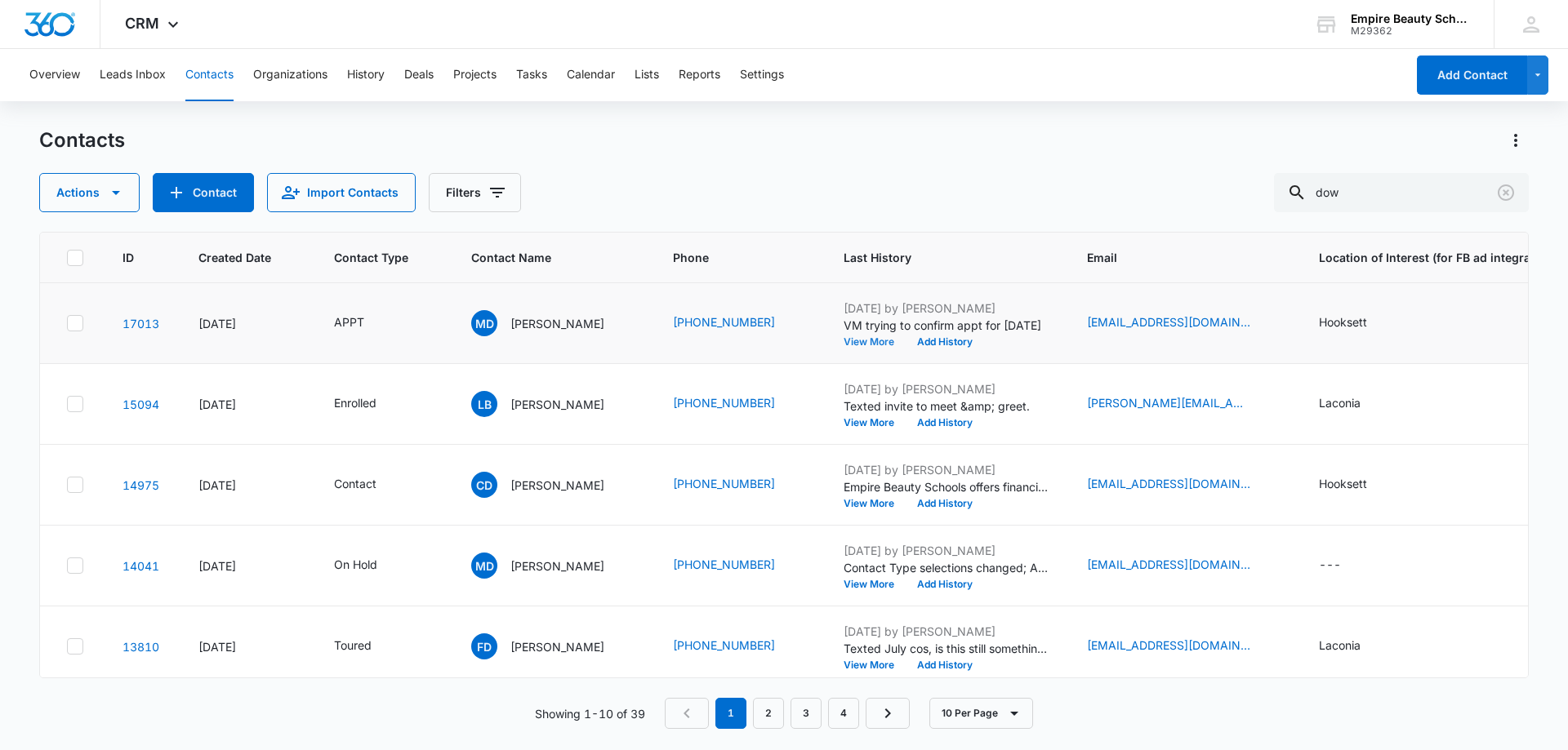
click at [853, 342] on button "View More" at bounding box center [875, 342] width 62 height 10
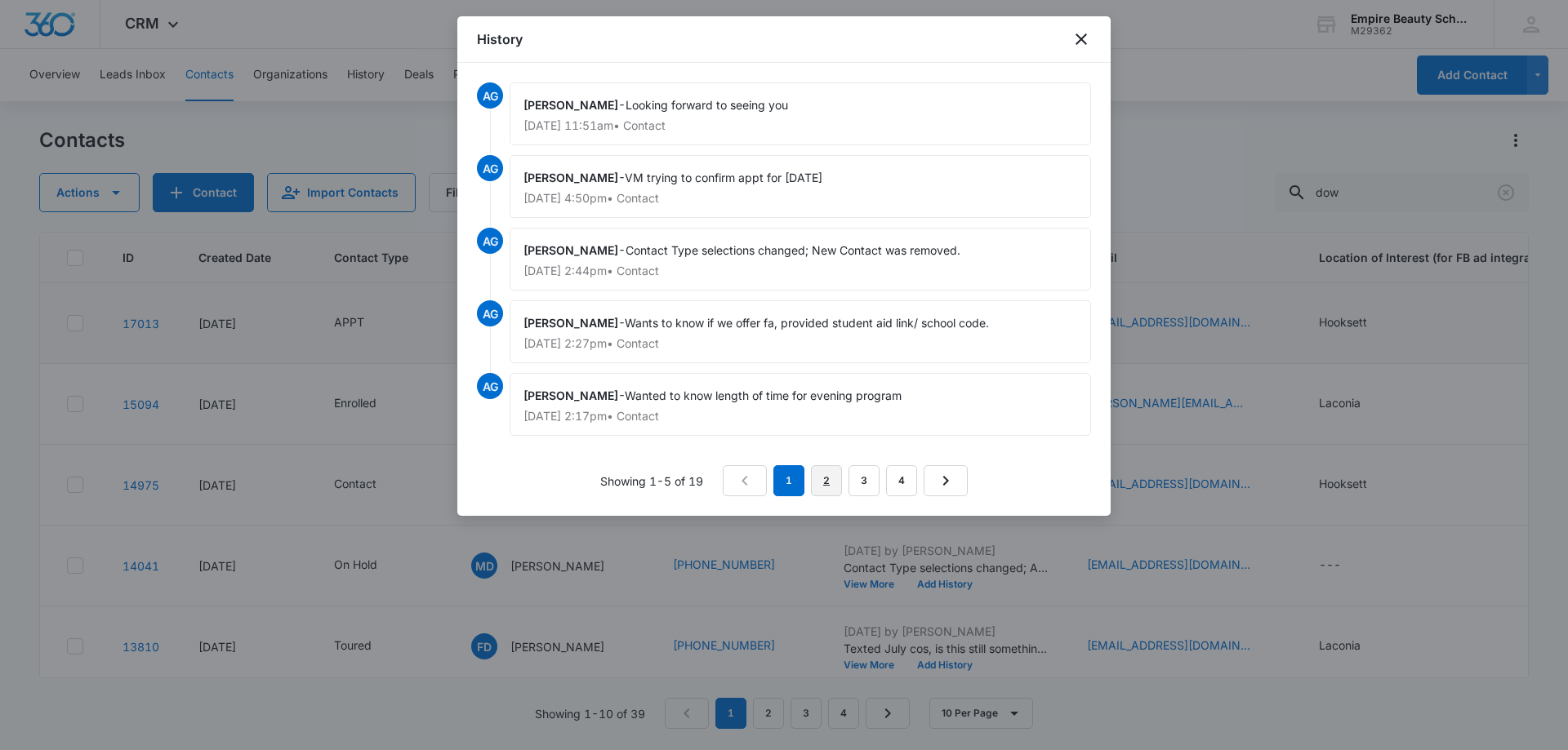
click at [830, 476] on link "2" at bounding box center [826, 481] width 31 height 31
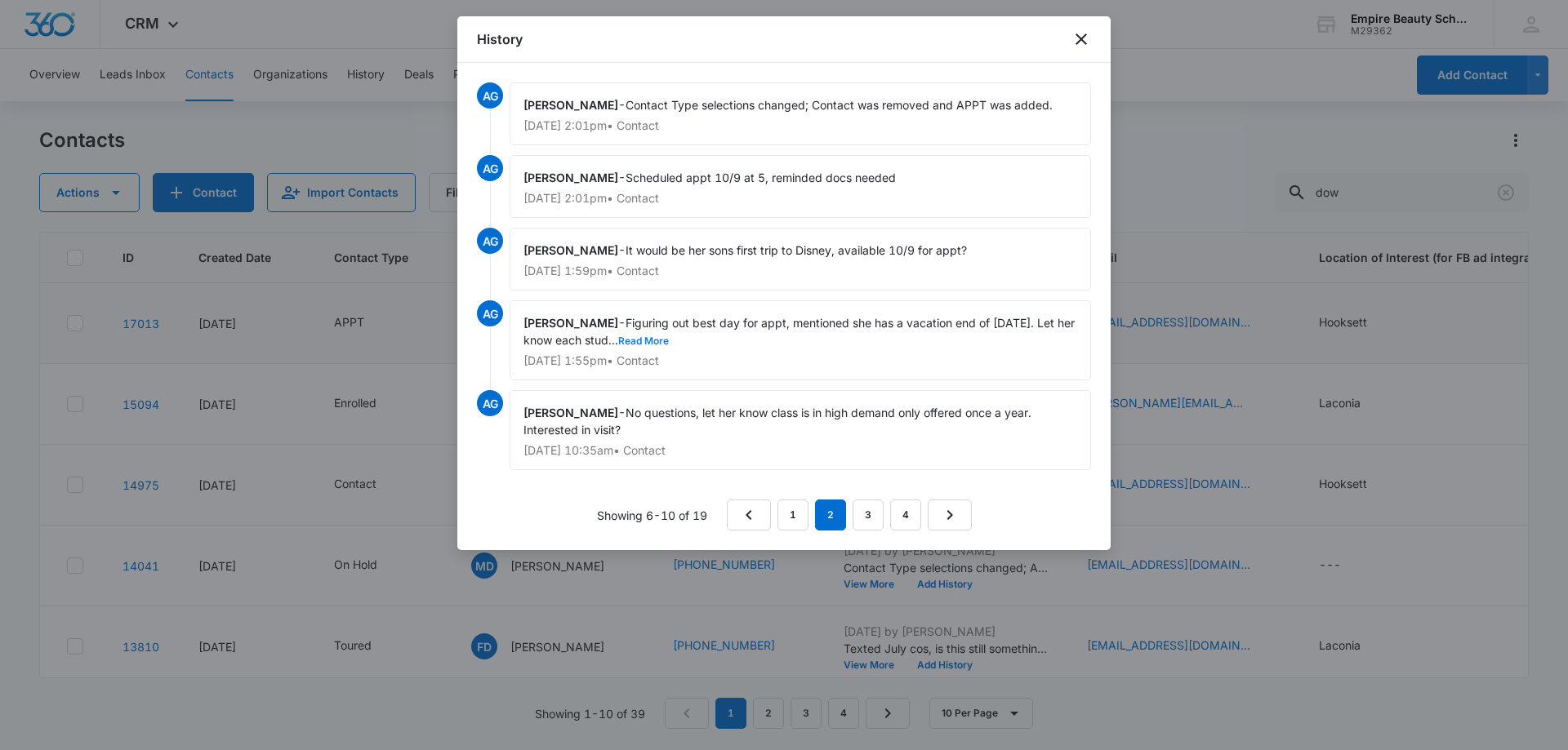
click at [654, 342] on button "Read More" at bounding box center [643, 341] width 50 height 10
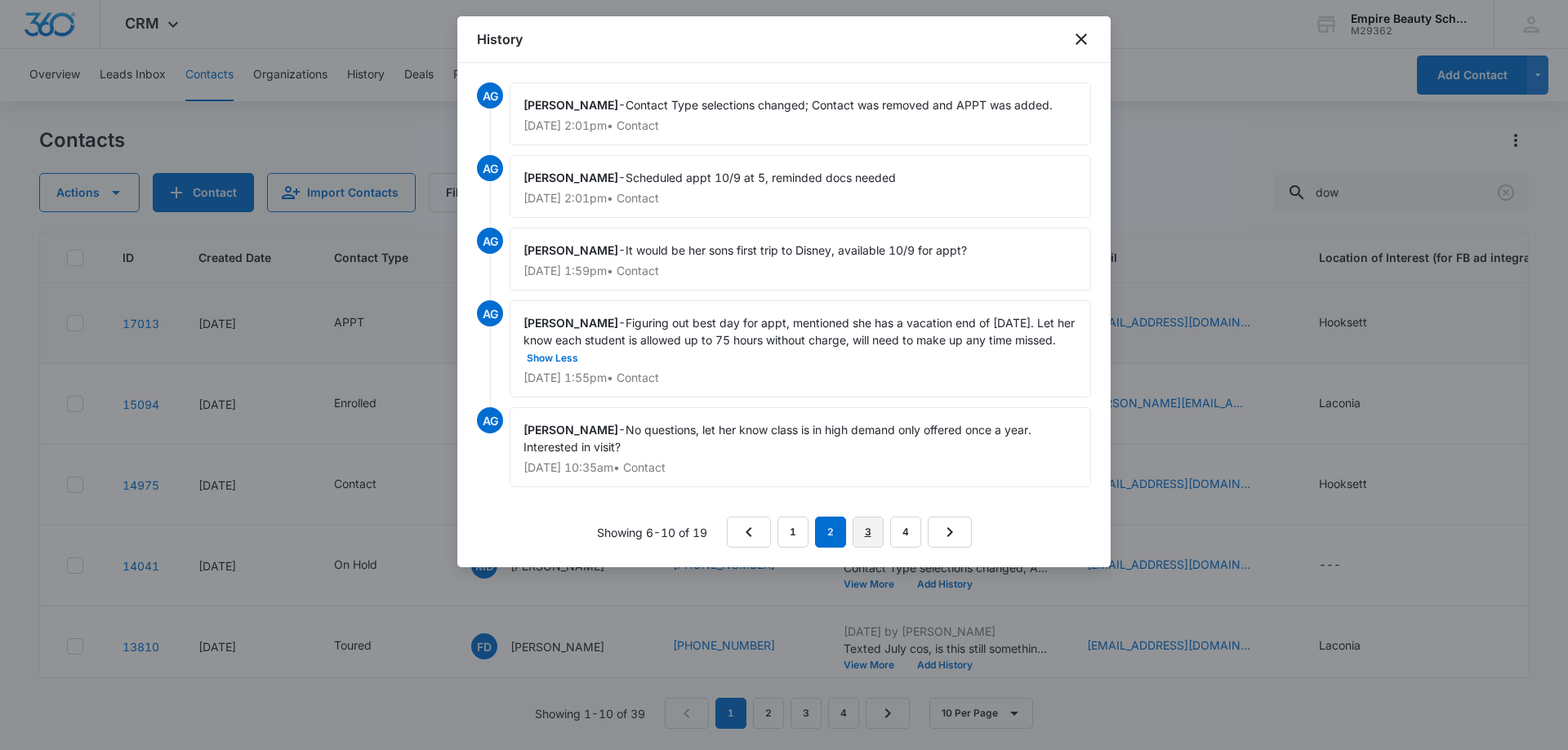
click at [869, 535] on link "3" at bounding box center [868, 532] width 31 height 31
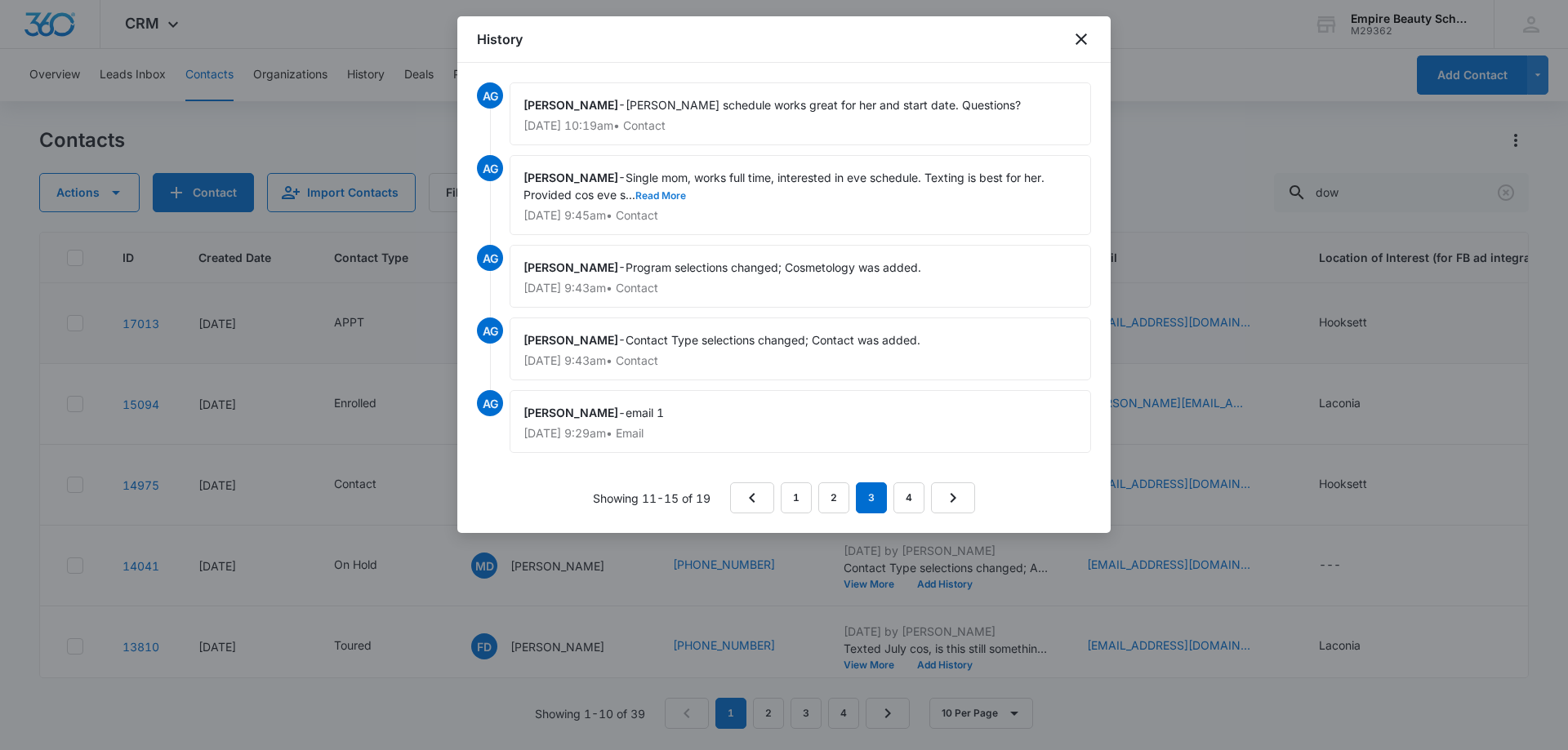
click at [669, 195] on button "Read More" at bounding box center [660, 196] width 50 height 10
click at [1078, 41] on icon "close" at bounding box center [1081, 39] width 20 height 20
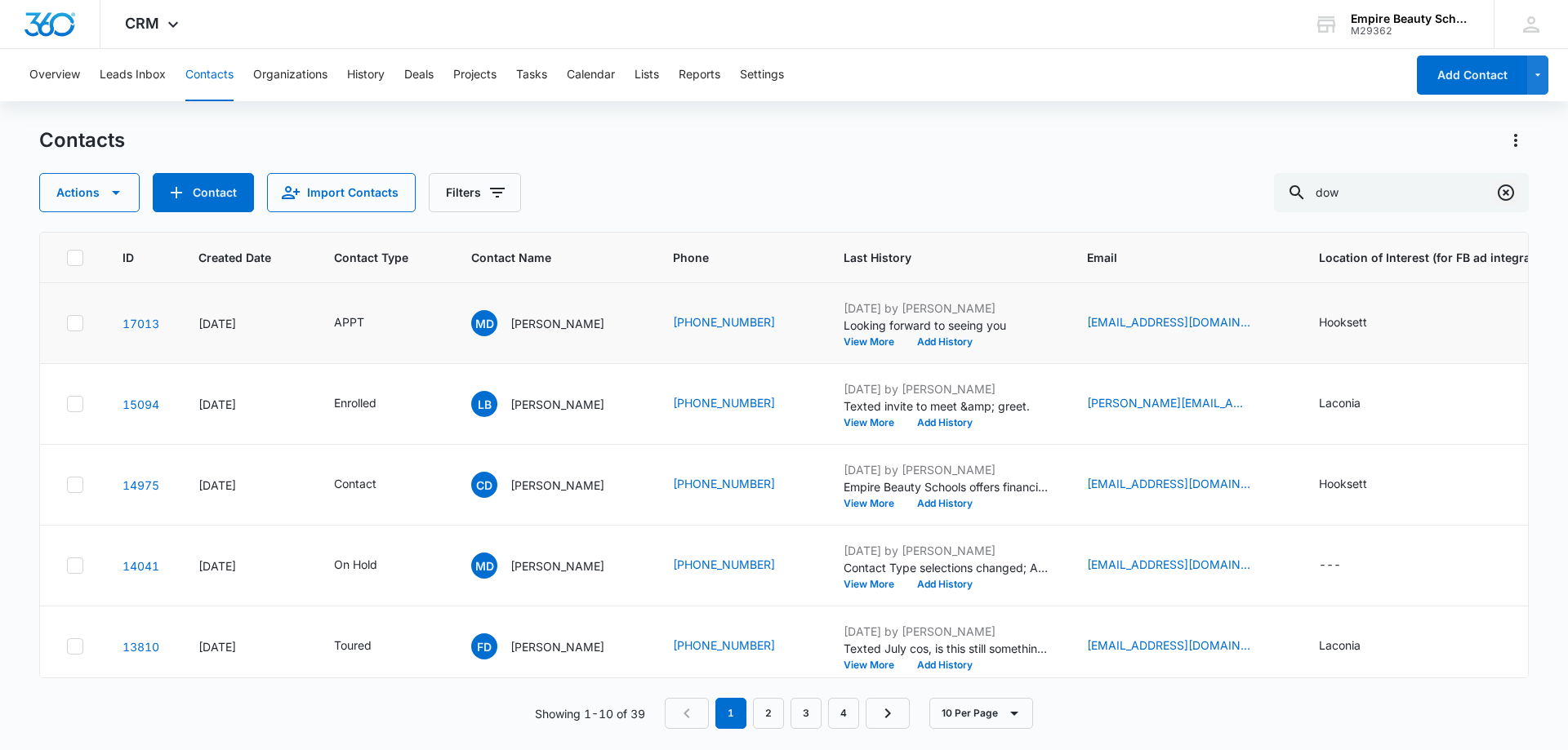
click at [1496, 192] on icon "Clear" at bounding box center [1506, 192] width 20 height 20
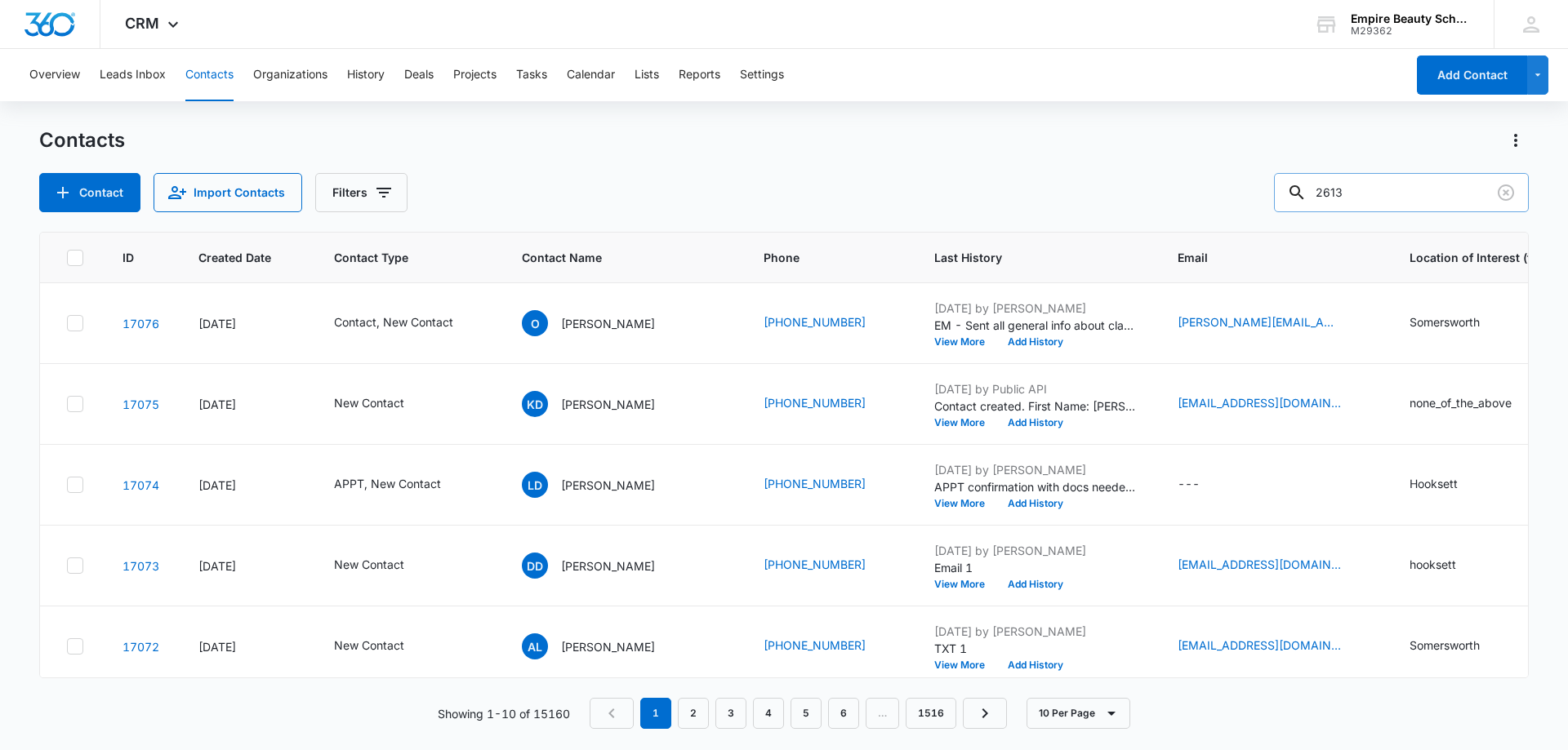
type input "2613"
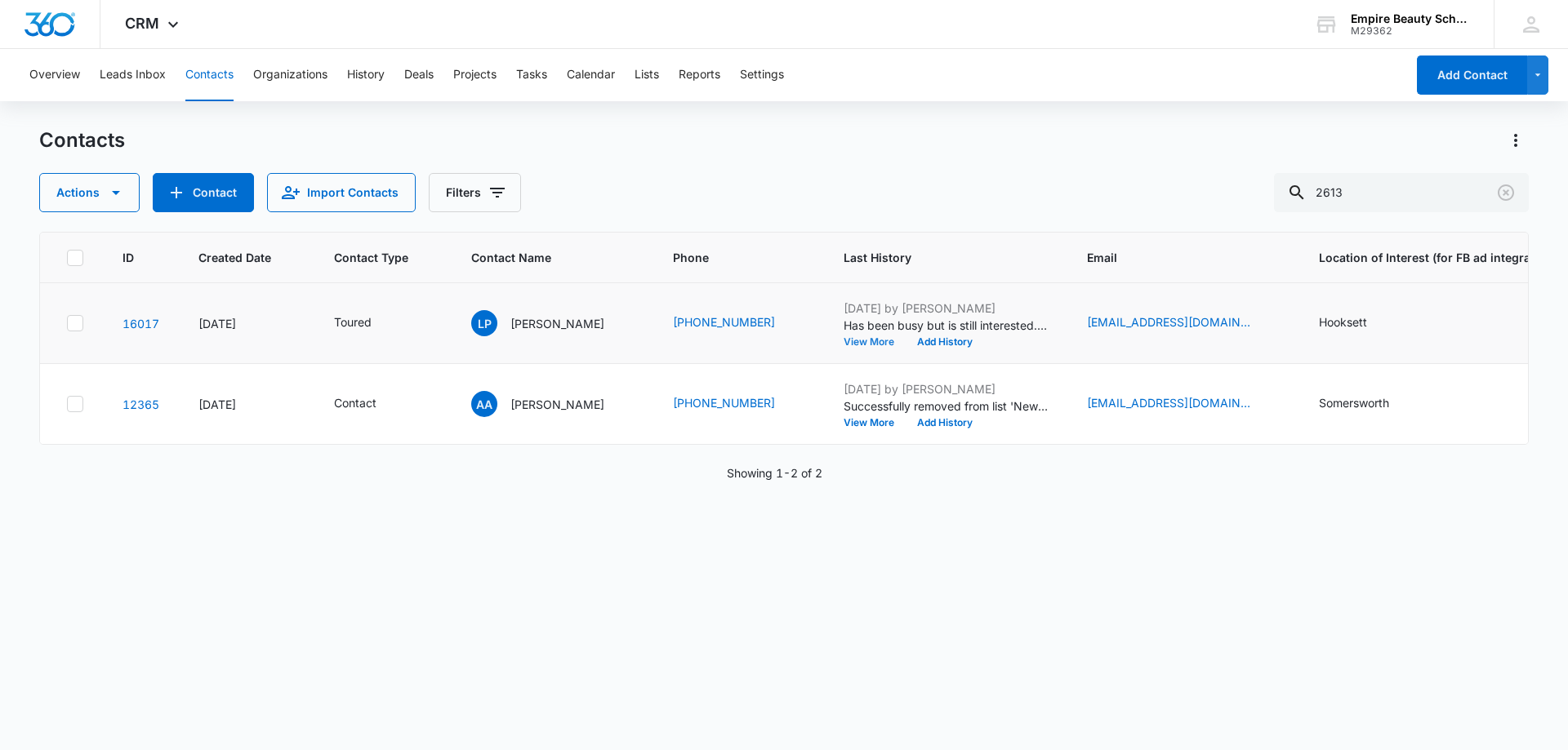
click at [847, 340] on button "View More" at bounding box center [875, 342] width 62 height 10
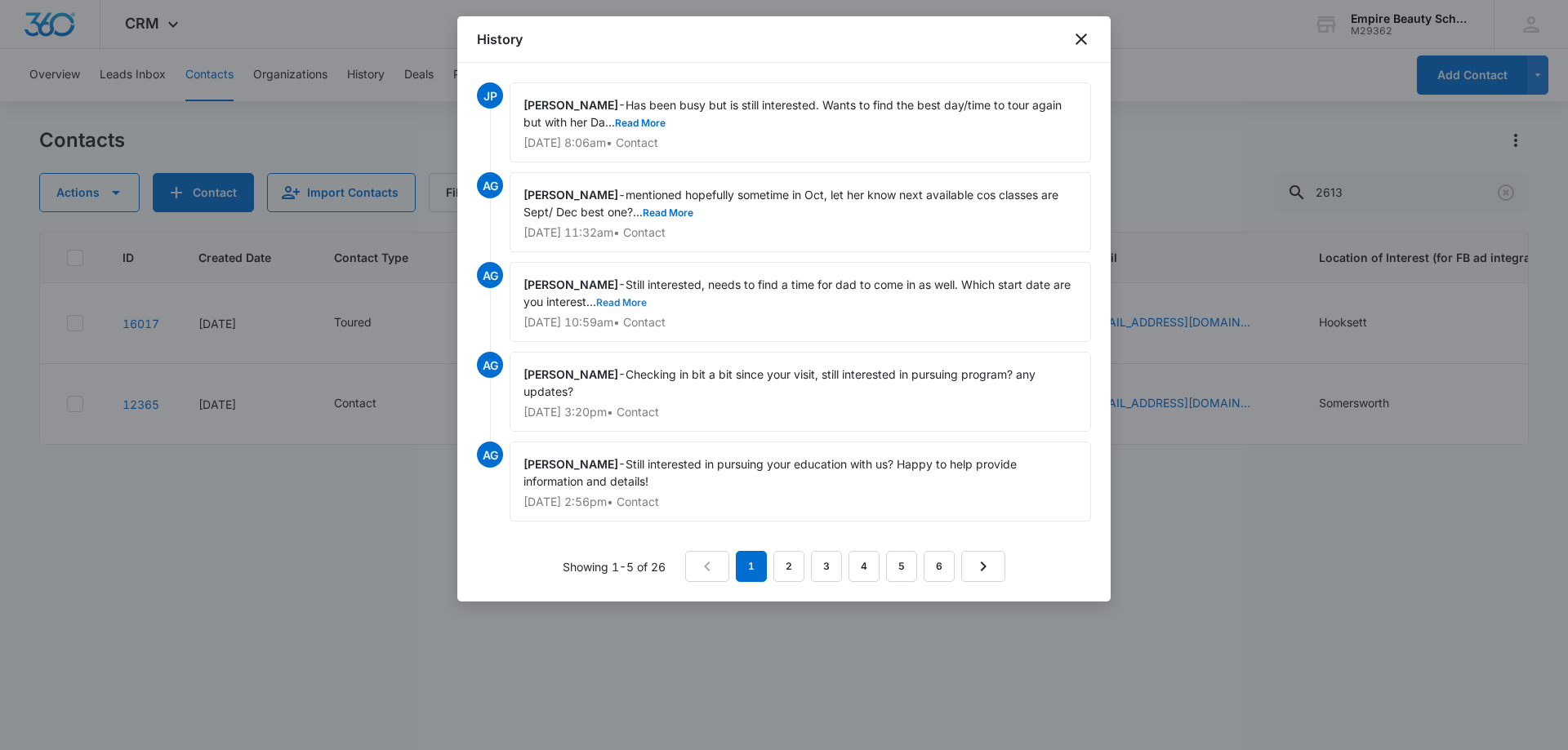
click at [626, 302] on button "Read More" at bounding box center [621, 303] width 50 height 10
click at [648, 121] on button "Read More" at bounding box center [640, 123] width 50 height 10
click at [676, 218] on button "Read More" at bounding box center [668, 214] width 50 height 10
click at [663, 308] on button "Show Less" at bounding box center [647, 303] width 58 height 10
click at [785, 574] on link "2" at bounding box center [789, 566] width 31 height 31
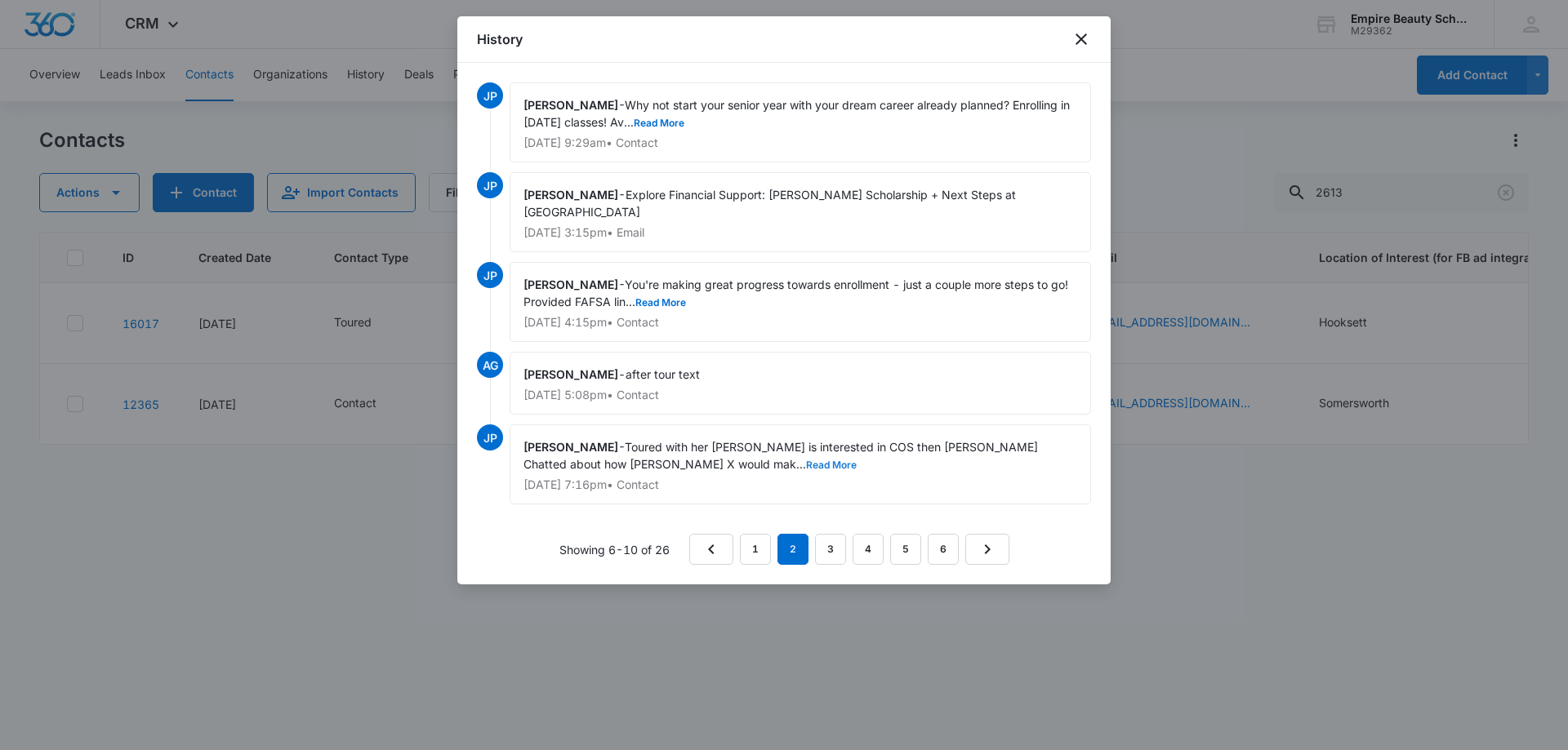
click at [807, 463] on button "Read More" at bounding box center [831, 466] width 50 height 10
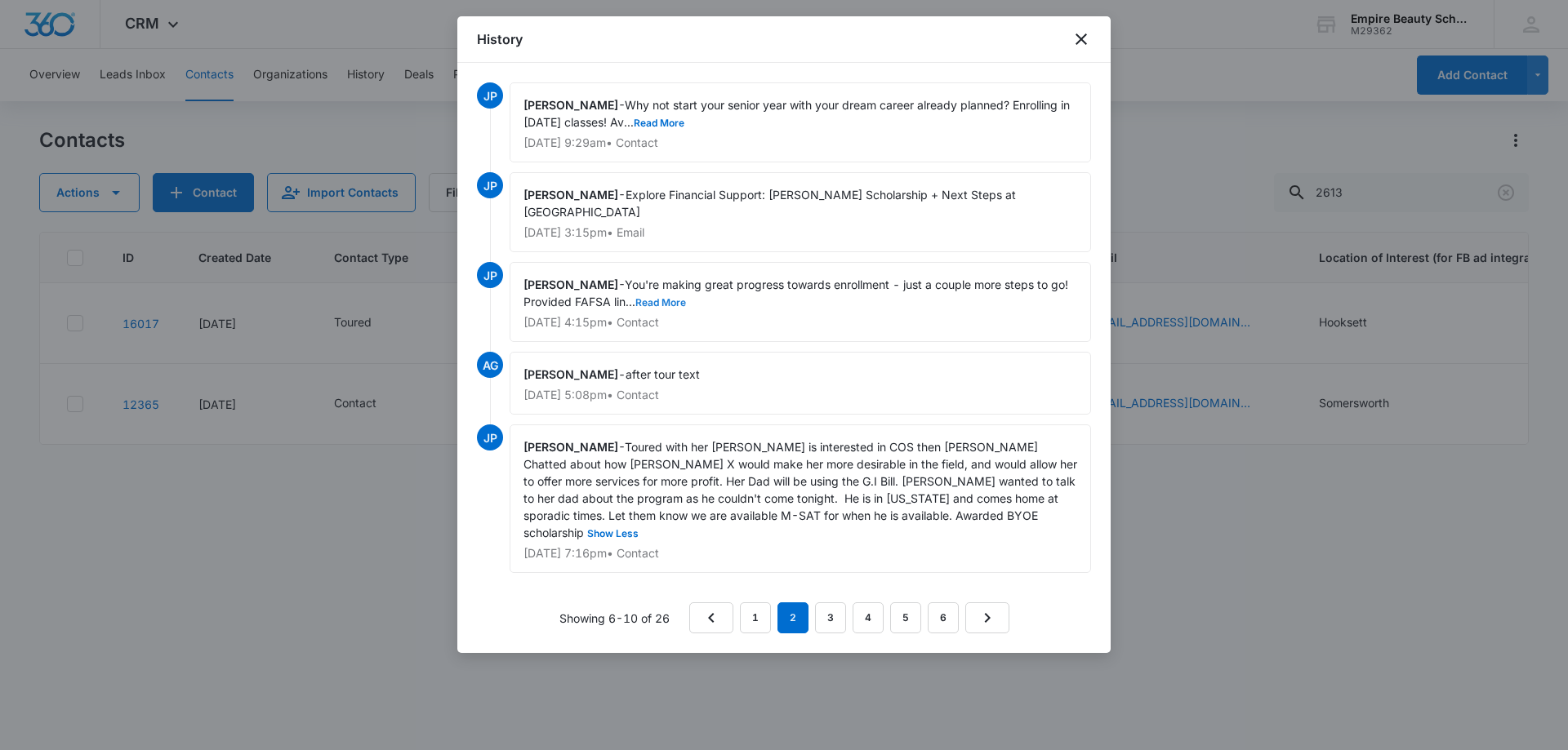
click at [675, 305] on button "Read More" at bounding box center [660, 303] width 50 height 10
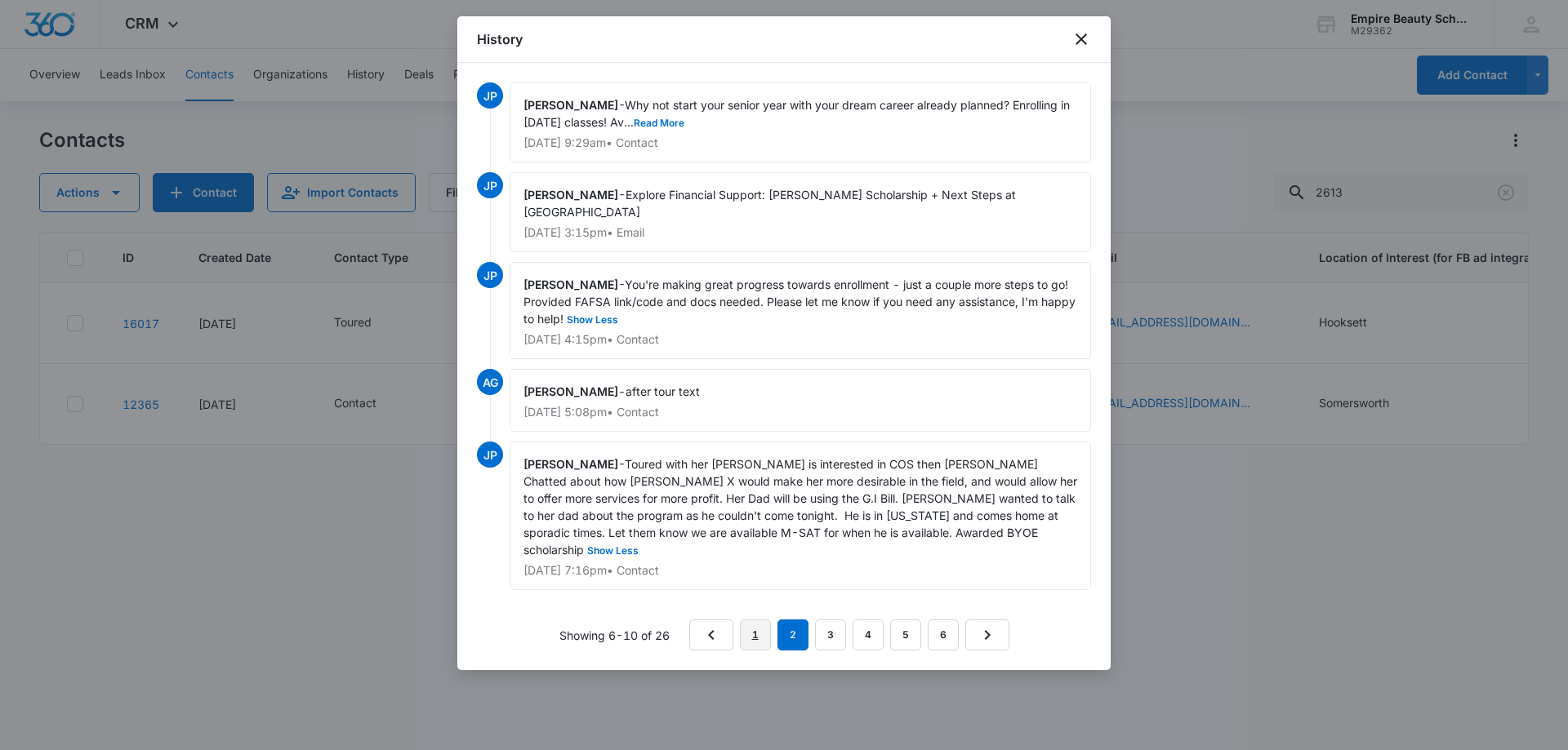
click at [755, 620] on link "1" at bounding box center [755, 635] width 31 height 31
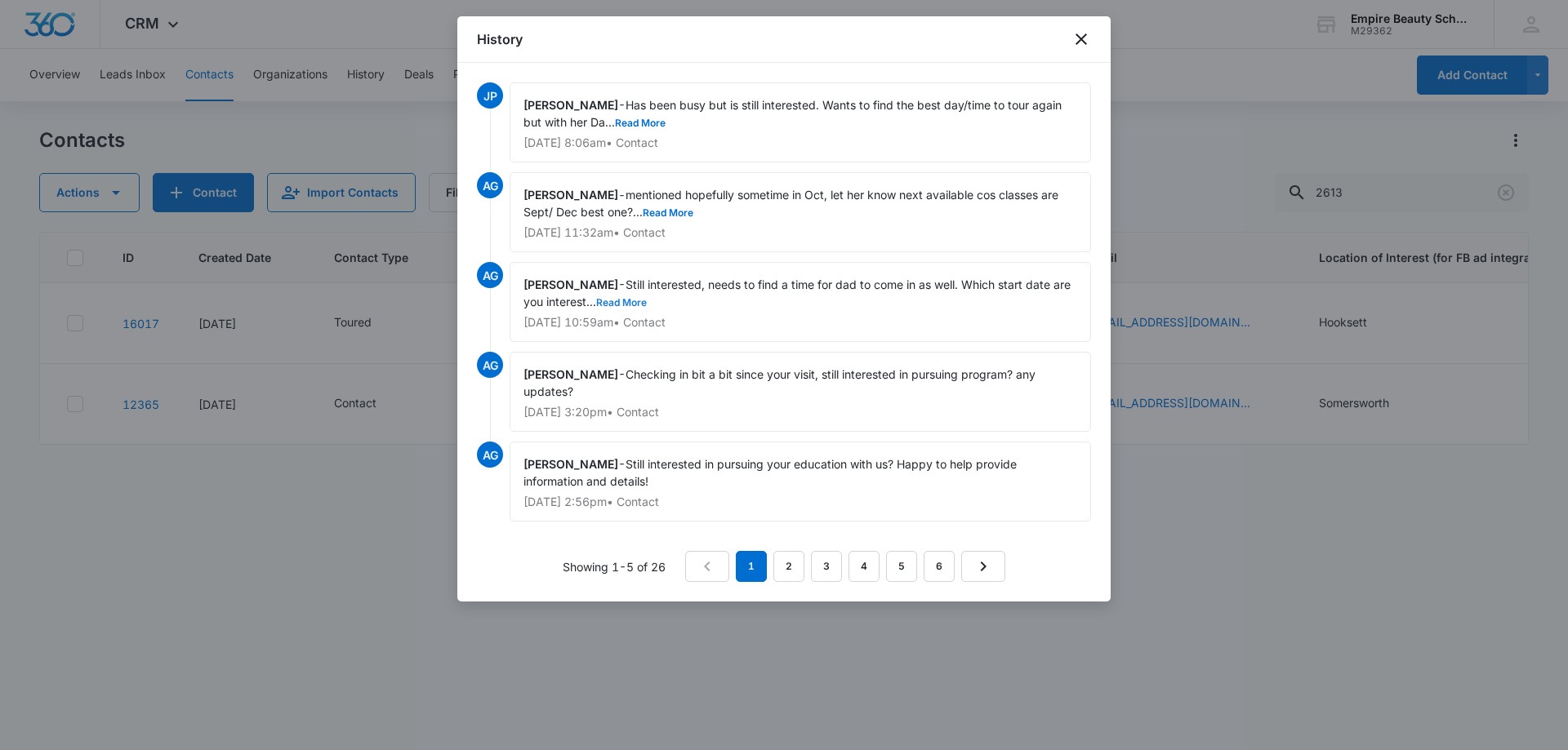
click at [625, 301] on button "Read More" at bounding box center [621, 303] width 50 height 10
click at [679, 211] on button "Read More" at bounding box center [668, 214] width 50 height 10
click at [657, 126] on button "Read More" at bounding box center [640, 123] width 50 height 10
click at [1083, 49] on div "History" at bounding box center [784, 39] width 653 height 47
click at [1082, 36] on icon "close" at bounding box center [1081, 39] width 20 height 20
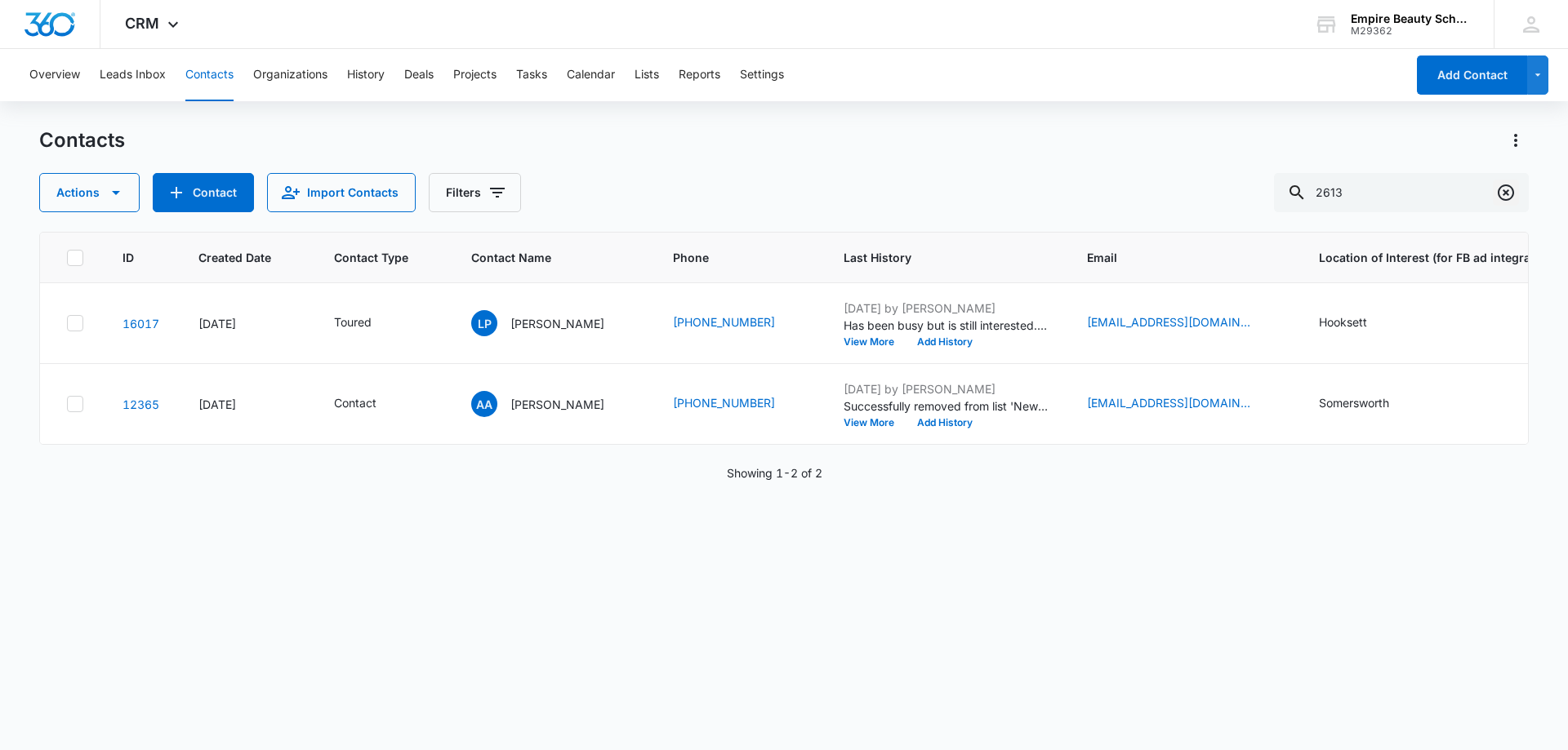
click at [1504, 191] on icon "Clear" at bounding box center [1506, 192] width 16 height 16
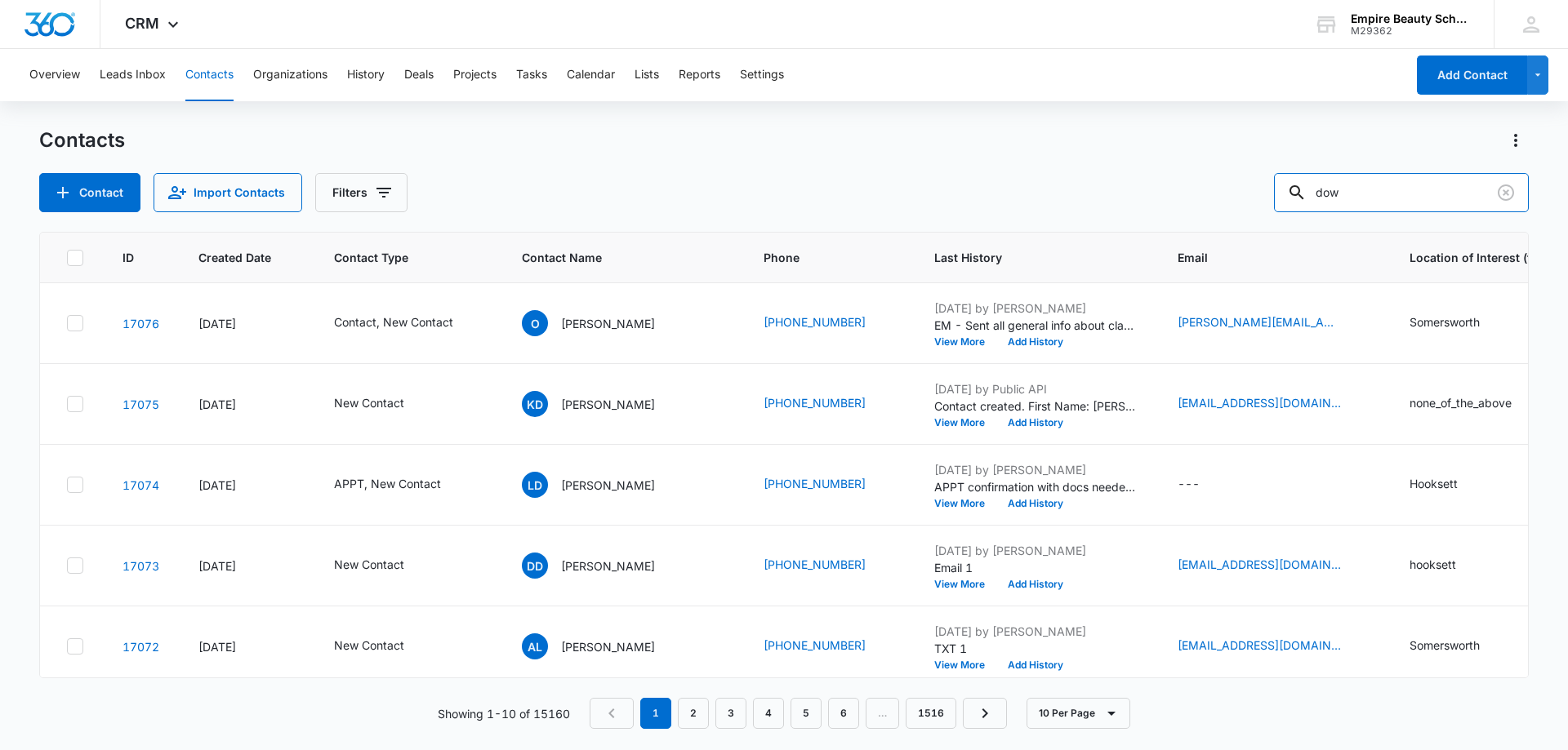
type input "dow"
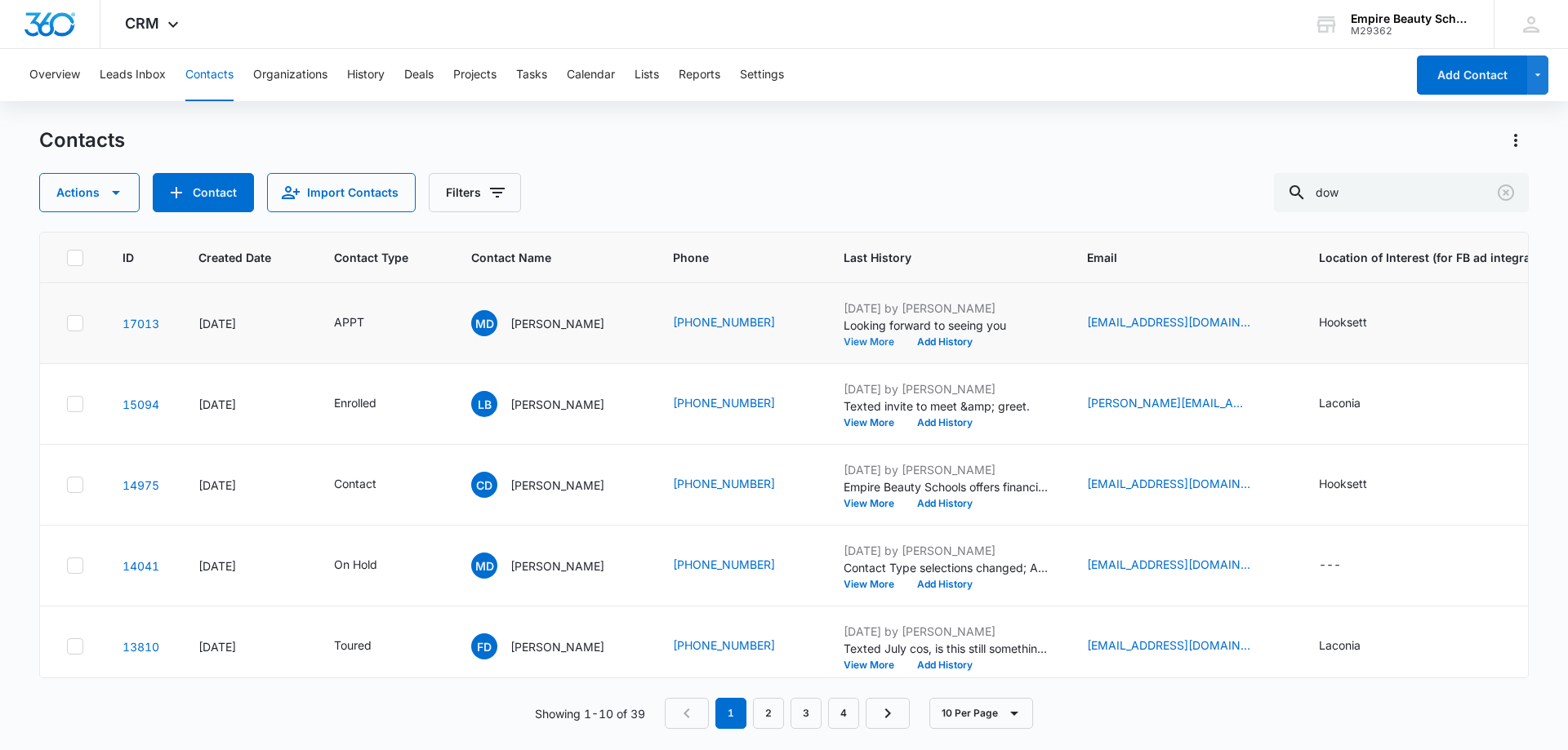
click at [853, 345] on button "View More" at bounding box center [875, 342] width 62 height 10
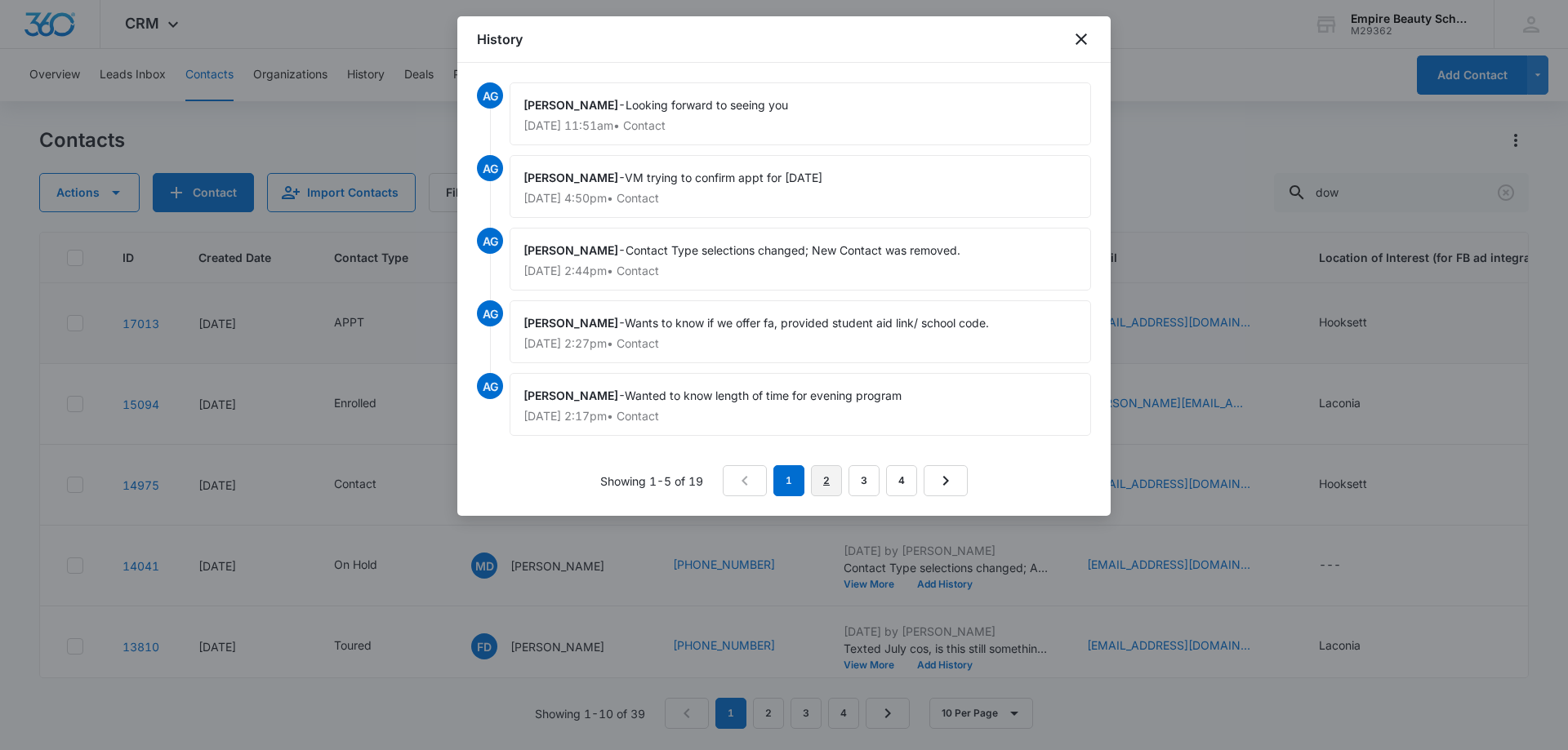
click at [830, 478] on link "2" at bounding box center [826, 481] width 31 height 31
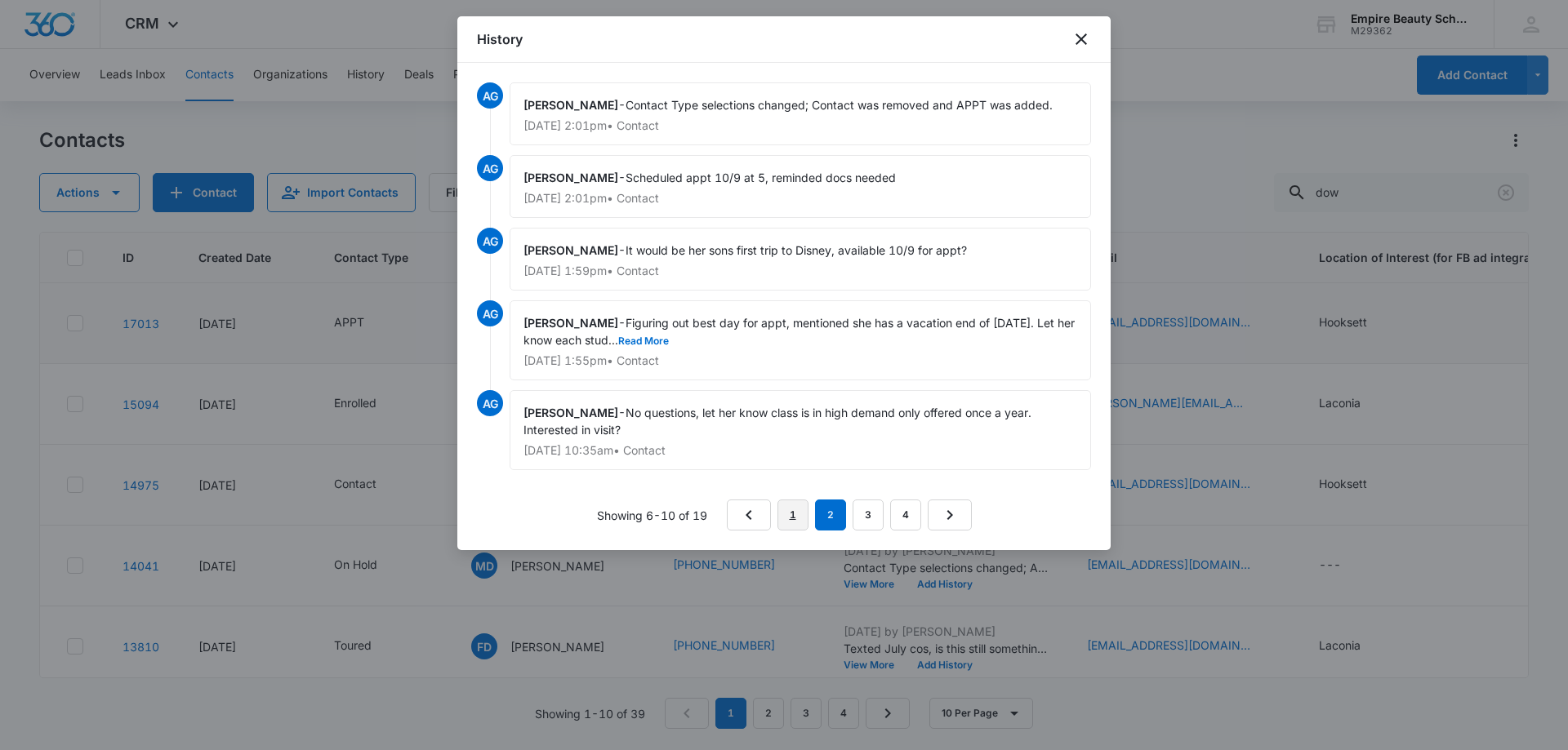
click at [792, 509] on link "1" at bounding box center [793, 515] width 31 height 31
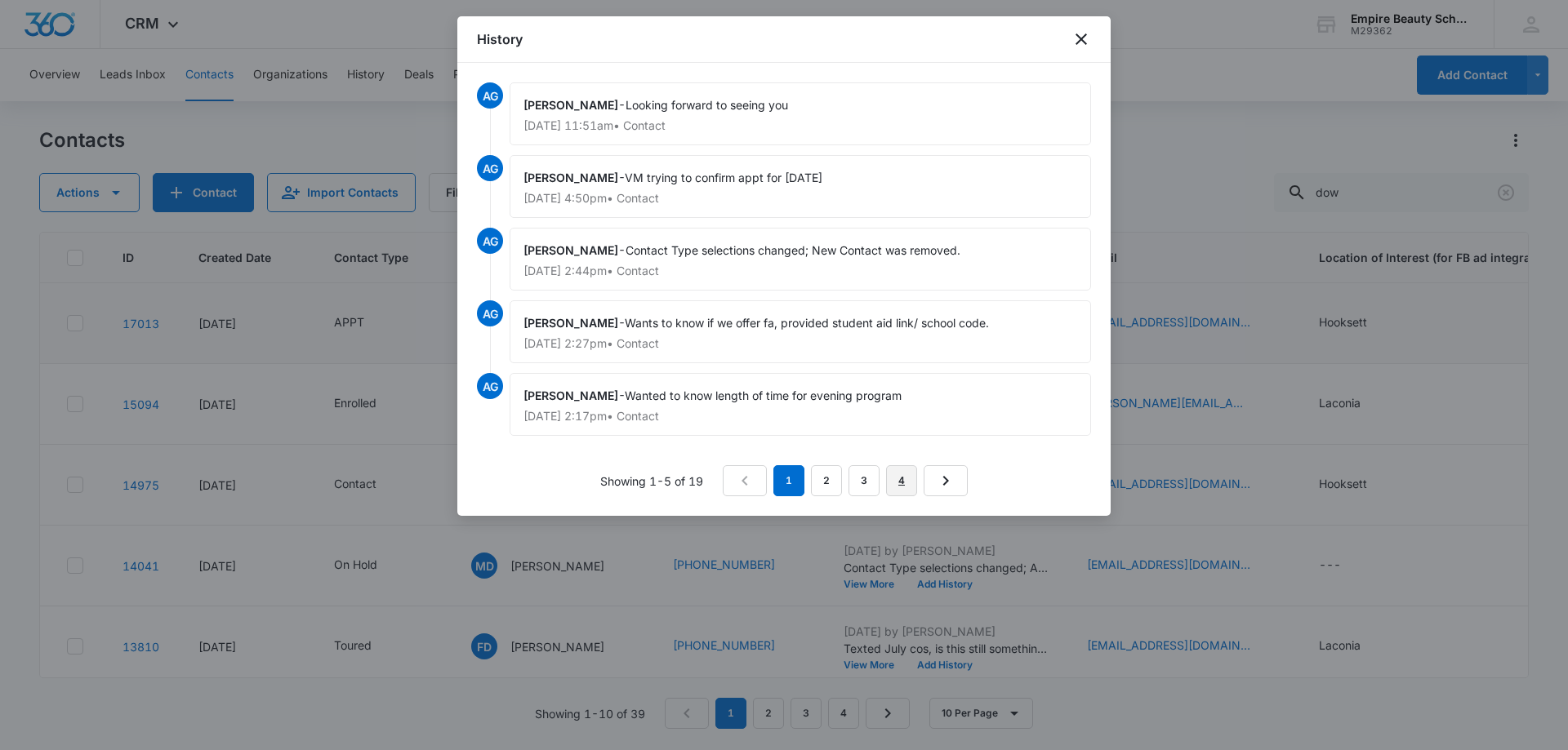
click at [893, 480] on link "4" at bounding box center [902, 481] width 31 height 31
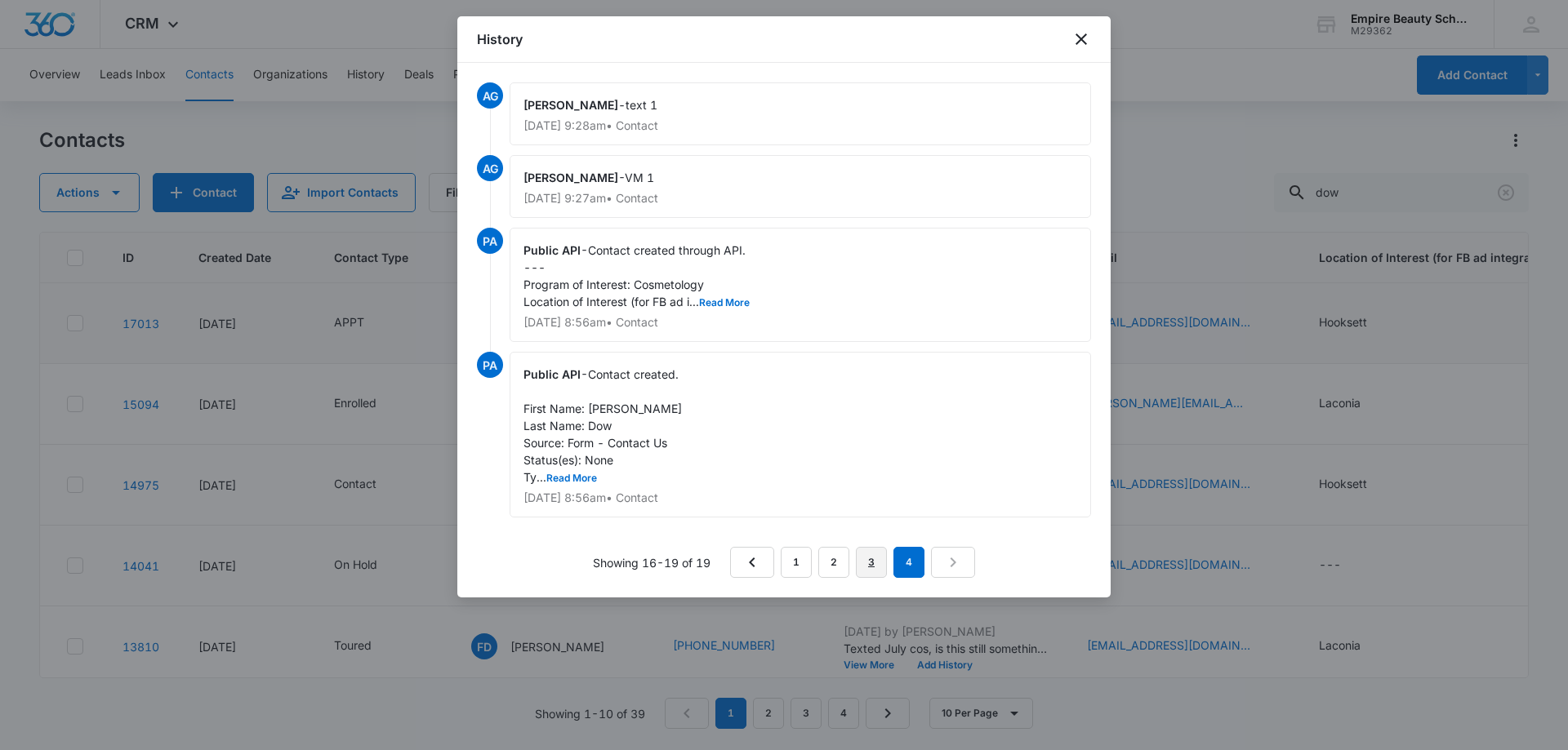
click at [871, 557] on link "3" at bounding box center [871, 563] width 31 height 31
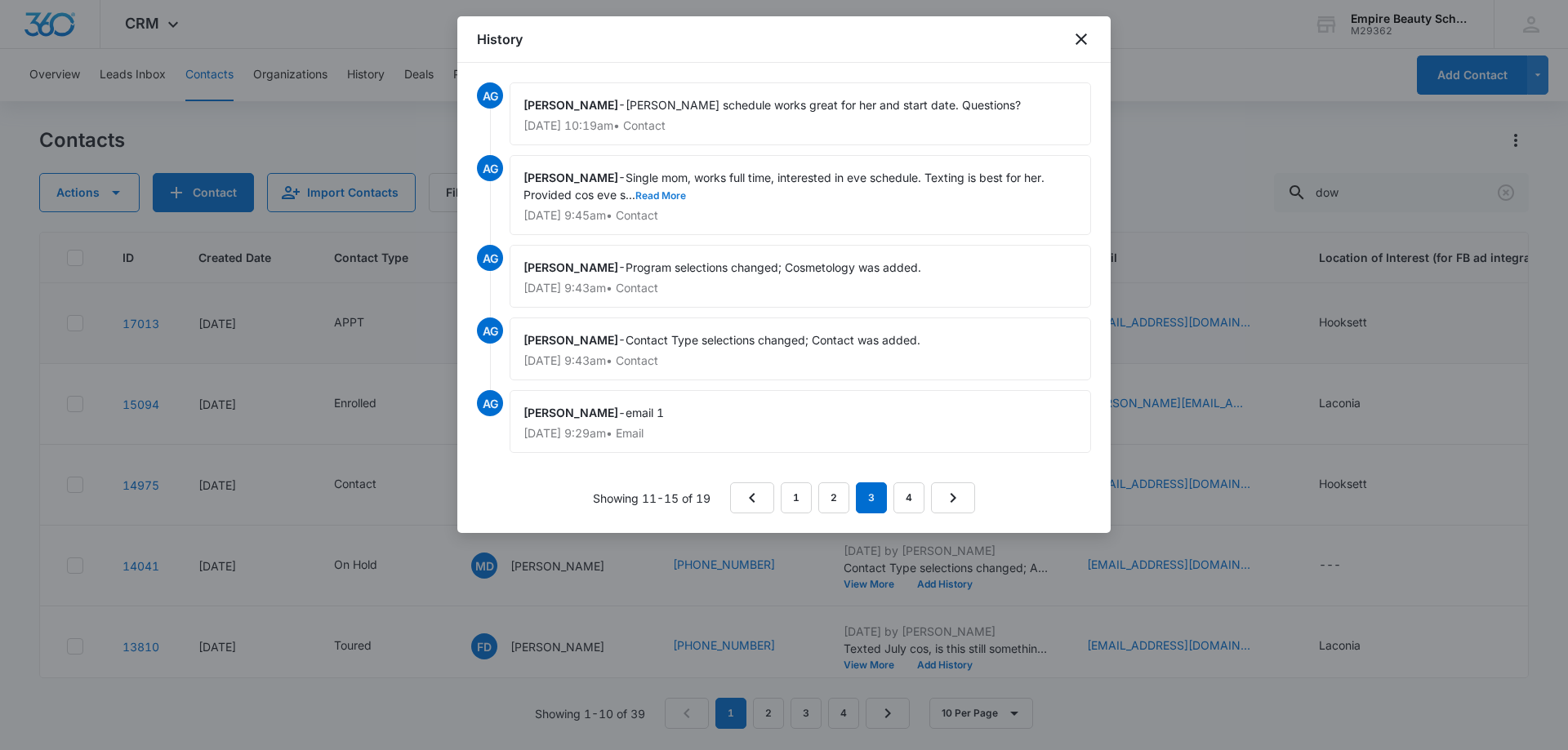
click at [668, 191] on button "Read More" at bounding box center [660, 196] width 50 height 10
click at [830, 499] on link "2" at bounding box center [834, 498] width 31 height 31
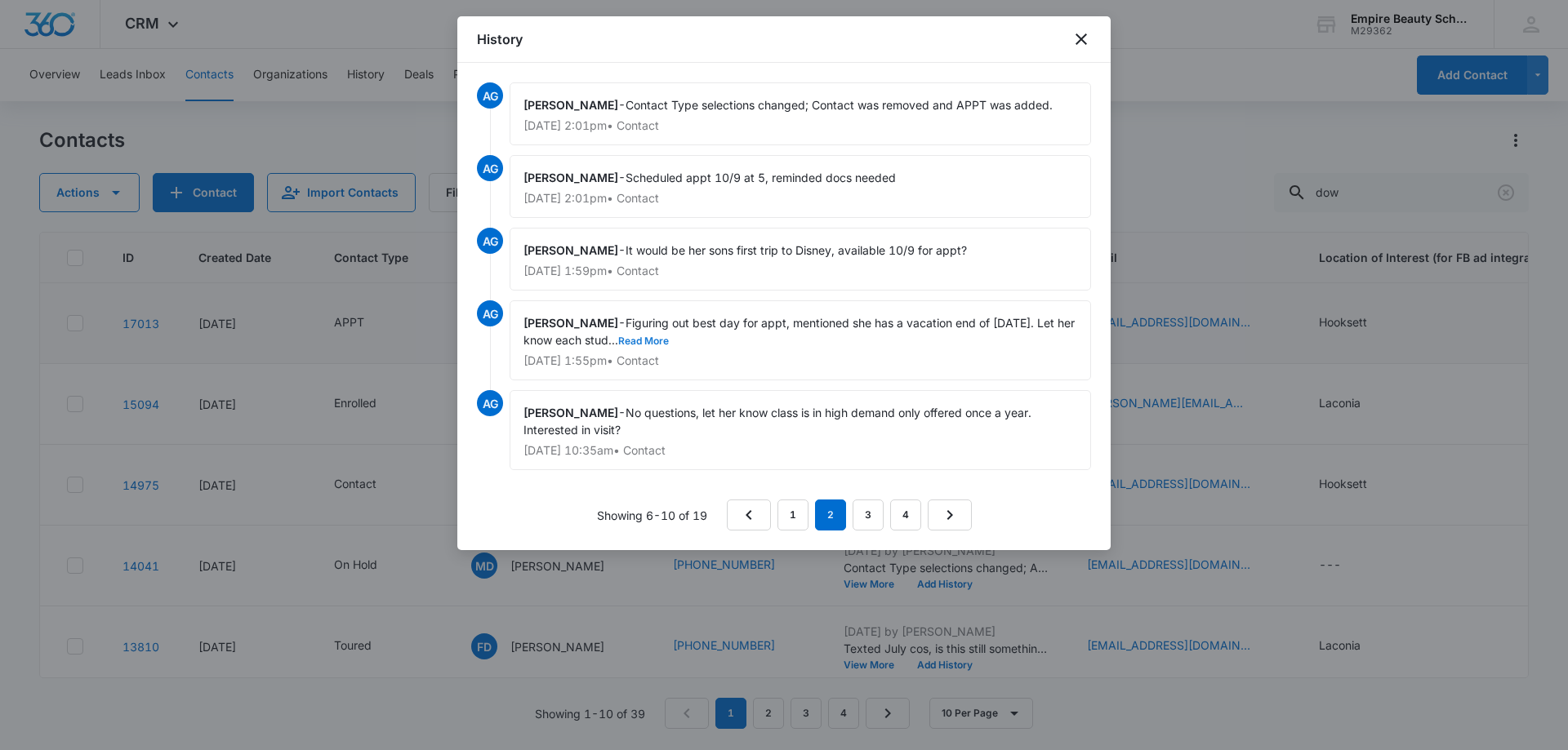
click at [663, 340] on button "Read More" at bounding box center [643, 341] width 50 height 10
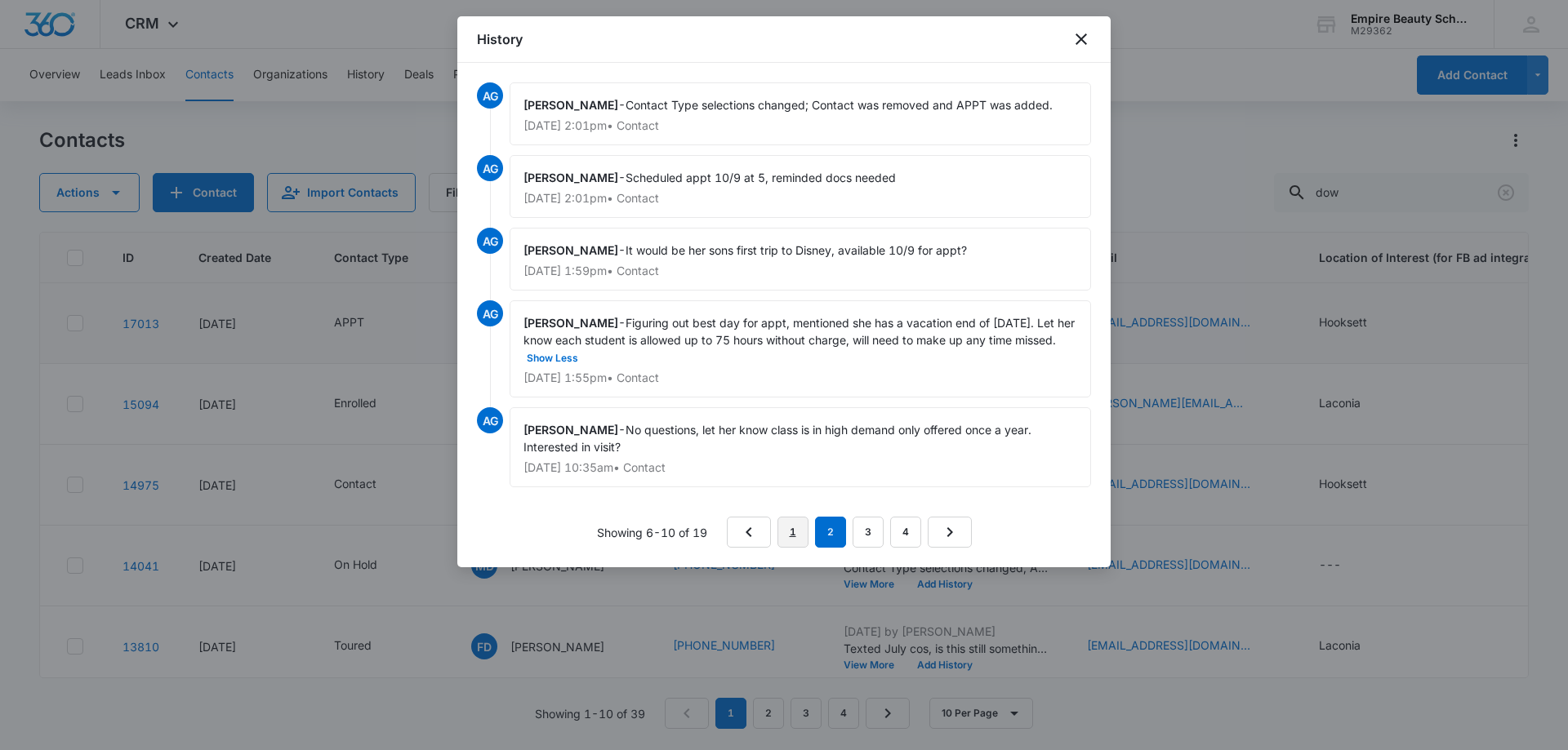
click at [786, 521] on link "1" at bounding box center [793, 532] width 31 height 31
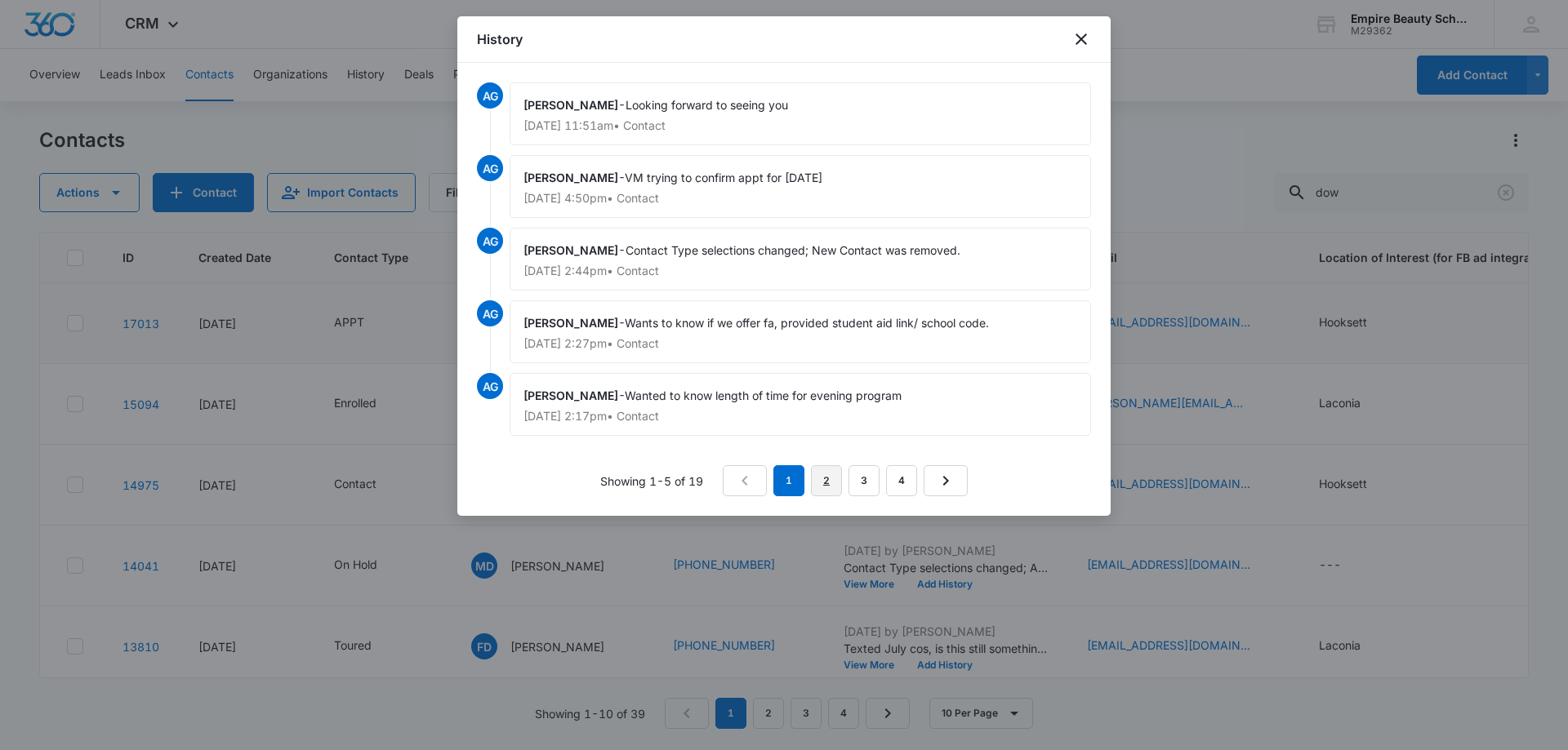
click at [817, 480] on link "2" at bounding box center [826, 481] width 31 height 31
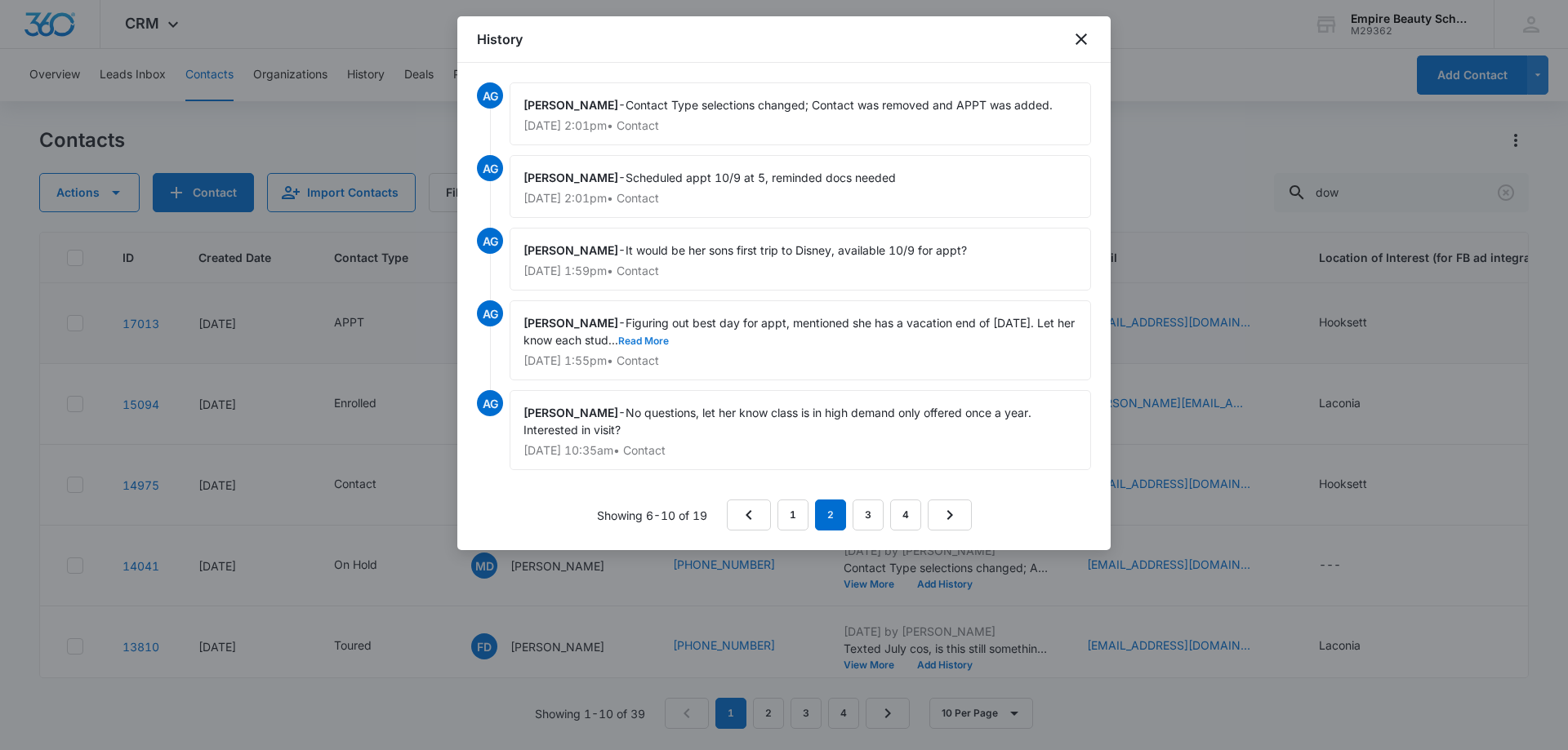
click at [669, 341] on button "Read More" at bounding box center [643, 341] width 50 height 10
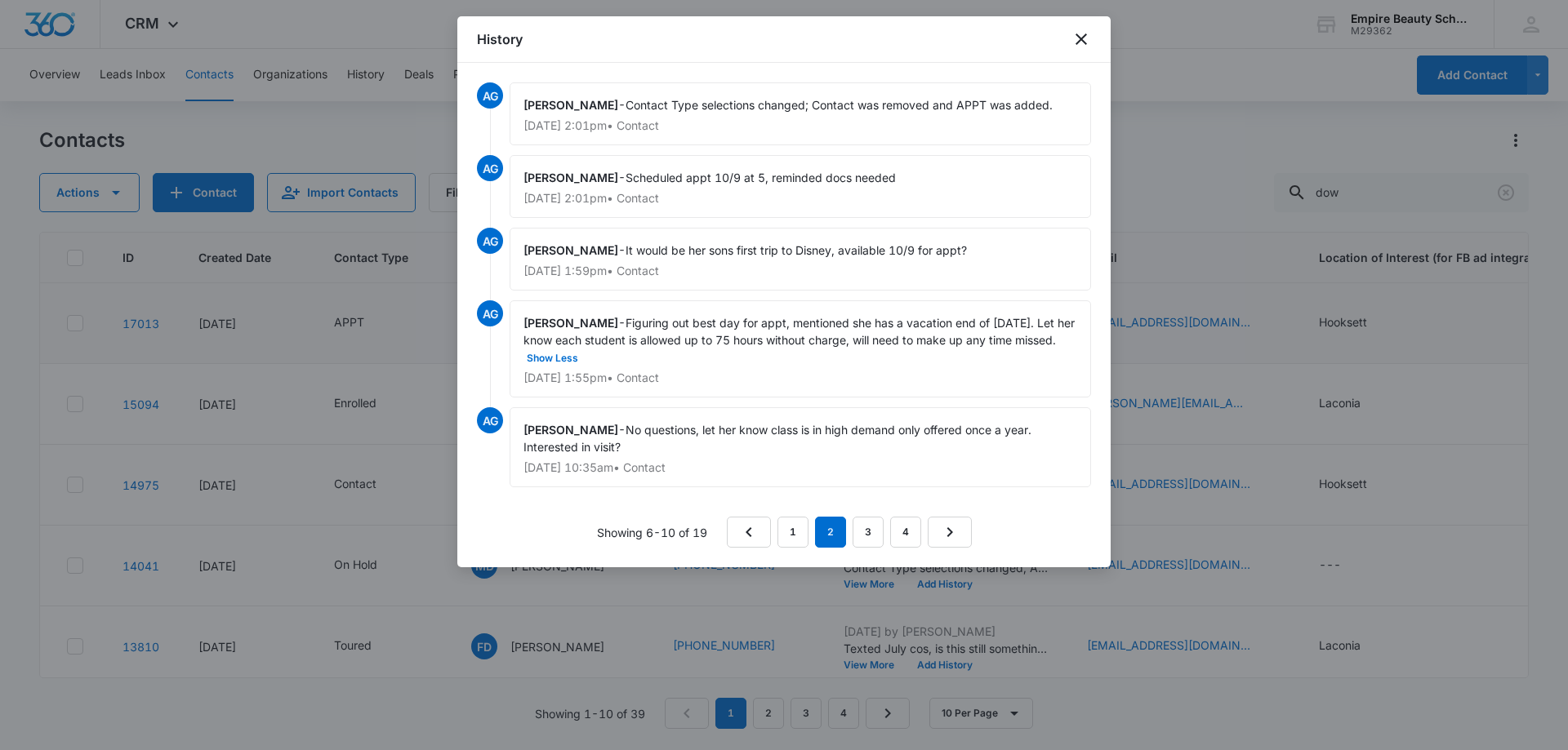
click at [715, 364] on div "[PERSON_NAME] - Figuring out best day for appt, mentioned she has a vacation en…" at bounding box center [800, 349] width 582 height 97
click at [873, 535] on link "3" at bounding box center [868, 532] width 31 height 31
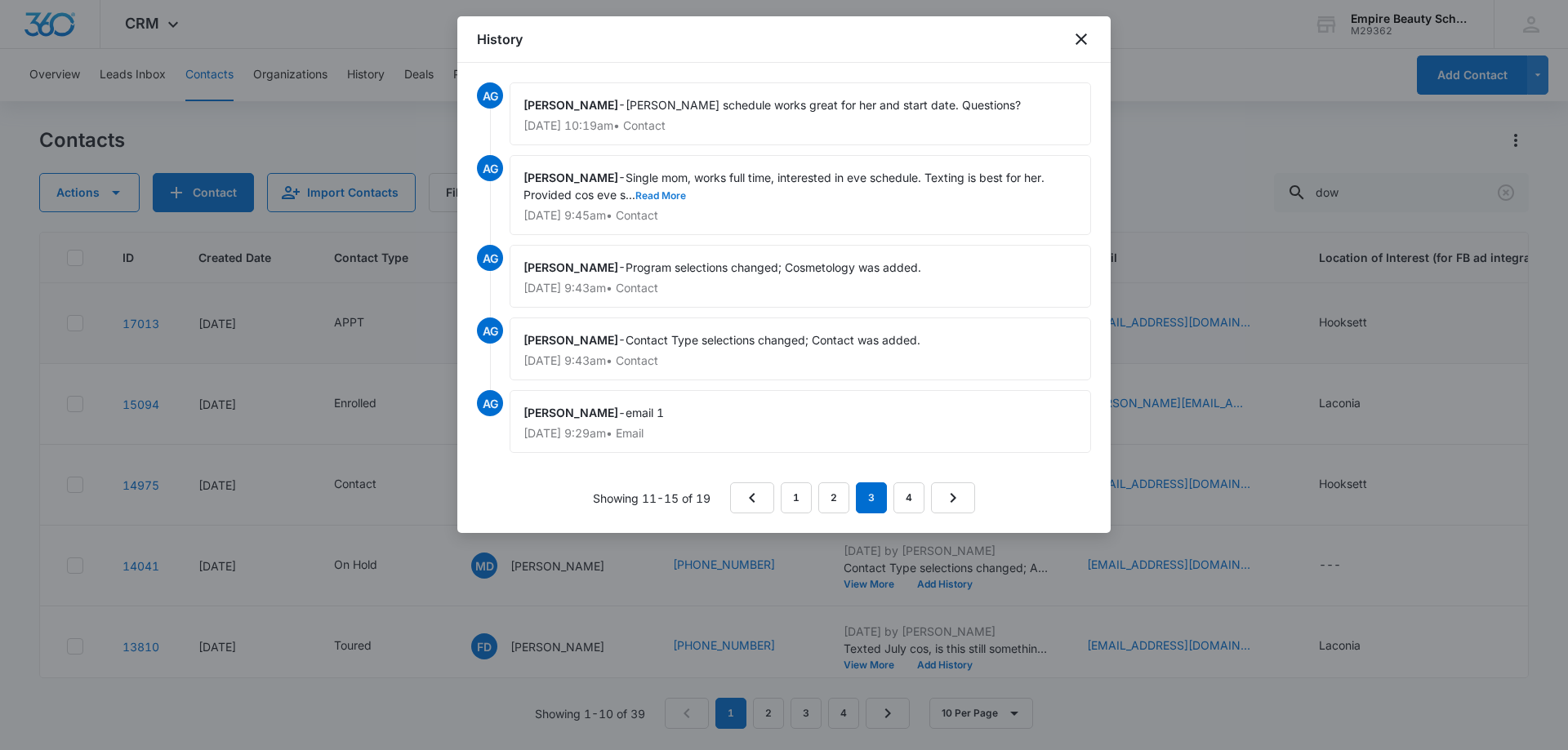
click at [669, 191] on button "Read More" at bounding box center [660, 196] width 50 height 10
click at [837, 495] on link "2" at bounding box center [834, 498] width 31 height 31
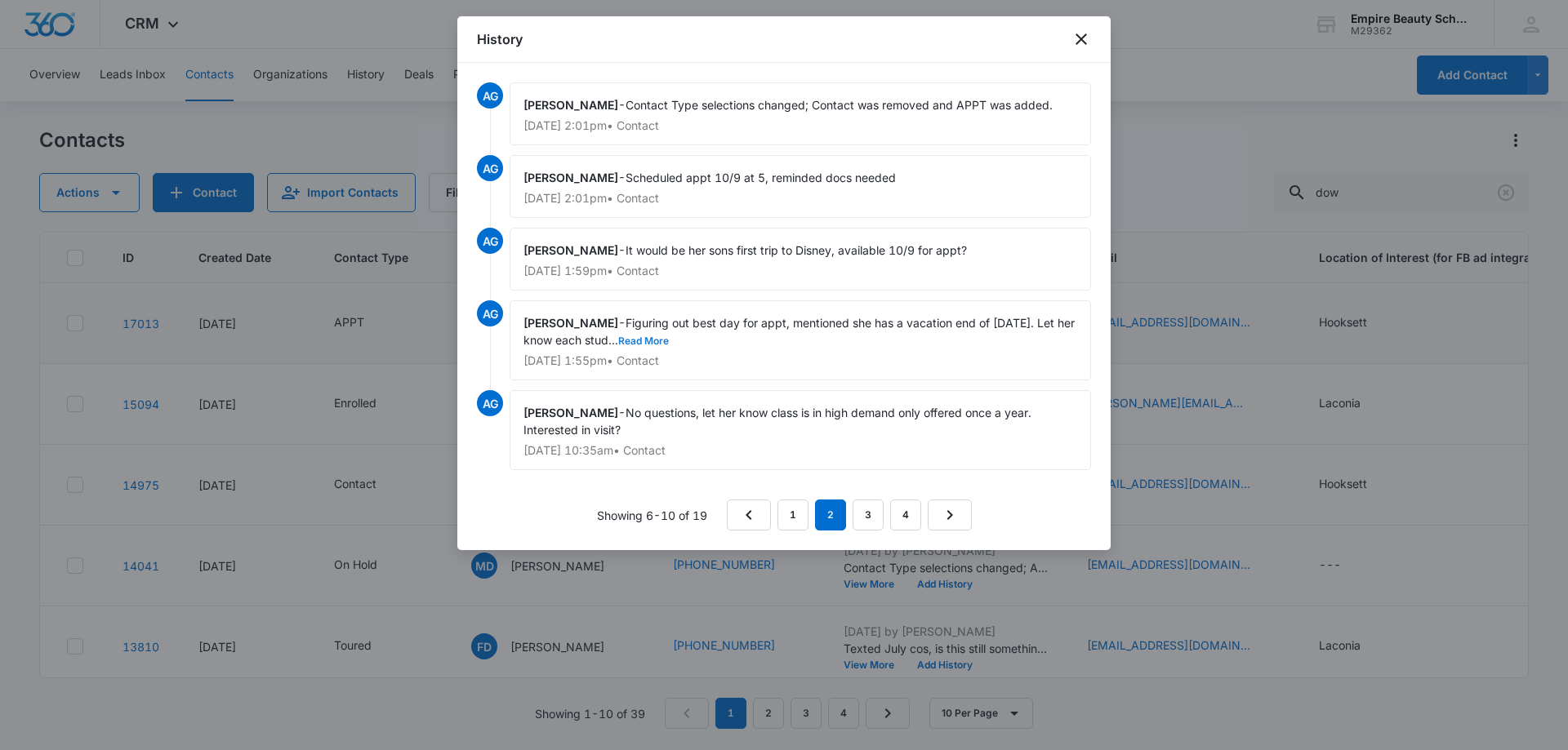
click at [663, 345] on button "Read More" at bounding box center [643, 341] width 50 height 10
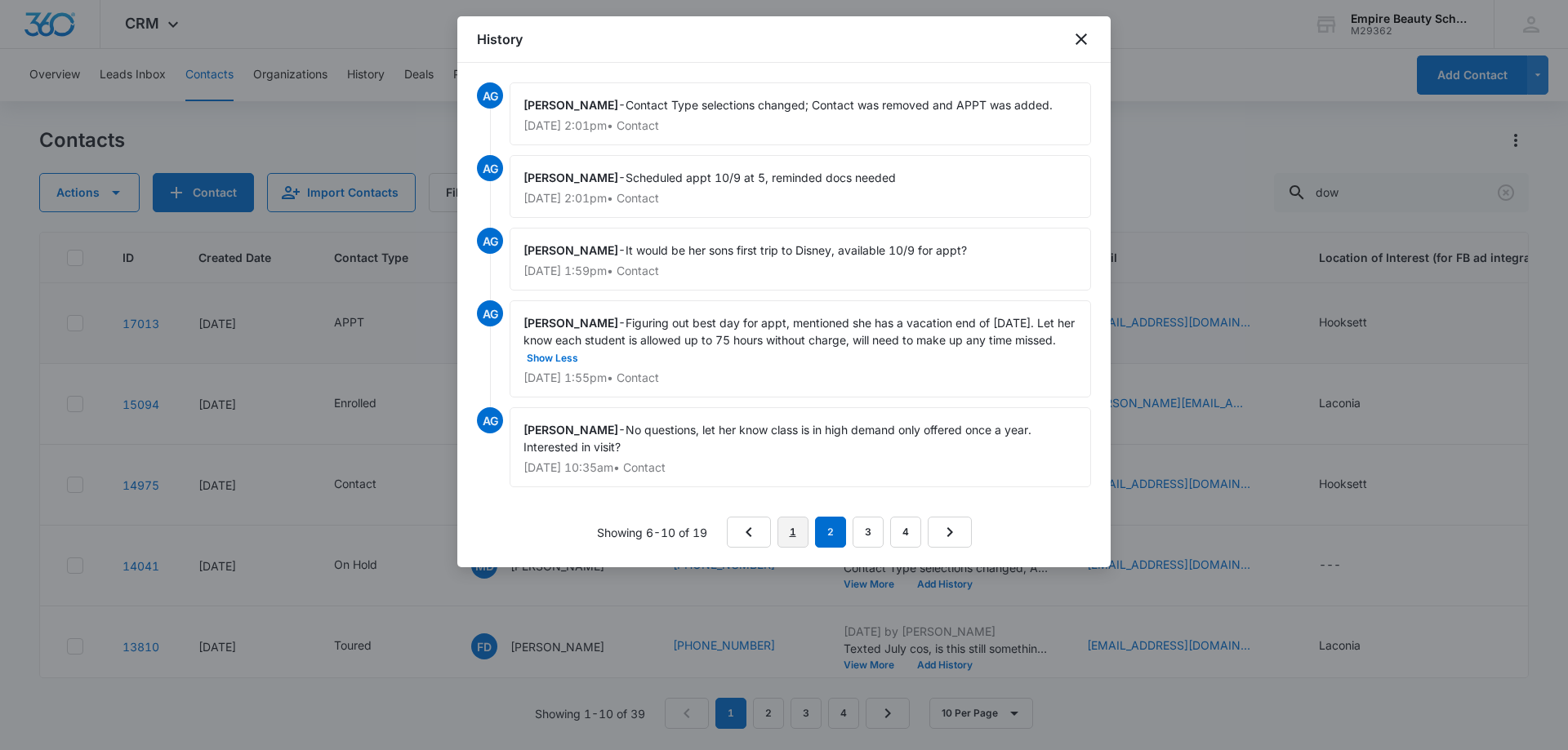
click at [789, 535] on link "1" at bounding box center [793, 532] width 31 height 31
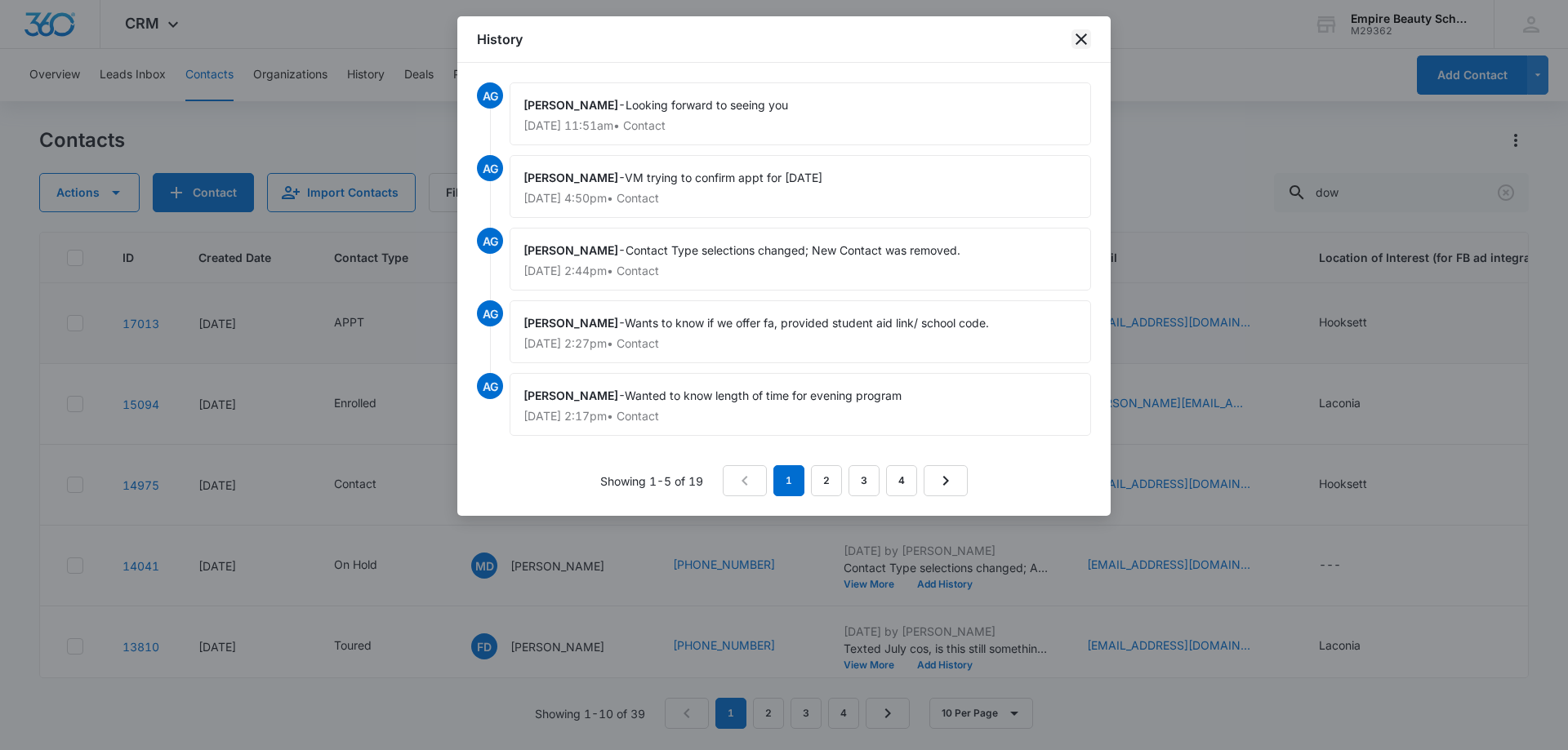
click at [1081, 32] on icon "close" at bounding box center [1081, 39] width 20 height 20
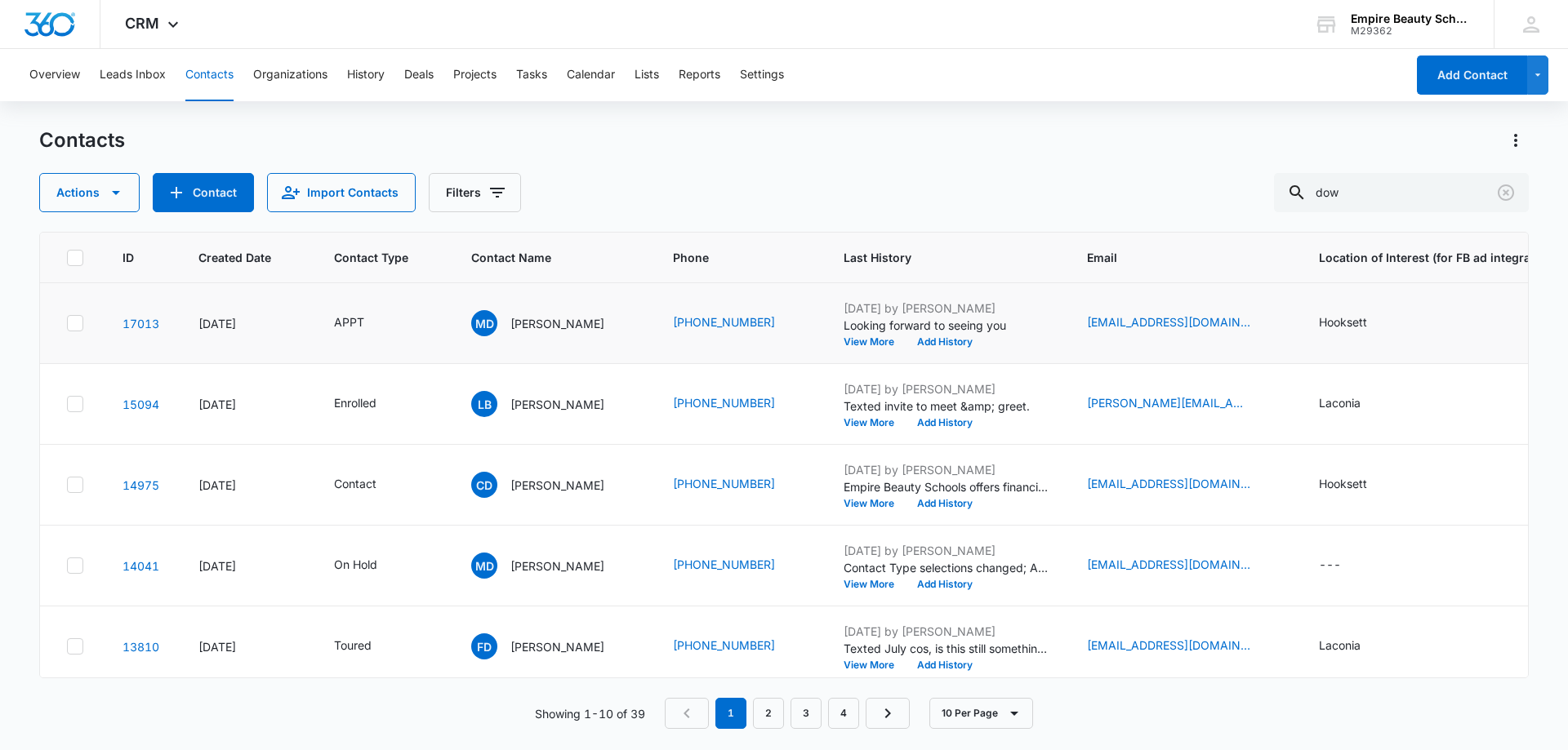
click at [930, 137] on div "Contacts" at bounding box center [784, 140] width 1490 height 26
click at [865, 341] on button "View More" at bounding box center [875, 342] width 62 height 10
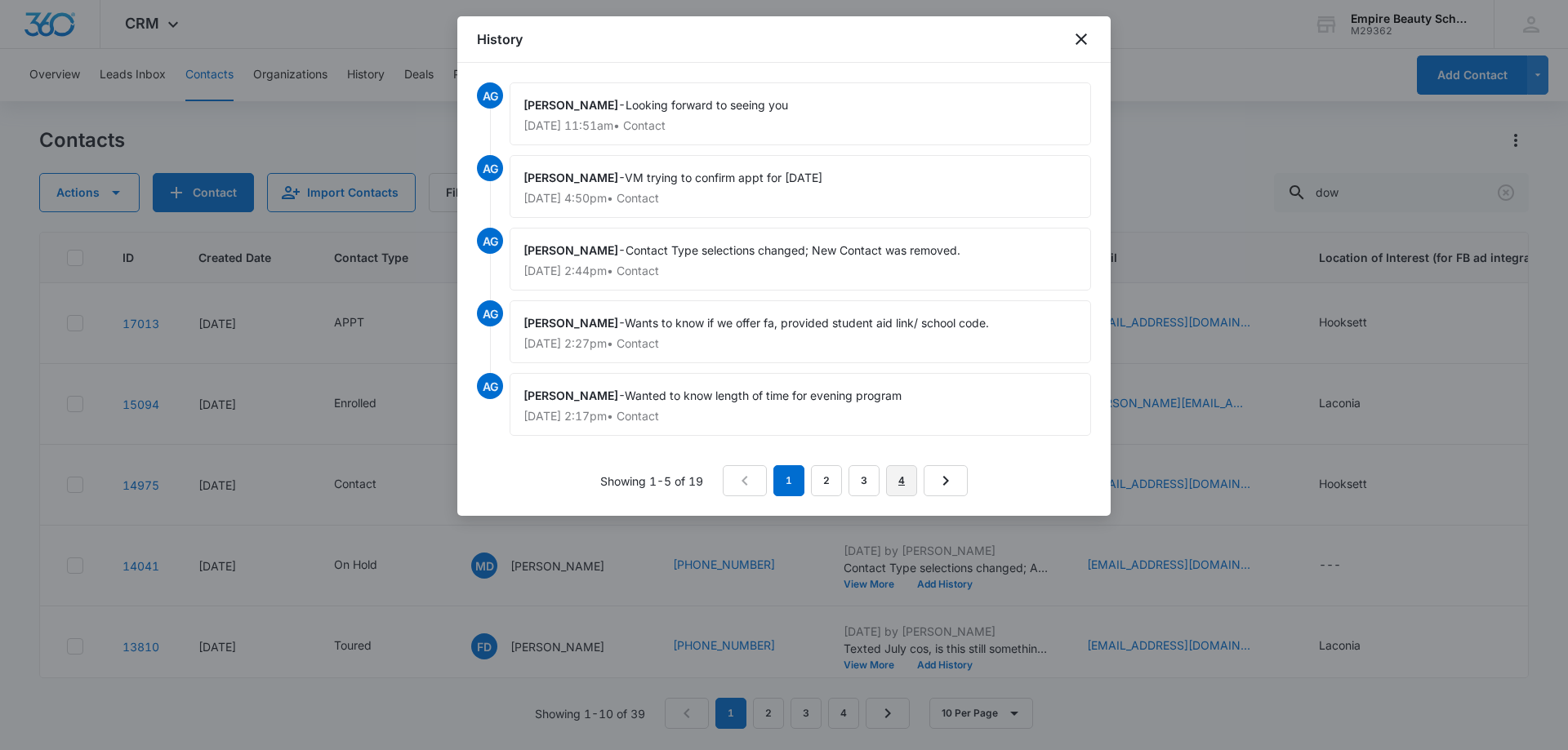
click at [897, 484] on link "4" at bounding box center [902, 481] width 31 height 31
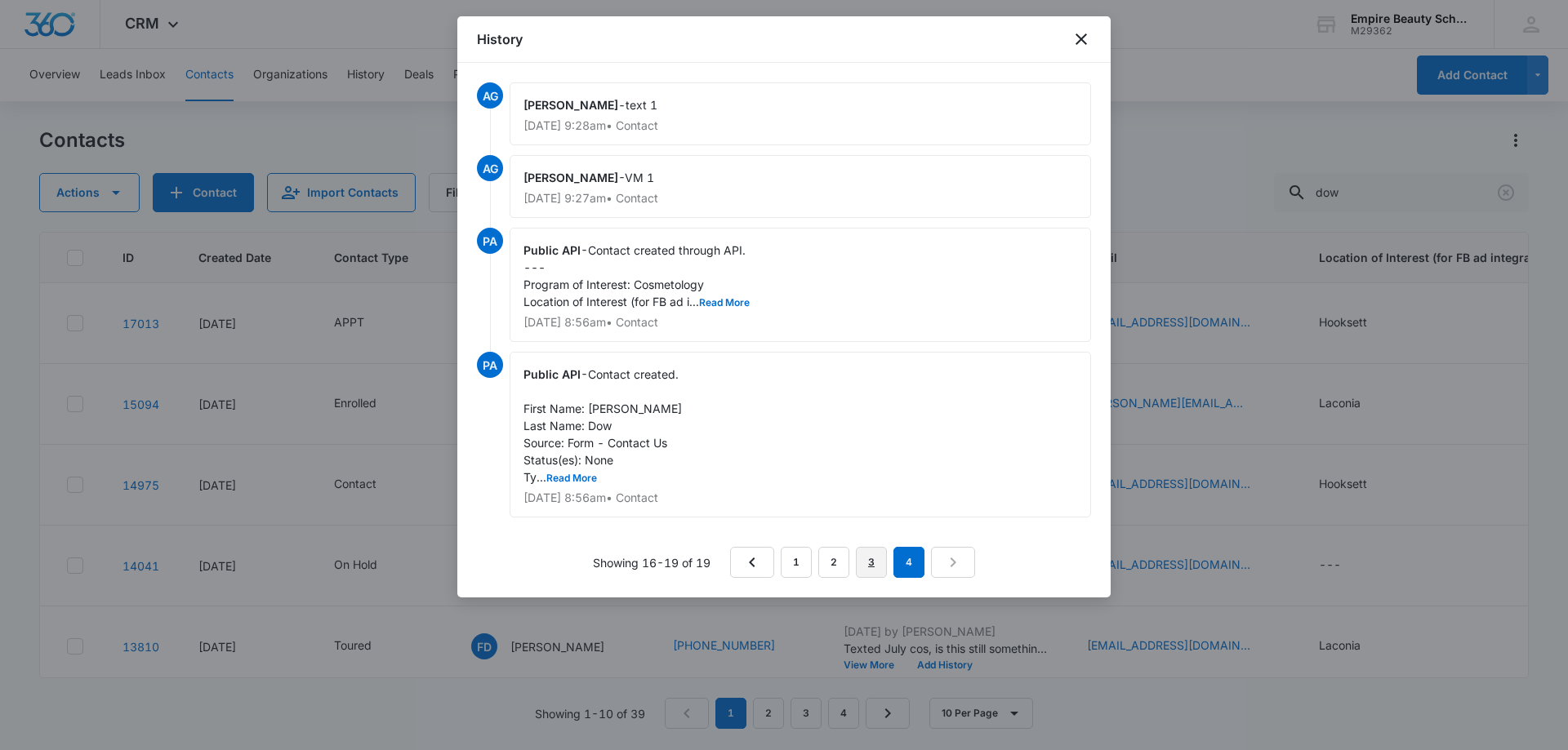
click at [874, 564] on link "3" at bounding box center [871, 563] width 31 height 31
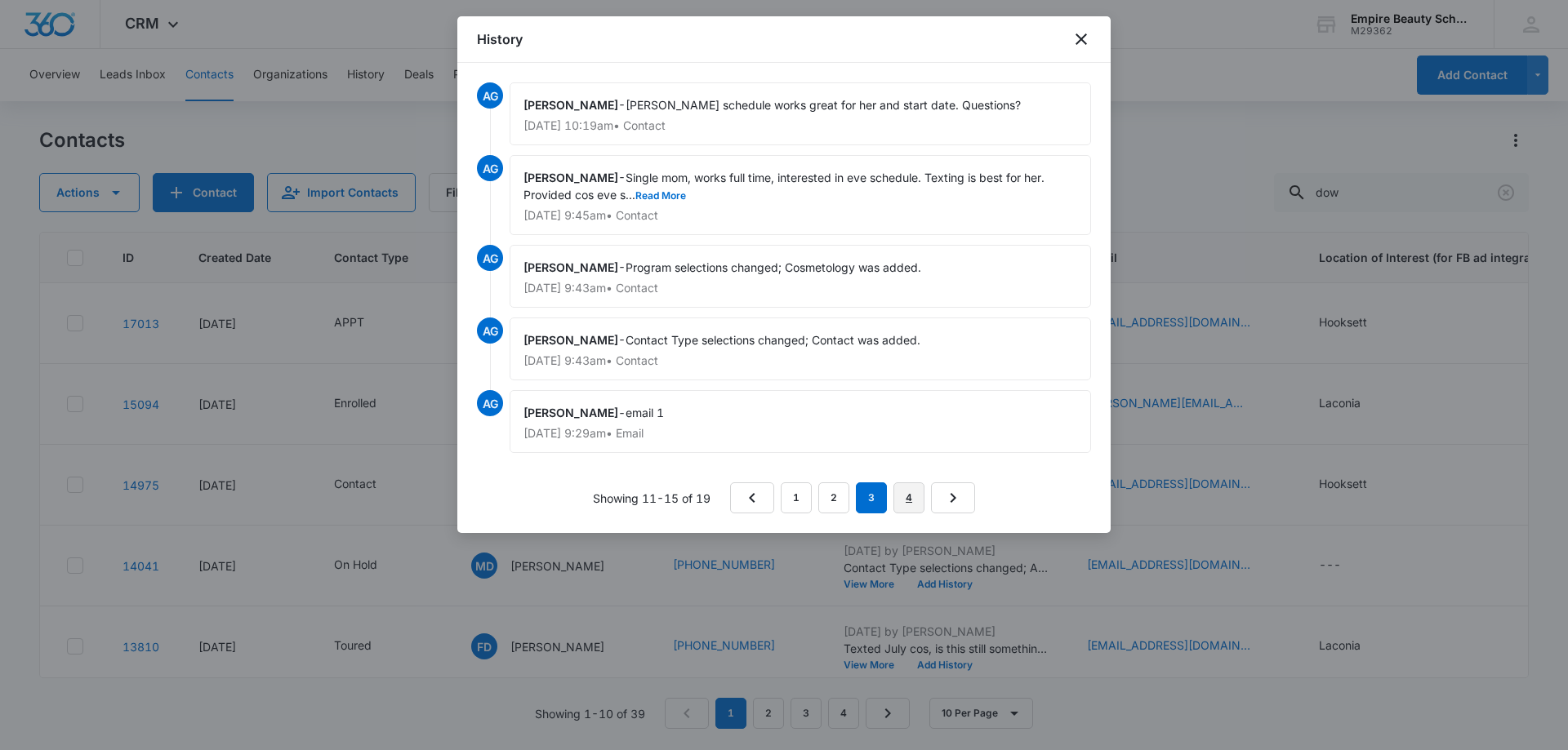
click at [923, 501] on link "4" at bounding box center [909, 498] width 31 height 31
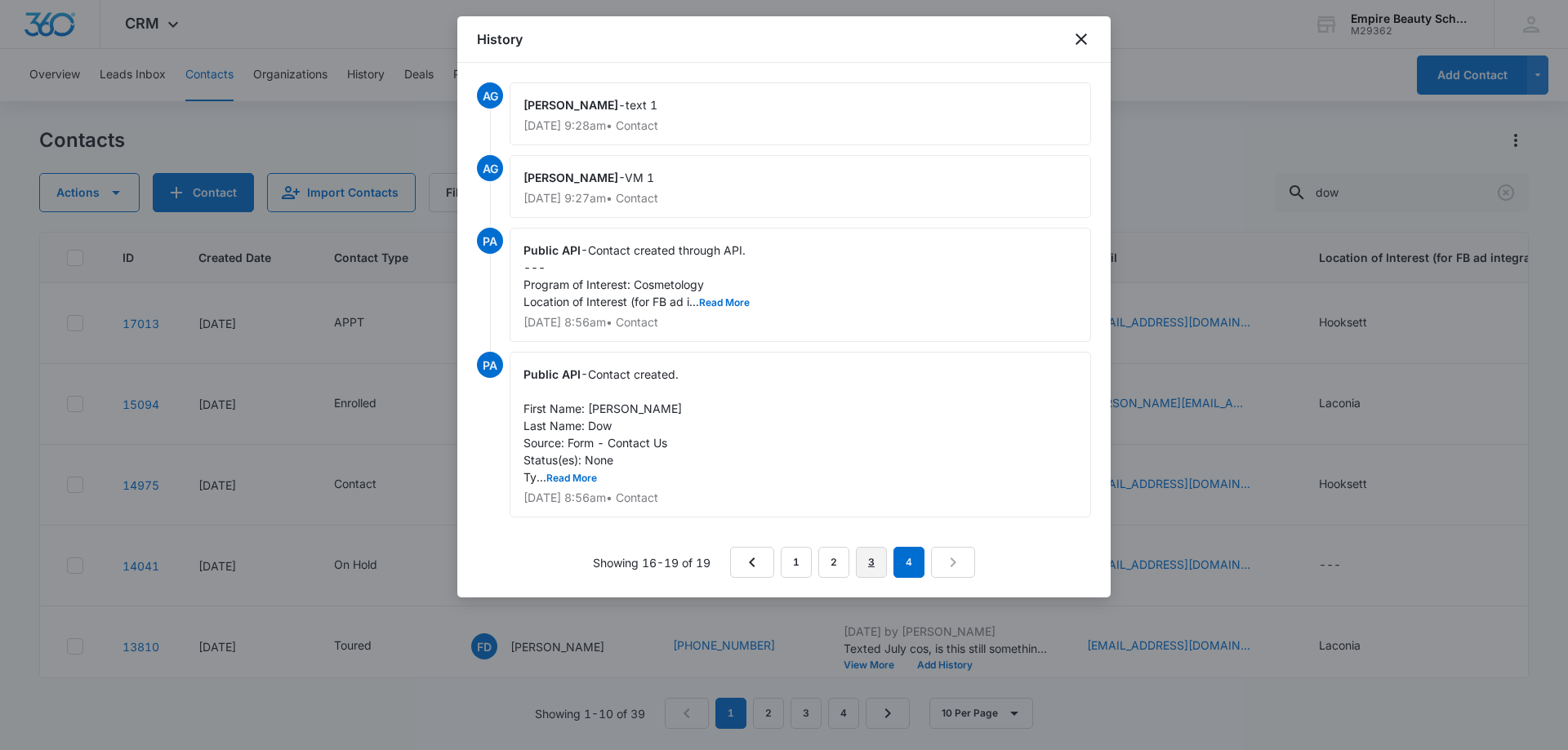
click at [879, 558] on link "3" at bounding box center [871, 563] width 31 height 31
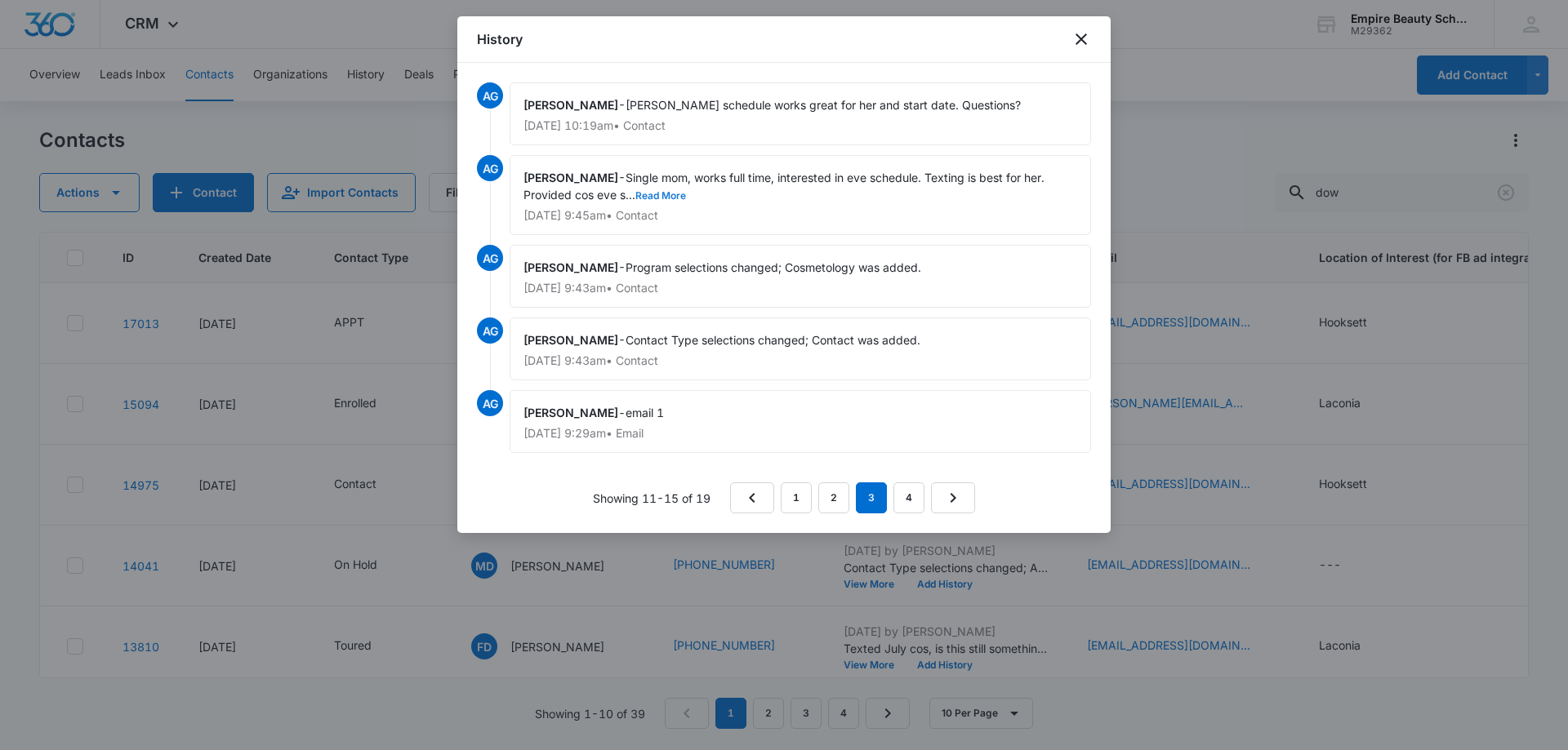
click at [669, 196] on button "Read More" at bounding box center [660, 196] width 50 height 10
click at [839, 495] on link "2" at bounding box center [834, 498] width 31 height 31
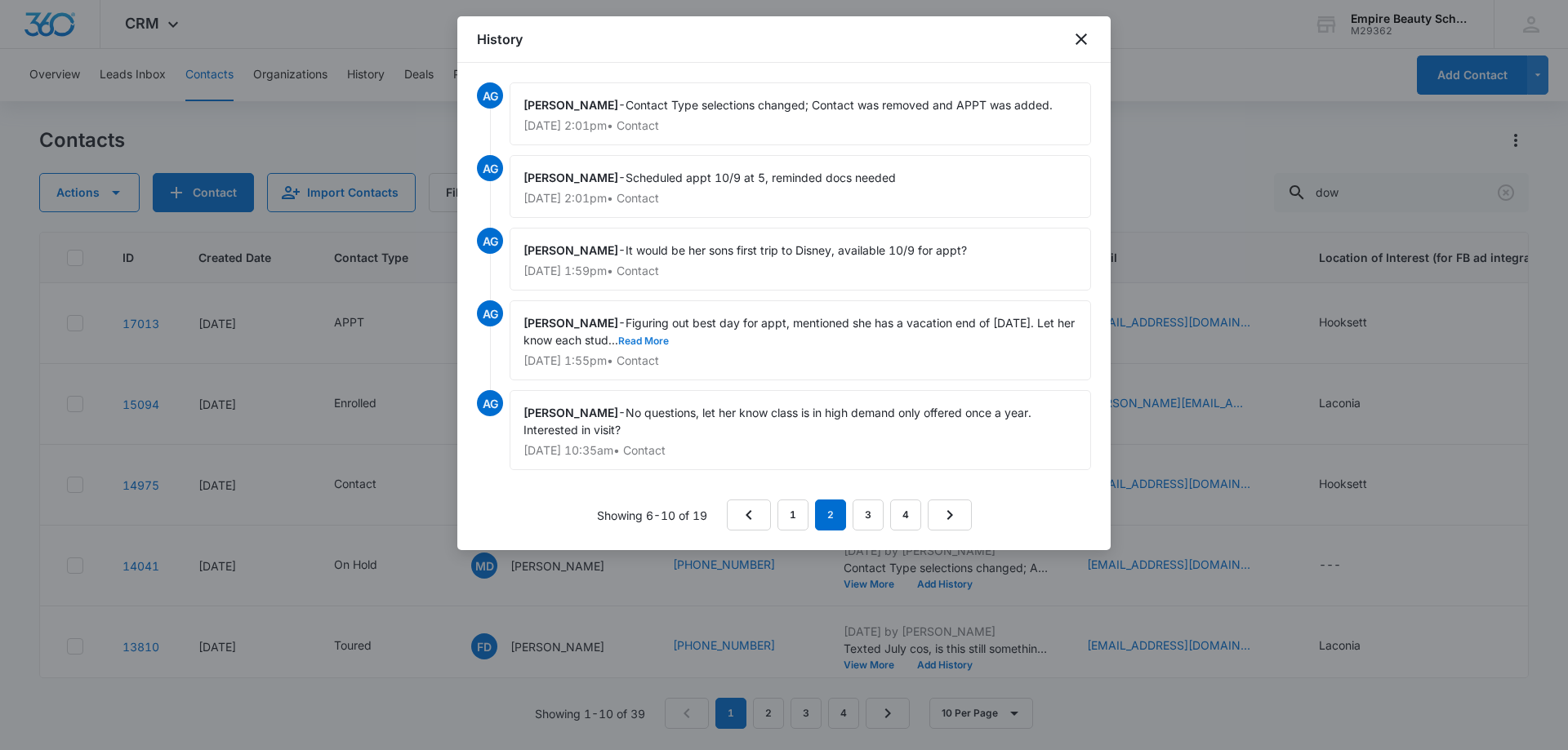
click at [661, 336] on button "Read More" at bounding box center [643, 341] width 50 height 10
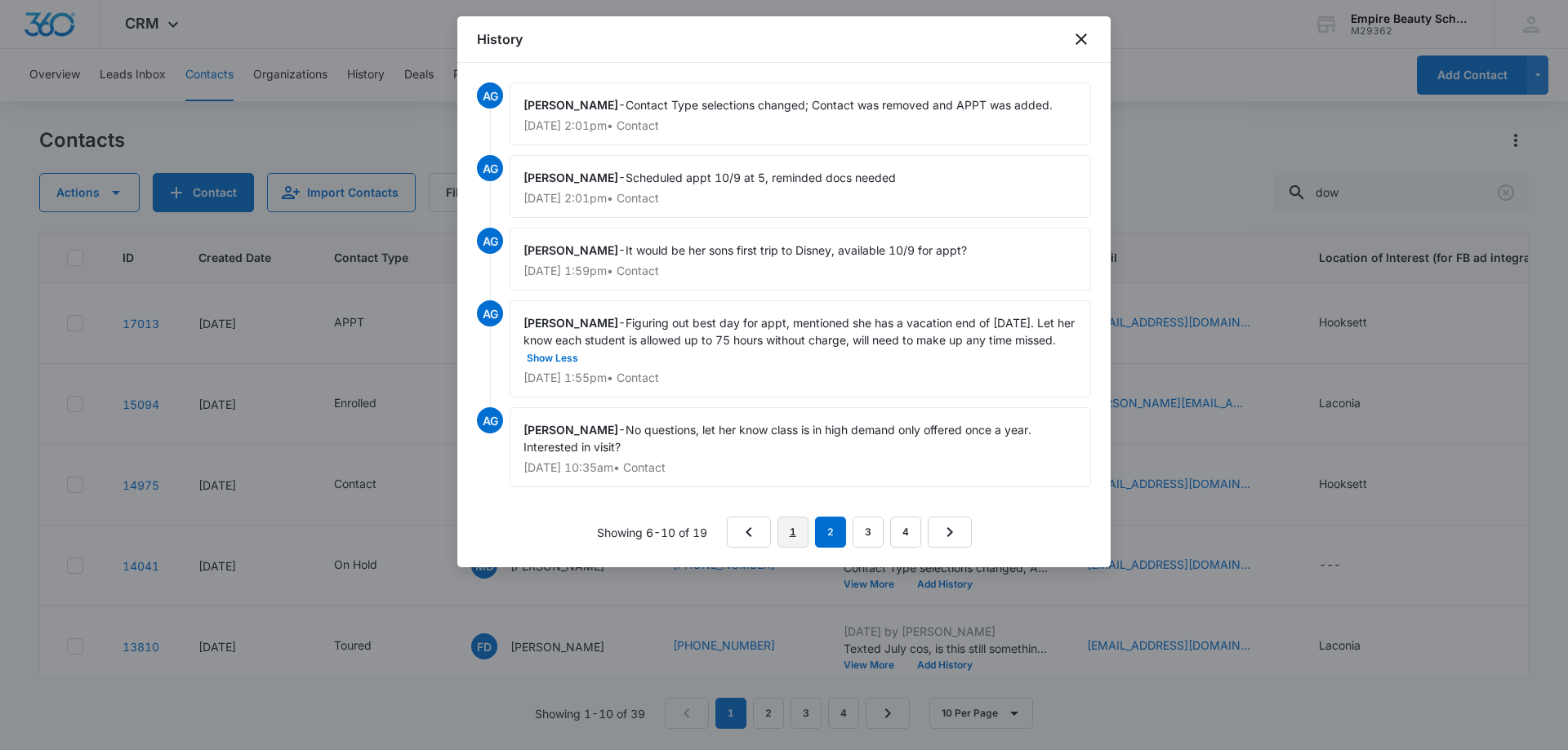
click at [795, 534] on link "1" at bounding box center [793, 532] width 31 height 31
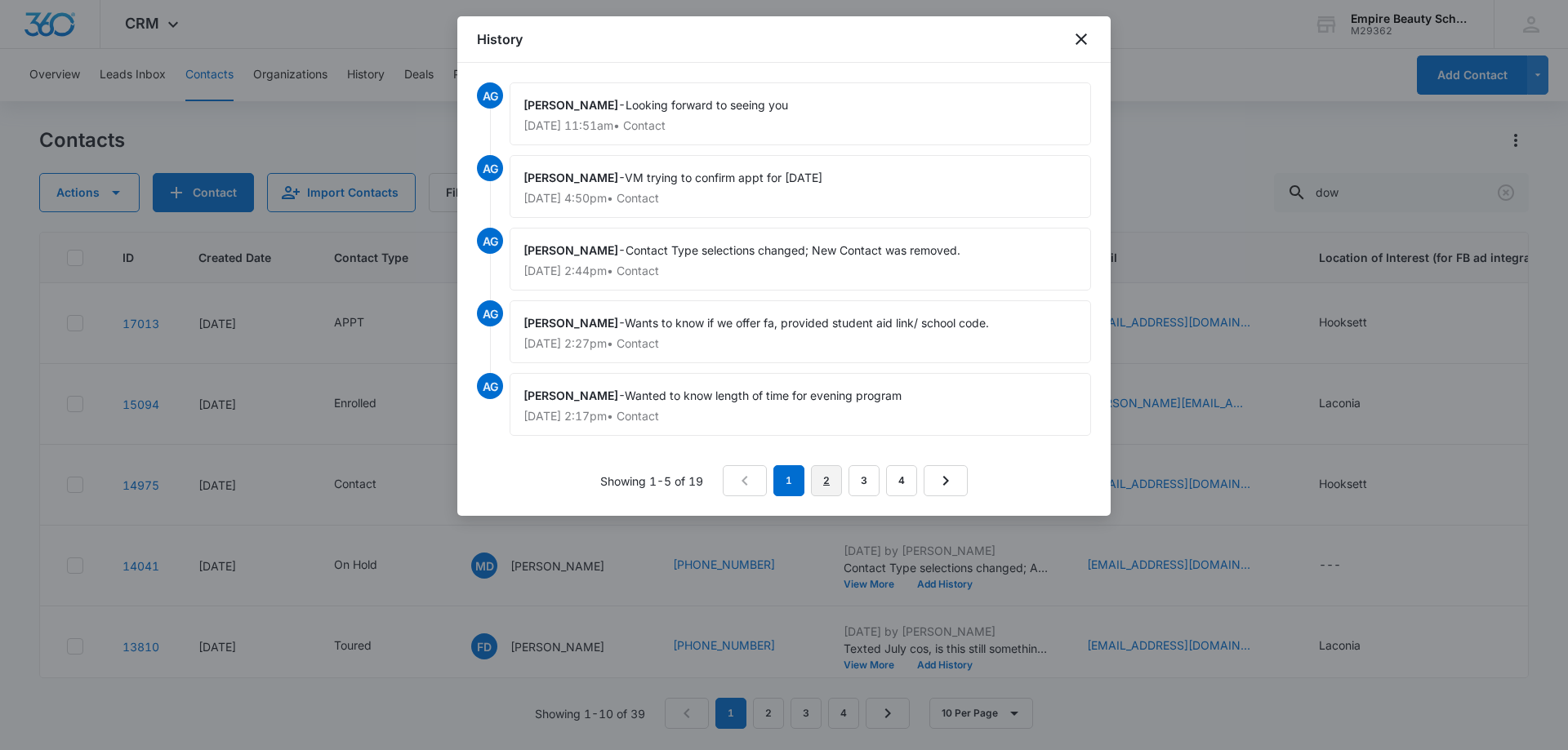
click at [842, 477] on link "2" at bounding box center [826, 481] width 31 height 31
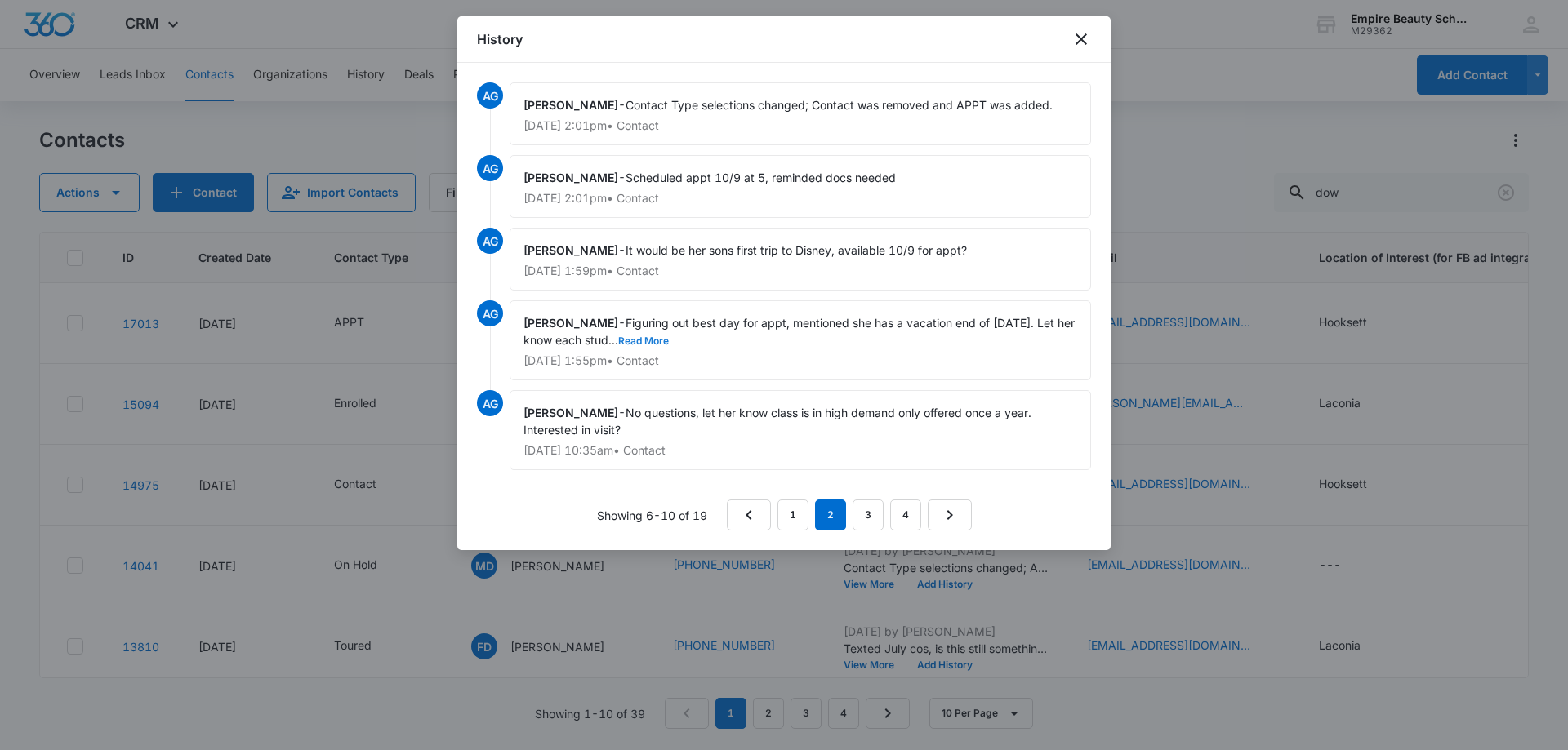
click at [669, 336] on button "Read More" at bounding box center [643, 341] width 50 height 10
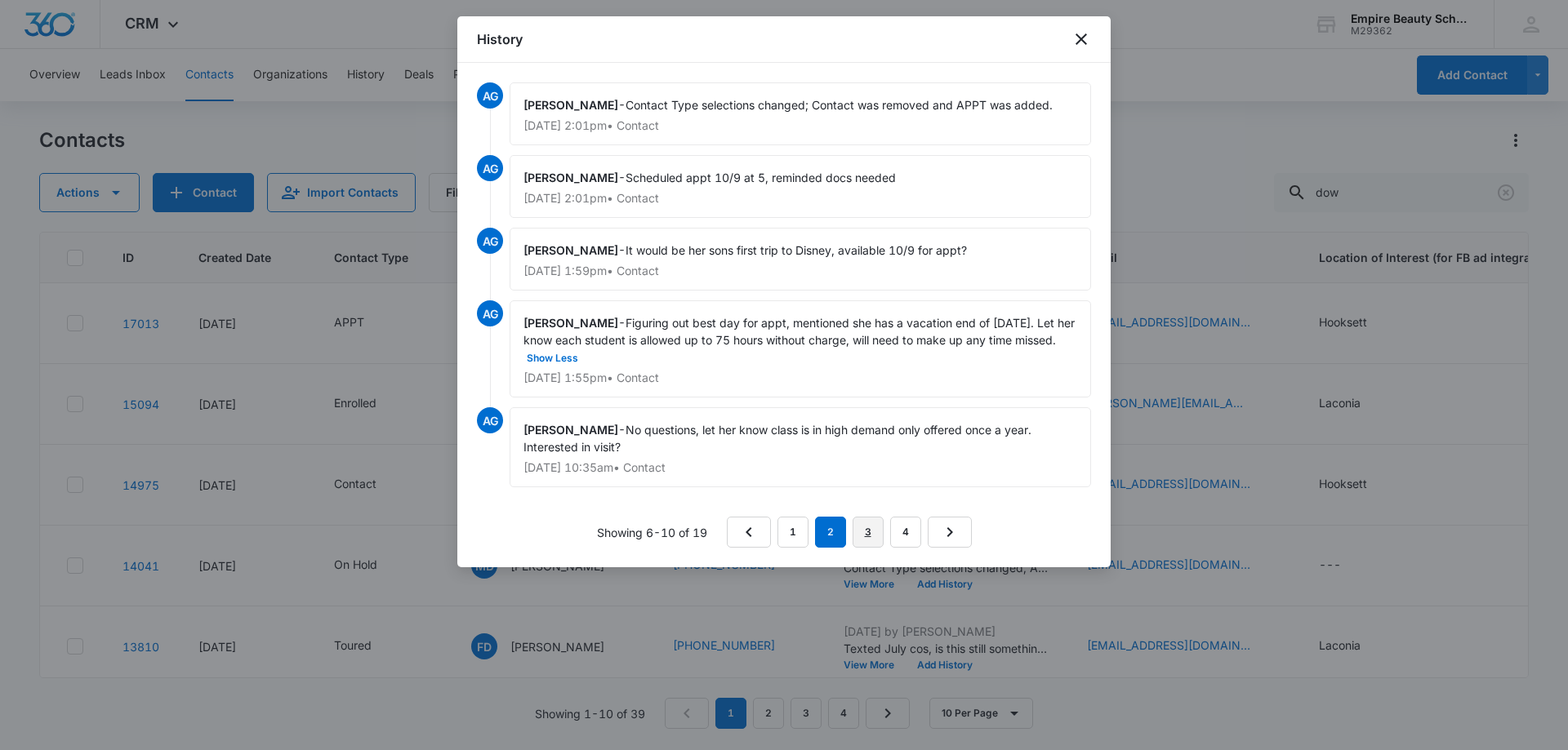
click at [859, 528] on link "3" at bounding box center [868, 532] width 31 height 31
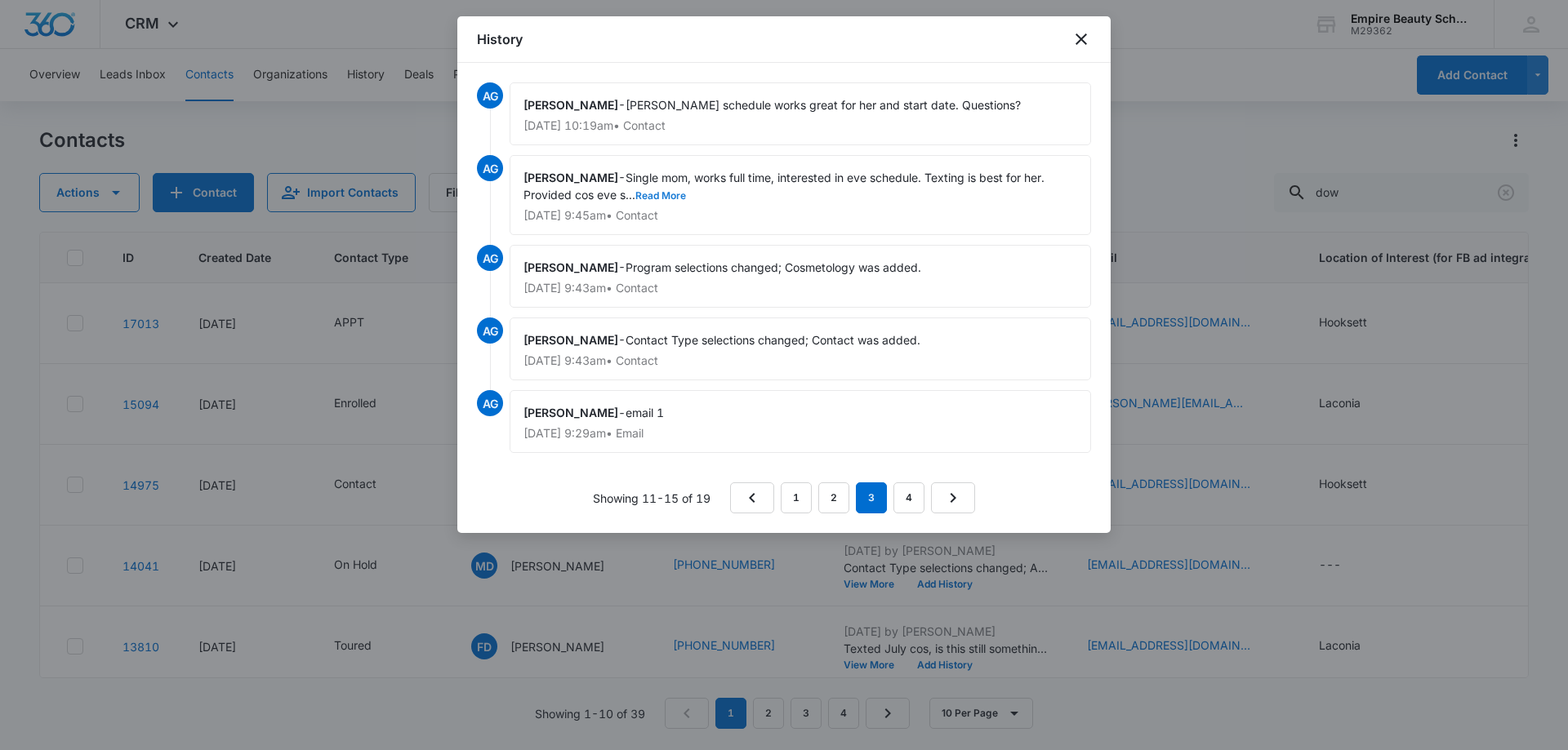
click at [668, 197] on button "Read More" at bounding box center [660, 196] width 50 height 10
click at [835, 486] on link "2" at bounding box center [834, 498] width 31 height 31
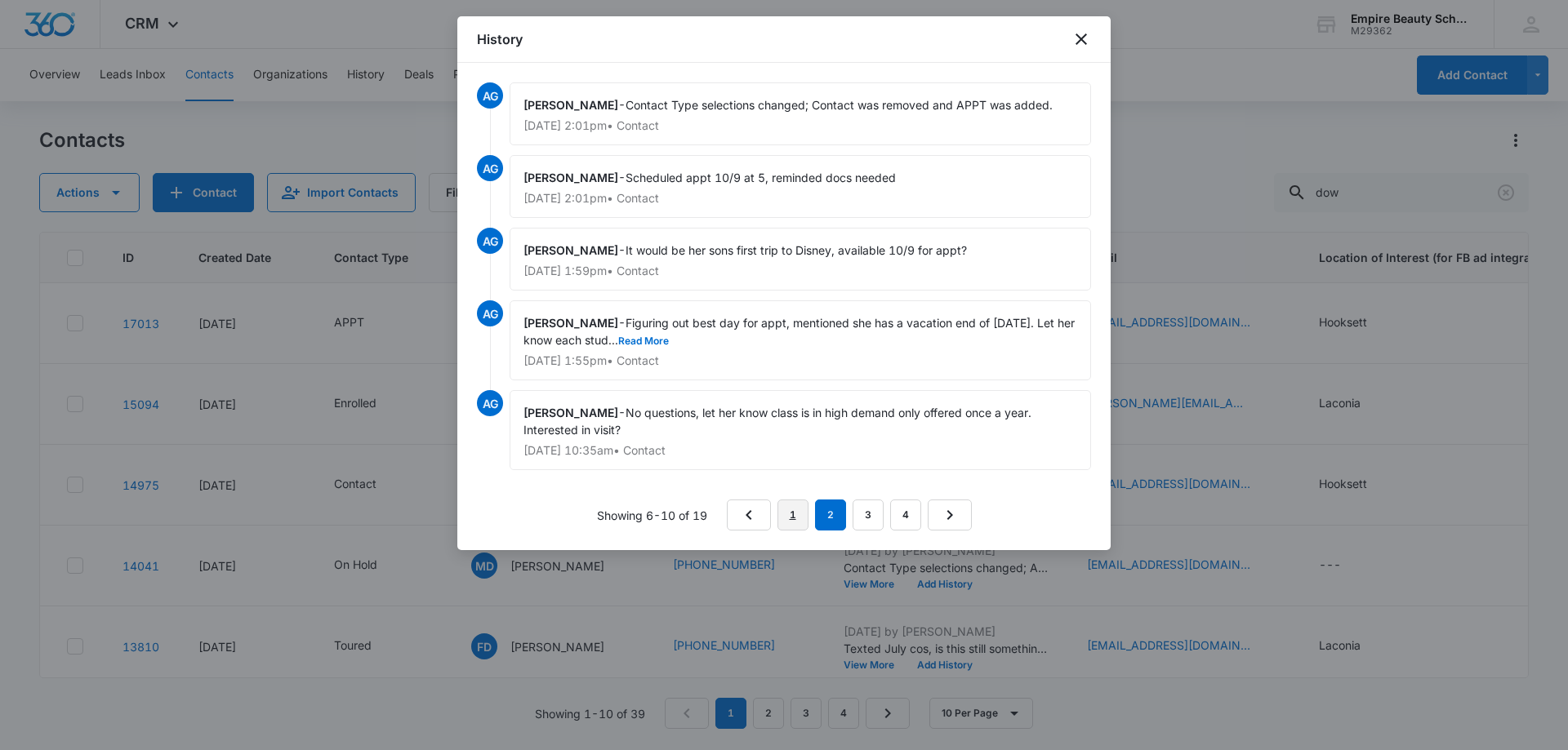
click at [797, 518] on link "1" at bounding box center [793, 515] width 31 height 31
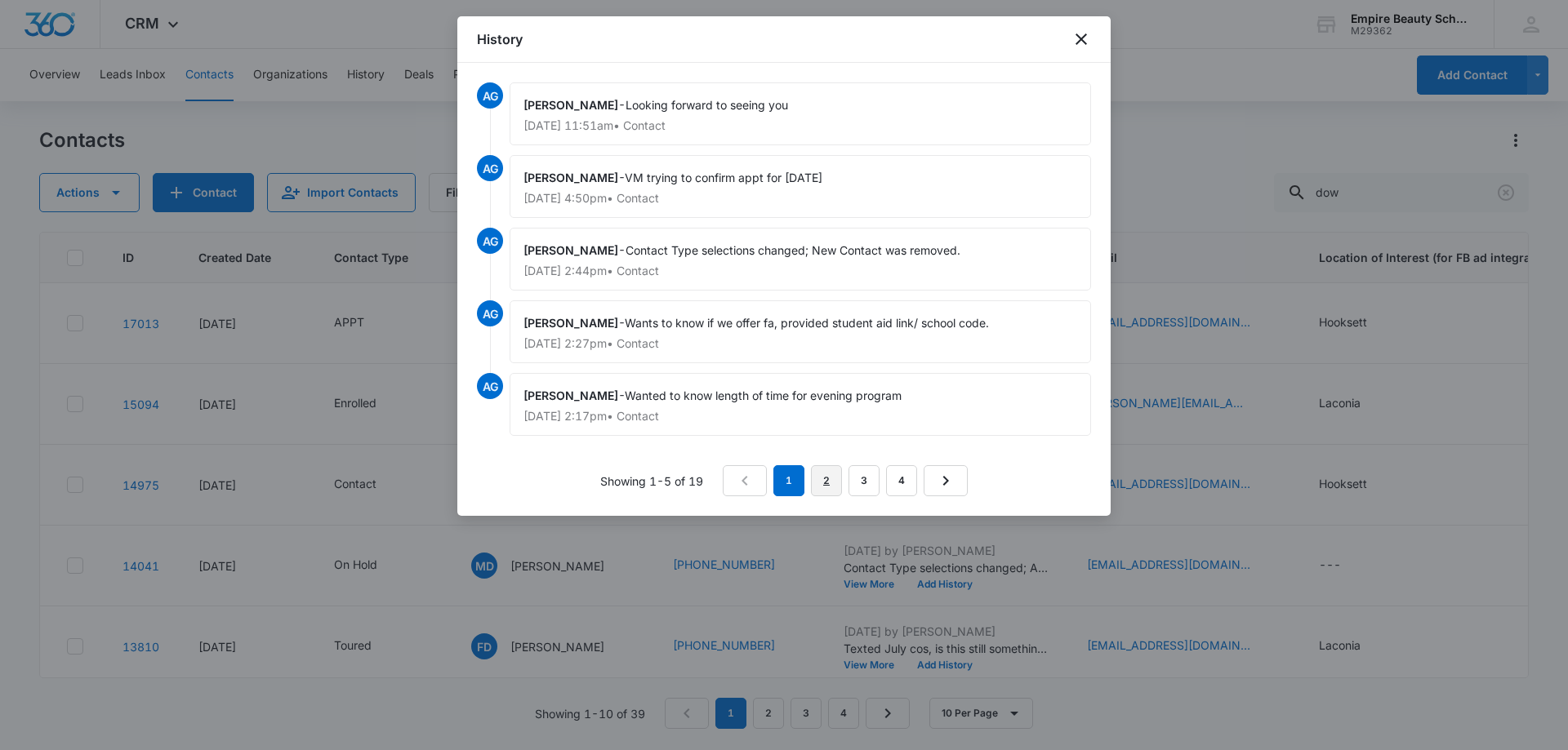
click at [836, 489] on link "2" at bounding box center [826, 481] width 31 height 31
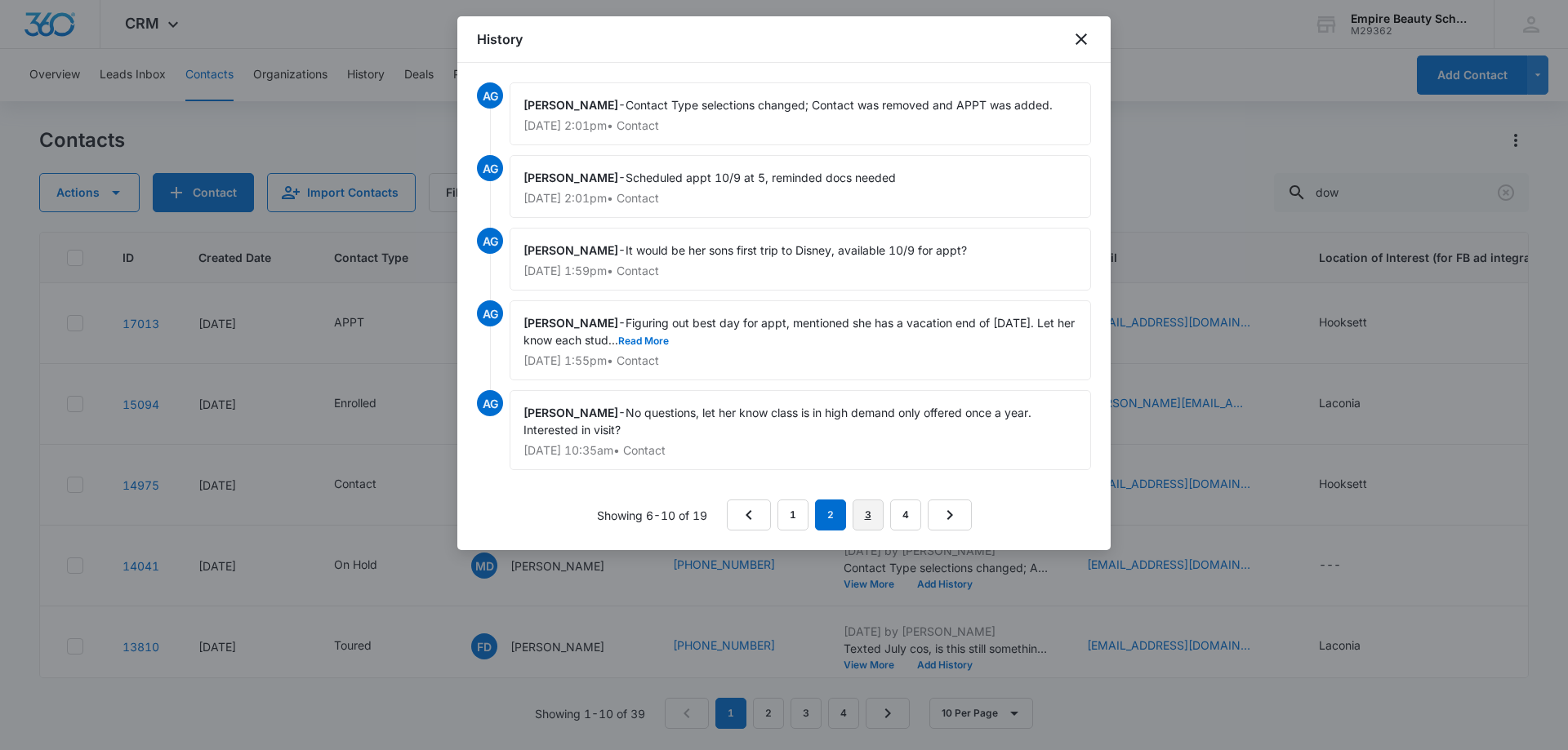
click at [861, 521] on link "3" at bounding box center [868, 515] width 31 height 31
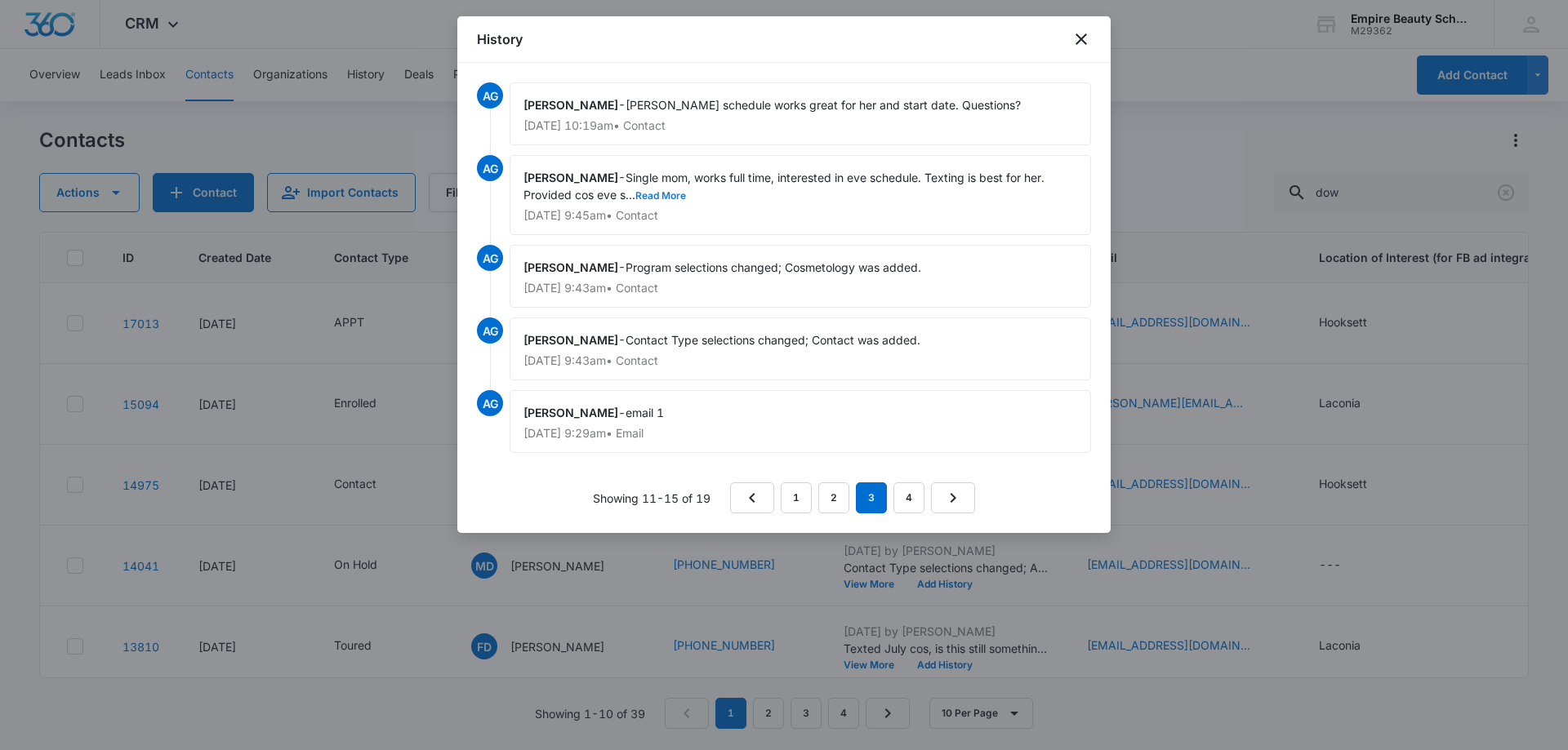
click at [675, 200] on button "Read More" at bounding box center [660, 196] width 50 height 10
